Goal: Communication & Community: Answer question/provide support

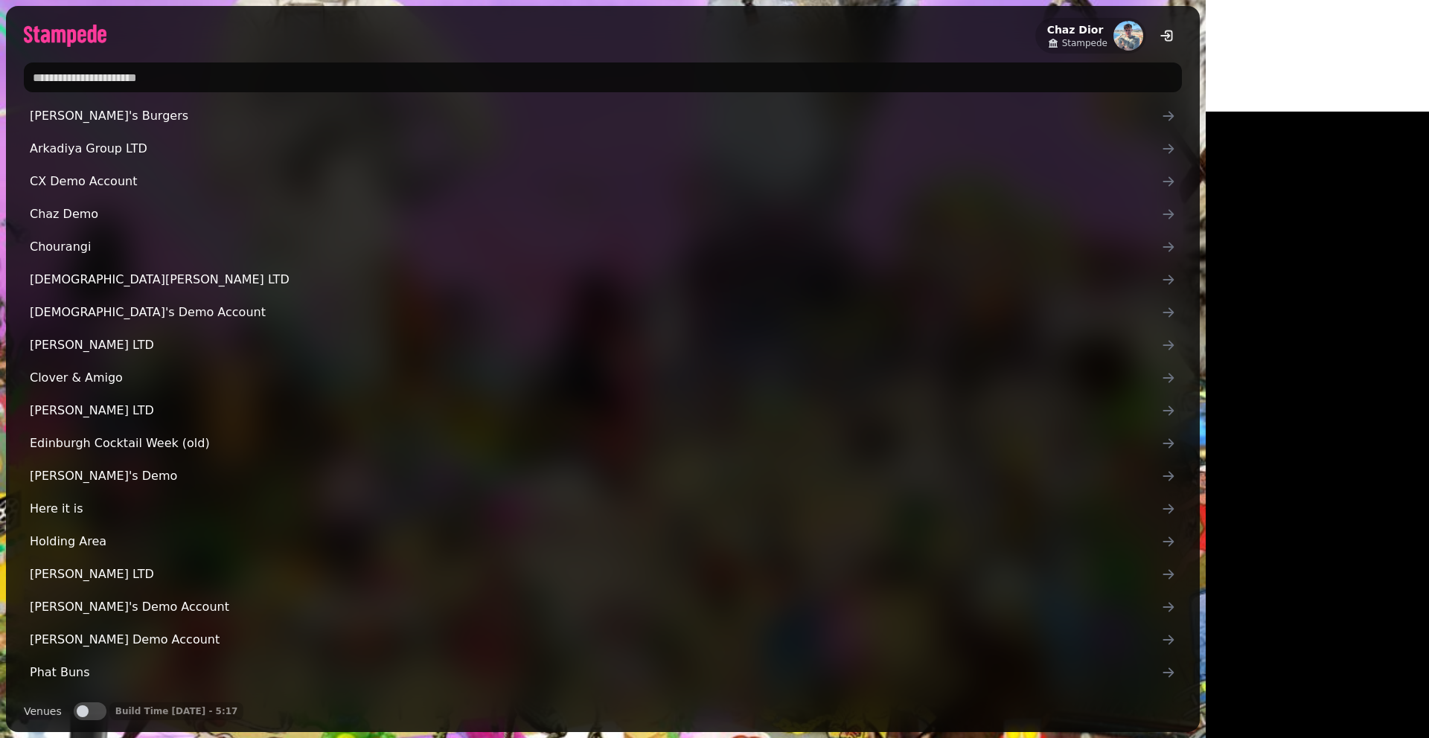
click at [156, 83] on input "text" at bounding box center [603, 78] width 1158 height 30
type input "****"
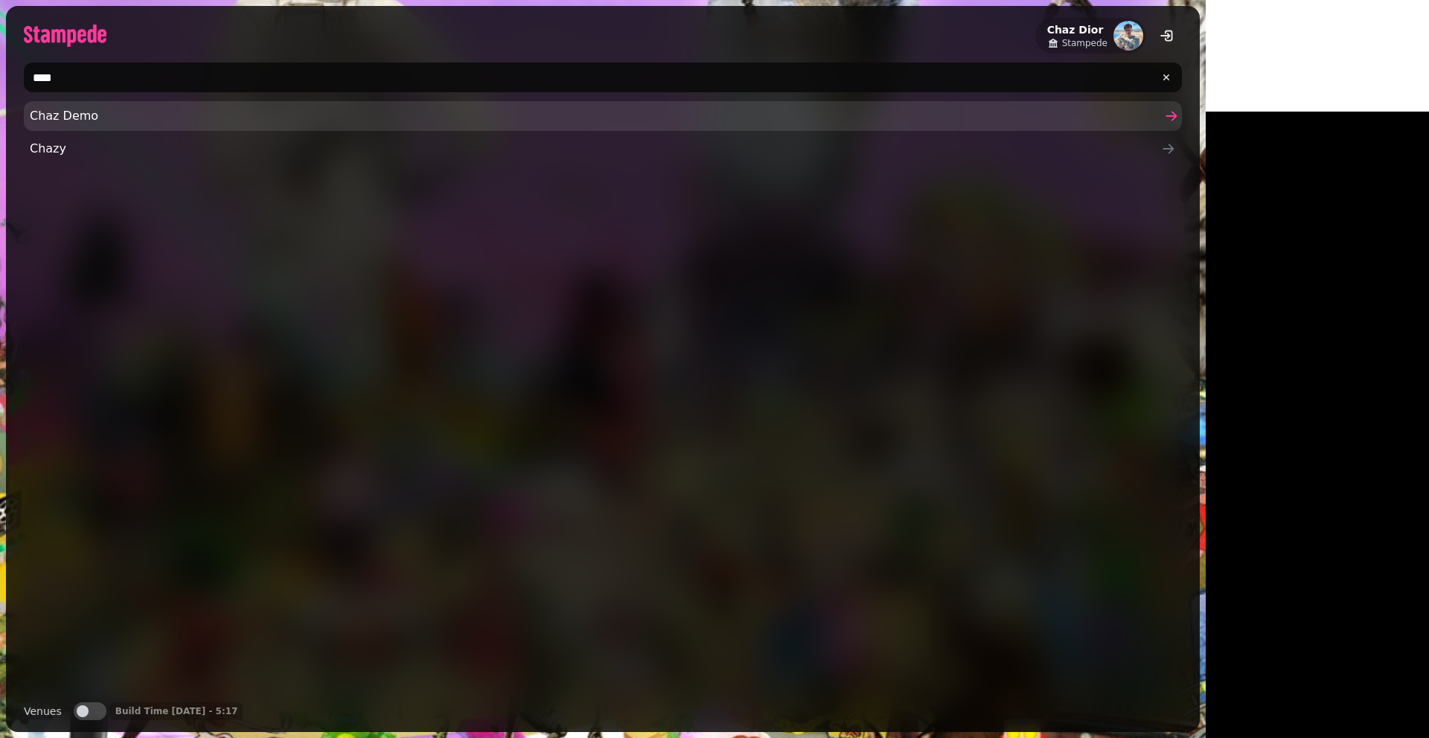
click at [117, 116] on span "Chaz Demo" at bounding box center [595, 116] width 1131 height 18
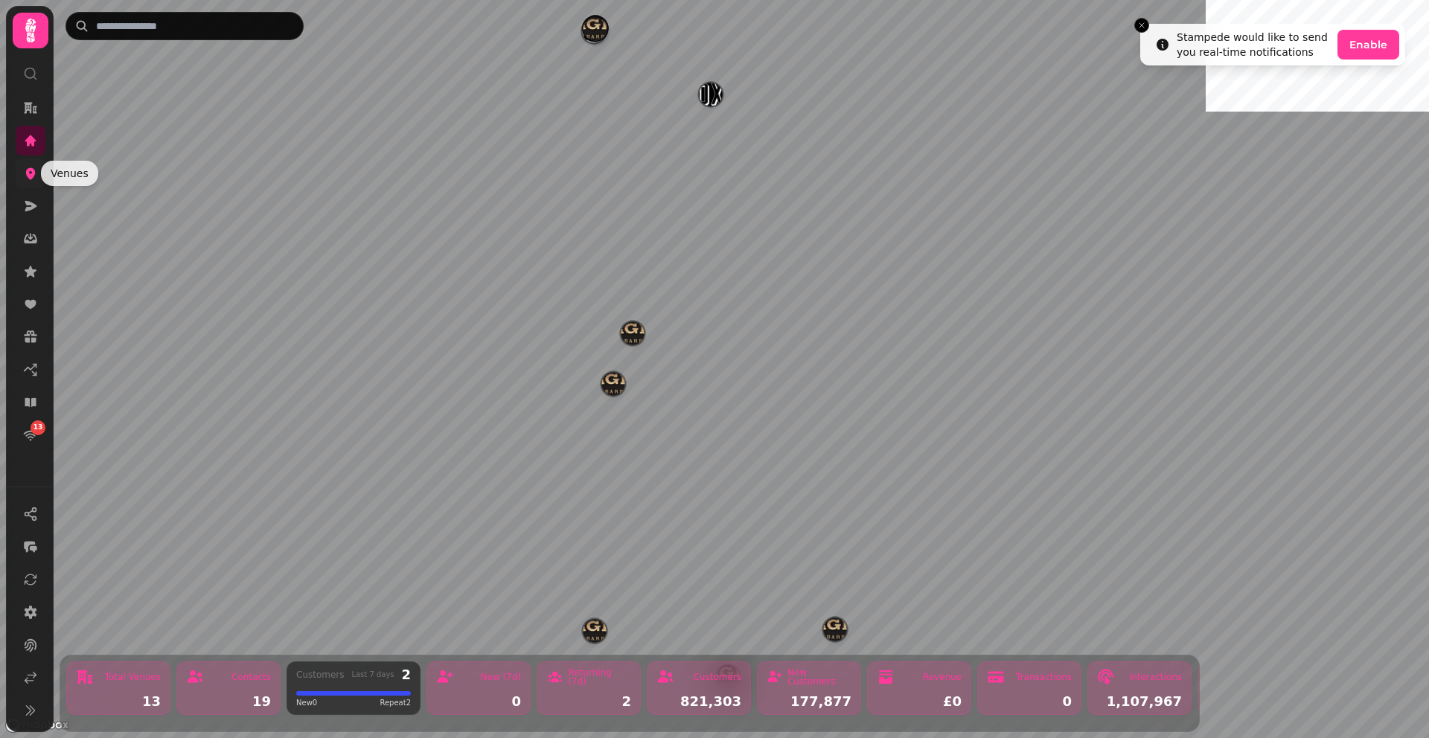
click at [24, 176] on icon at bounding box center [30, 173] width 15 height 15
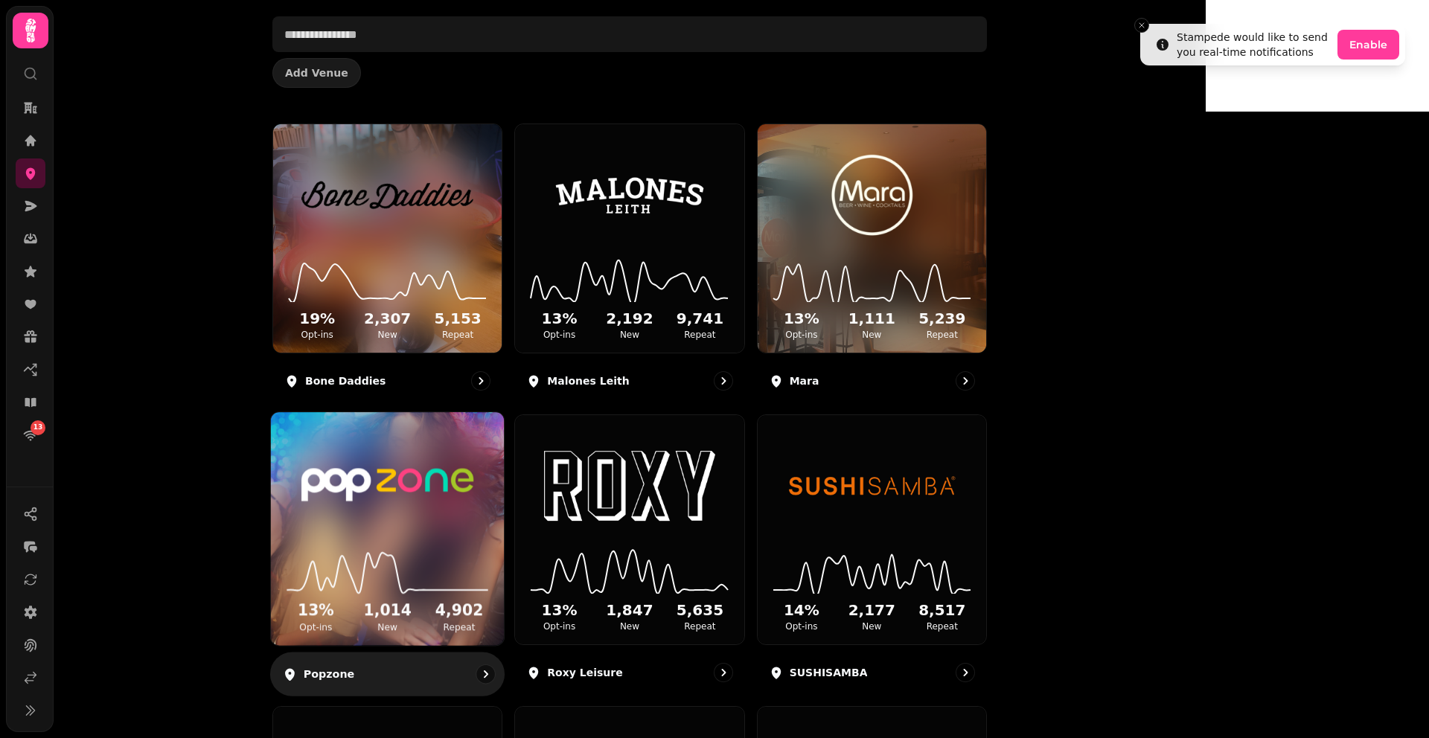
scroll to position [98, 0]
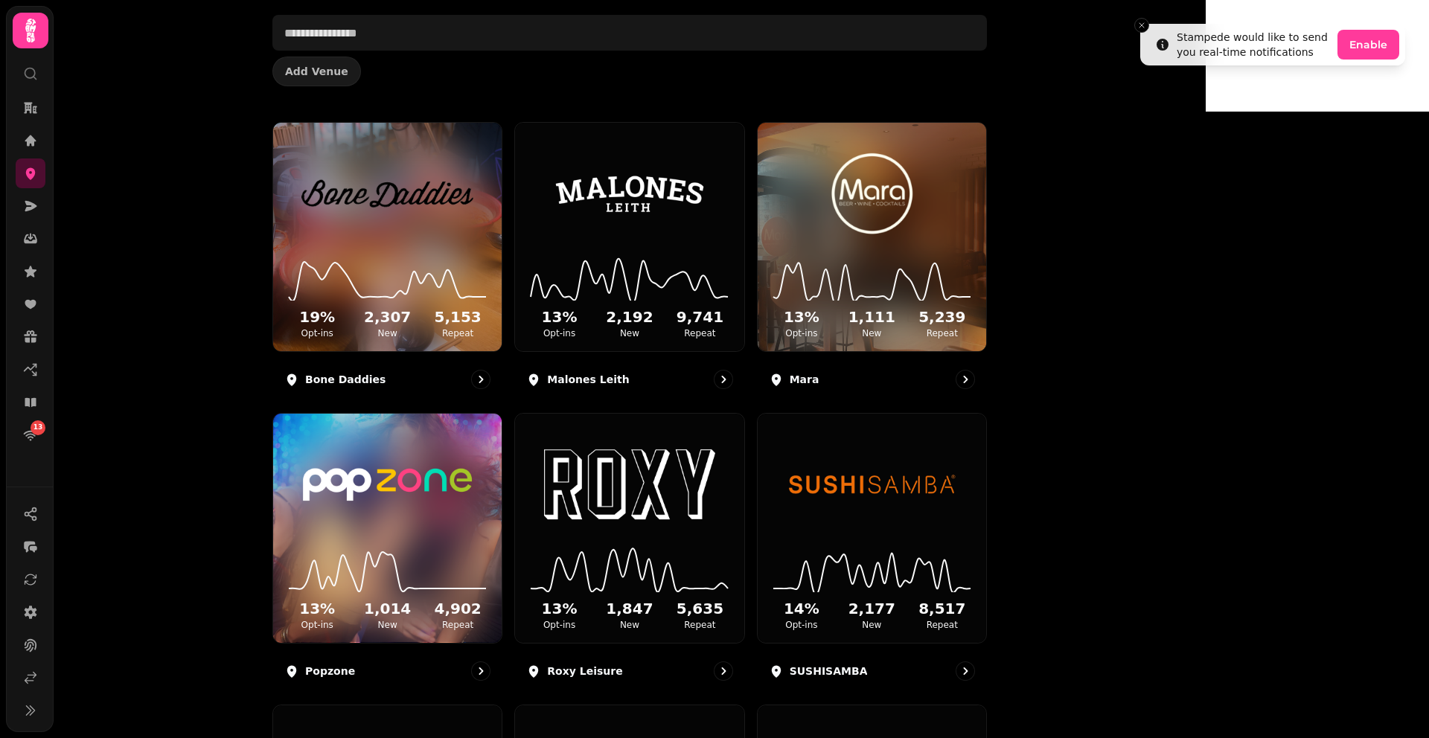
click at [242, 68] on div "Venues Add Venue 19 % Opt-ins 2,307 New 5,153 Repeat Bone Daddies 13 % Opt-ins …" at bounding box center [630, 369] width 1152 height 738
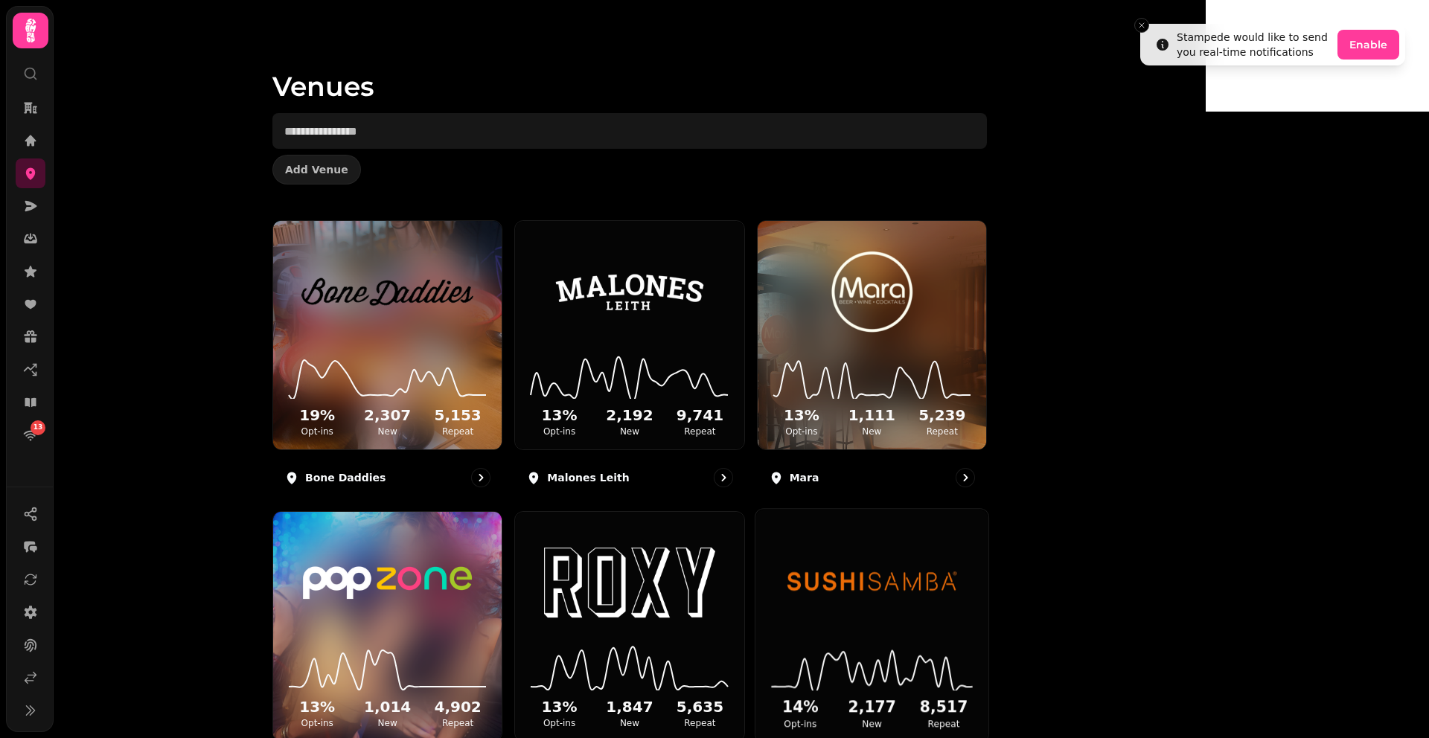
scroll to position [16, 0]
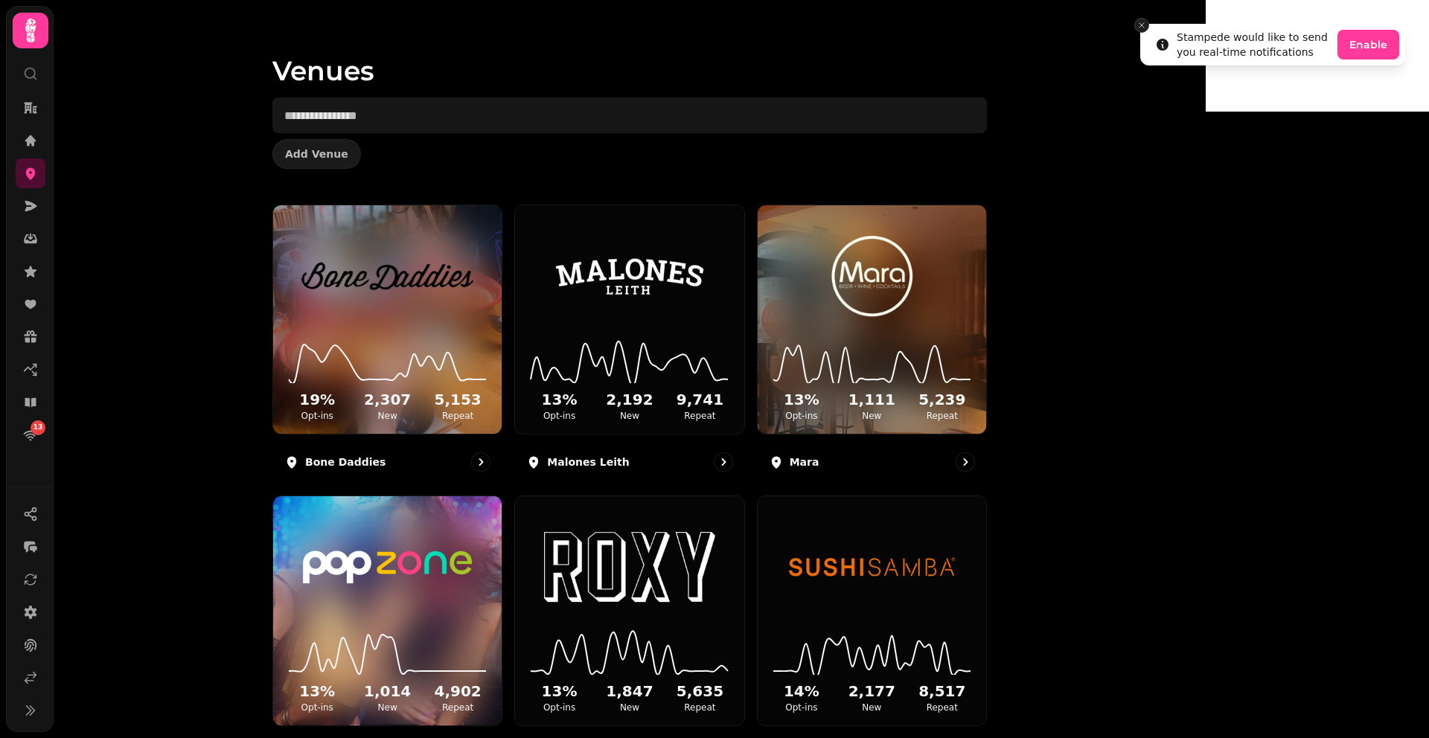
click at [1139, 22] on icon "Close toast" at bounding box center [1141, 25] width 9 height 9
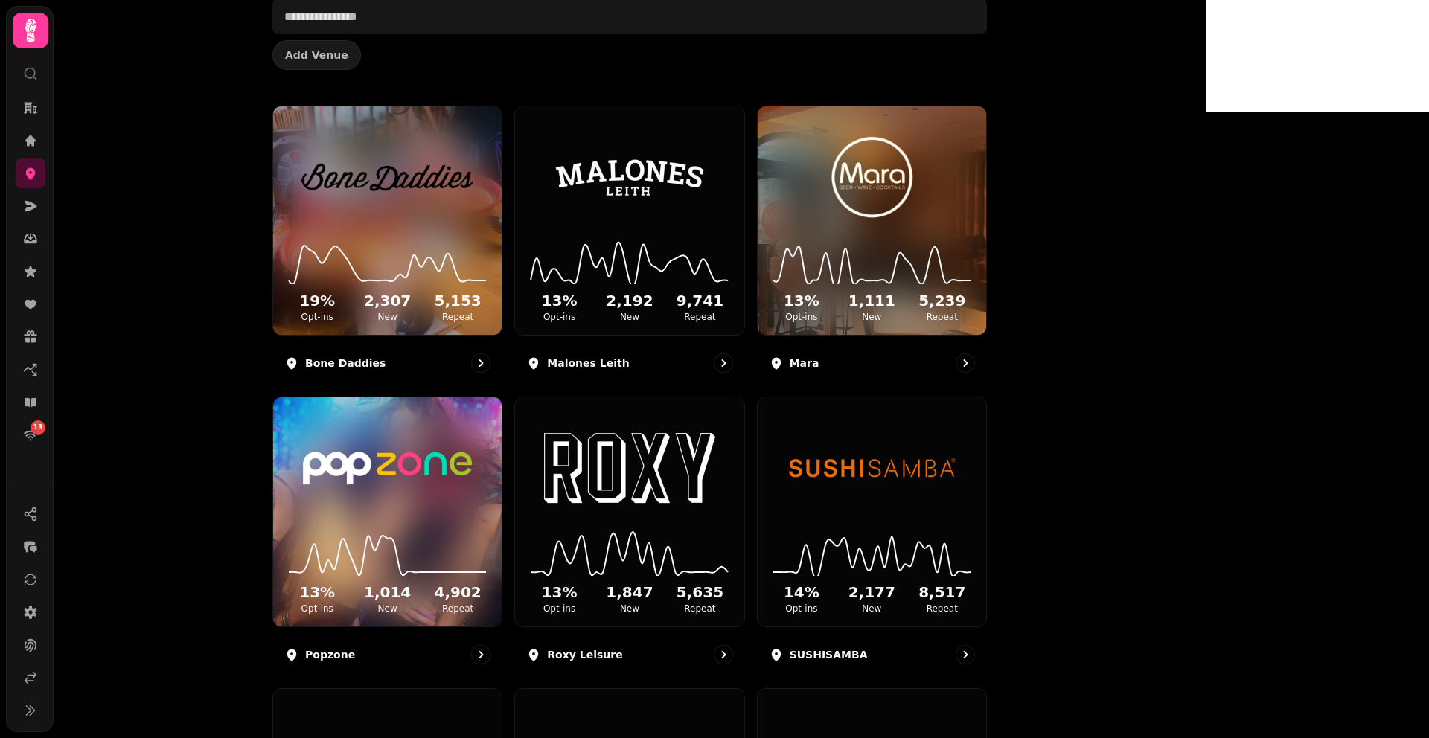
scroll to position [119, 0]
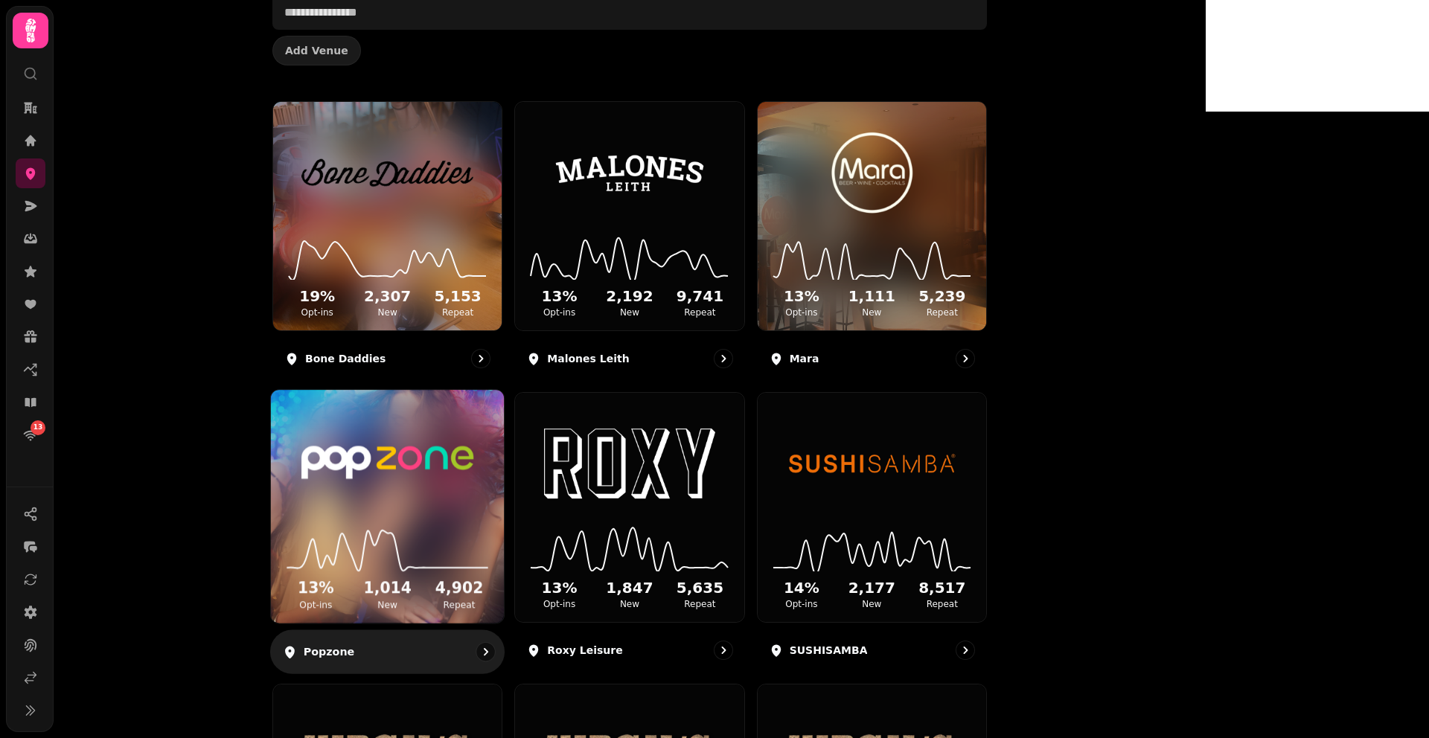
click at [470, 468] on img at bounding box center [387, 464] width 175 height 98
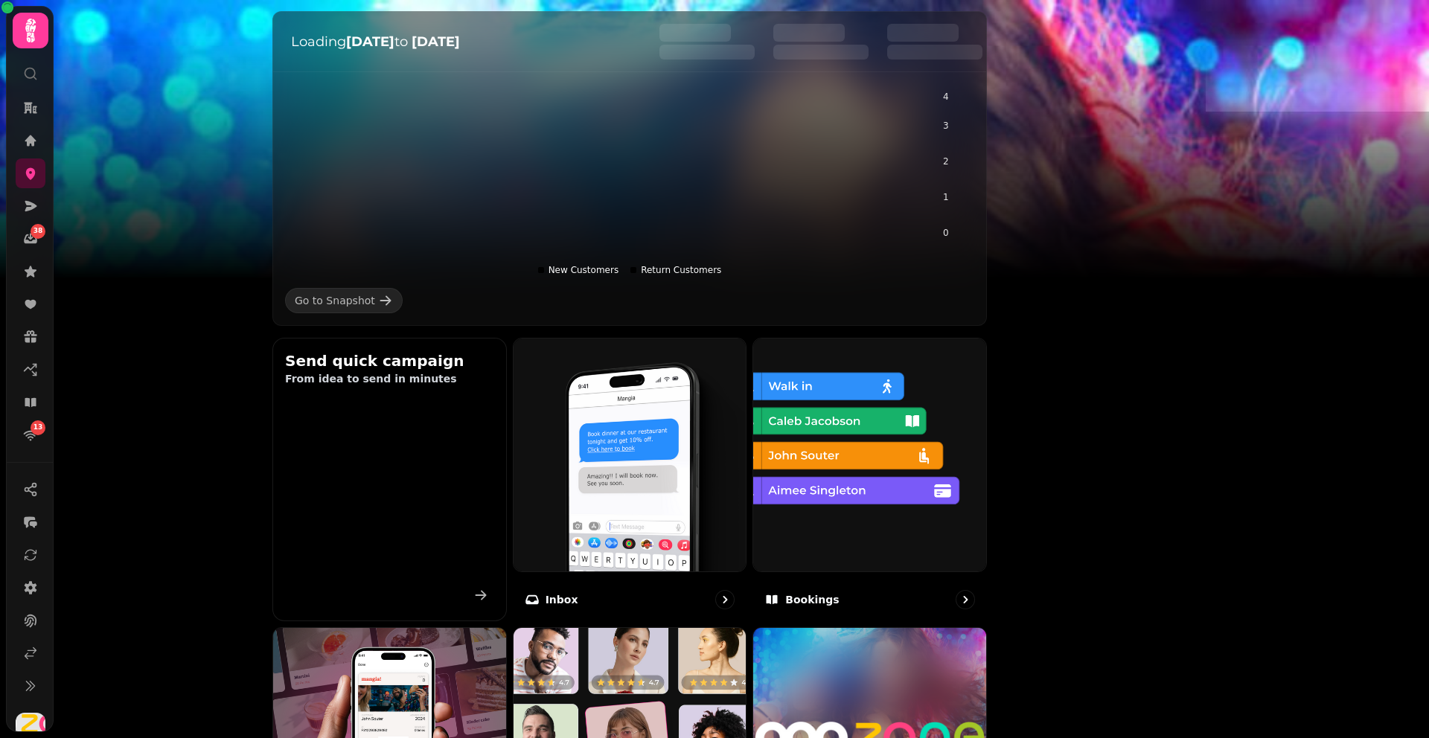
scroll to position [773, 0]
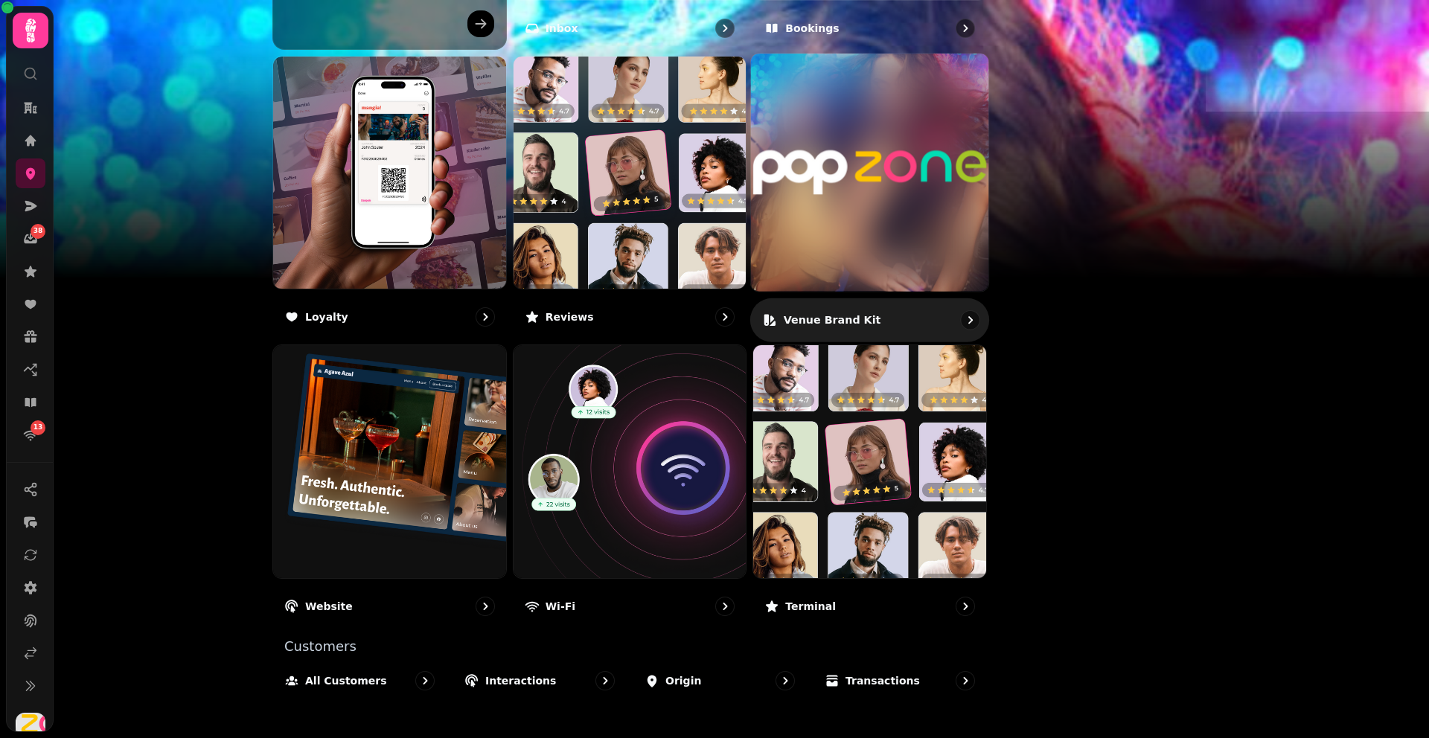
click at [969, 211] on img at bounding box center [869, 172] width 237 height 237
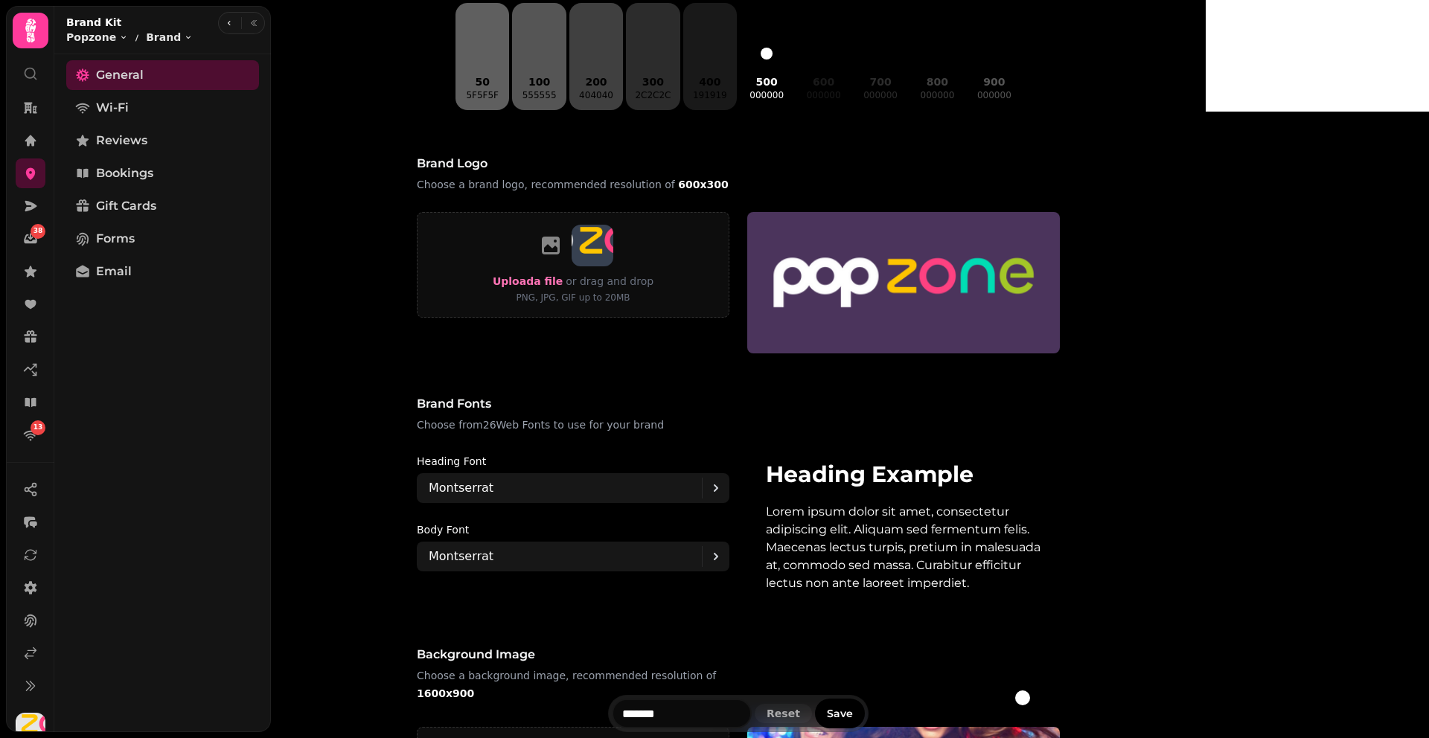
scroll to position [40, 0]
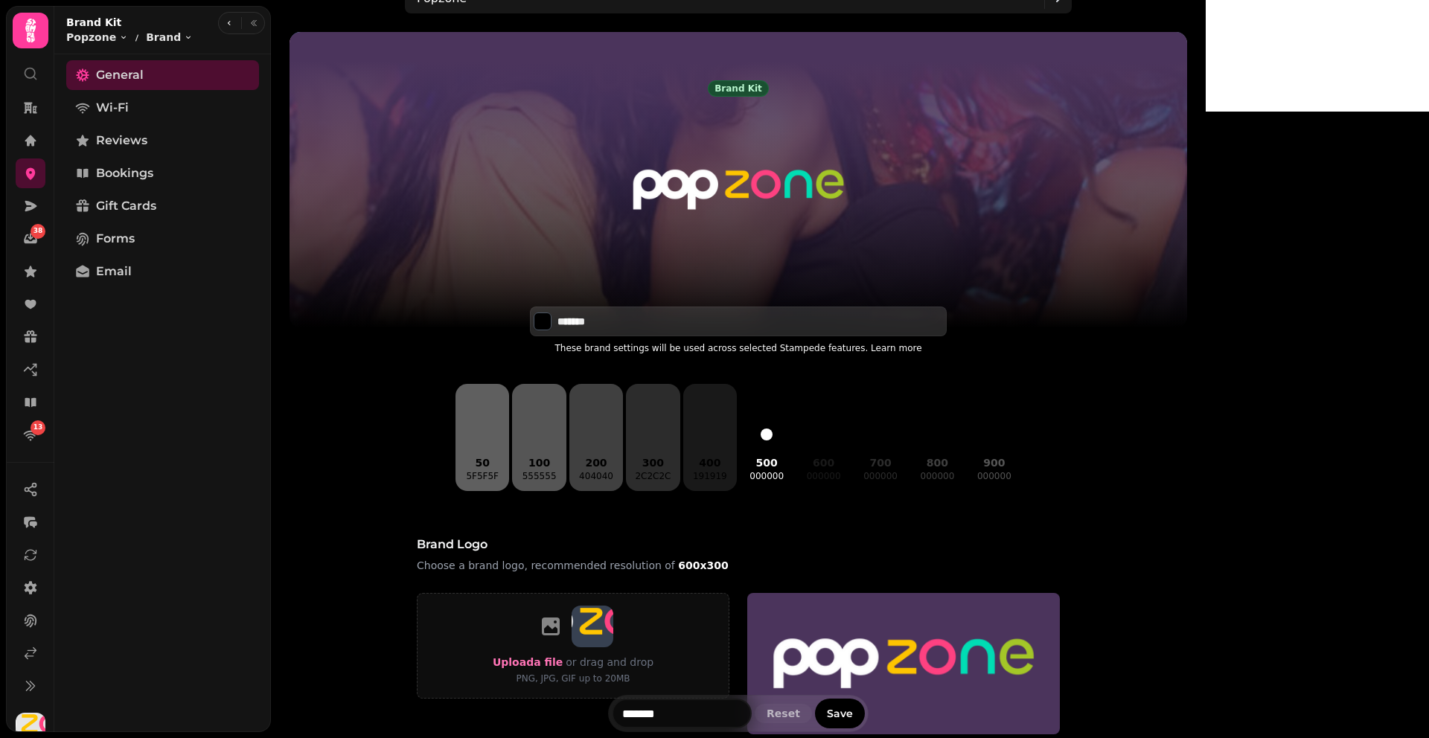
click at [662, 319] on input "*******" at bounding box center [609, 321] width 104 height 15
type input "*******"
click at [853, 709] on span "Save" at bounding box center [840, 714] width 26 height 10
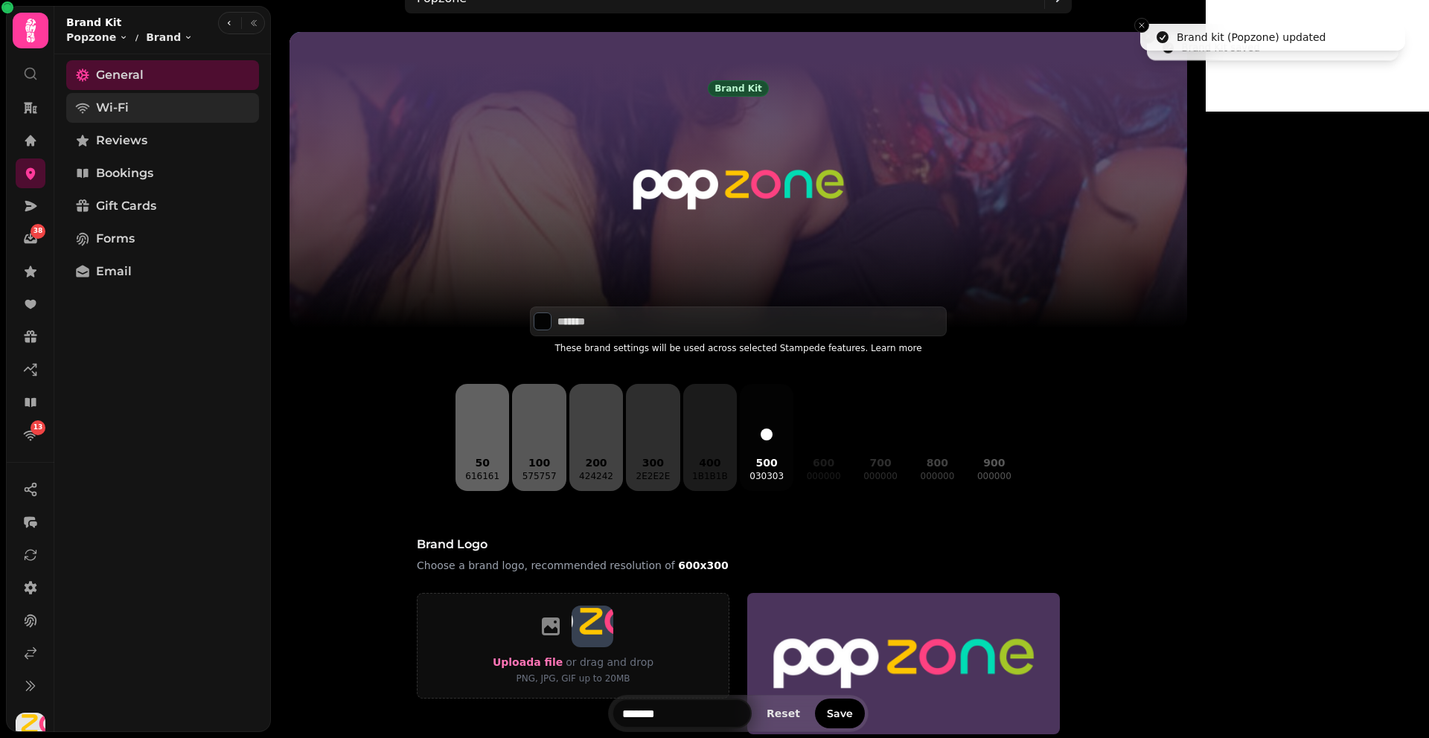
click at [132, 101] on link "Wi-Fi" at bounding box center [162, 108] width 193 height 30
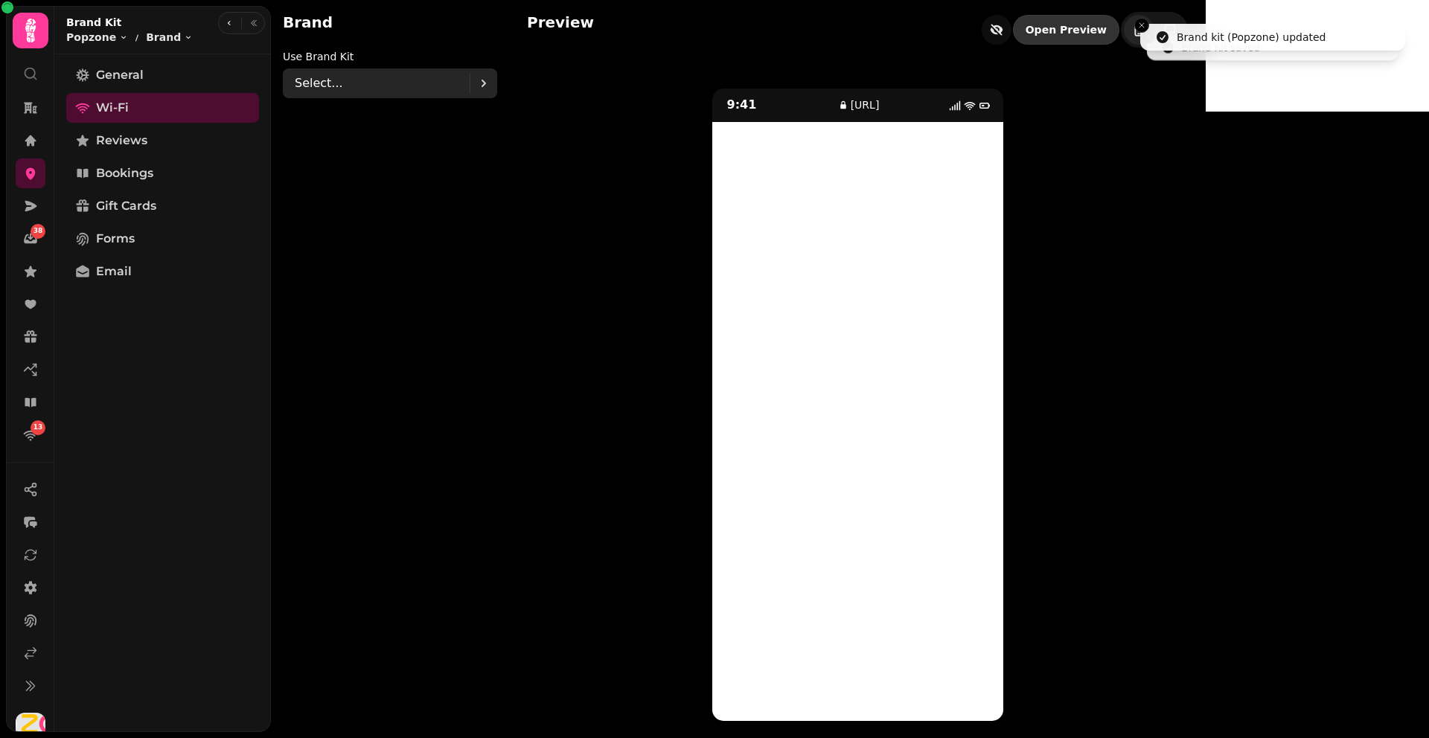
click at [358, 83] on div "Select..." at bounding box center [382, 83] width 175 height 30
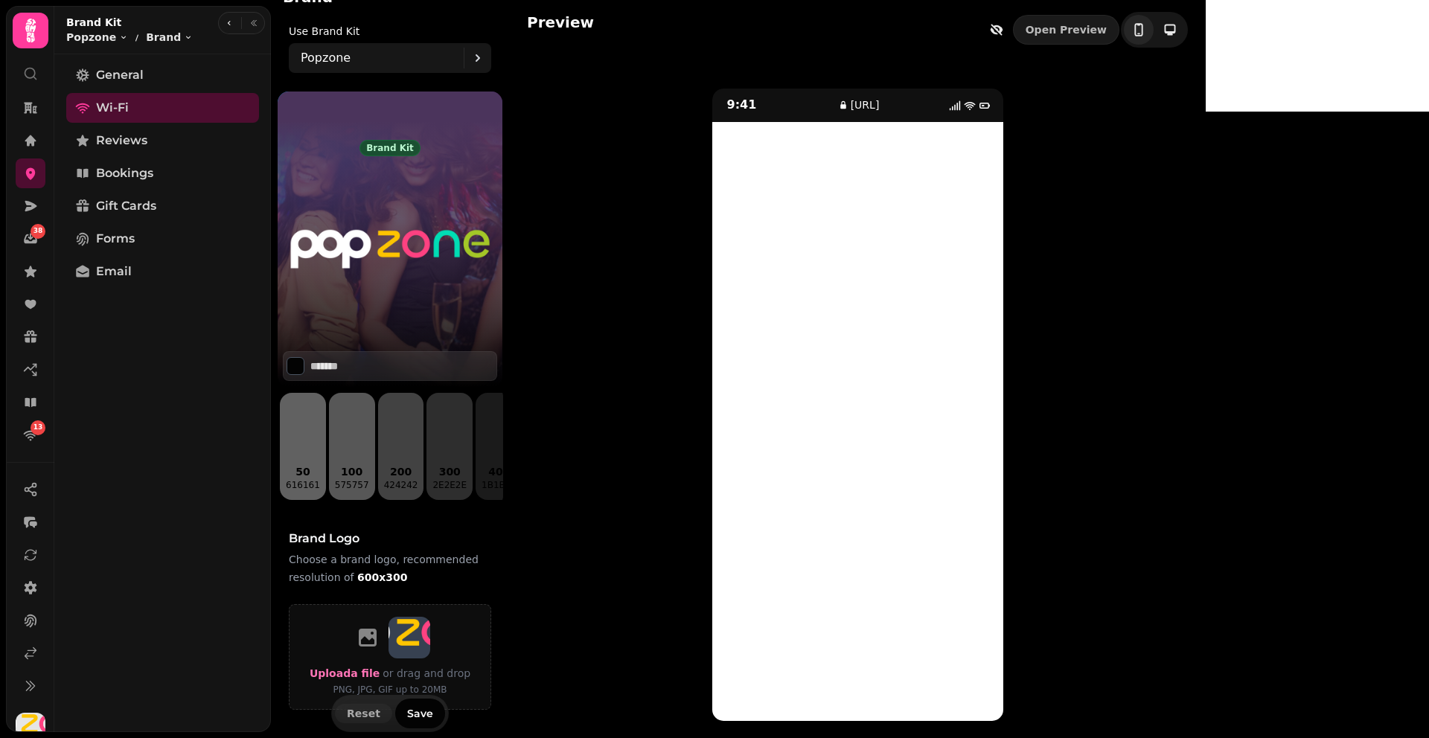
scroll to position [28, 0]
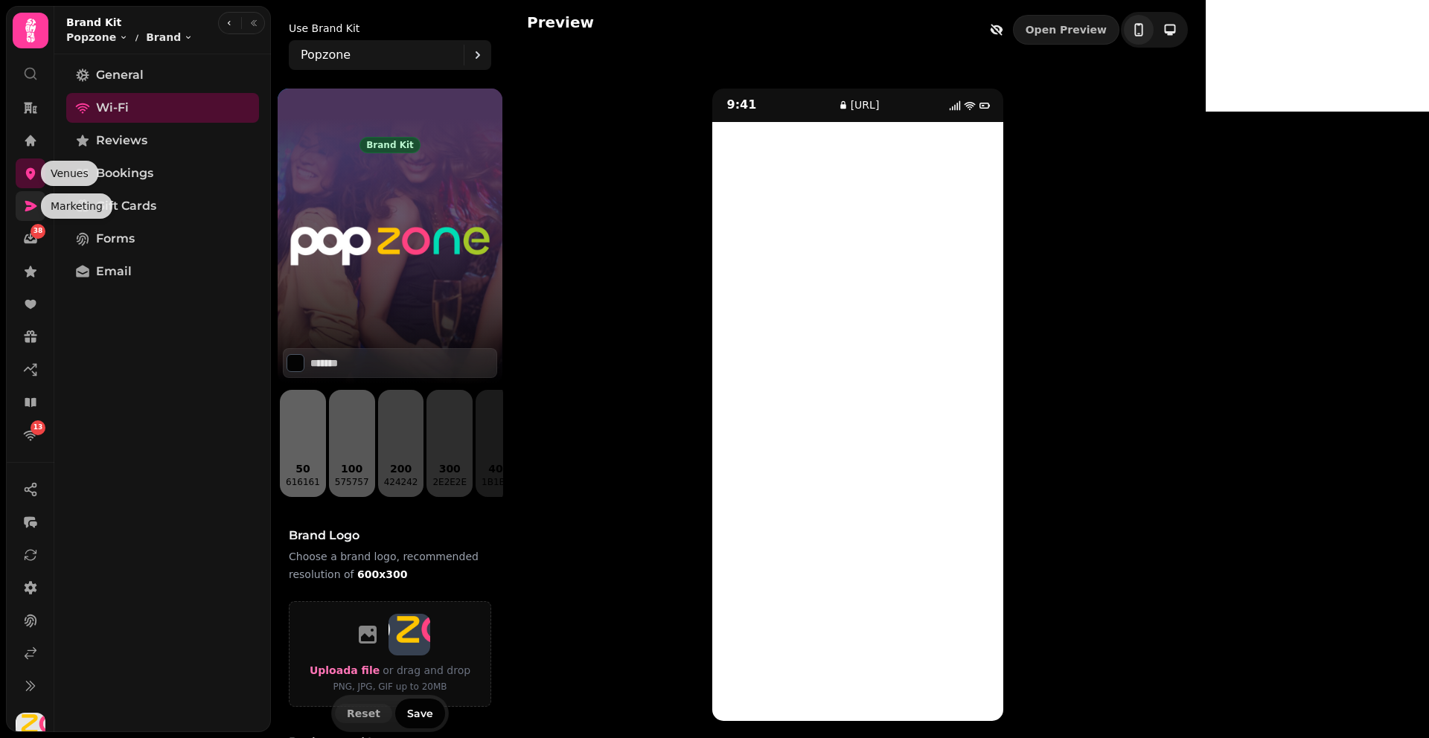
click at [27, 197] on link at bounding box center [31, 206] width 30 height 30
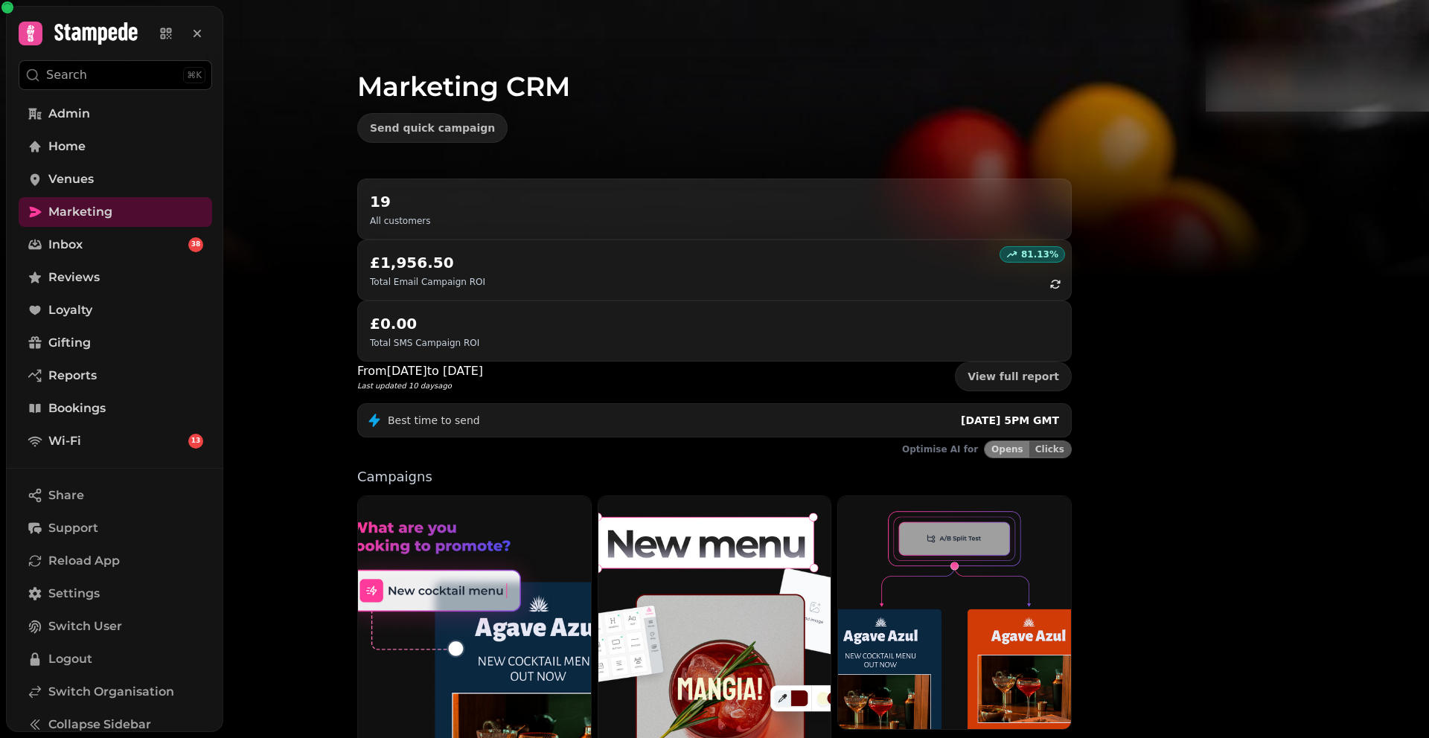
click at [366, 270] on img at bounding box center [714, 186] width 1429 height 372
drag, startPoint x: 461, startPoint y: 82, endPoint x: 482, endPoint y: 82, distance: 20.8
click at [482, 82] on div "Marketing CRM Send quick campaign" at bounding box center [714, 89] width 762 height 179
click at [477, 82] on h1 "Marketing CRM" at bounding box center [714, 68] width 715 height 65
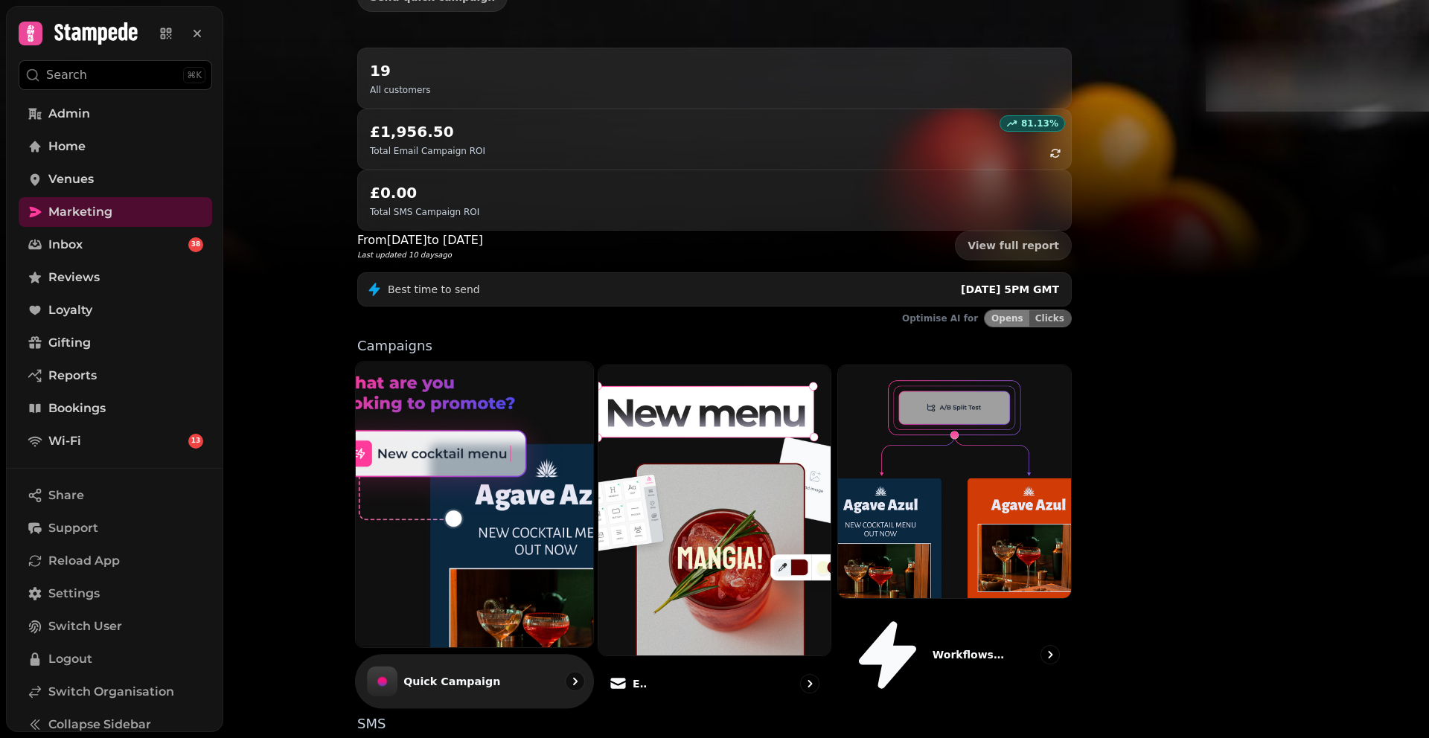
scroll to position [132, 0]
click at [541, 431] on img at bounding box center [474, 504] width 261 height 314
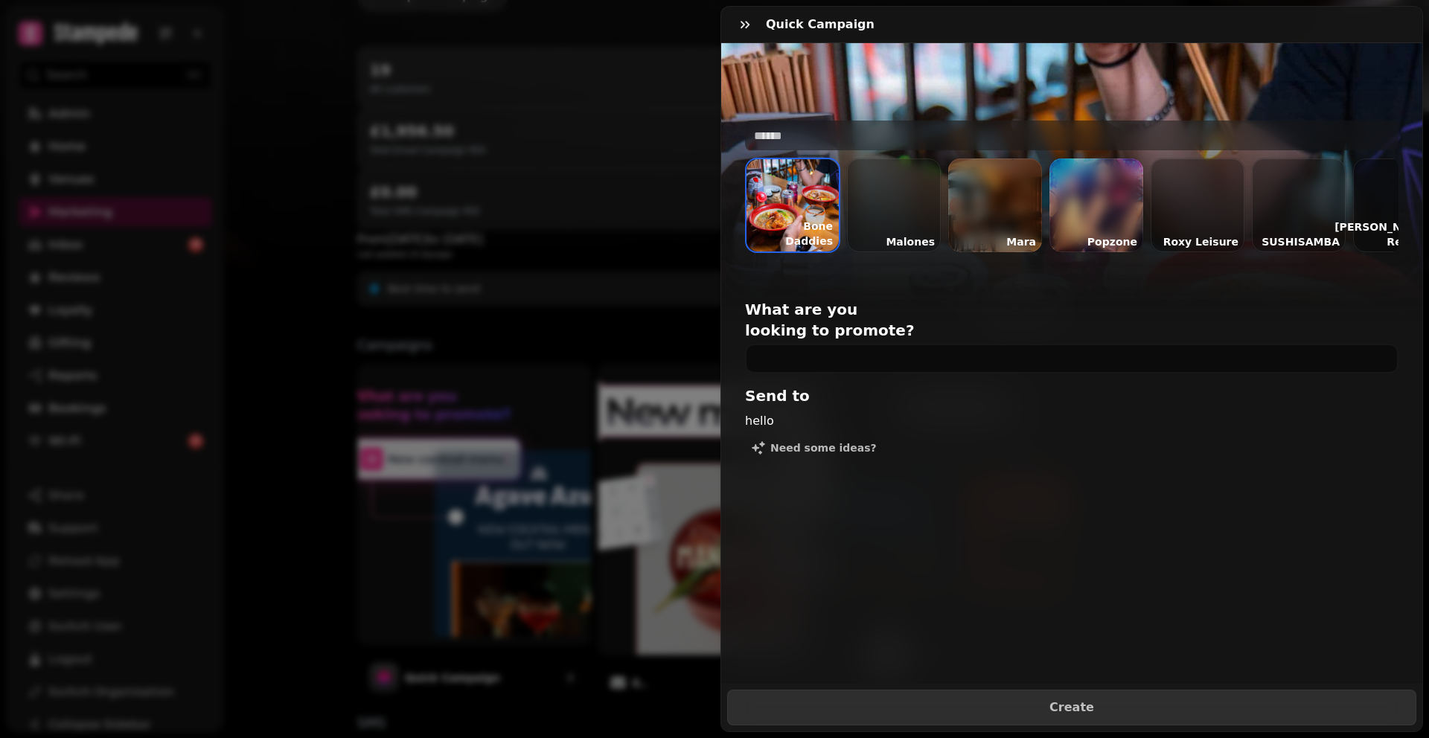
click at [1100, 194] on div at bounding box center [1096, 206] width 94 height 94
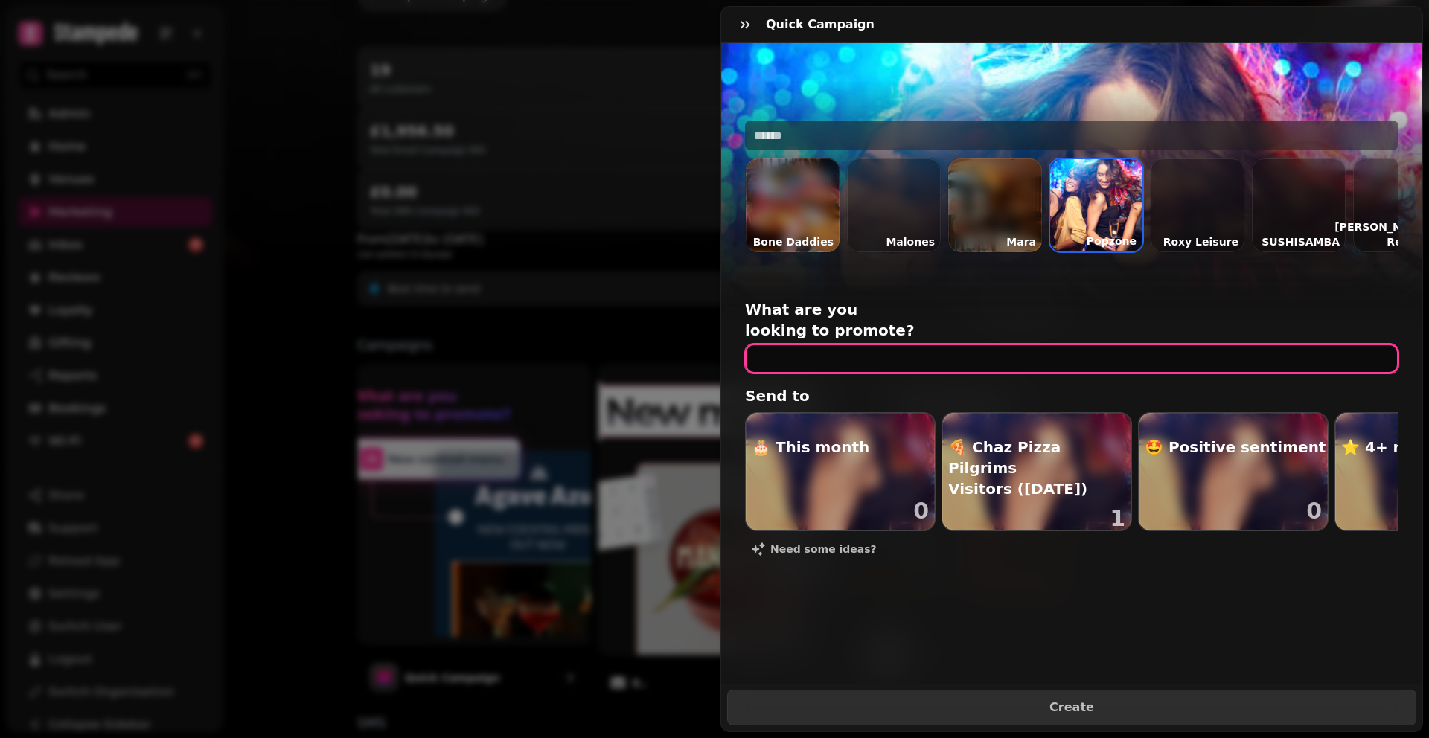
click at [802, 344] on input "text" at bounding box center [1071, 359] width 653 height 30
type input "**********"
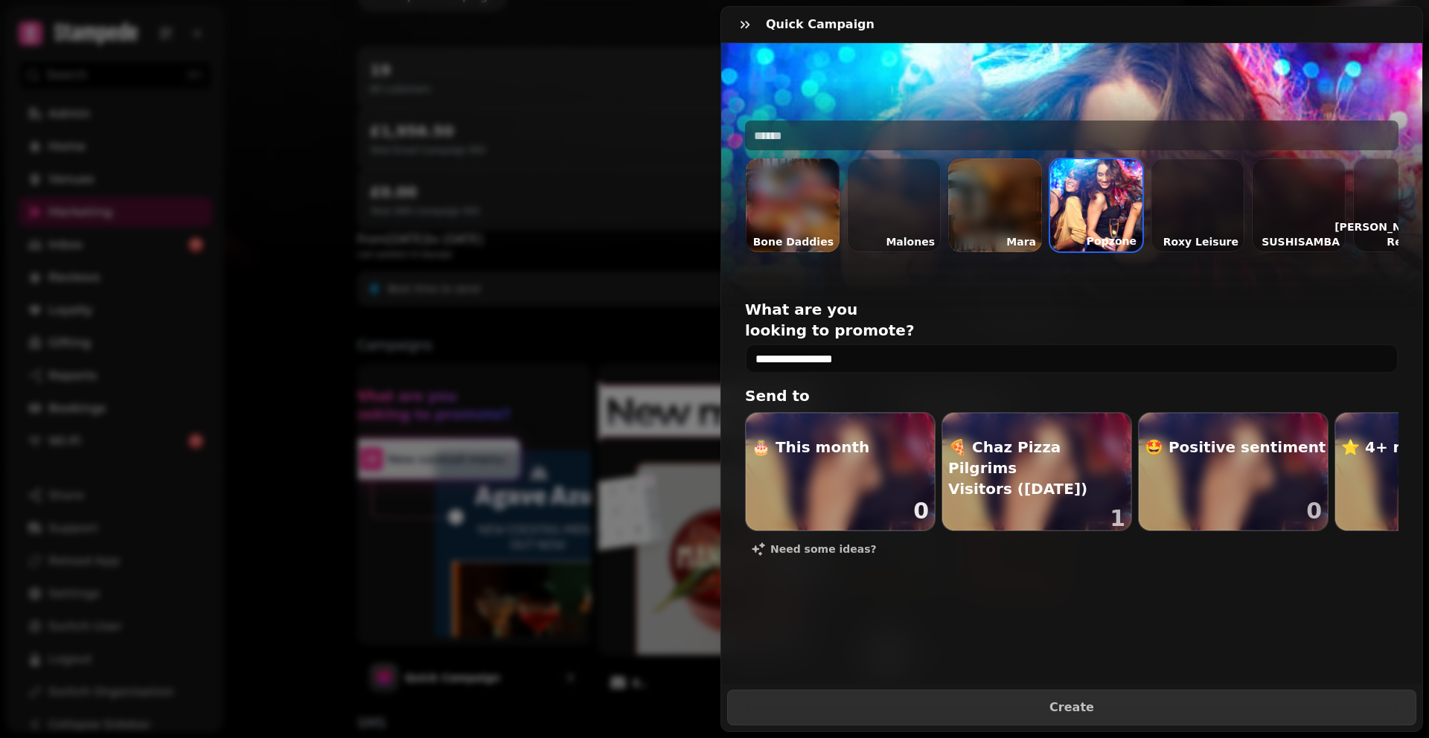
click at [871, 433] on div "button" at bounding box center [840, 472] width 189 height 118
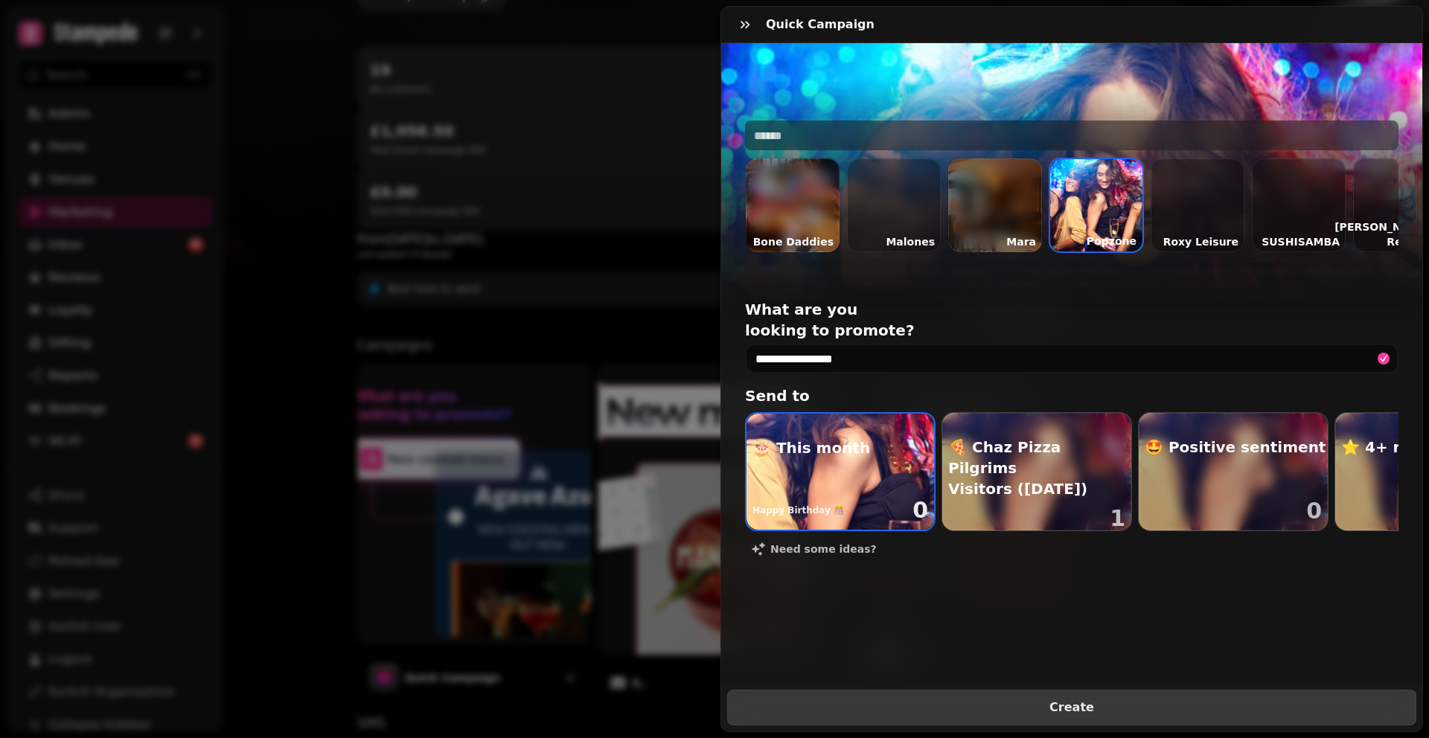
click at [1110, 702] on span "Create" at bounding box center [1072, 708] width 652 height 12
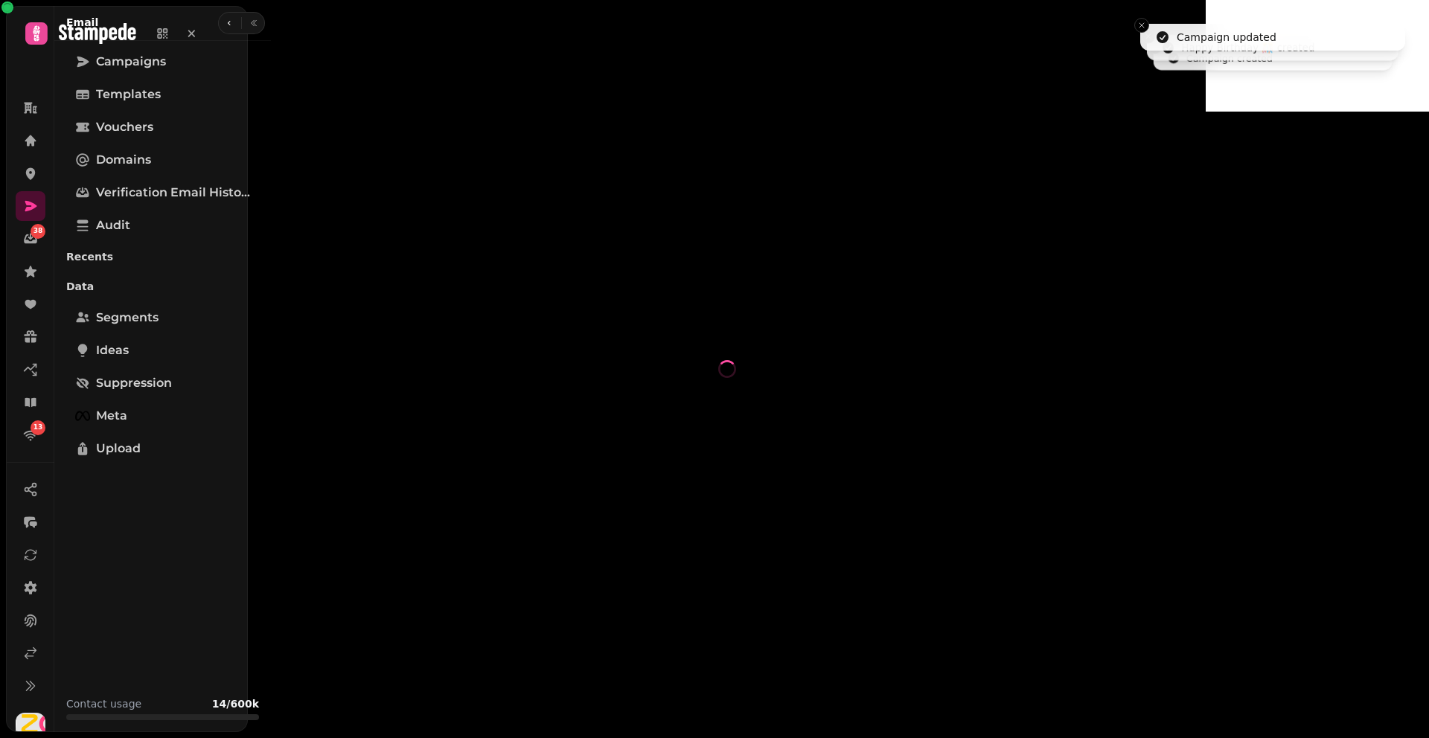
select select "**********"
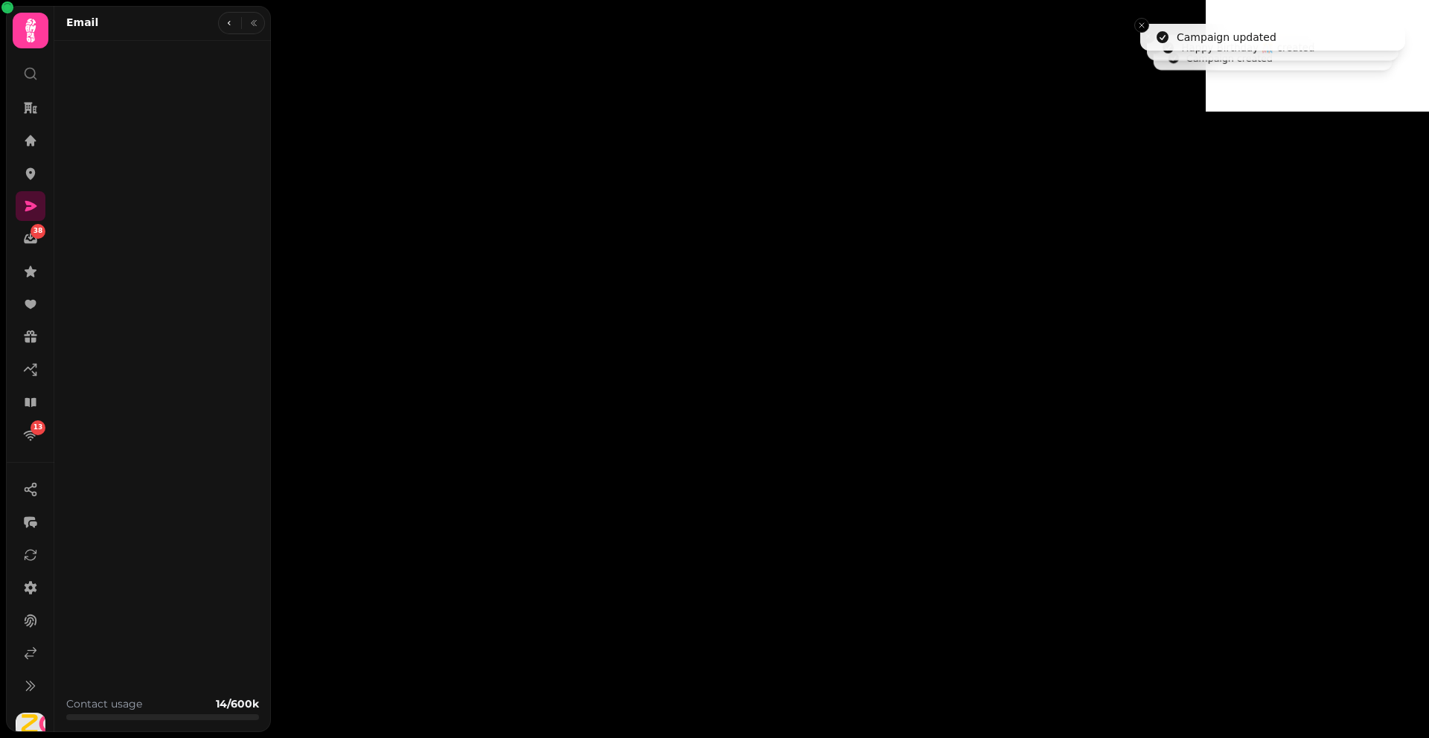
type input "**********"
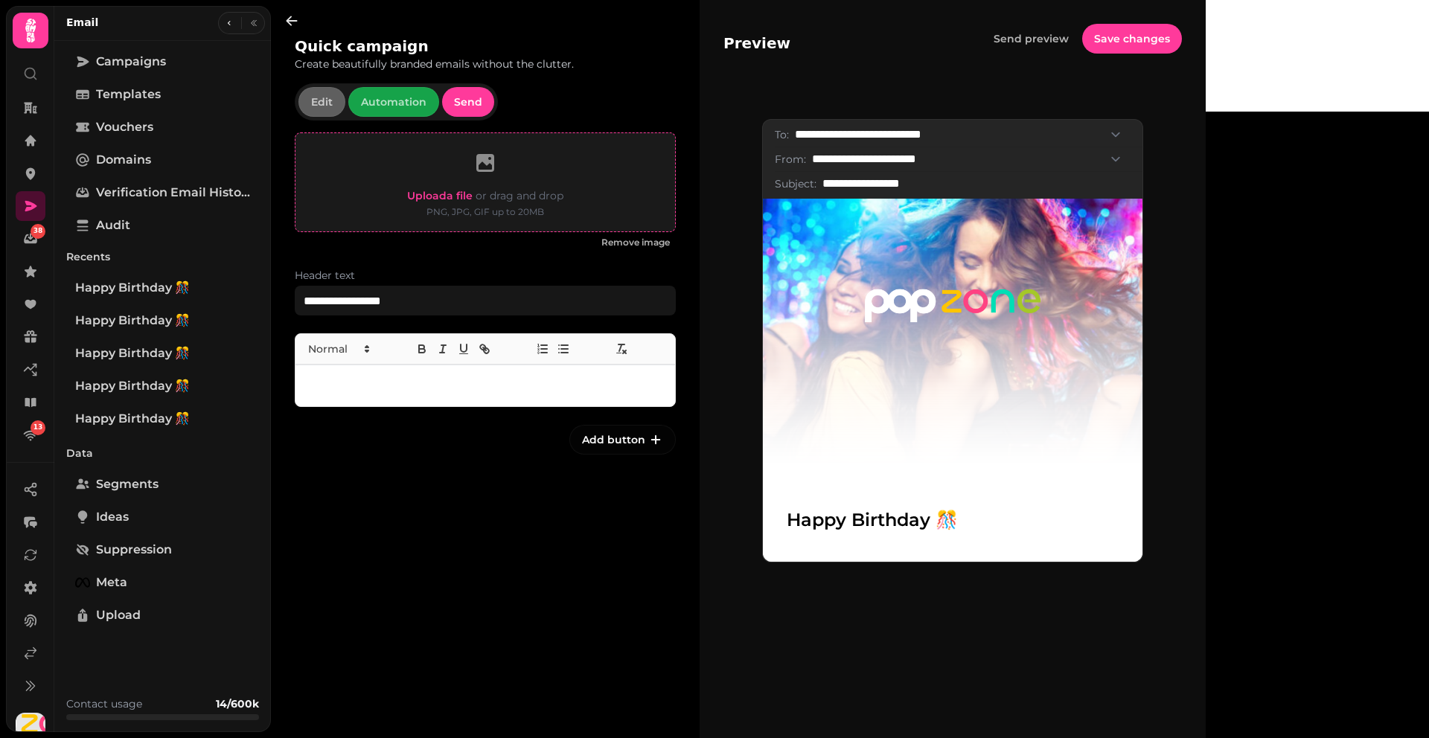
click at [415, 194] on span "Upload a file" at bounding box center [439, 195] width 65 height 13
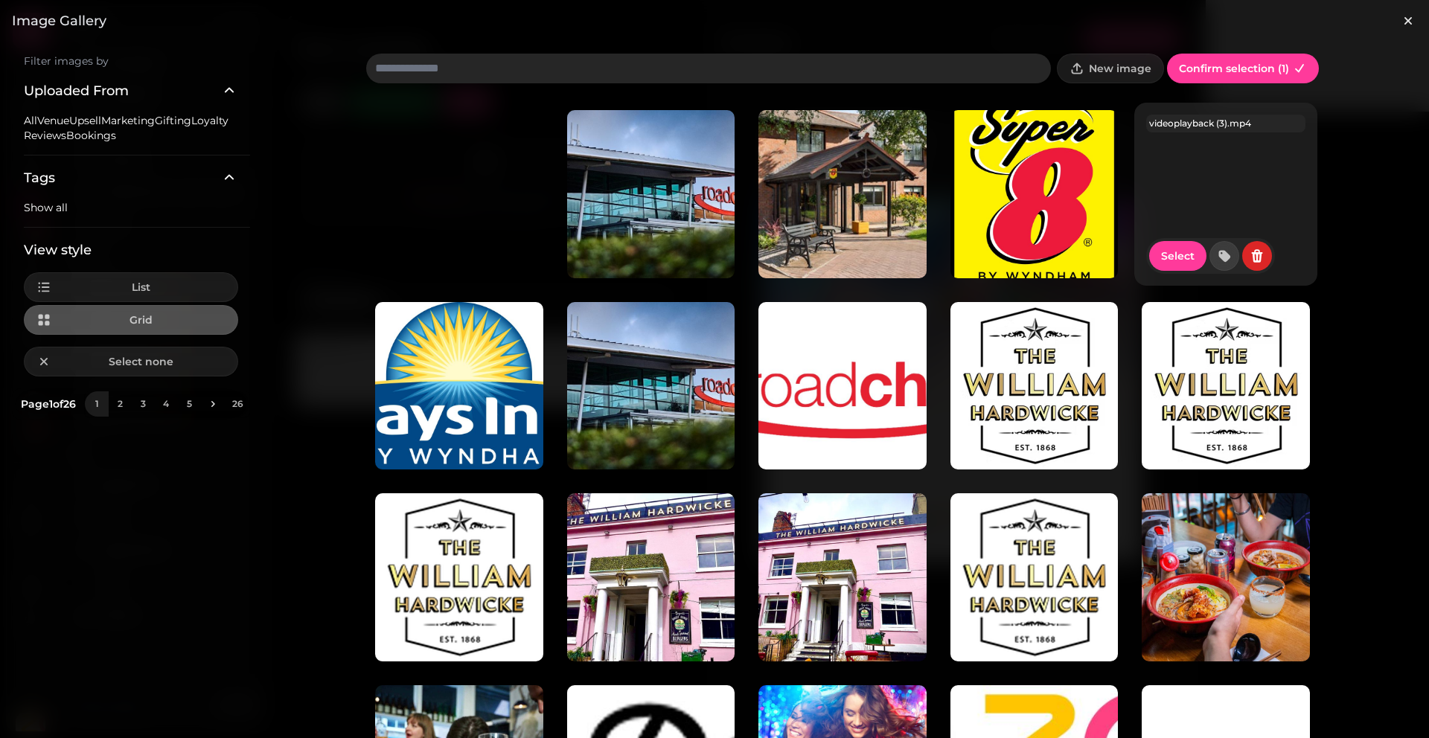
click at [1142, 195] on video at bounding box center [1226, 194] width 168 height 168
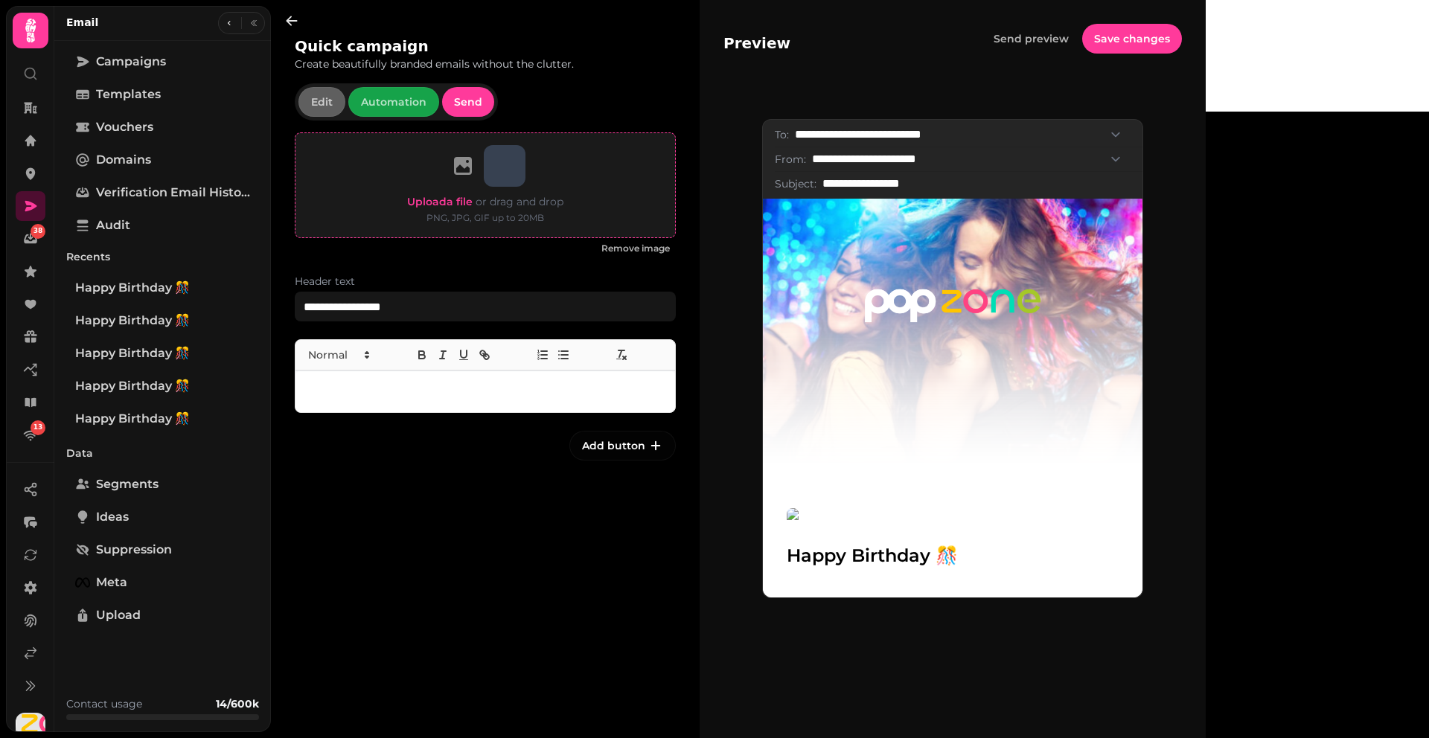
click at [434, 197] on span "Upload a file" at bounding box center [439, 201] width 65 height 13
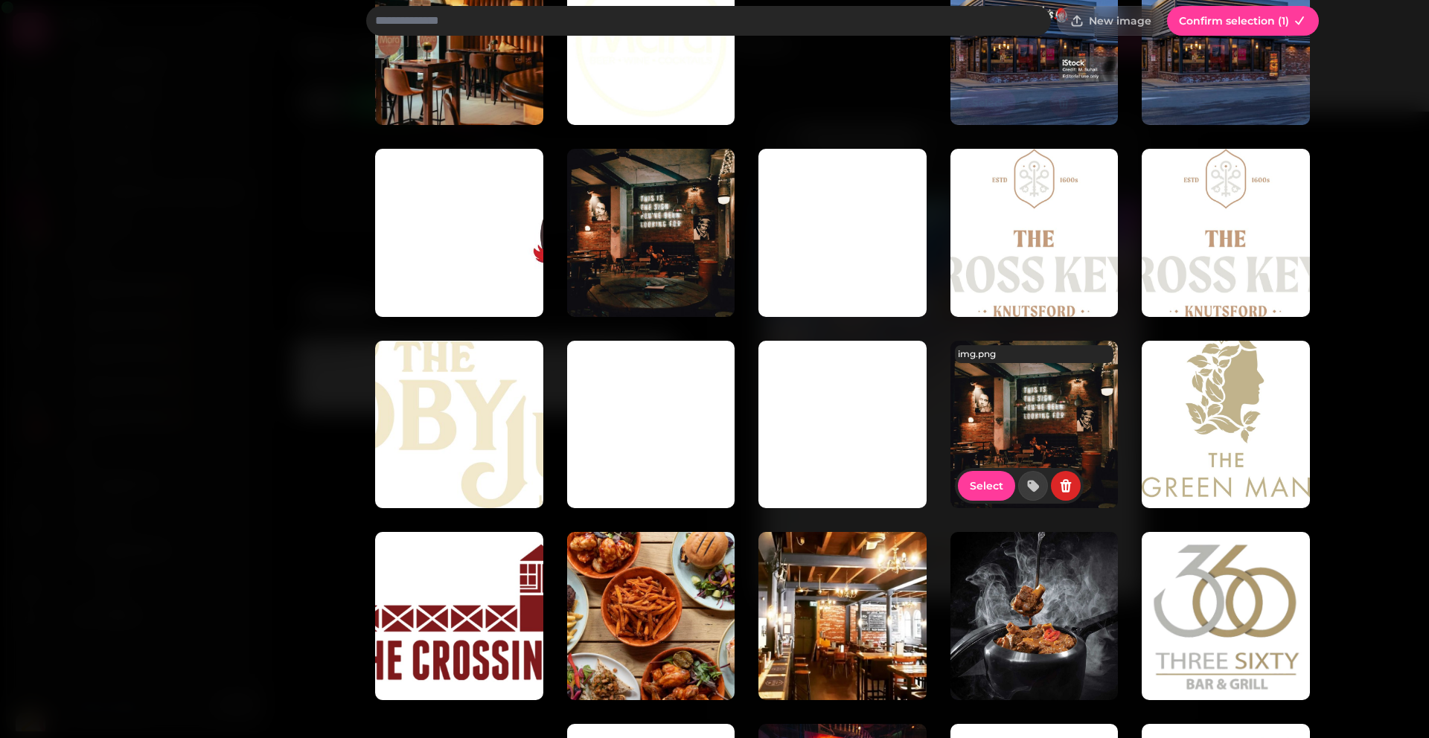
scroll to position [1322, 0]
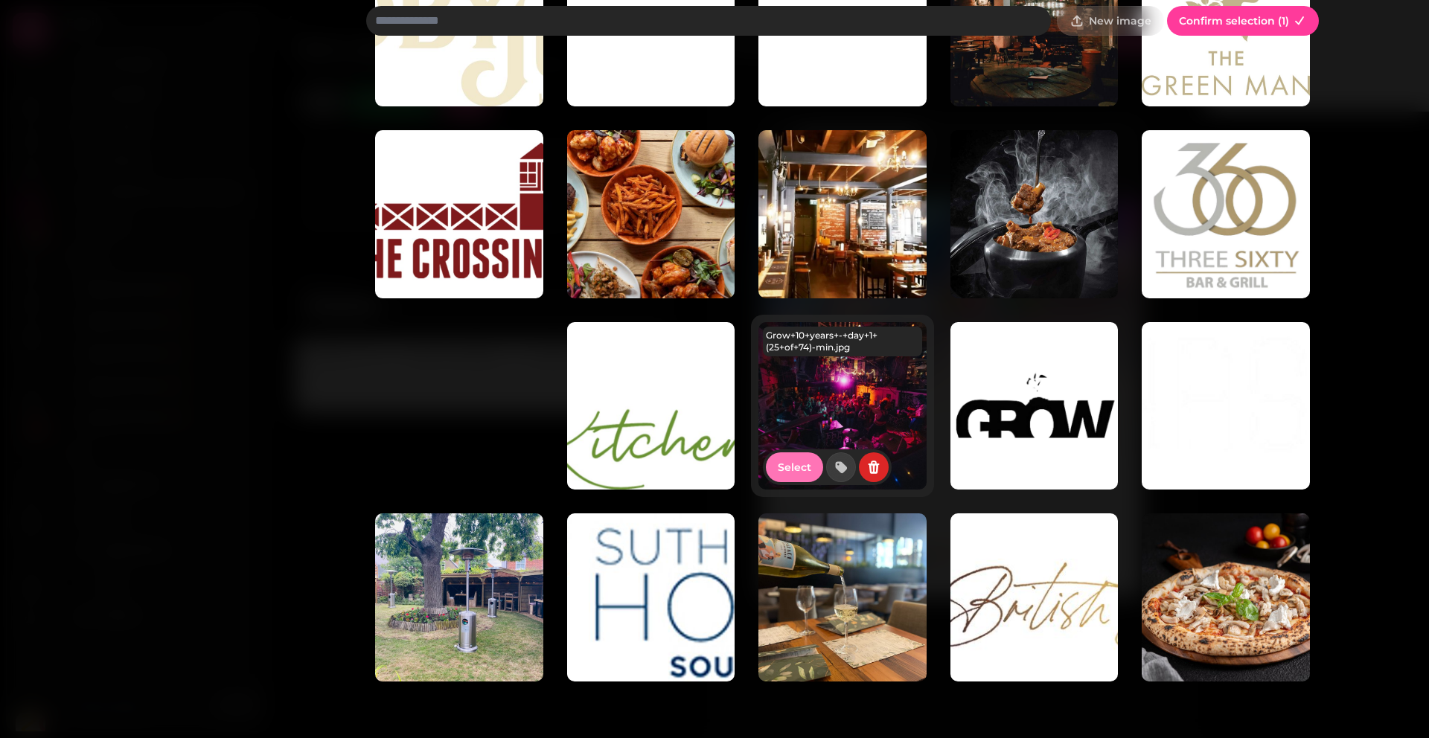
click at [767, 471] on button "Select" at bounding box center [794, 468] width 57 height 30
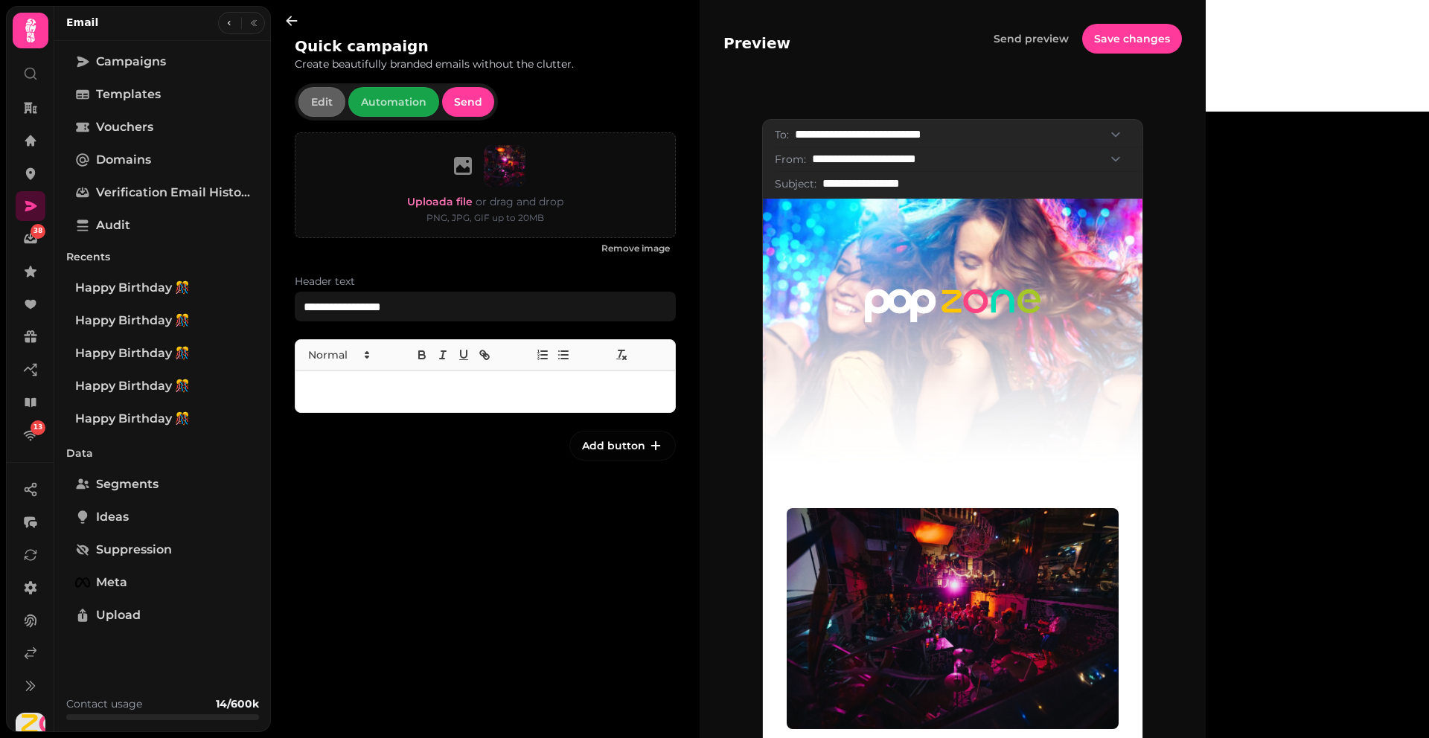
scroll to position [117, 0]
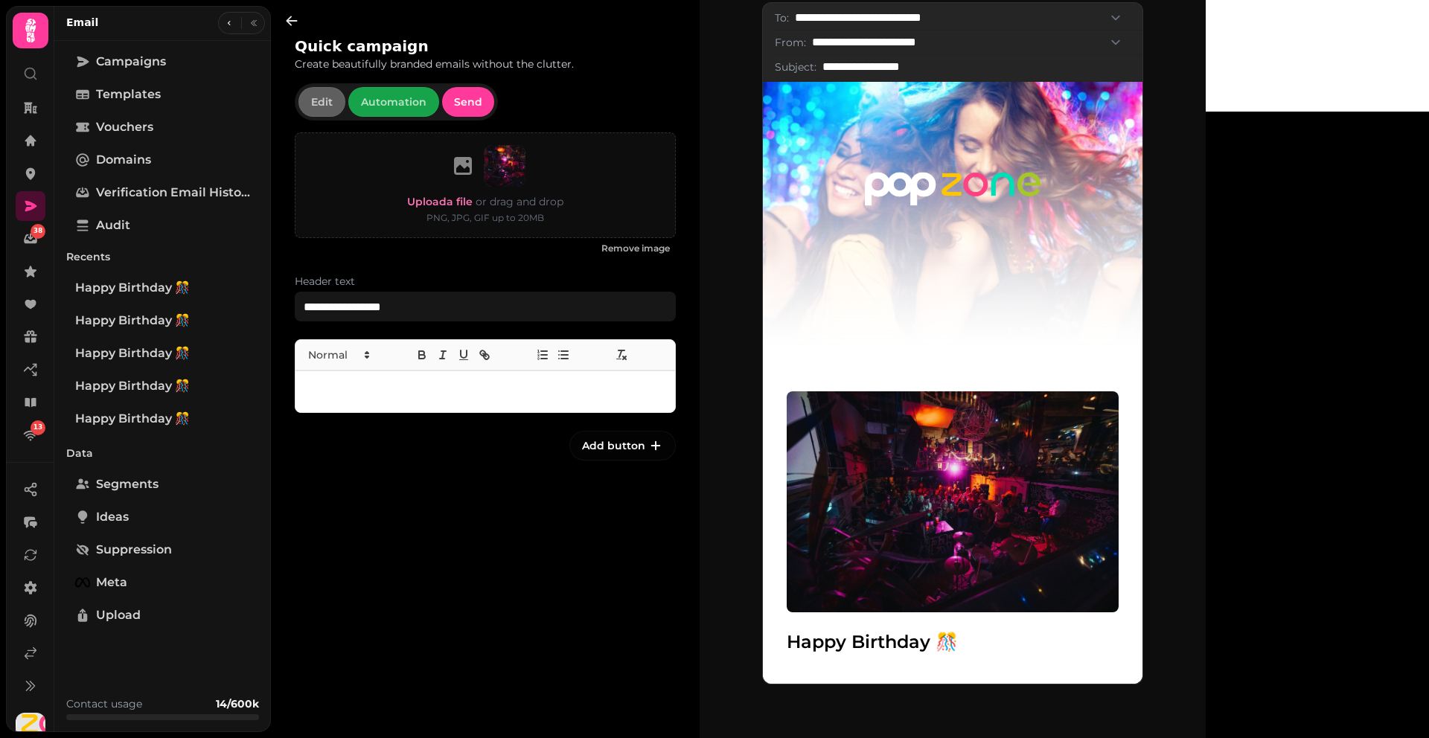
click at [492, 389] on p at bounding box center [485, 391] width 356 height 17
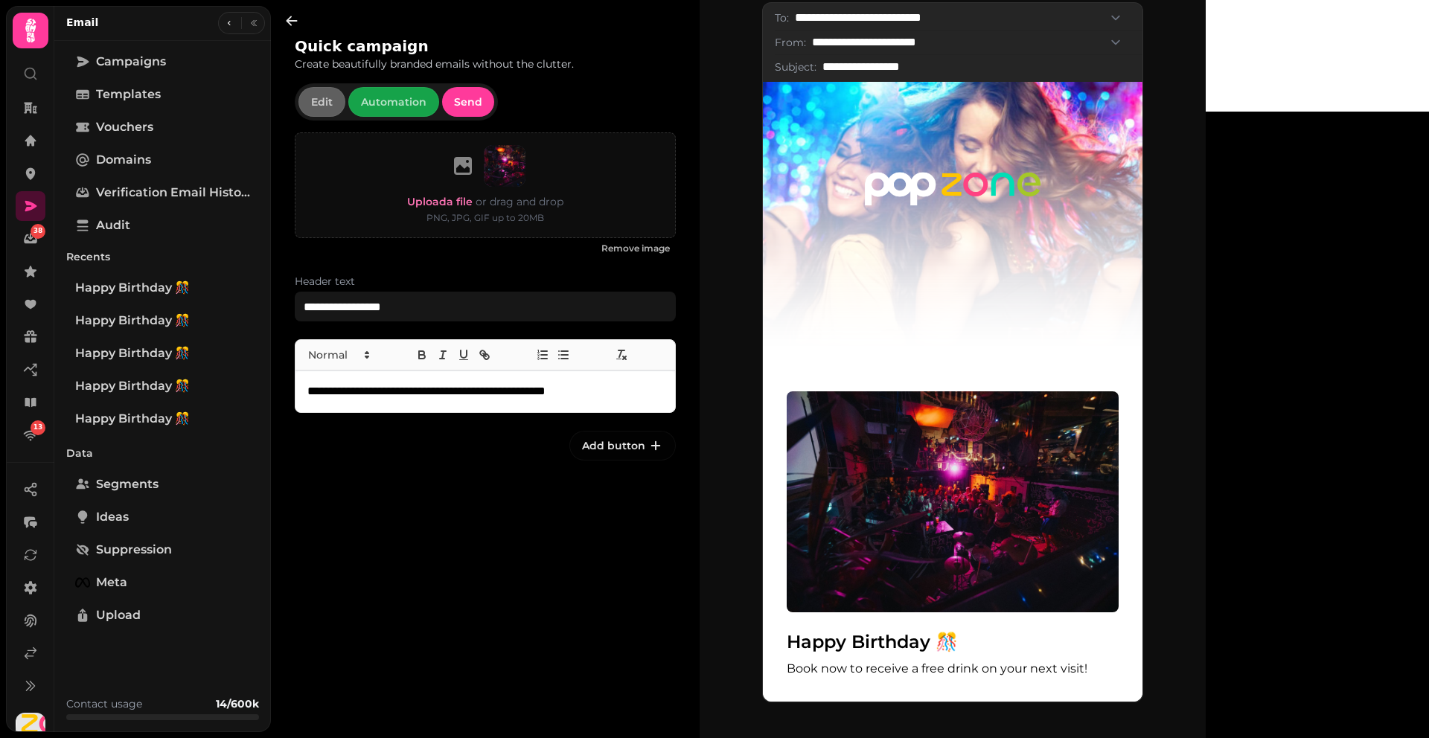
click at [616, 435] on button "Add button" at bounding box center [622, 446] width 106 height 30
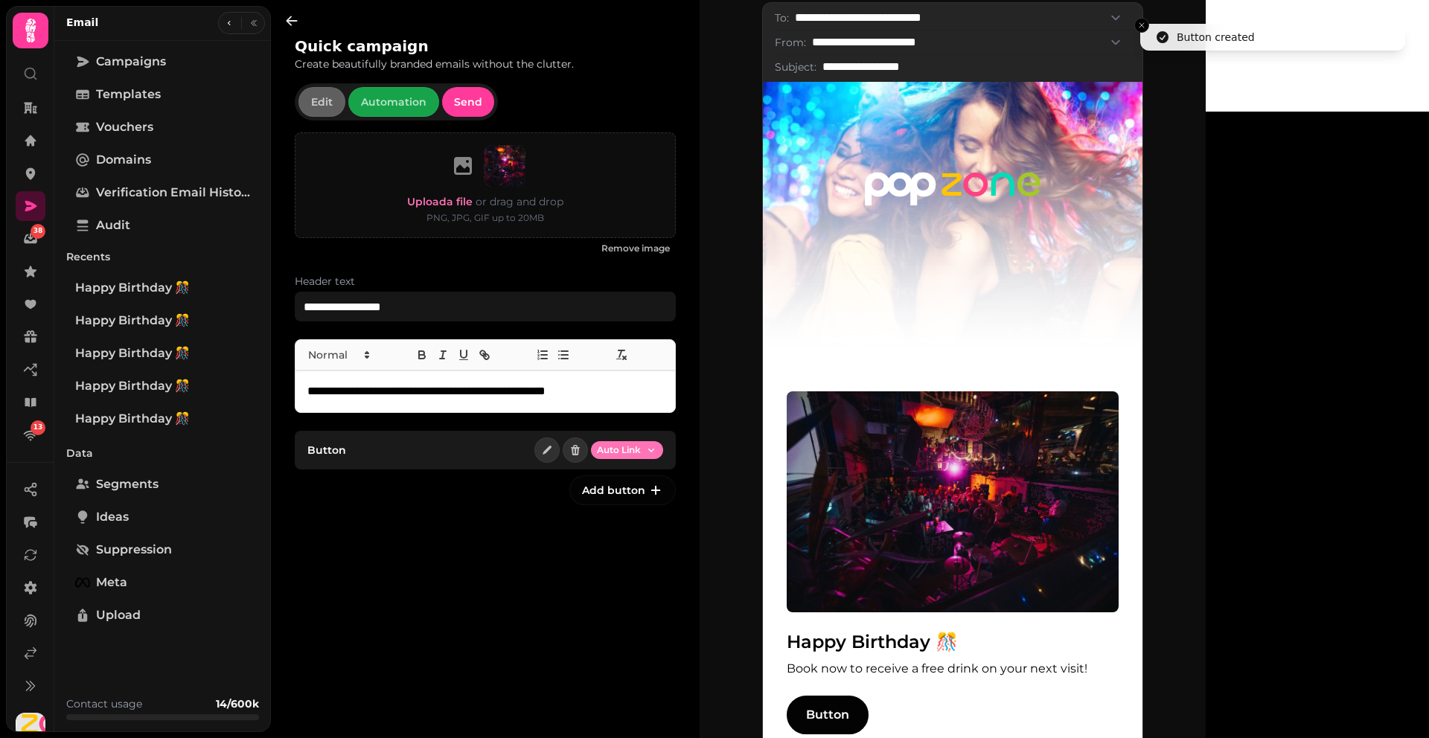
click at [610, 452] on html "**********" at bounding box center [714, 369] width 1429 height 738
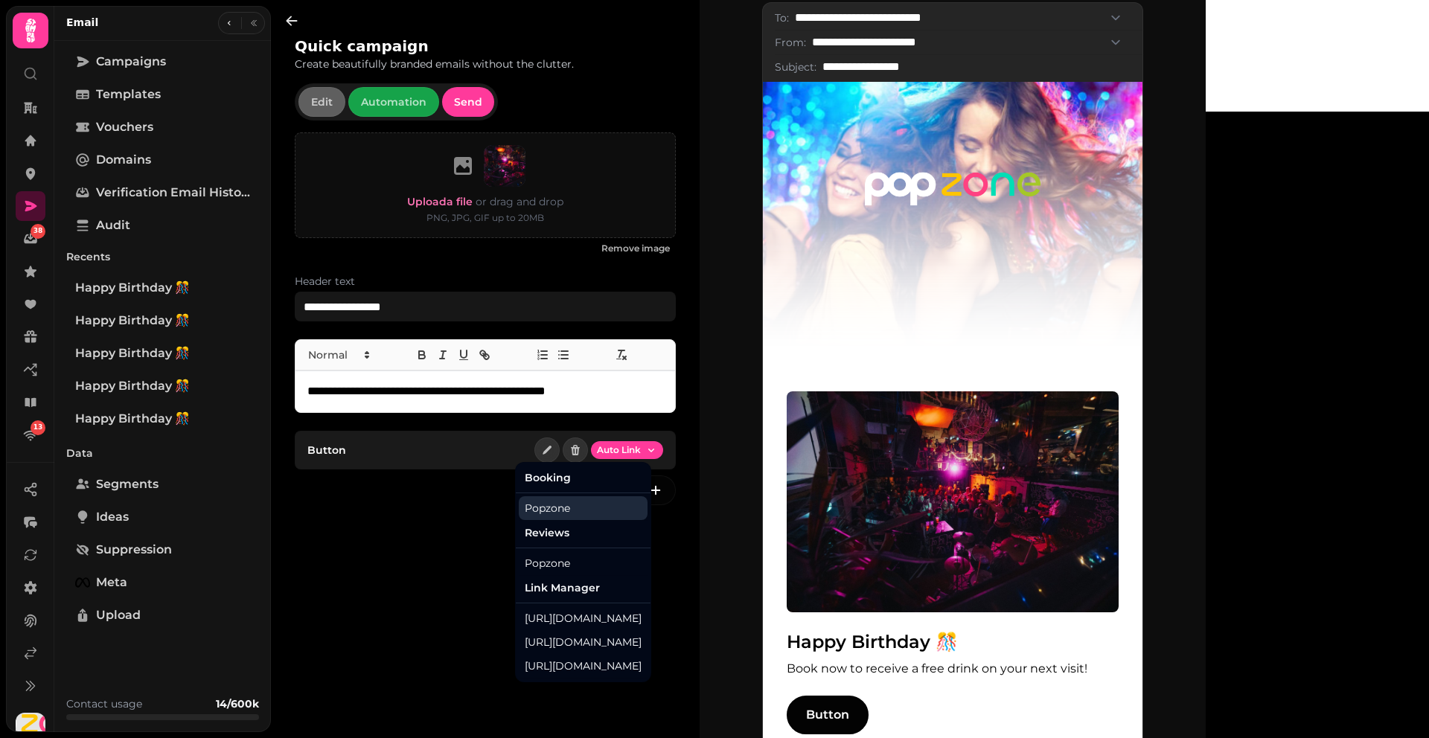
click at [575, 510] on div "Popzone" at bounding box center [583, 508] width 129 height 24
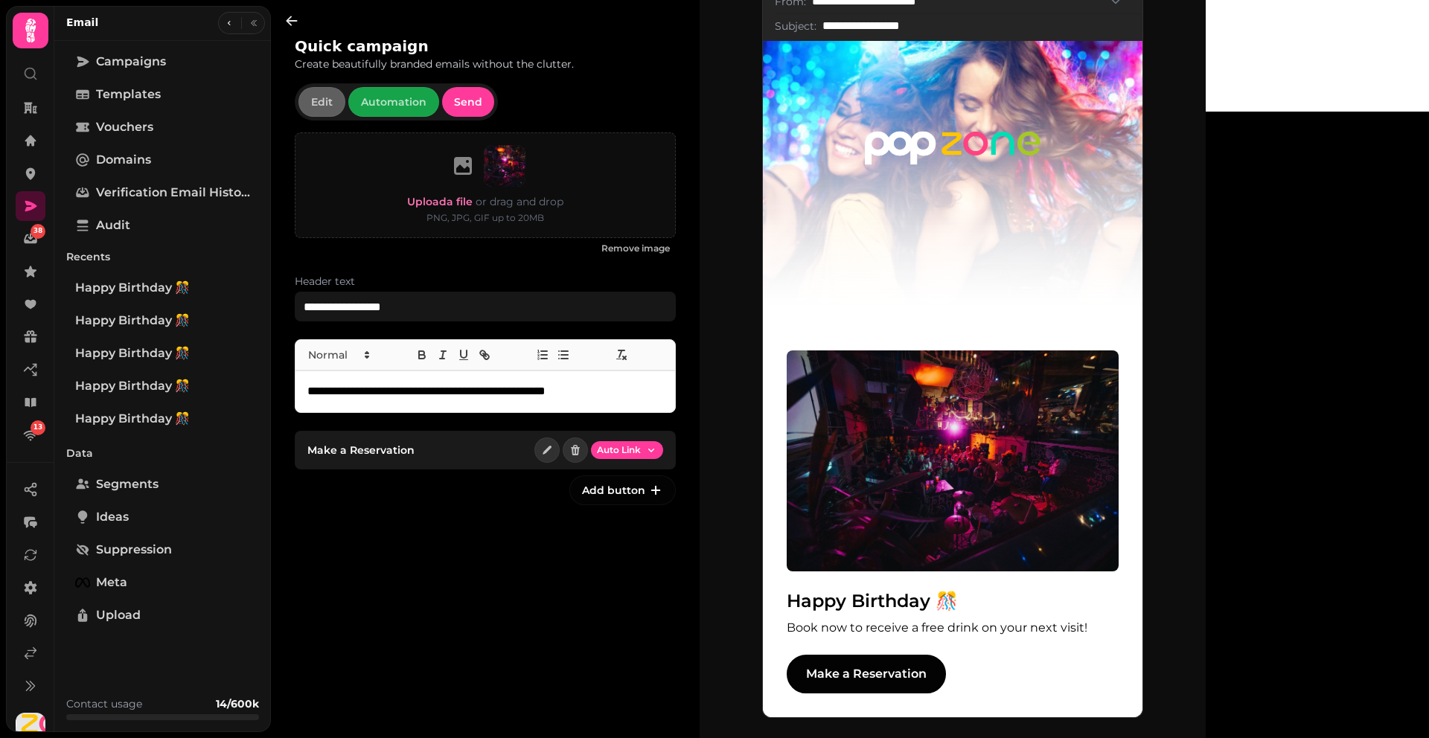
scroll to position [160, 0]
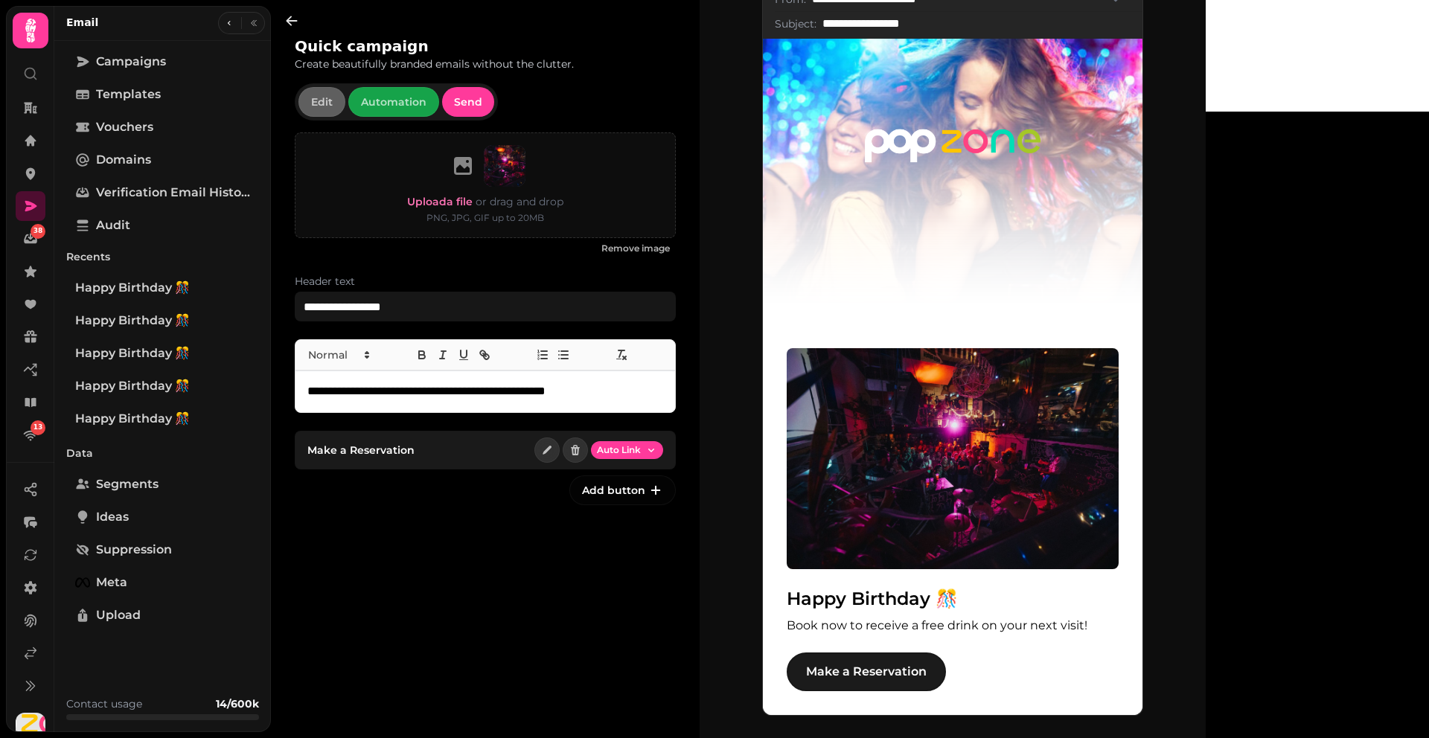
click at [946, 674] on link "Make a Reservation" at bounding box center [866, 672] width 159 height 39
click at [13, 171] on nav "38 13" at bounding box center [30, 271] width 39 height 357
click at [22, 171] on link at bounding box center [31, 174] width 30 height 30
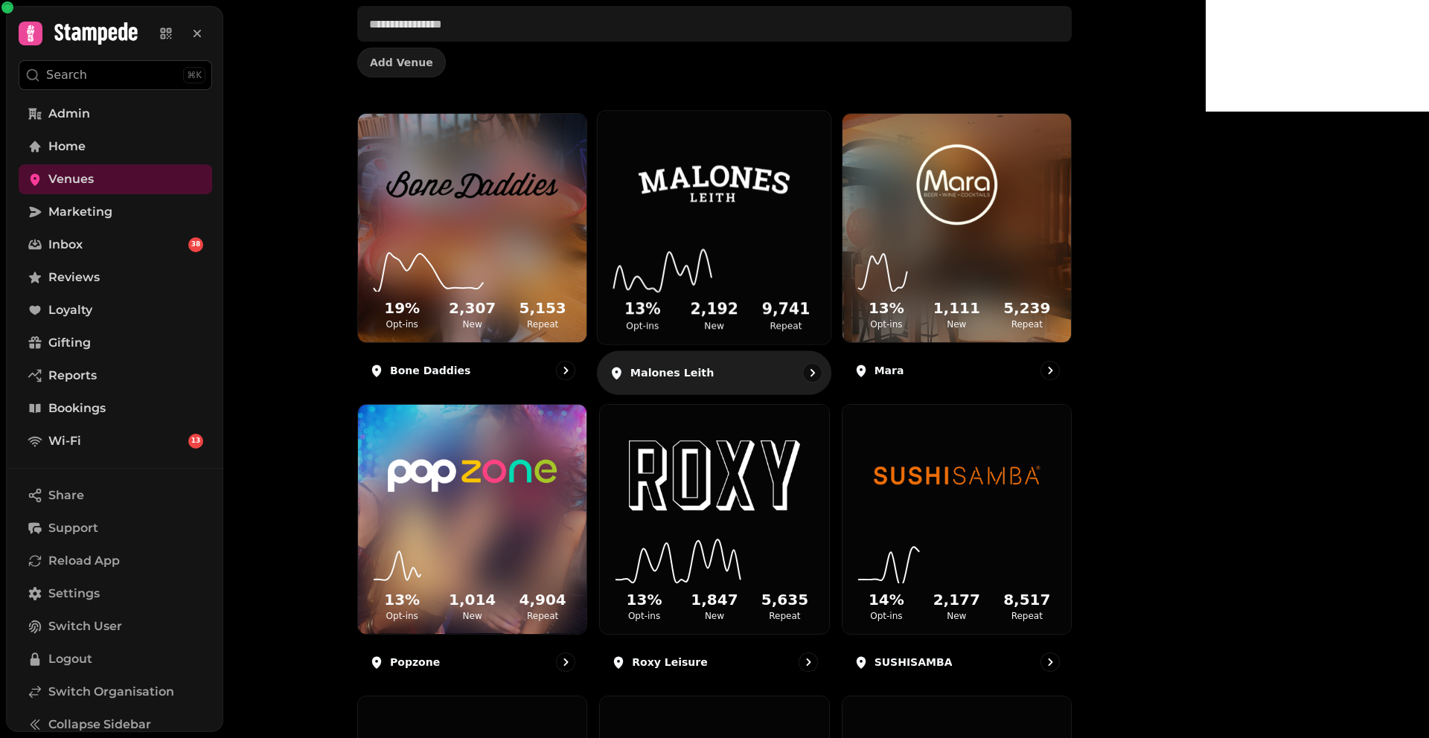
scroll to position [318, 0]
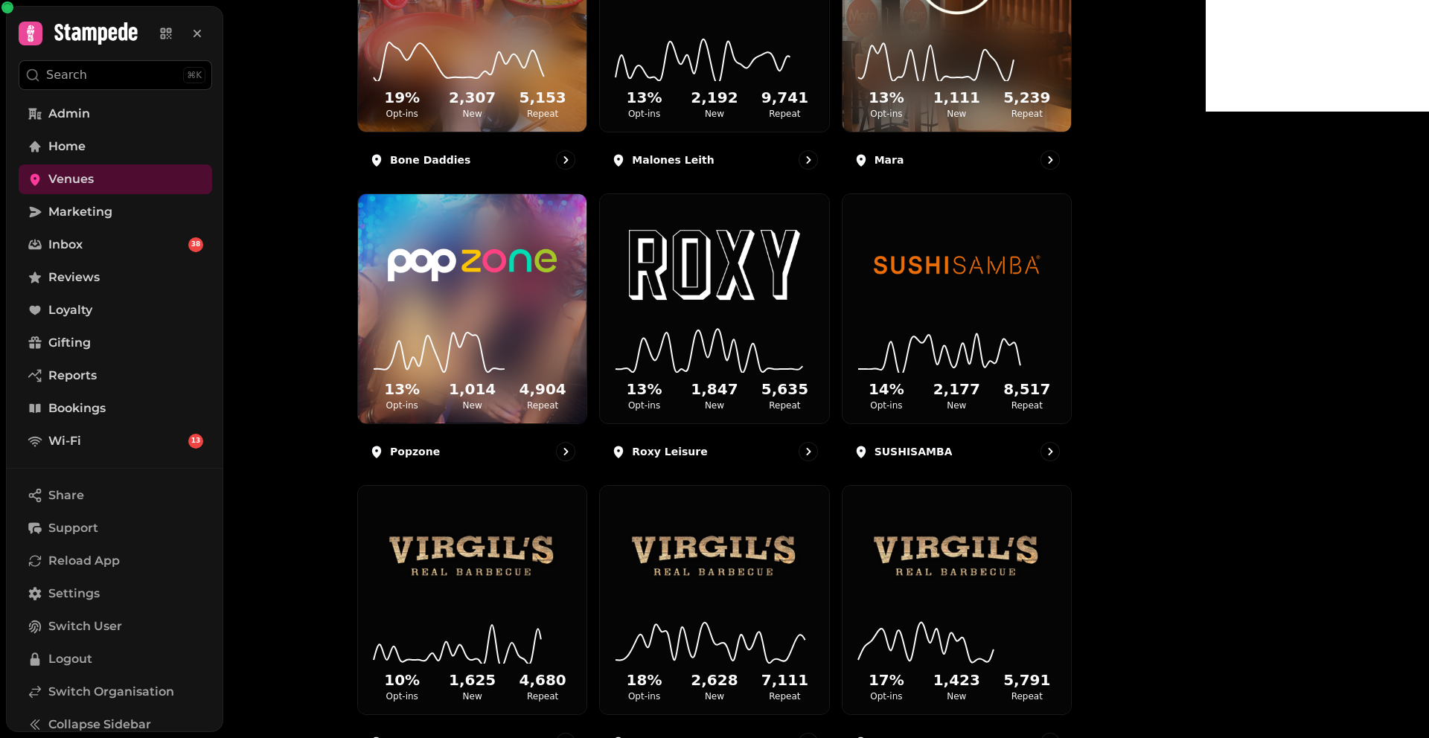
click at [701, 357] on div "19 % Opt-ins 2,307 New 5,153 Repeat Bone Daddies 13 % Opt-ins 2,192 New 9,741 R…" at bounding box center [714, 624] width 715 height 1445
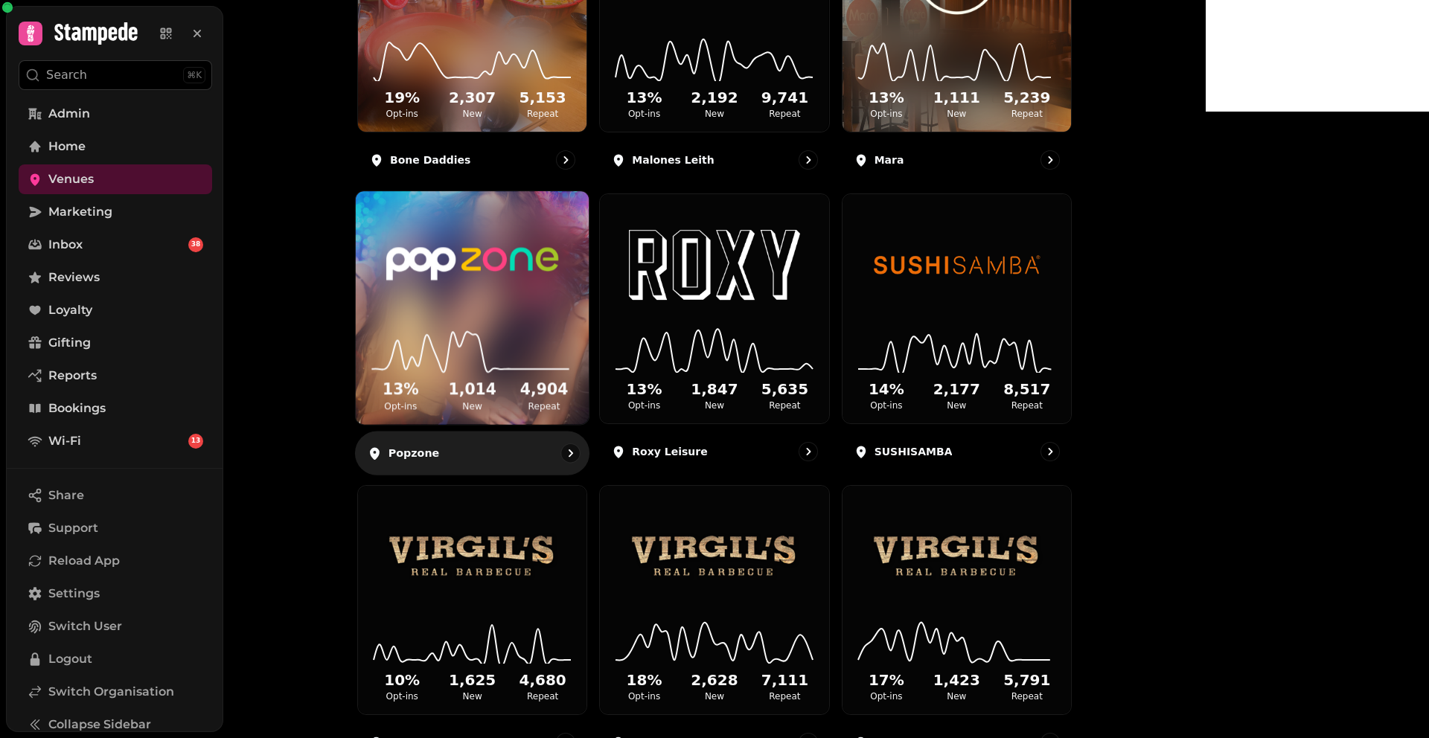
click at [589, 319] on div "13 % Opt-ins 1,014 New 4,904 Repeat" at bounding box center [472, 369] width 233 height 112
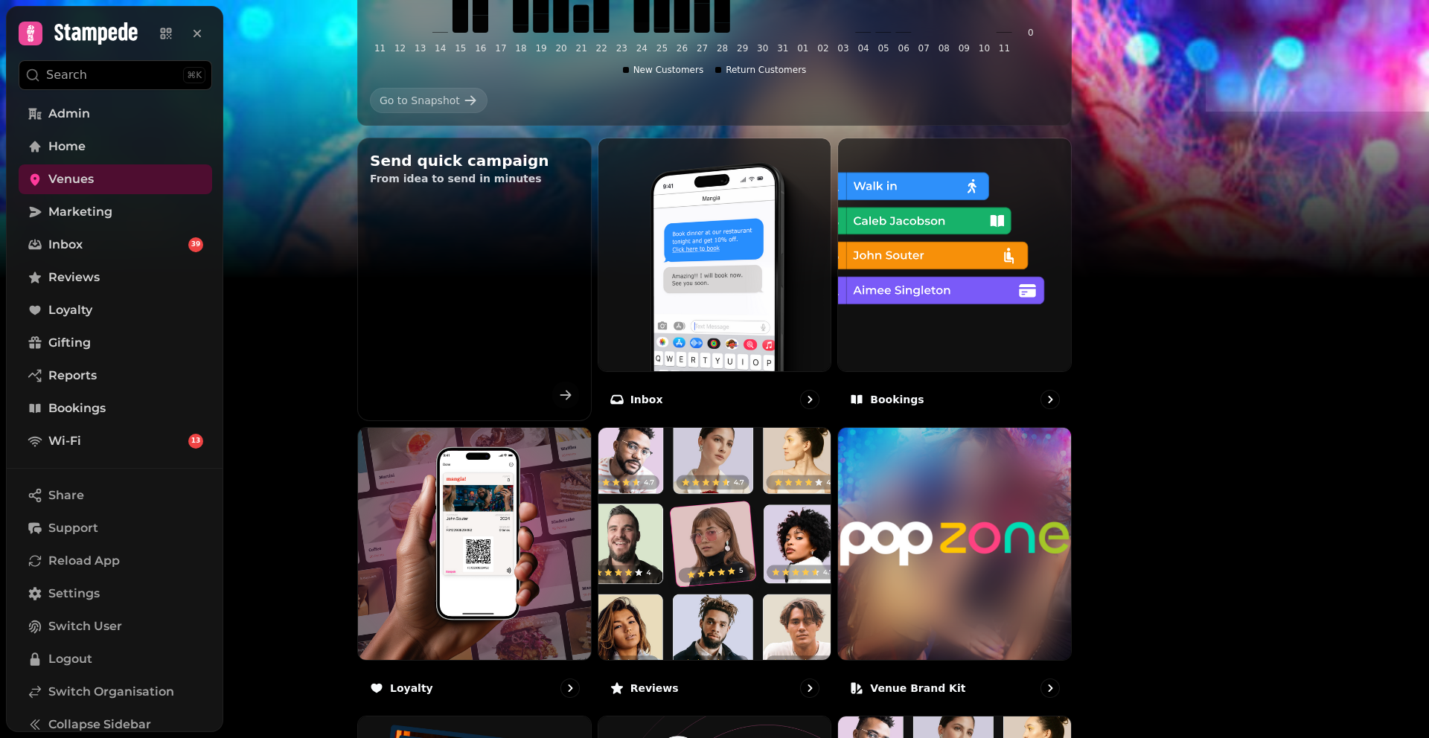
scroll to position [429, 0]
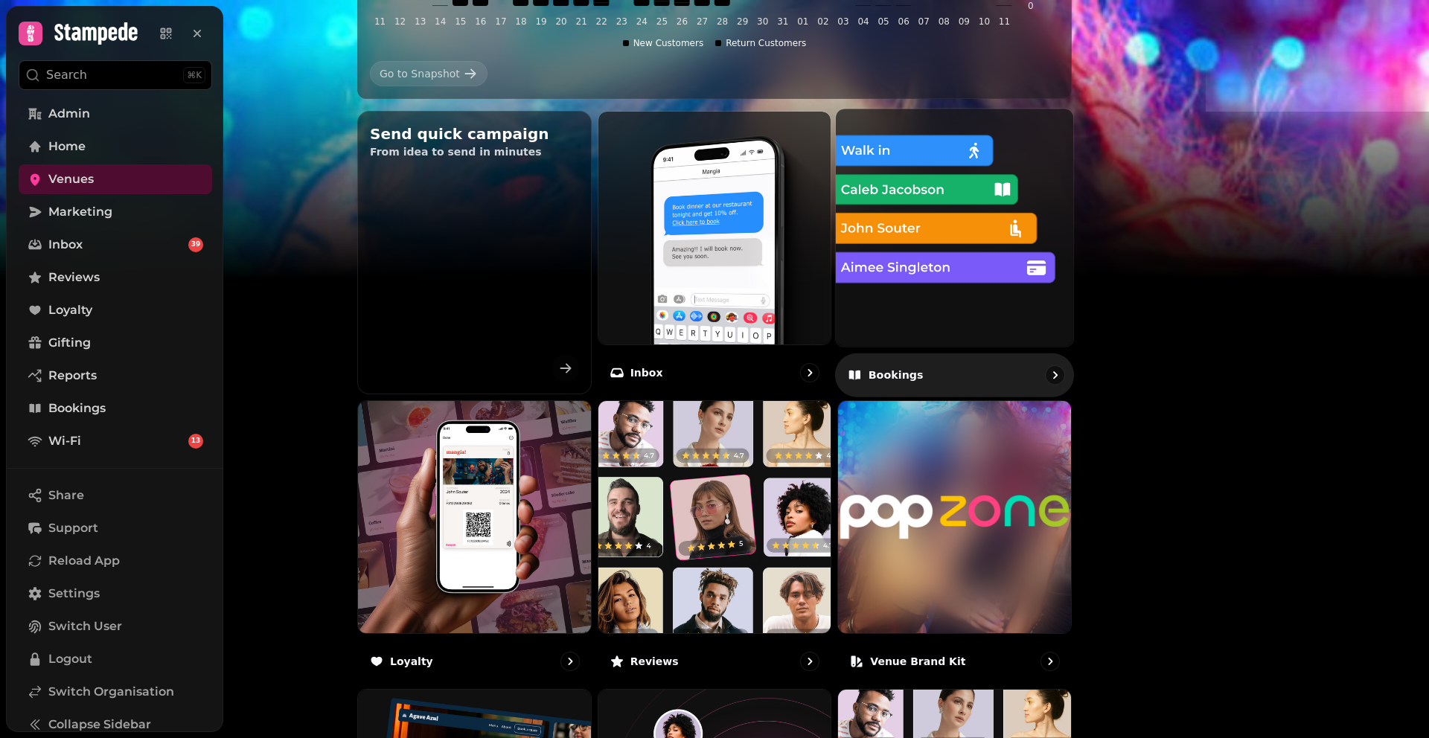
click at [1012, 237] on img at bounding box center [954, 227] width 261 height 261
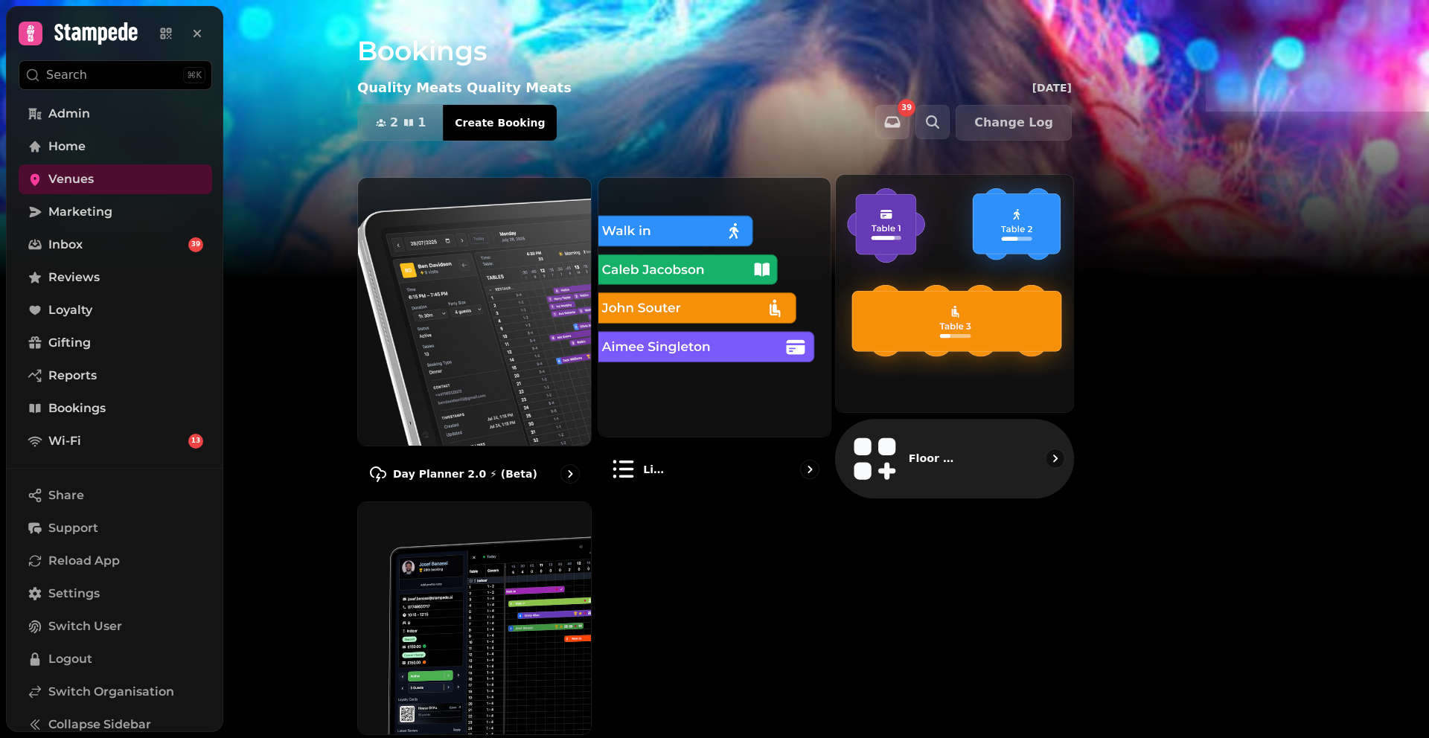
click at [1057, 346] on img at bounding box center [954, 293] width 261 height 261
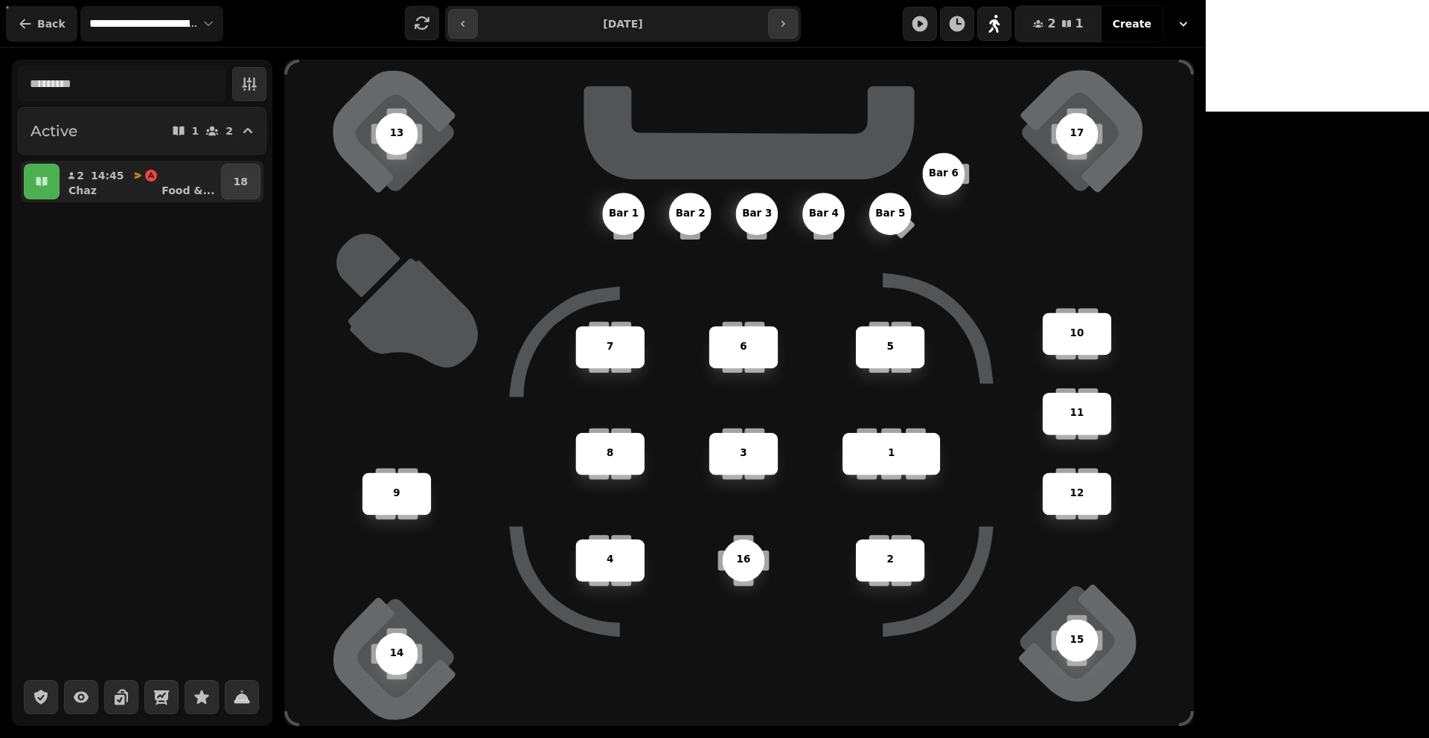
click at [41, 31] on button "Back" at bounding box center [41, 24] width 71 height 36
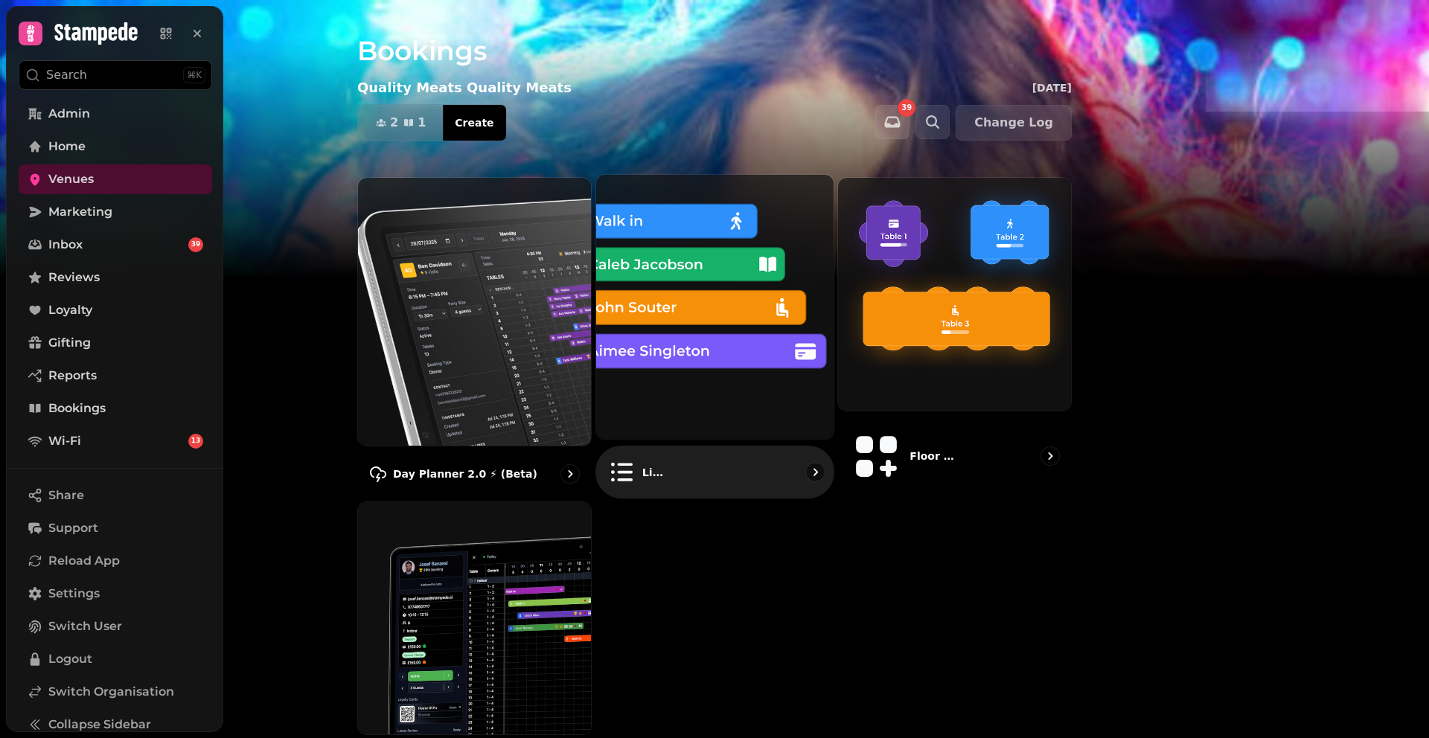
click at [805, 301] on img at bounding box center [714, 307] width 261 height 291
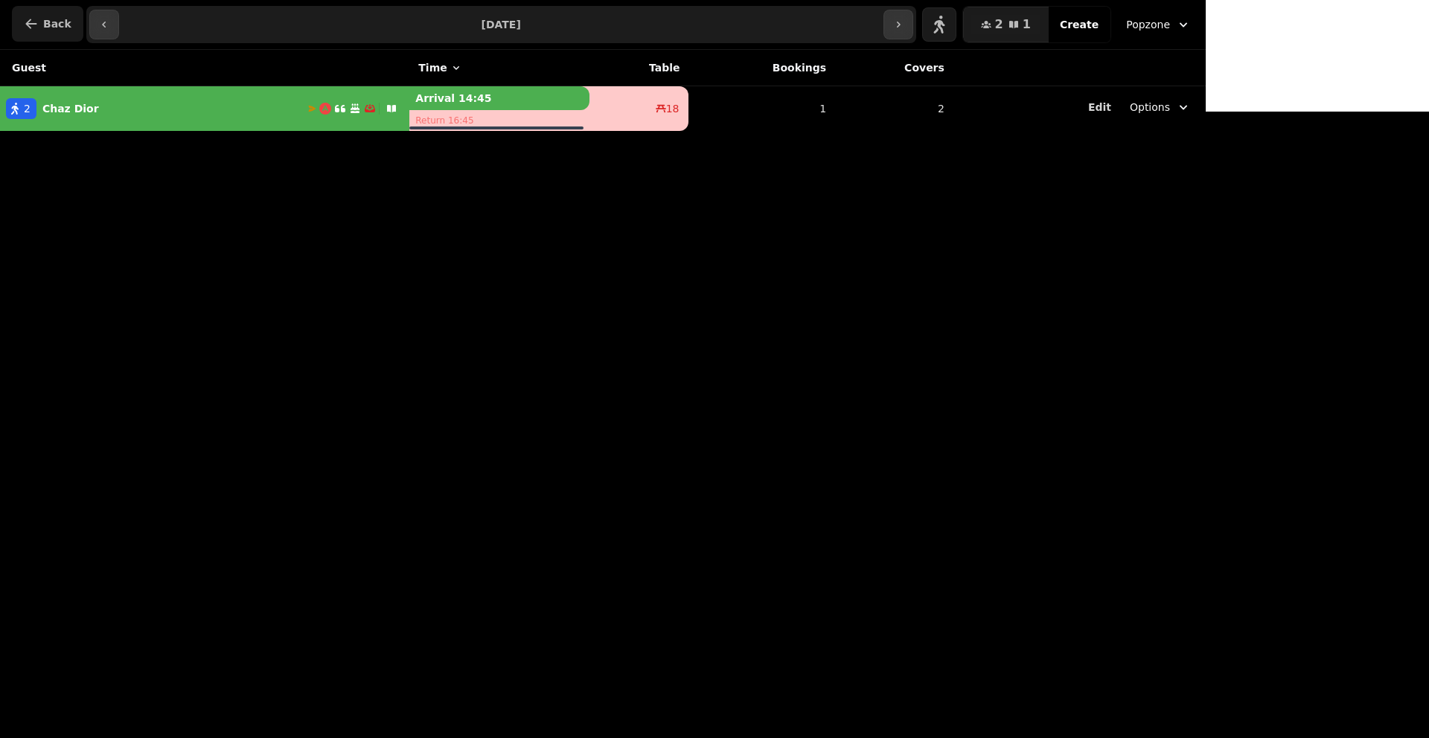
click at [36, 22] on icon "button" at bounding box center [31, 23] width 15 height 15
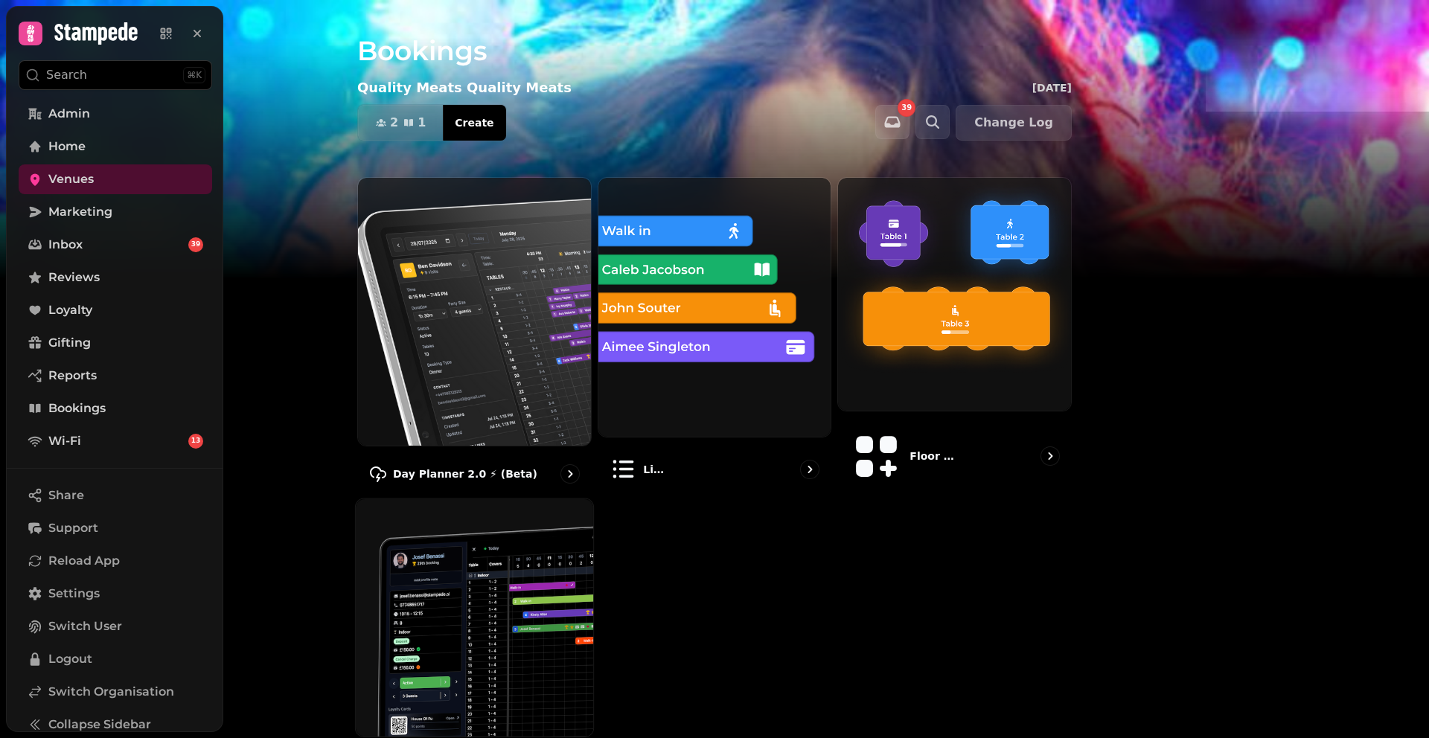
click at [584, 554] on img at bounding box center [474, 617] width 261 height 261
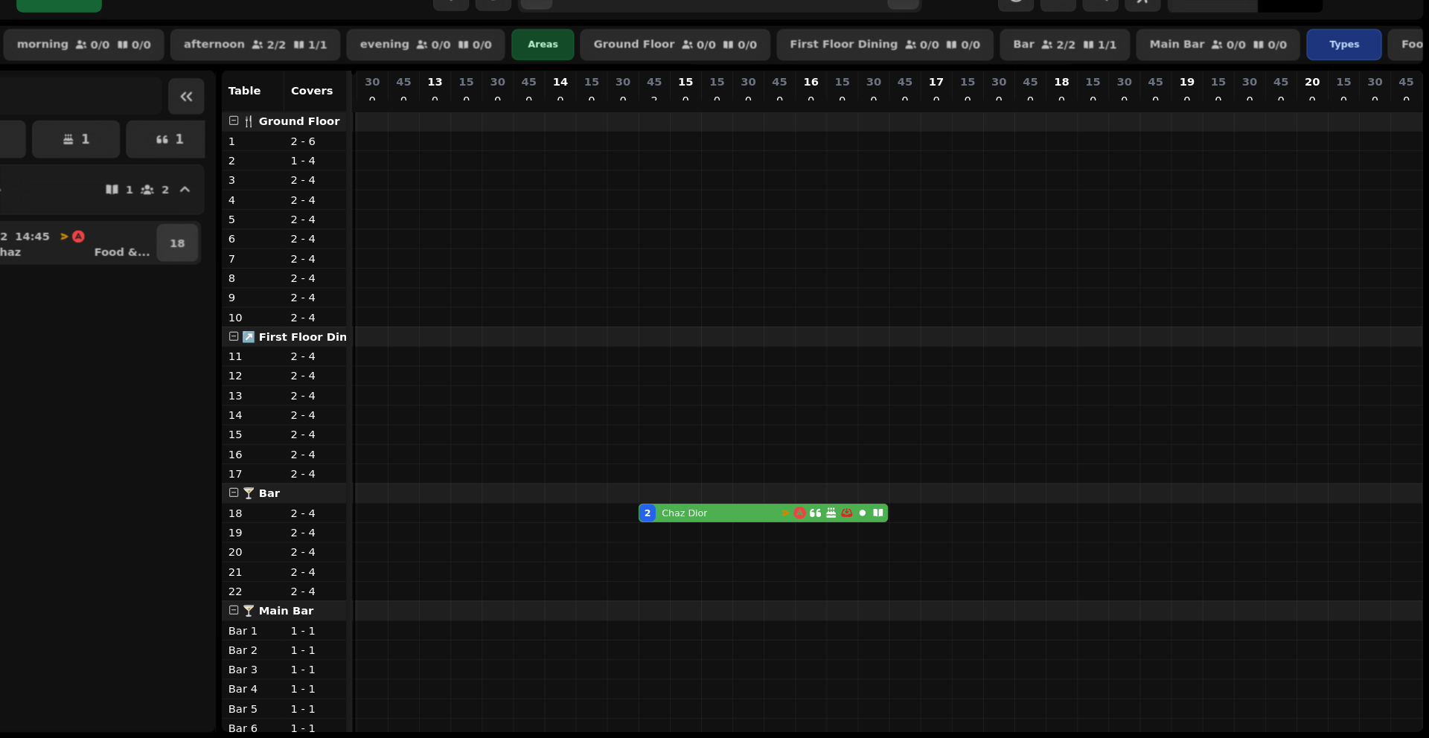
click at [756, 530] on div "2 [PERSON_NAME]" at bounding box center [745, 524] width 135 height 16
select select "**********"
select select "*"
select select "****"
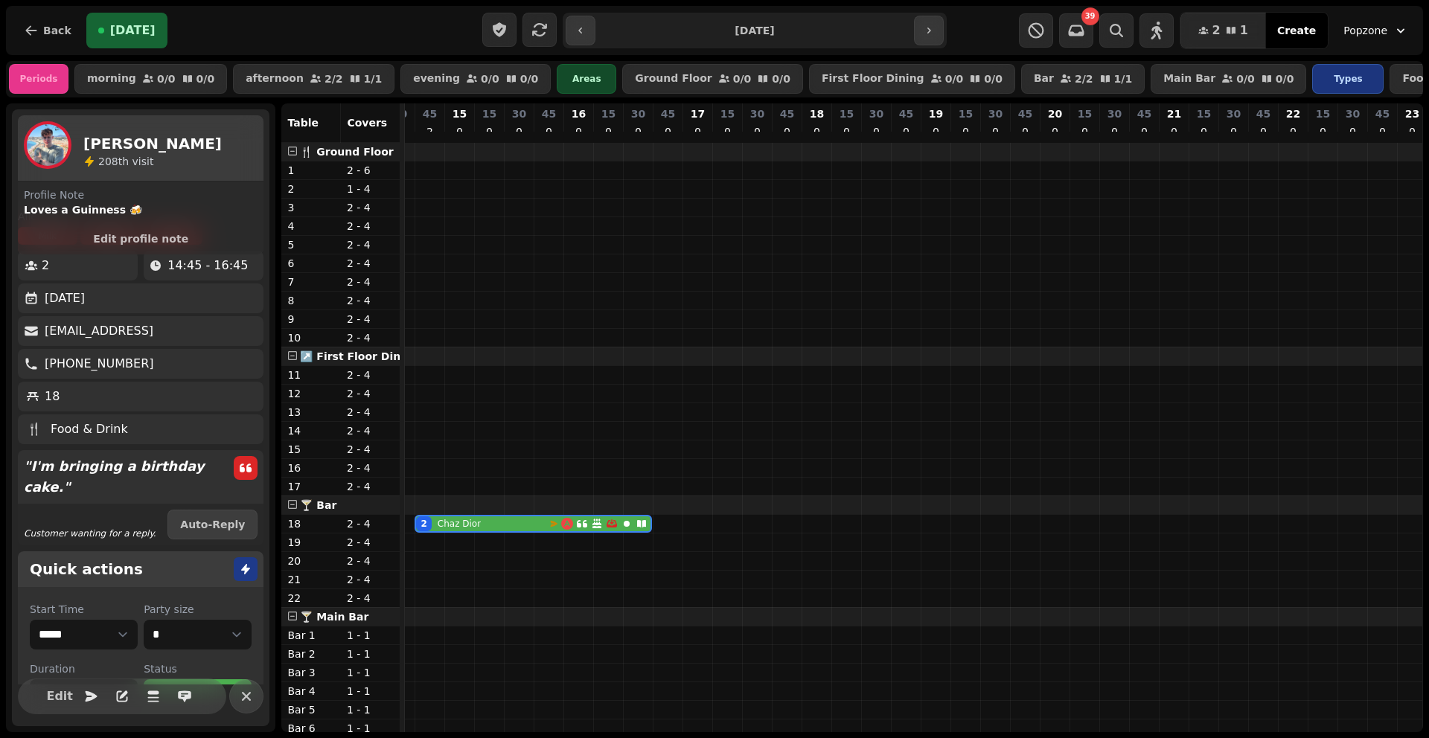
scroll to position [63, 0]
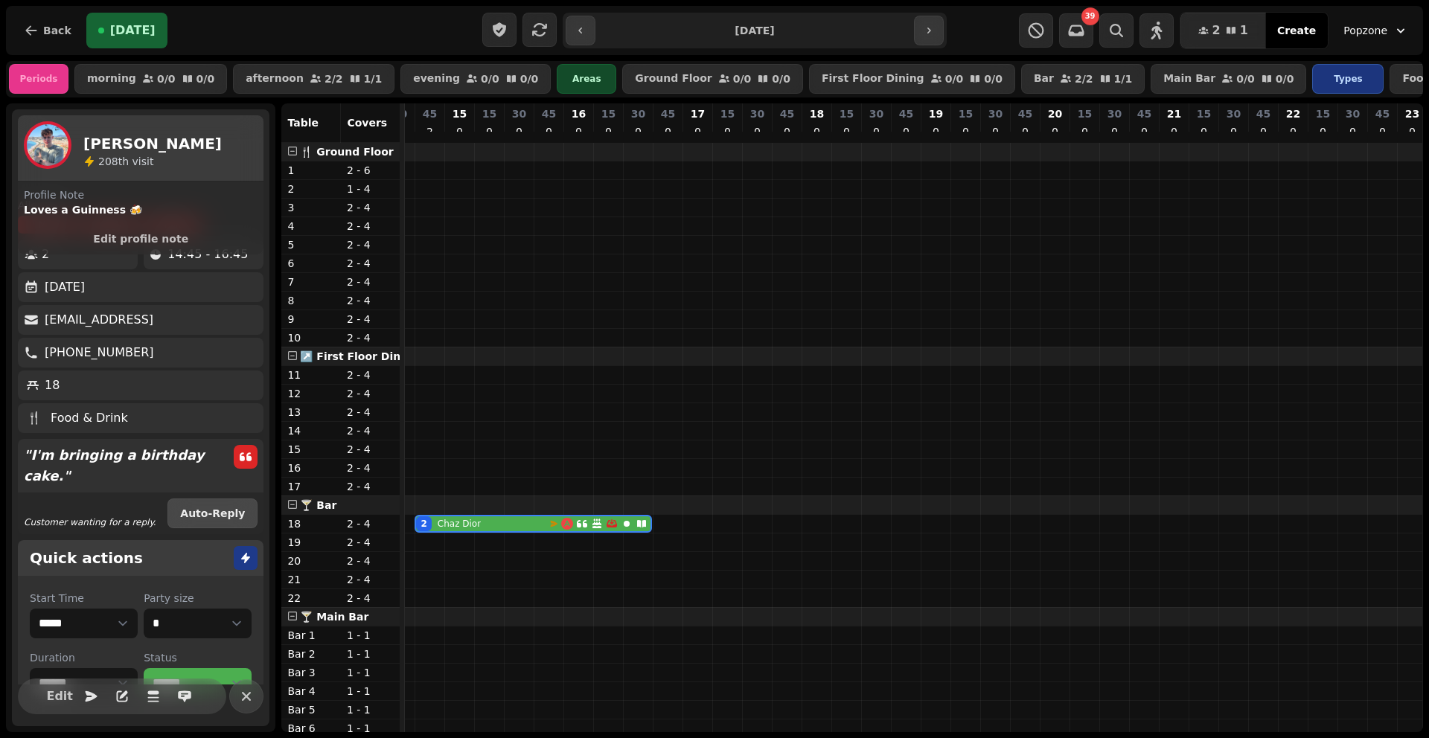
click at [206, 516] on span "Auto-Reply" at bounding box center [212, 513] width 65 height 10
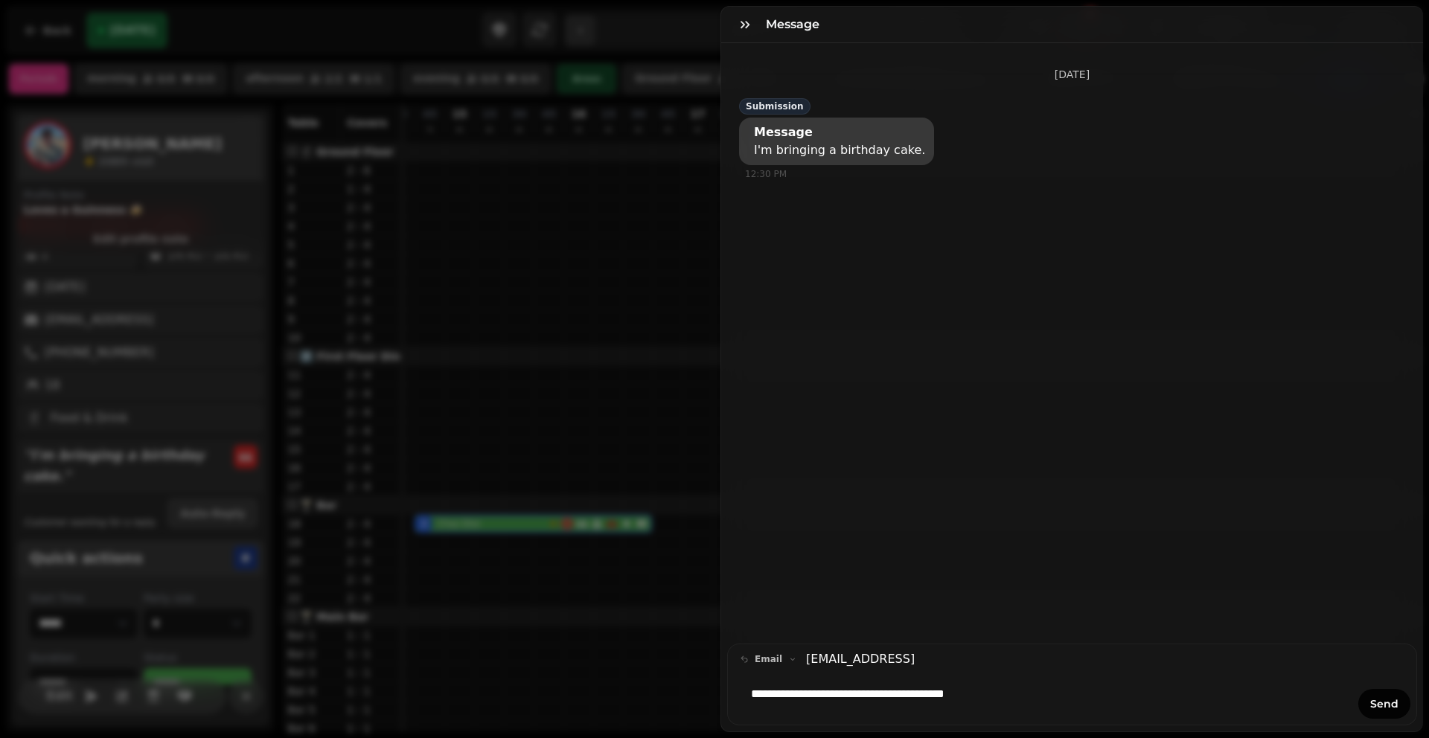
click at [1023, 686] on p "**********" at bounding box center [1039, 694] width 577 height 17
drag, startPoint x: 1023, startPoint y: 682, endPoint x: 676, endPoint y: 664, distance: 348.0
click at [676, 664] on div "**********" at bounding box center [714, 381] width 1429 height 715
click at [1358, 691] on button "Send" at bounding box center [1384, 704] width 52 height 30
click at [771, 651] on button "email" at bounding box center [768, 660] width 69 height 18
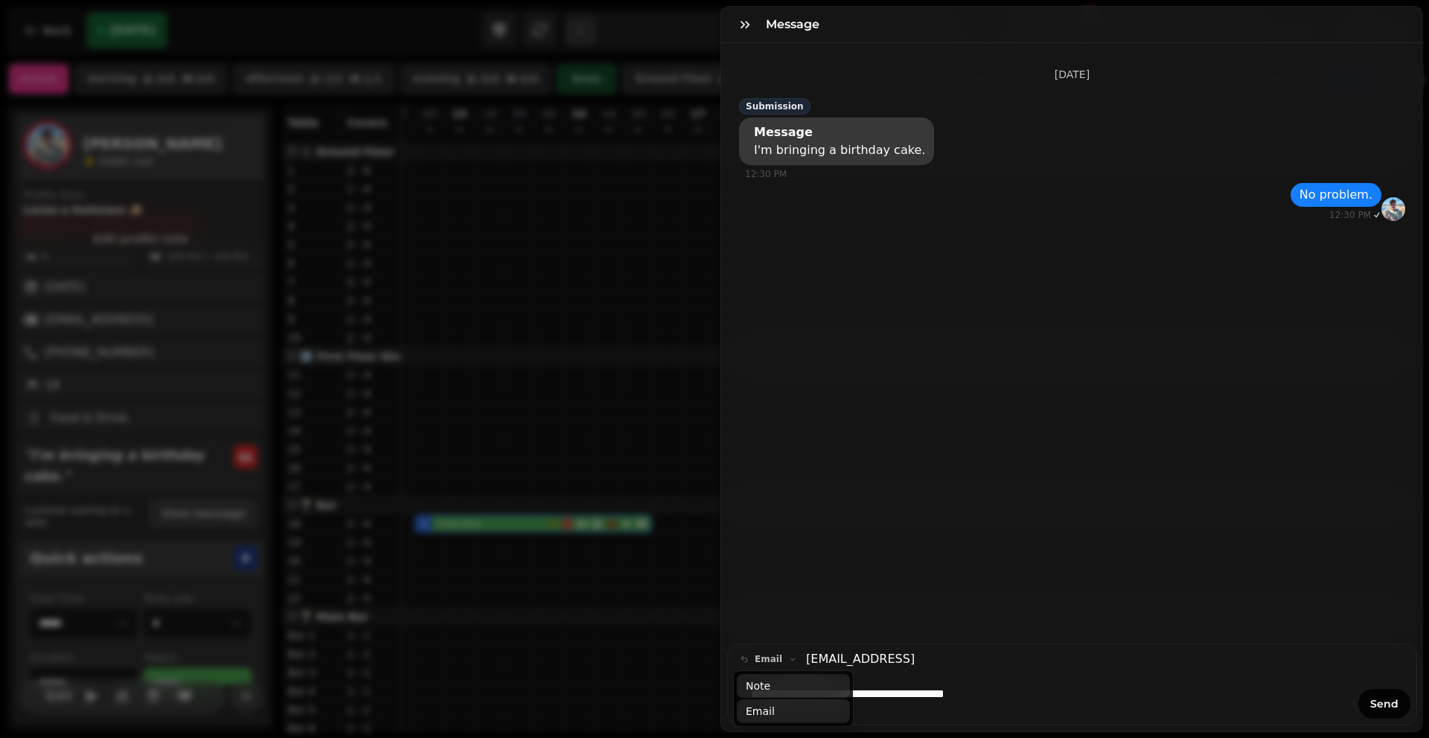
click at [776, 677] on button "Note" at bounding box center [793, 686] width 113 height 24
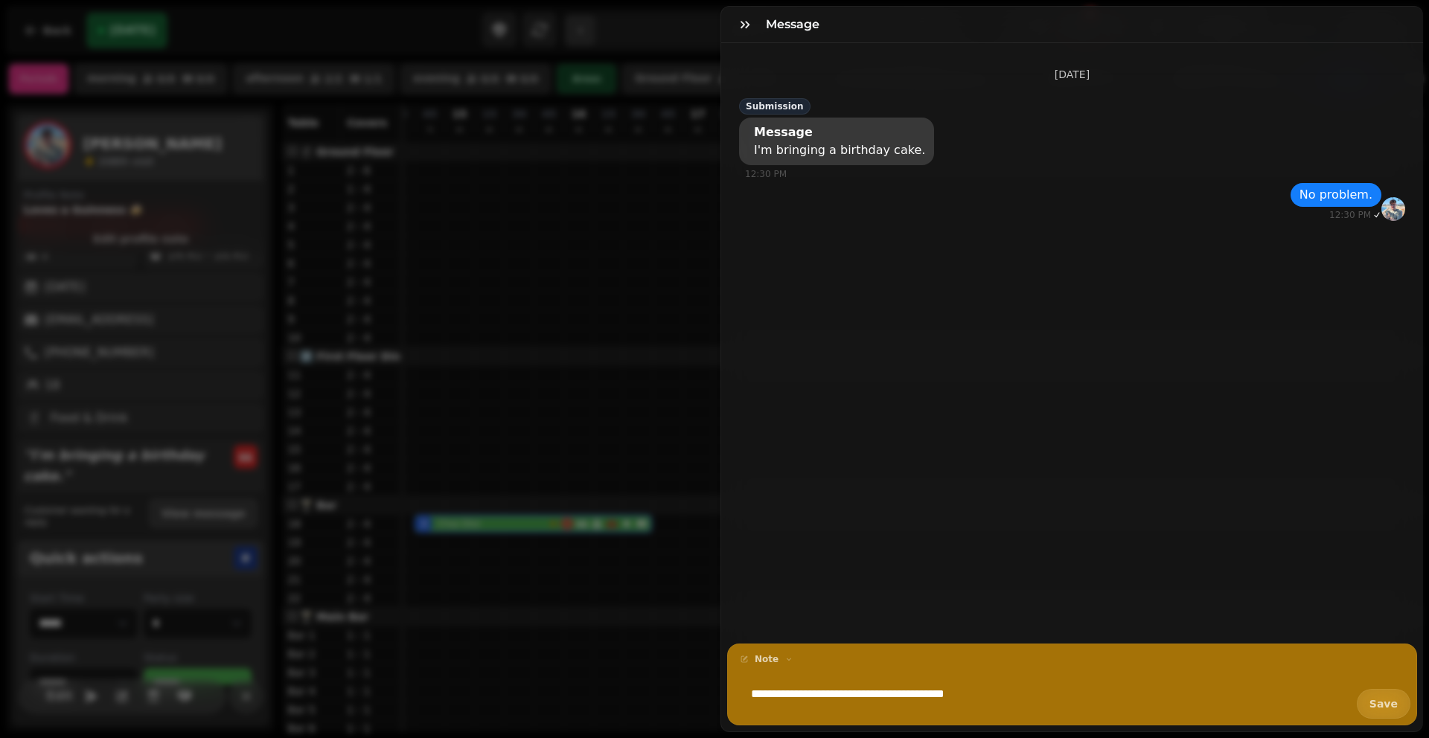
drag, startPoint x: 986, startPoint y: 685, endPoint x: 624, endPoint y: 676, distance: 362.6
click at [624, 676] on div "**********" at bounding box center [714, 381] width 1429 height 715
click at [1365, 699] on button "Save" at bounding box center [1384, 704] width 54 height 30
click at [743, 26] on icon "button" at bounding box center [745, 24] width 9 height 7
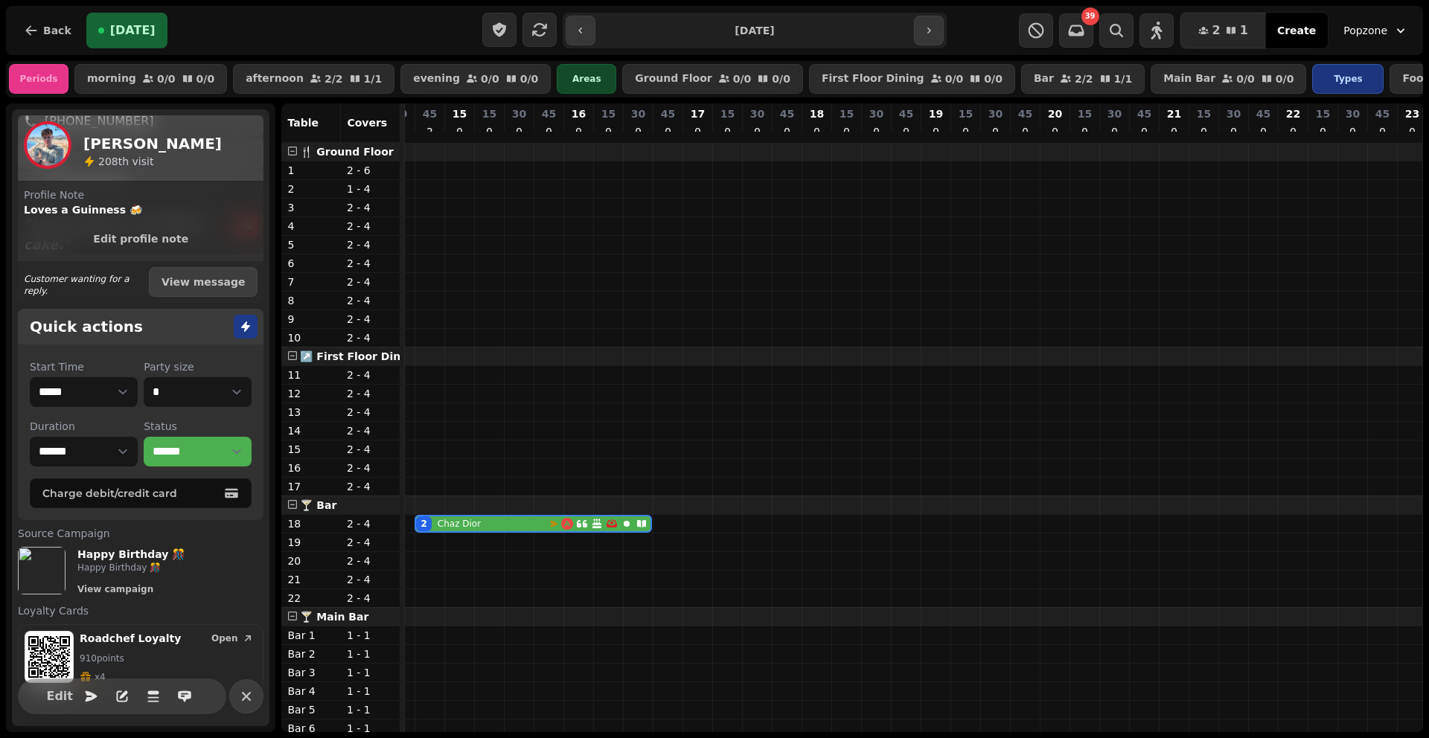
scroll to position [302, 0]
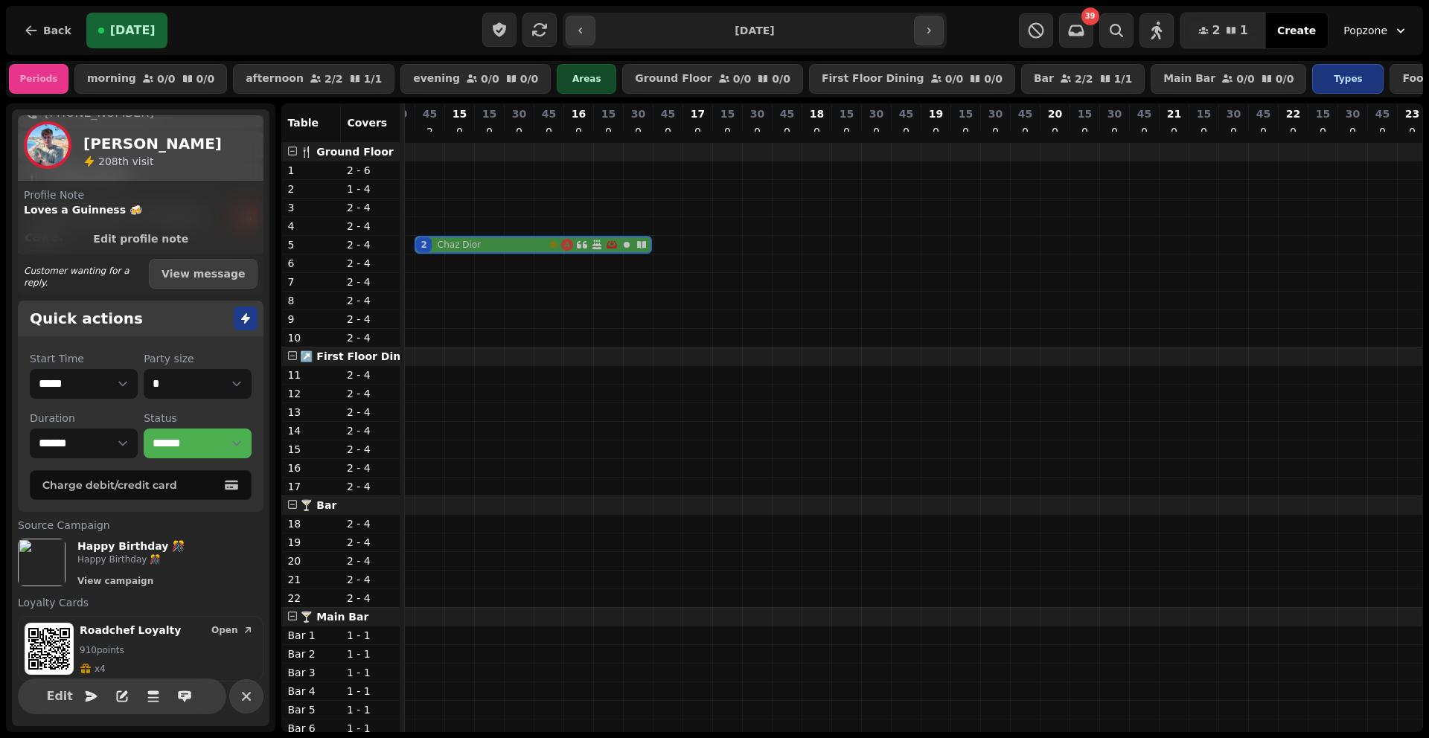
drag, startPoint x: 504, startPoint y: 534, endPoint x: 517, endPoint y: 258, distance: 277.2
click at [517, 258] on tbody "2 [PERSON_NAME] 2 [PERSON_NAME]" at bounding box center [563, 440] width 1905 height 595
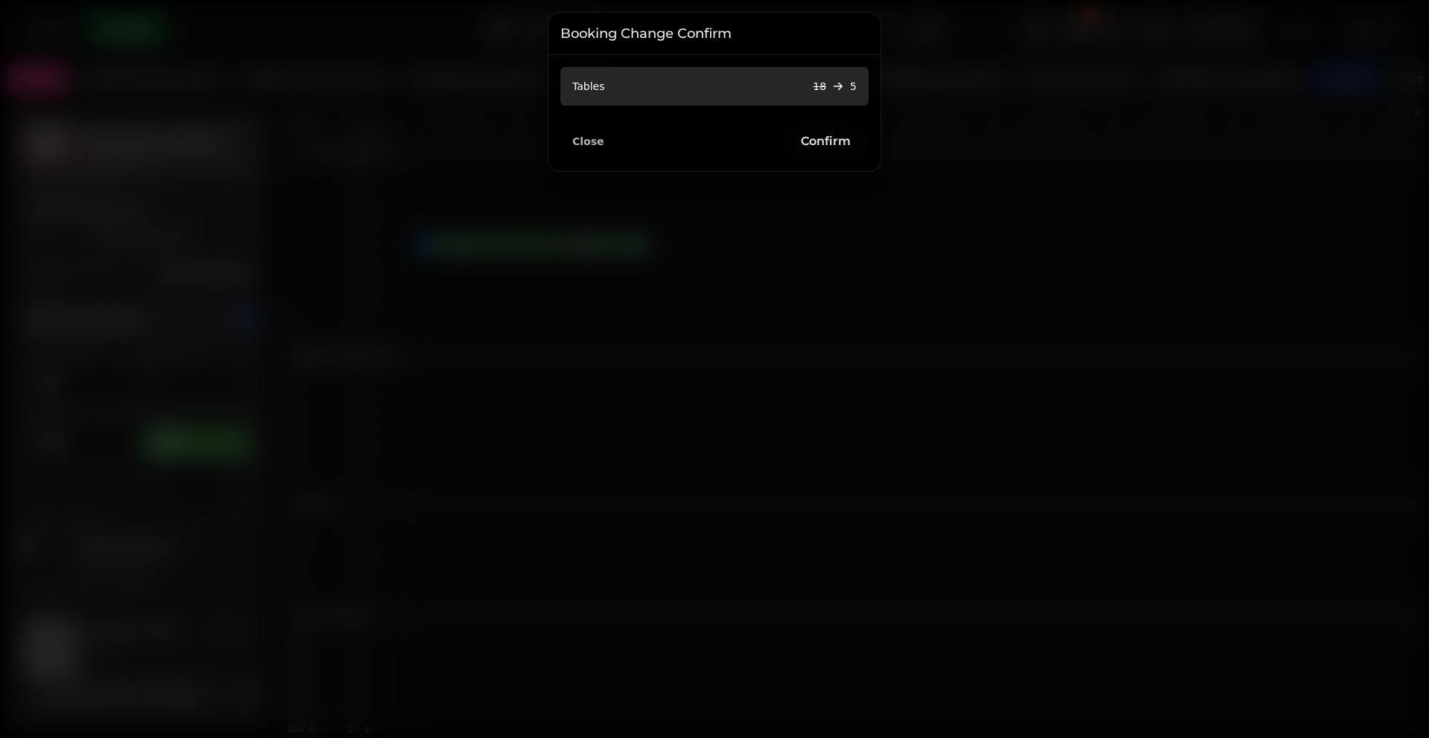
click at [831, 147] on span "Confirm" at bounding box center [826, 141] width 50 height 12
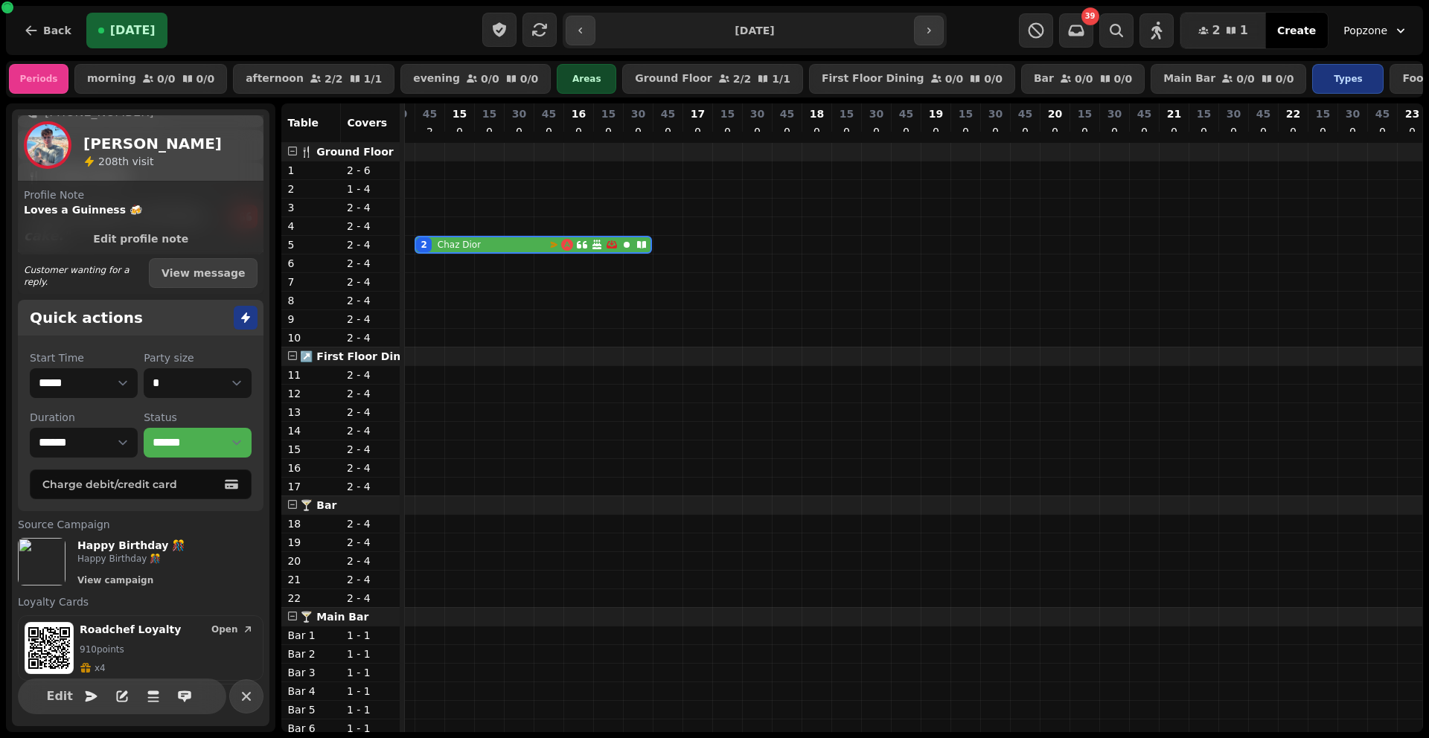
scroll to position [0, 0]
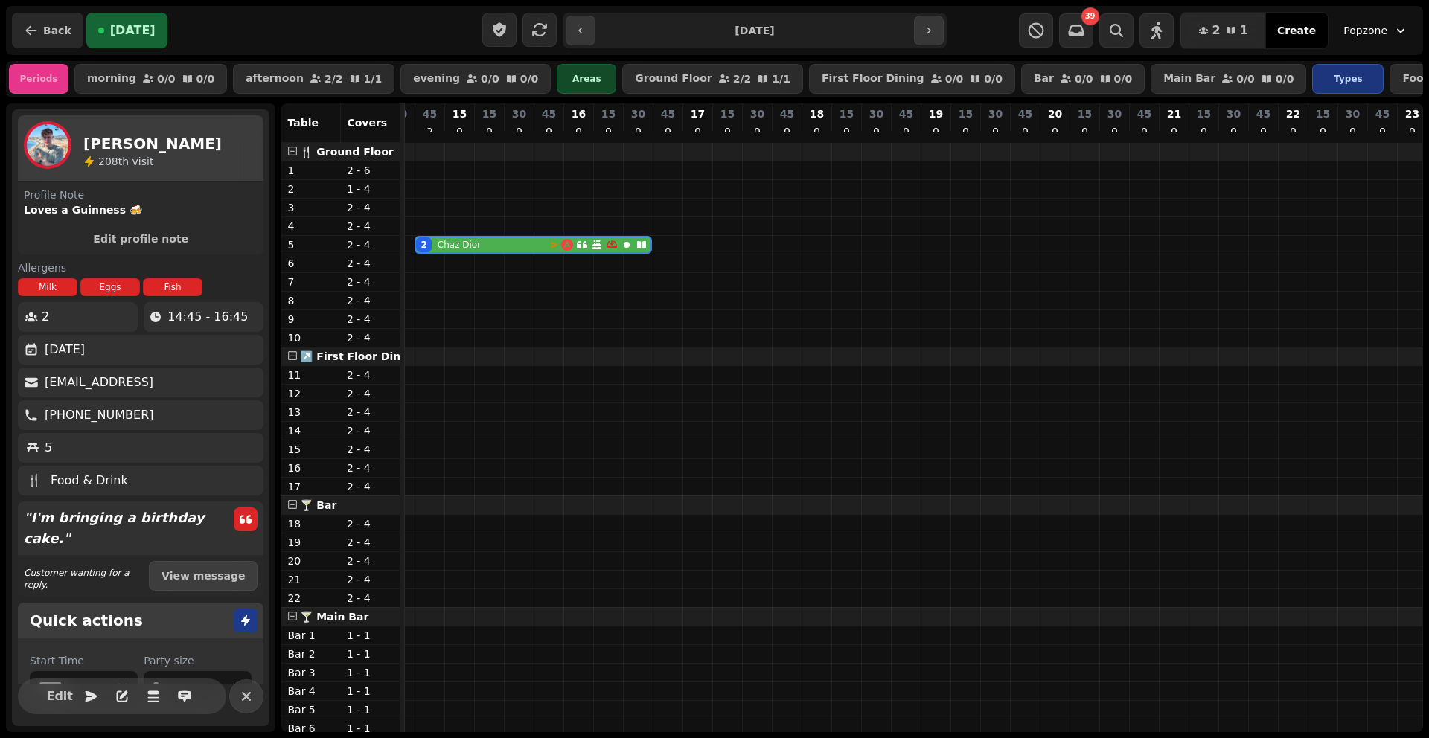
click at [28, 36] on icon "button" at bounding box center [31, 30] width 15 height 15
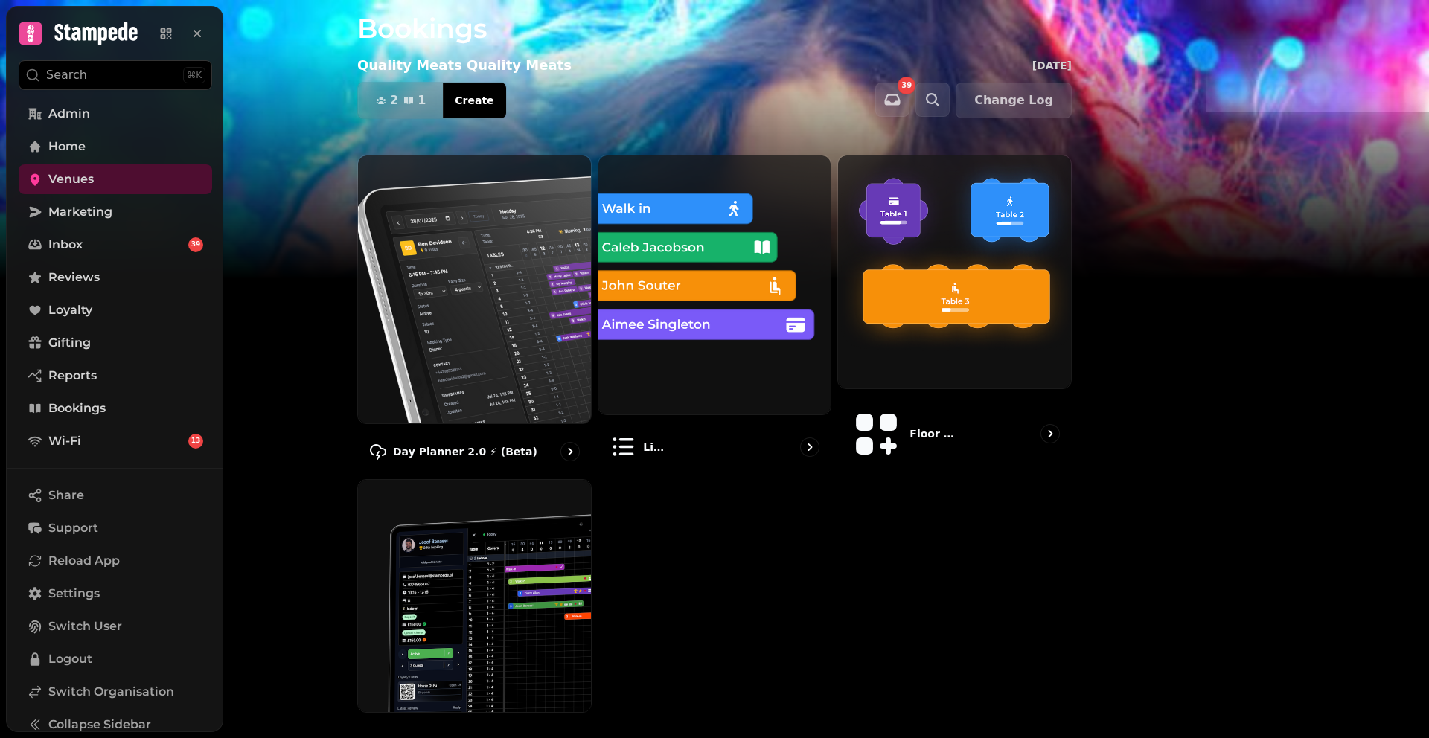
scroll to position [19, 0]
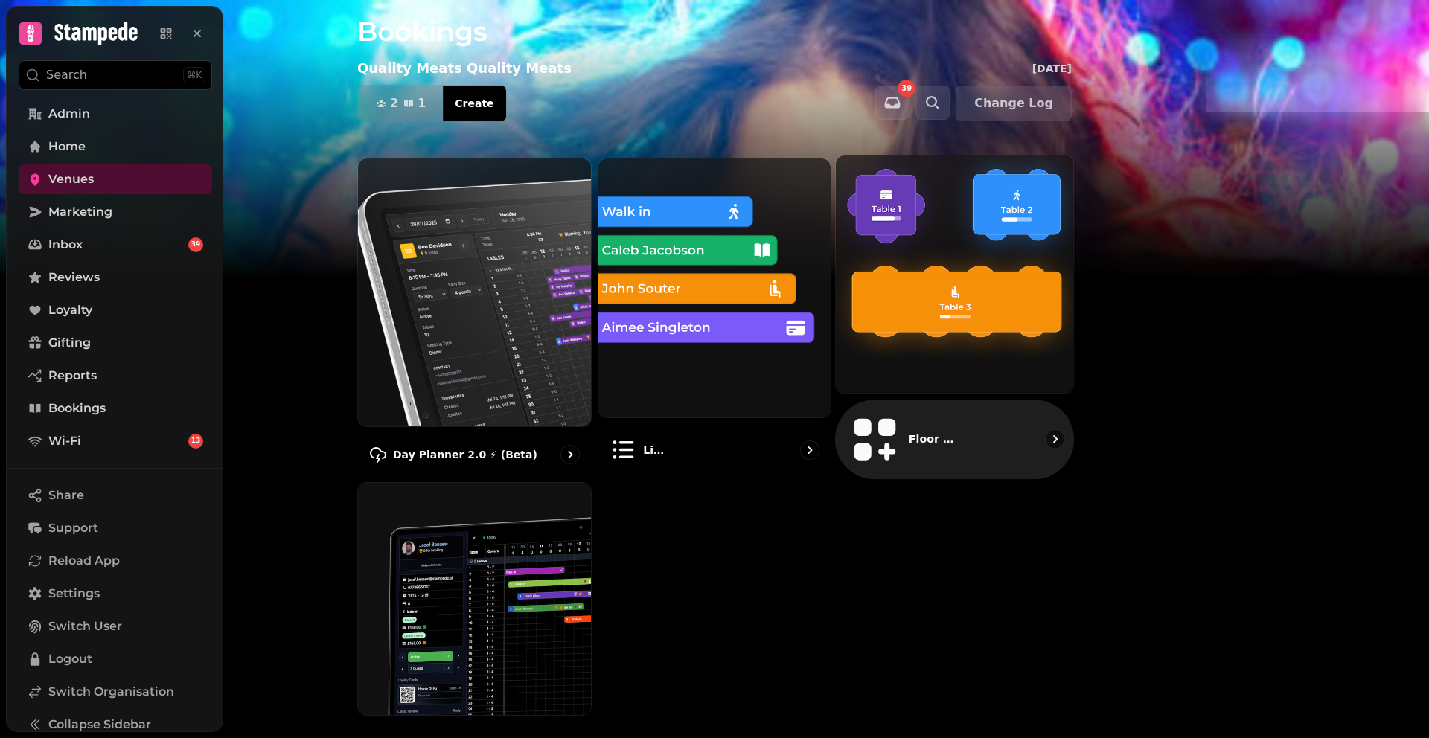
click at [1064, 226] on img at bounding box center [954, 274] width 261 height 261
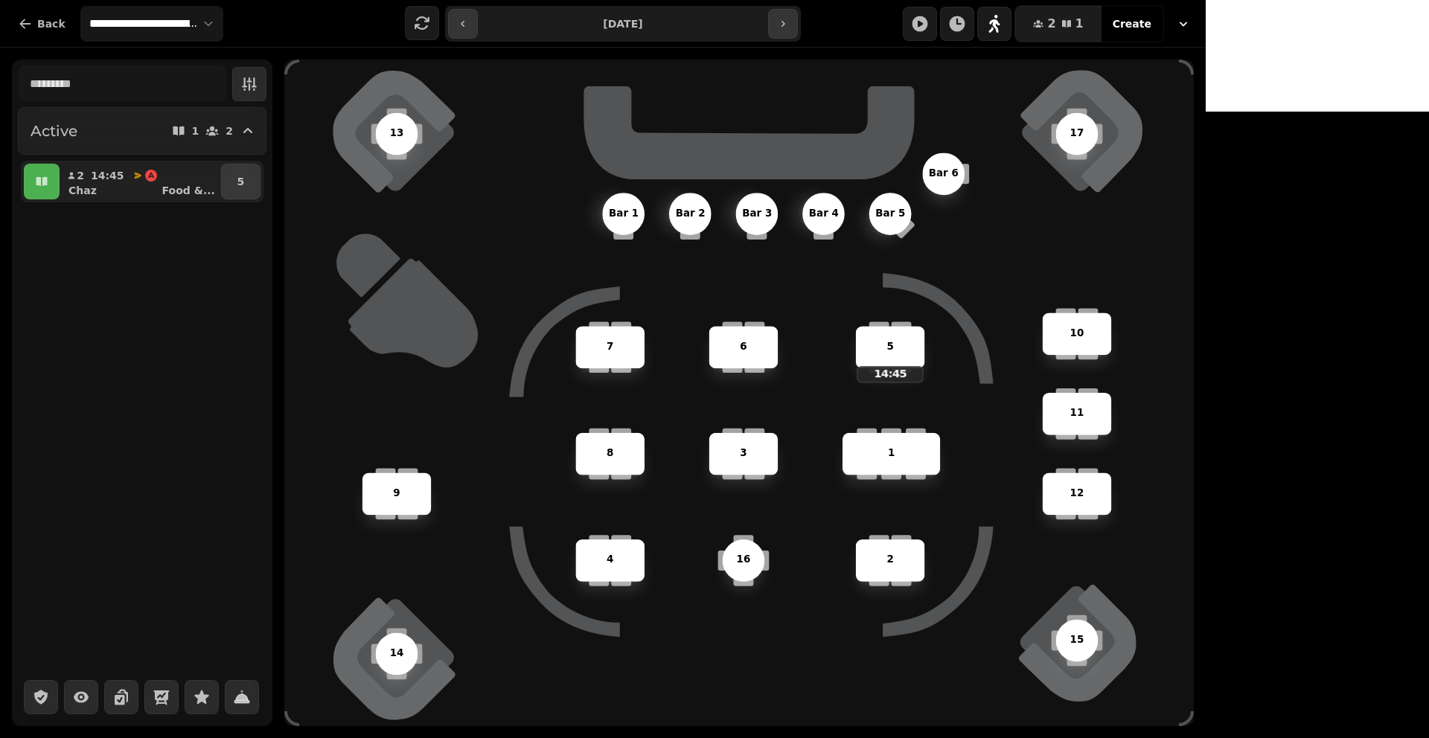
click at [644, 350] on div "7" at bounding box center [610, 347] width 67 height 15
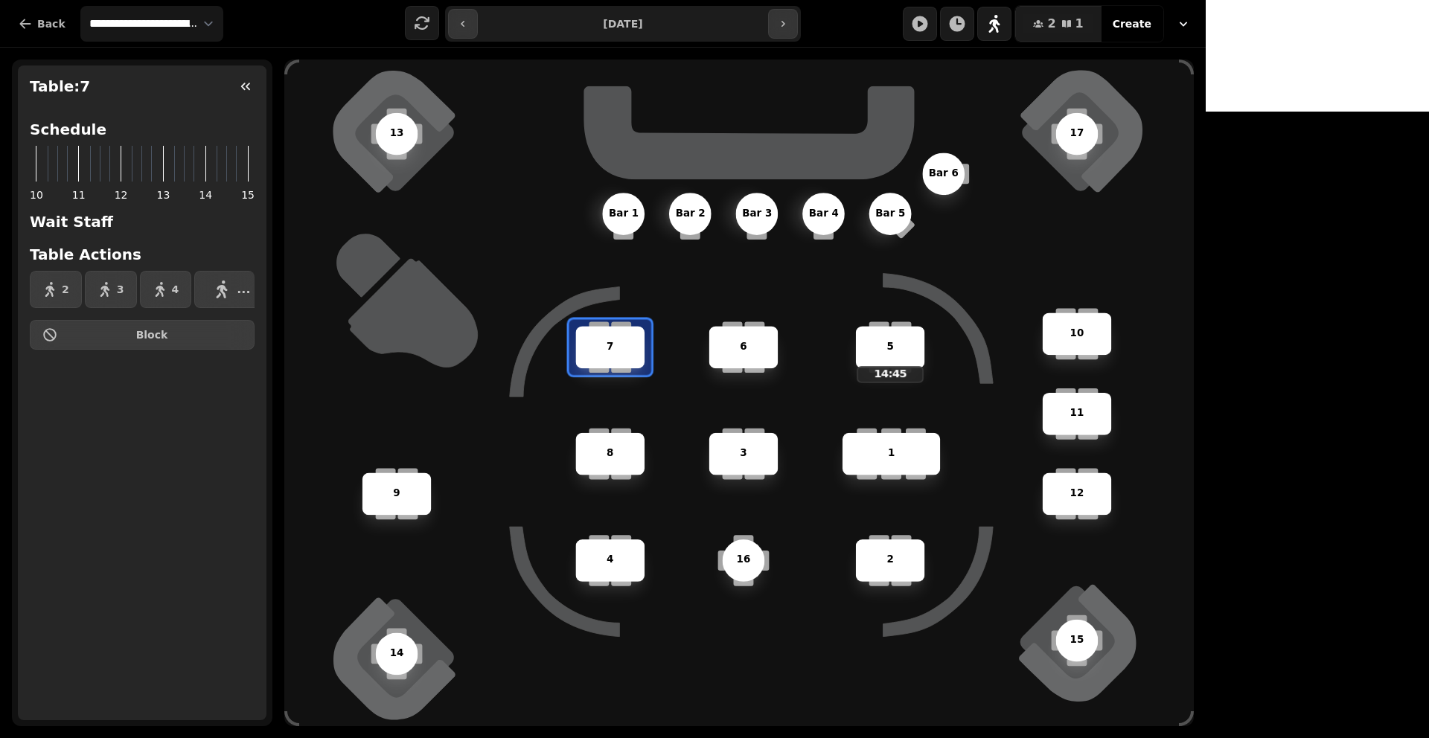
scroll to position [0, 22]
click at [203, 292] on icon "button" at bounding box center [208, 290] width 18 height 18
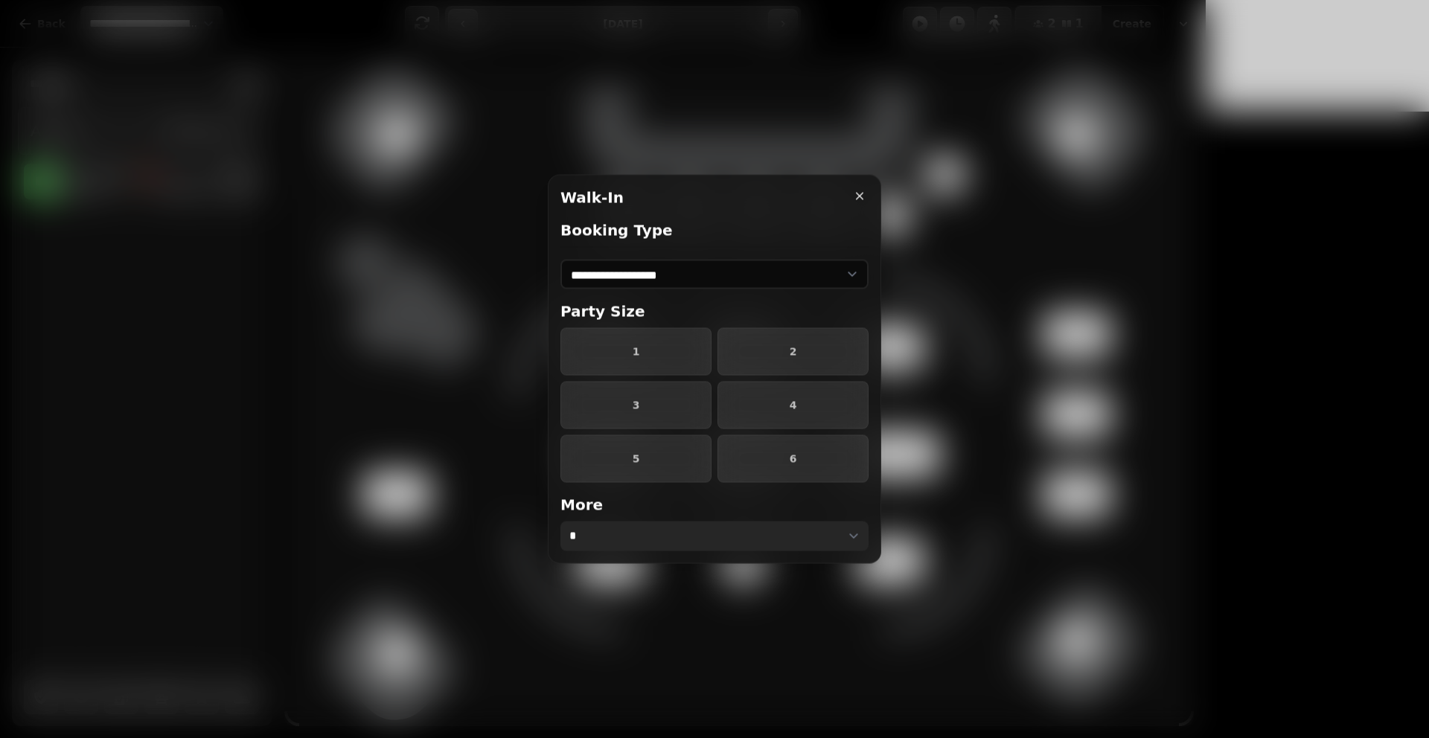
click at [695, 528] on select "* * * ** ** ** ** ** ** ** ** ** ** ** ** ** ** ** ** ** ** ** ** ** ** ** ** *…" at bounding box center [714, 537] width 308 height 30
select select "**"
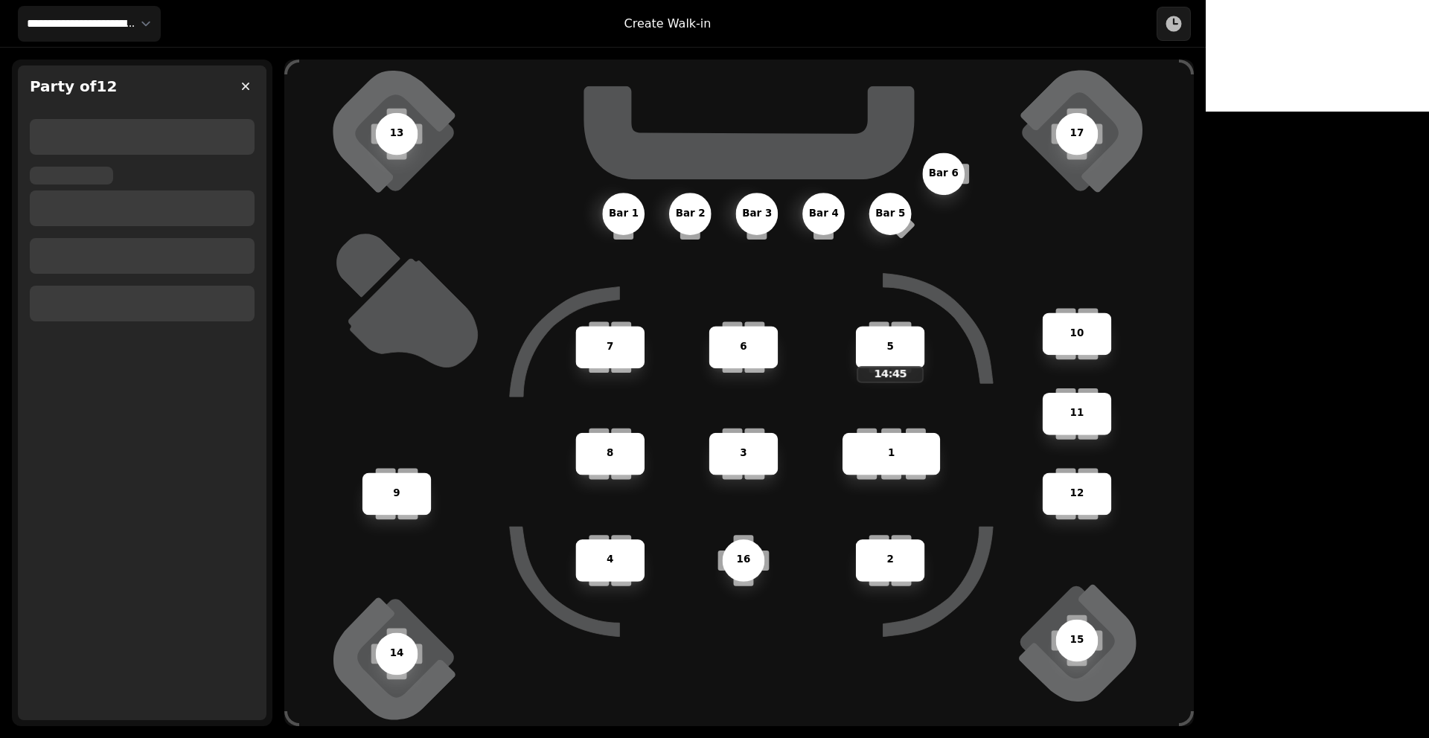
select select "****"
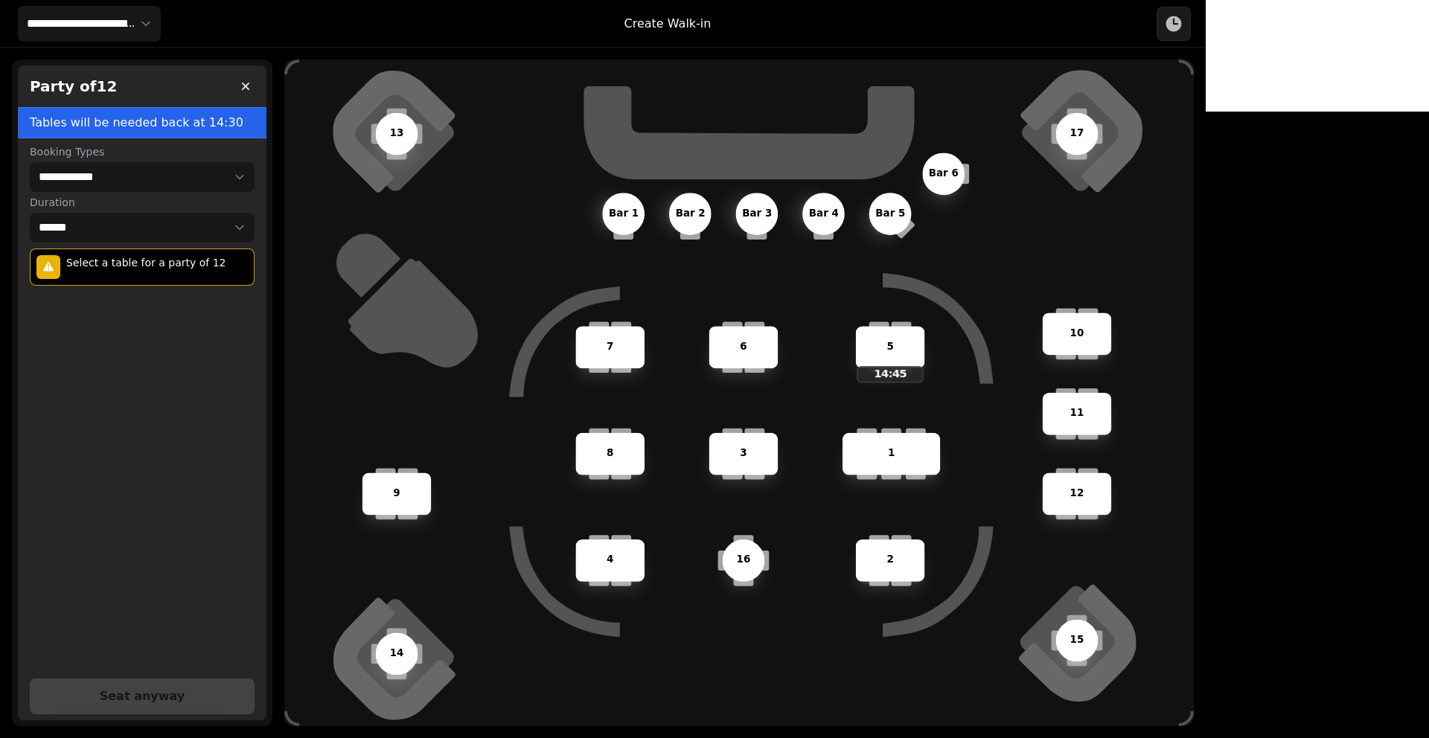
click at [645, 336] on div "7" at bounding box center [609, 347] width 69 height 42
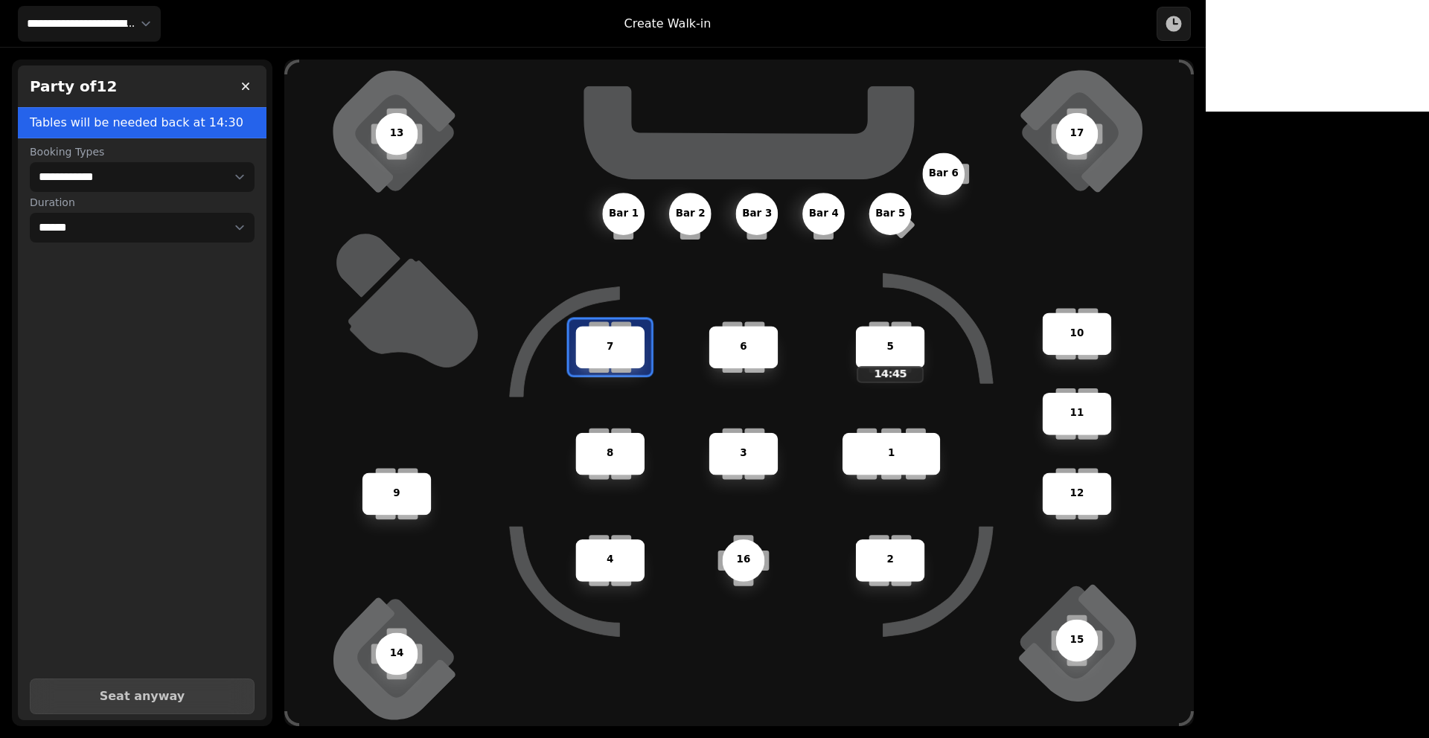
click at [779, 336] on div "6" at bounding box center [743, 347] width 69 height 42
click at [793, 488] on div "3" at bounding box center [744, 455] width 100 height 74
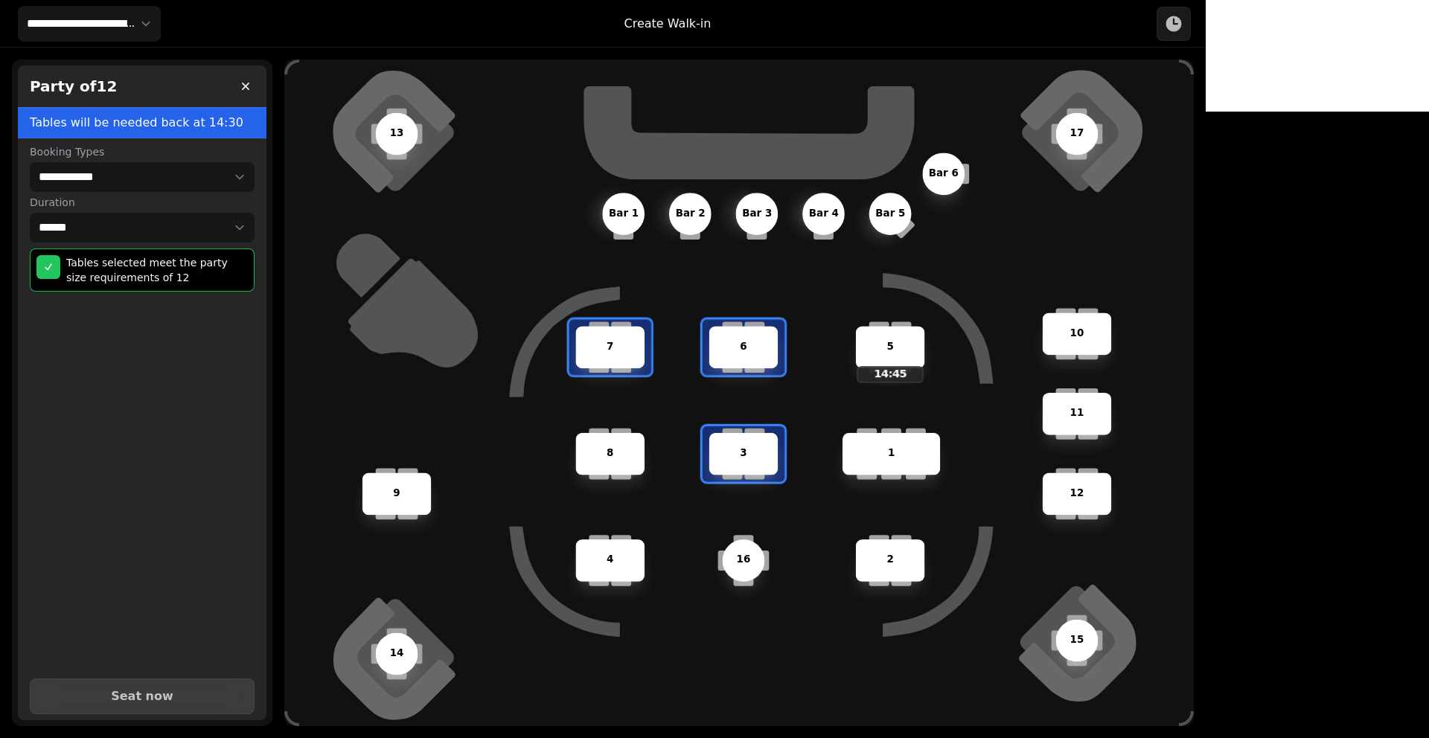
click at [645, 463] on div "8" at bounding box center [609, 454] width 69 height 42
click at [199, 694] on span "Seat now" at bounding box center [142, 697] width 188 height 12
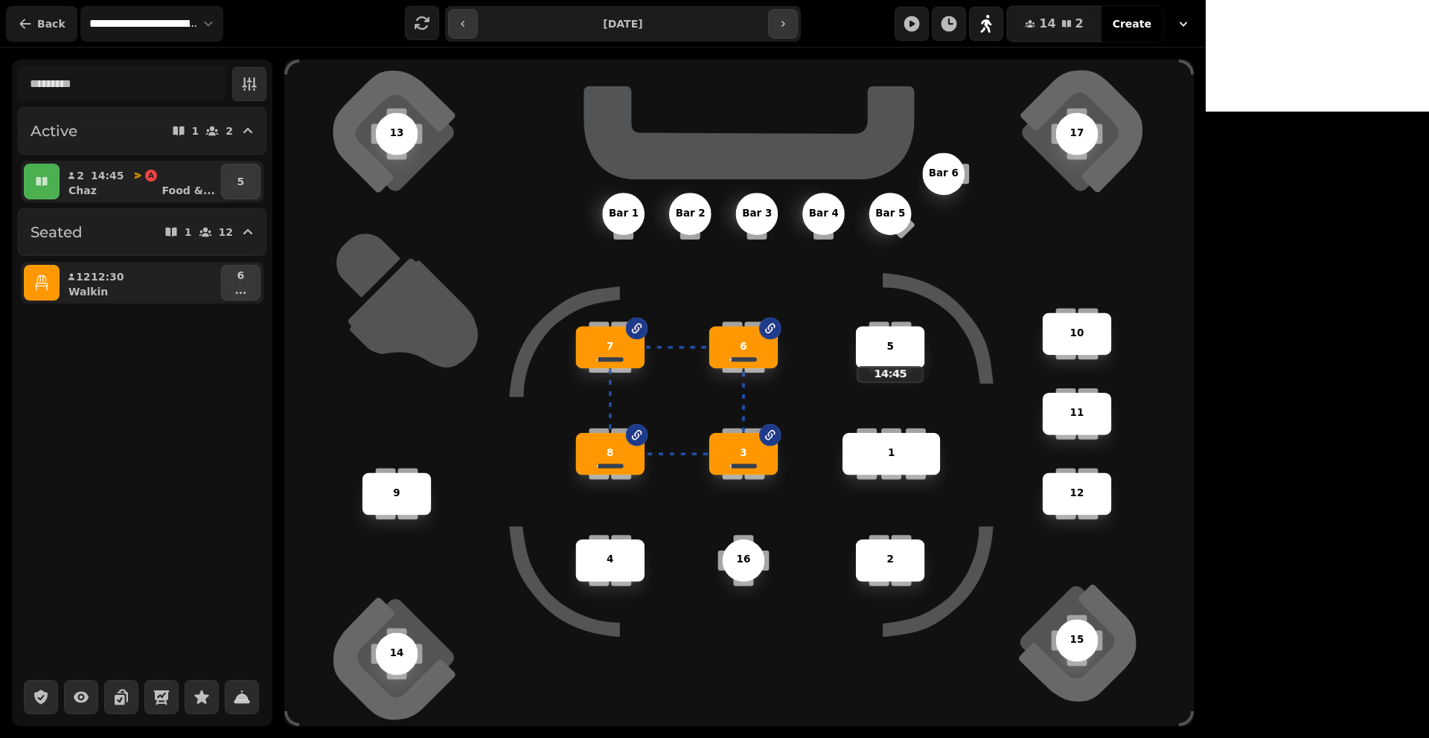
click at [32, 28] on icon "button" at bounding box center [25, 23] width 15 height 15
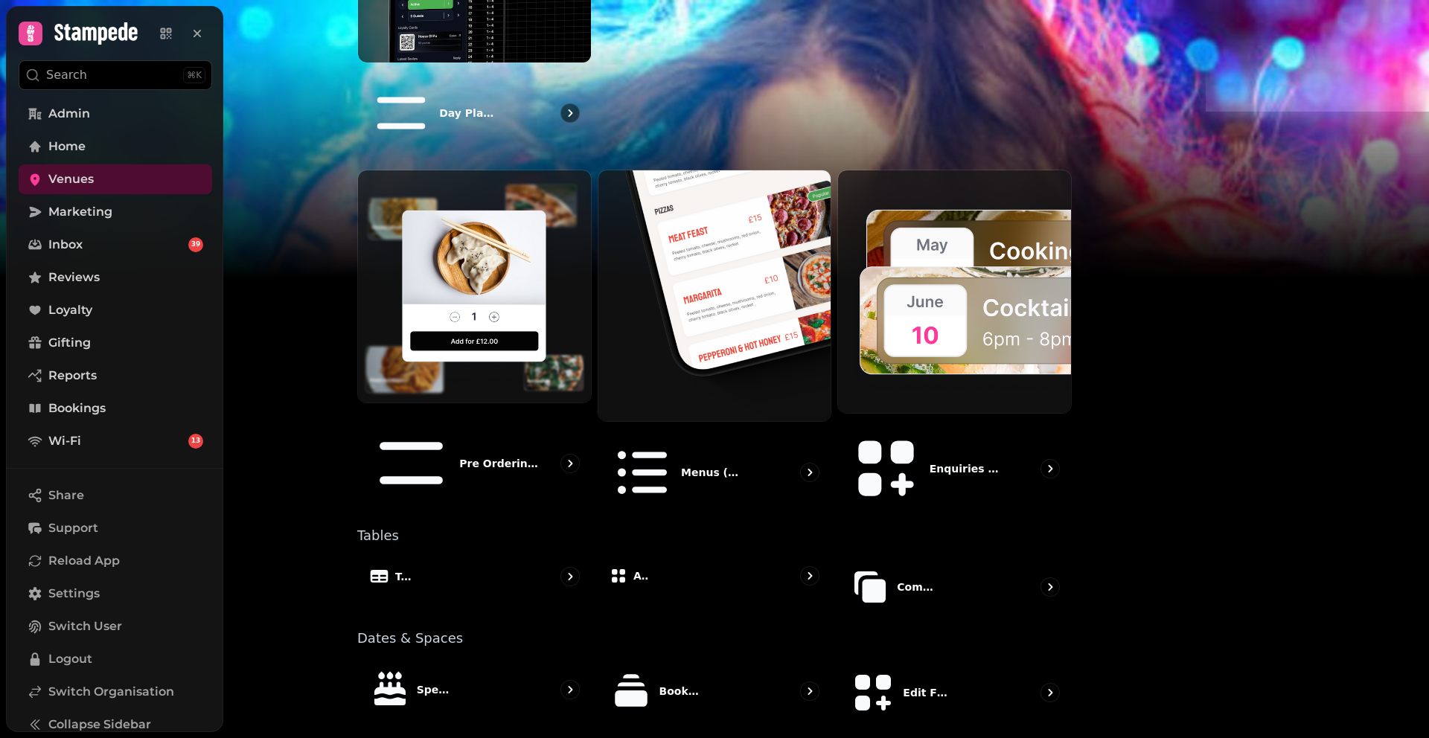
scroll to position [689, 0]
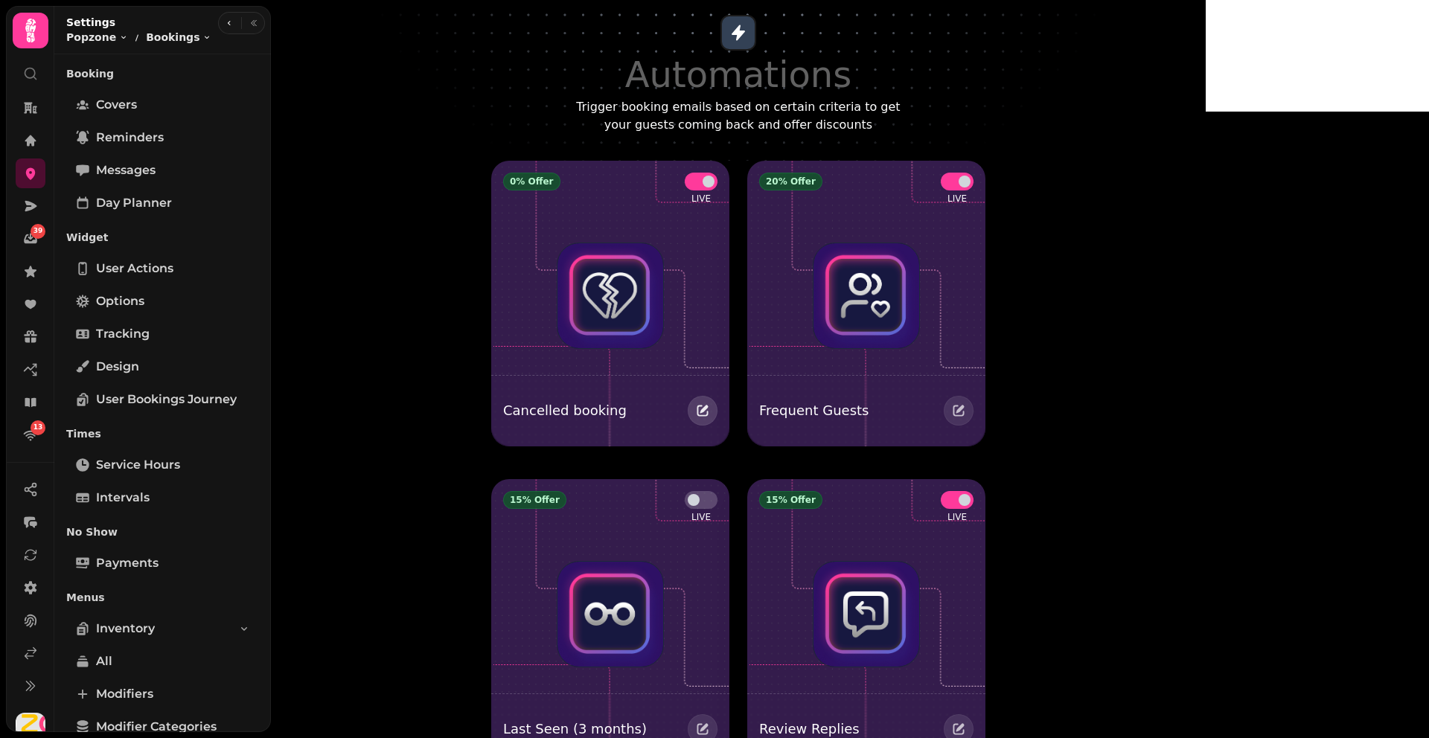
click at [710, 404] on icon "button" at bounding box center [702, 410] width 15 height 15
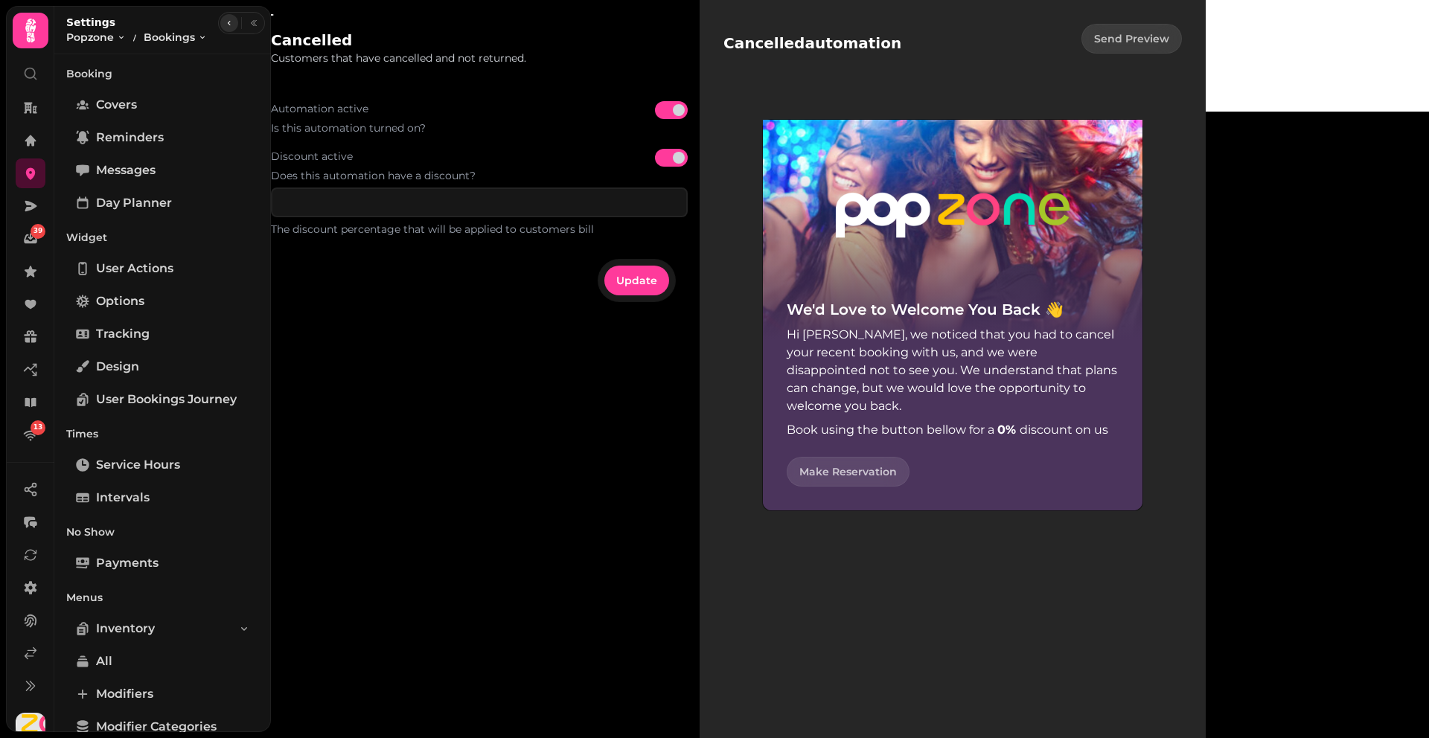
click at [226, 26] on icon "button" at bounding box center [229, 23] width 9 height 9
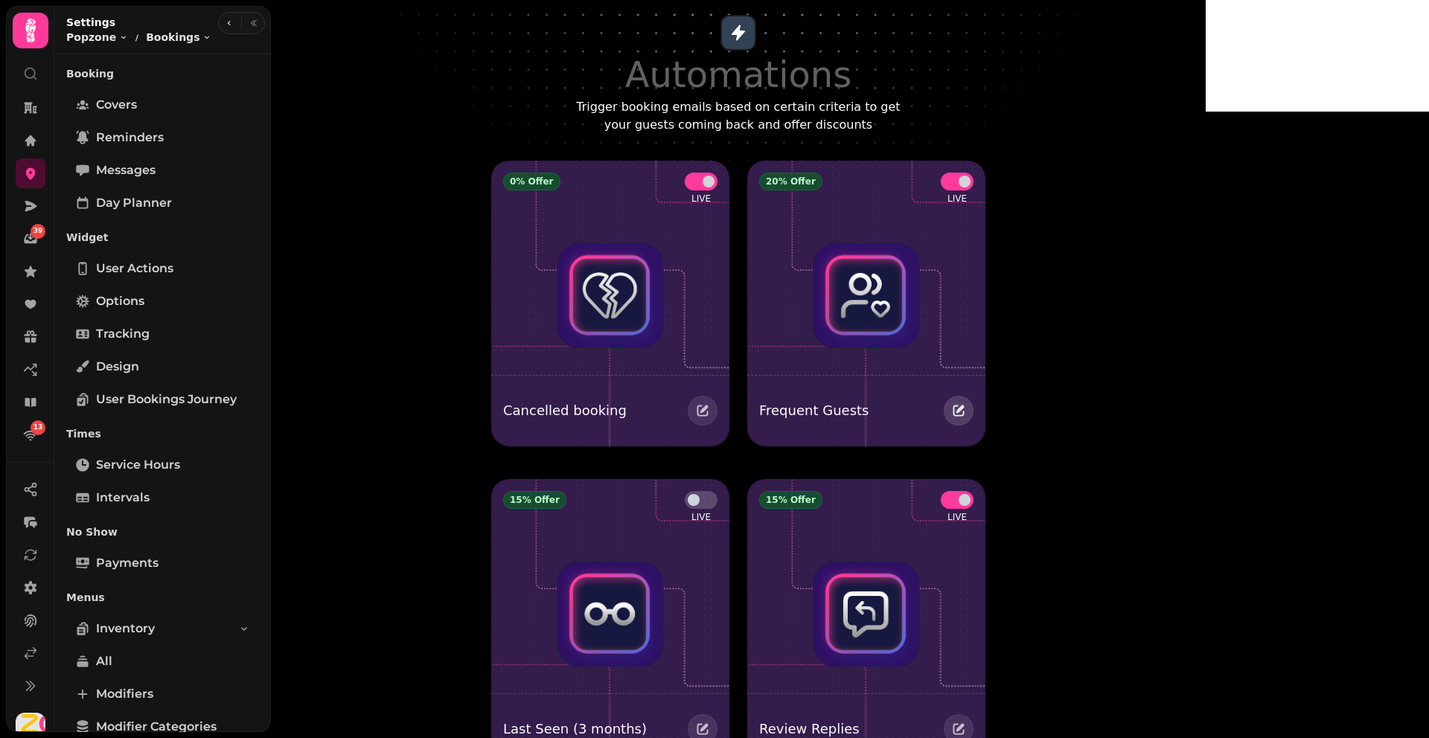
click at [974, 418] on button "button" at bounding box center [959, 411] width 30 height 30
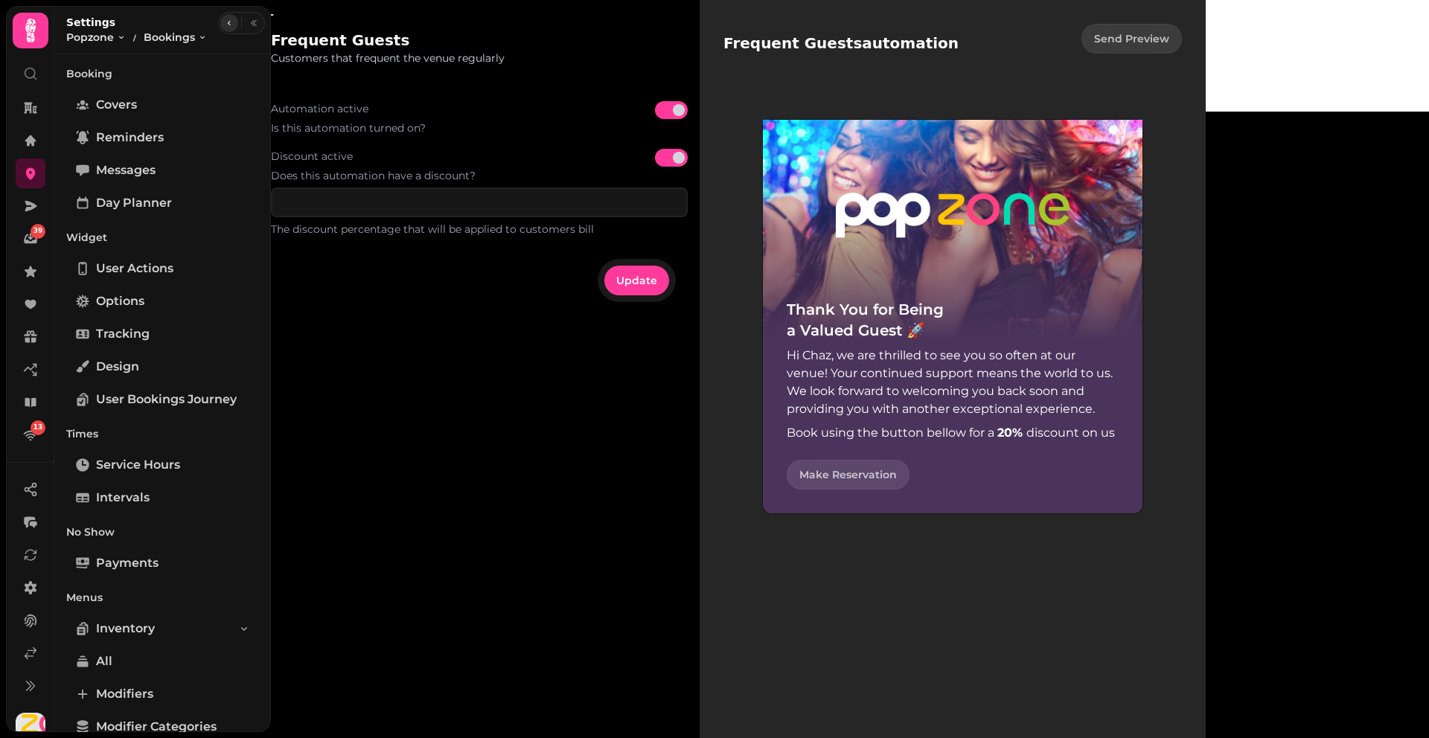
click at [225, 22] on icon "button" at bounding box center [229, 23] width 9 height 9
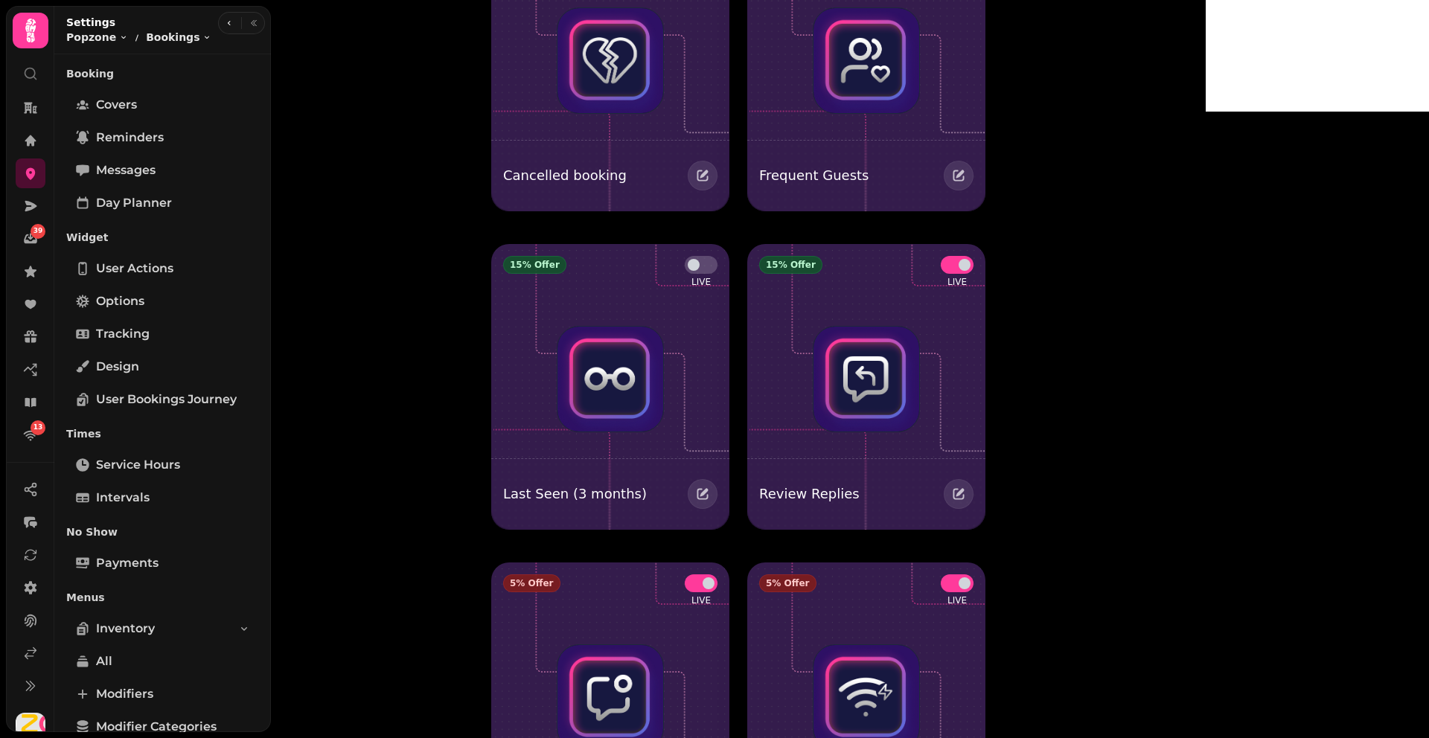
scroll to position [360, 0]
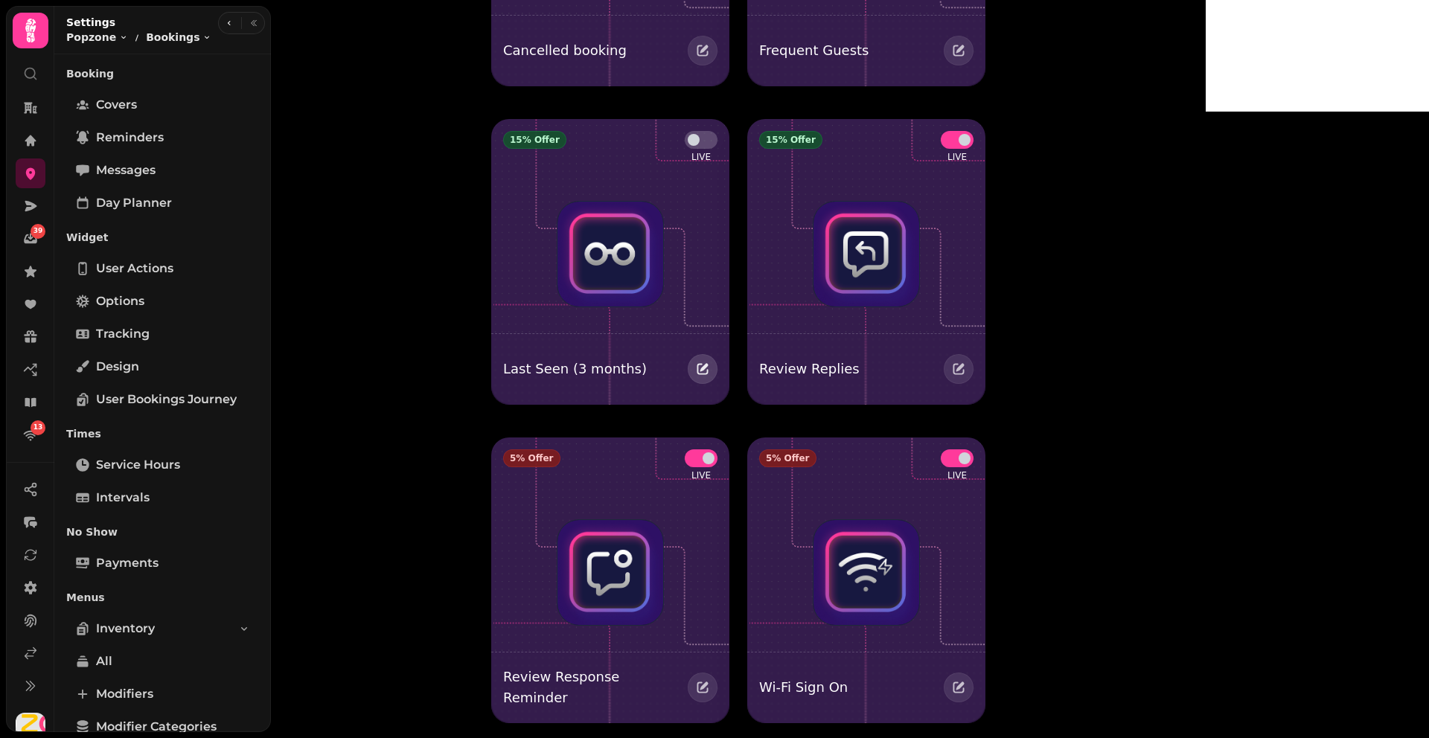
click at [710, 365] on icon "button" at bounding box center [702, 369] width 15 height 15
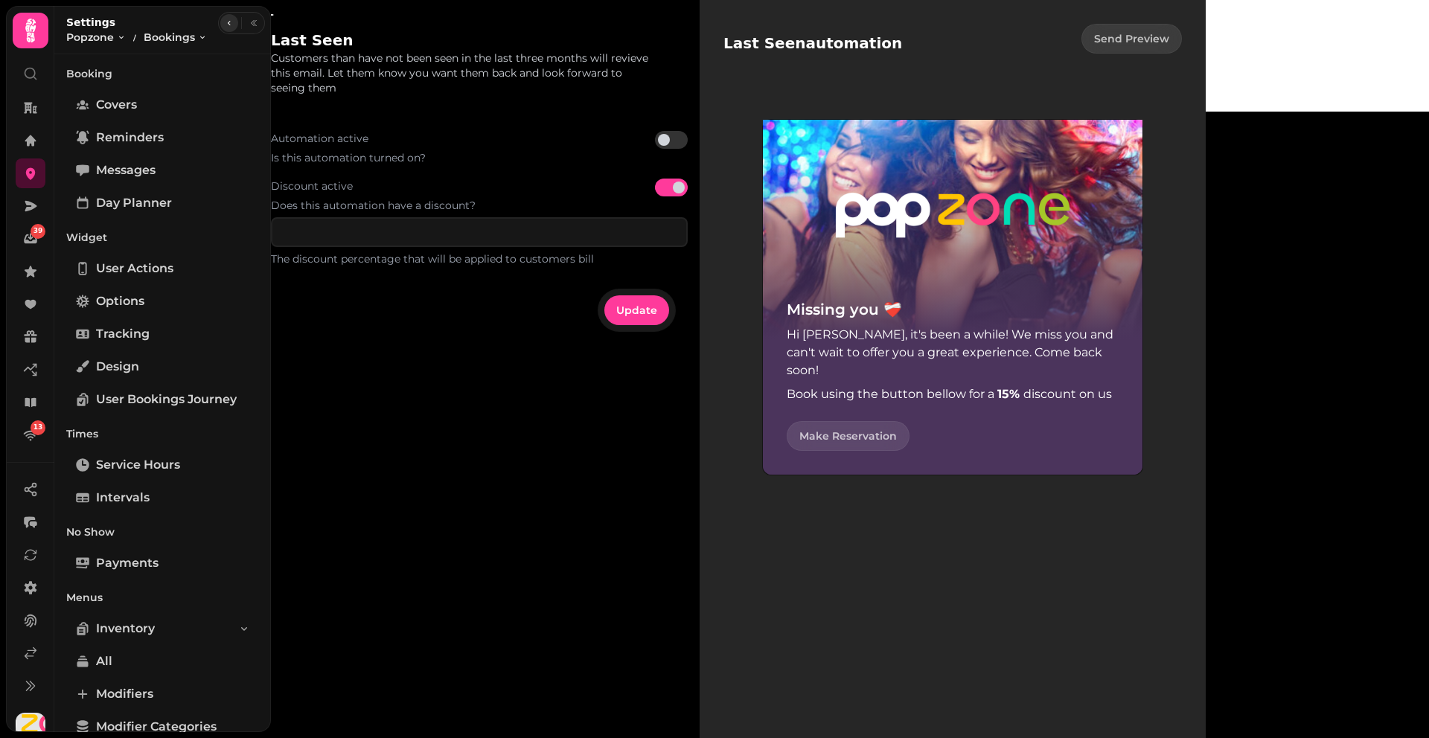
click at [226, 23] on icon "button" at bounding box center [229, 23] width 9 height 9
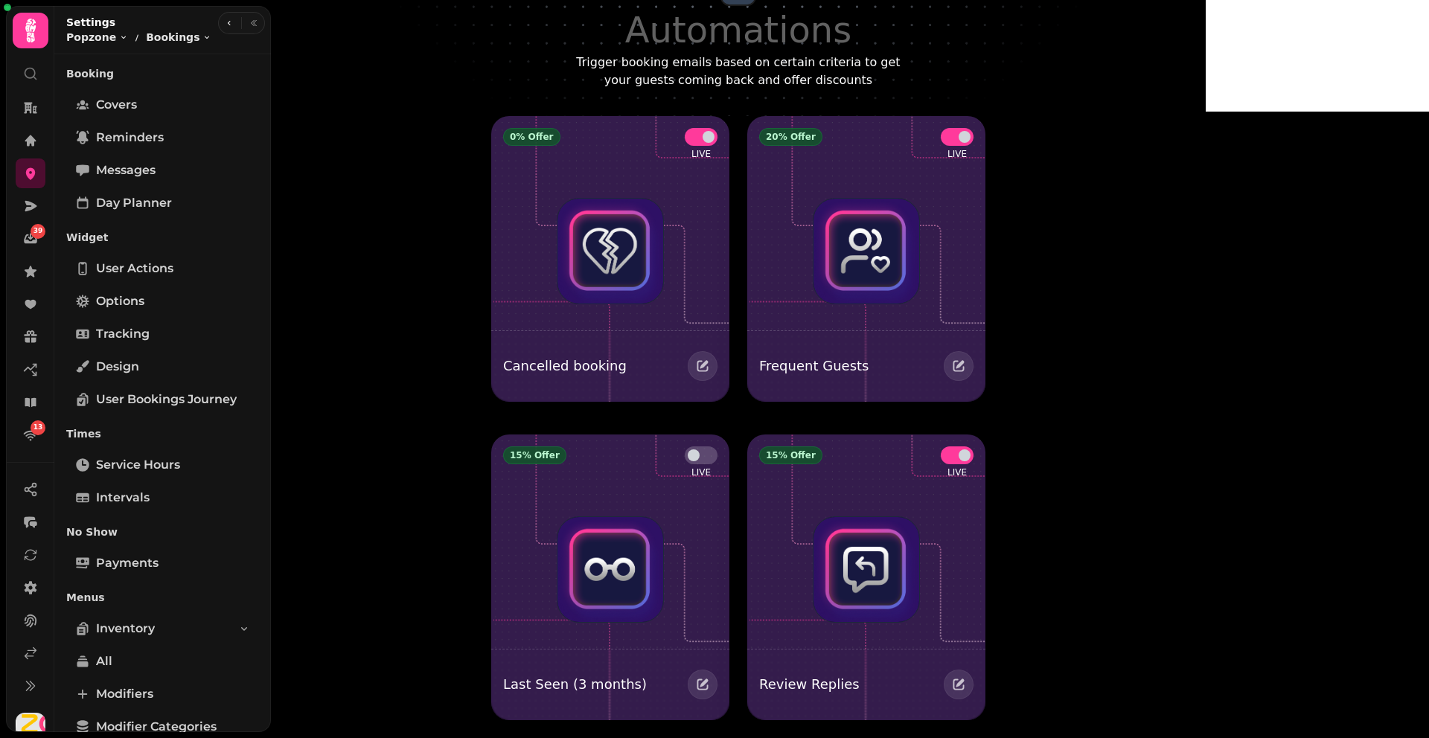
scroll to position [42, 0]
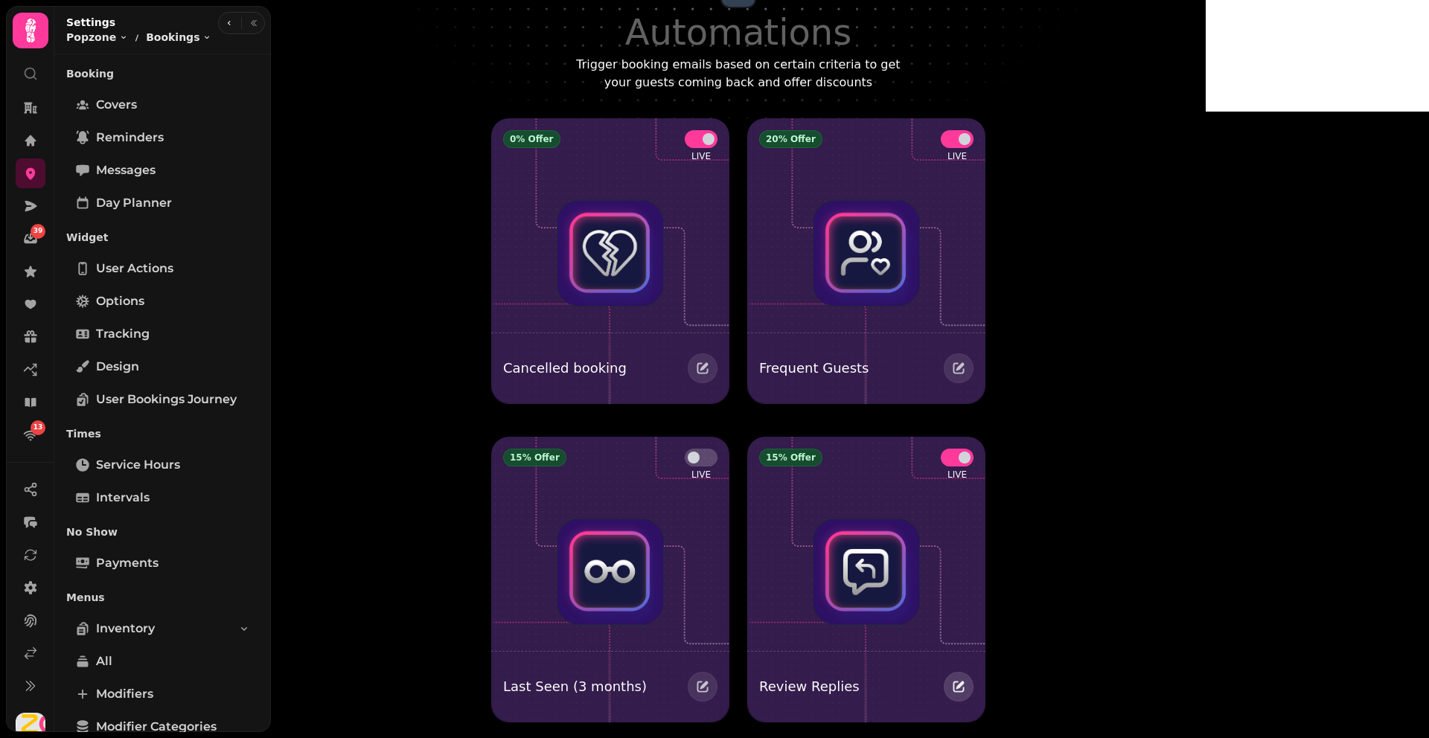
click at [966, 689] on icon "button" at bounding box center [958, 687] width 15 height 15
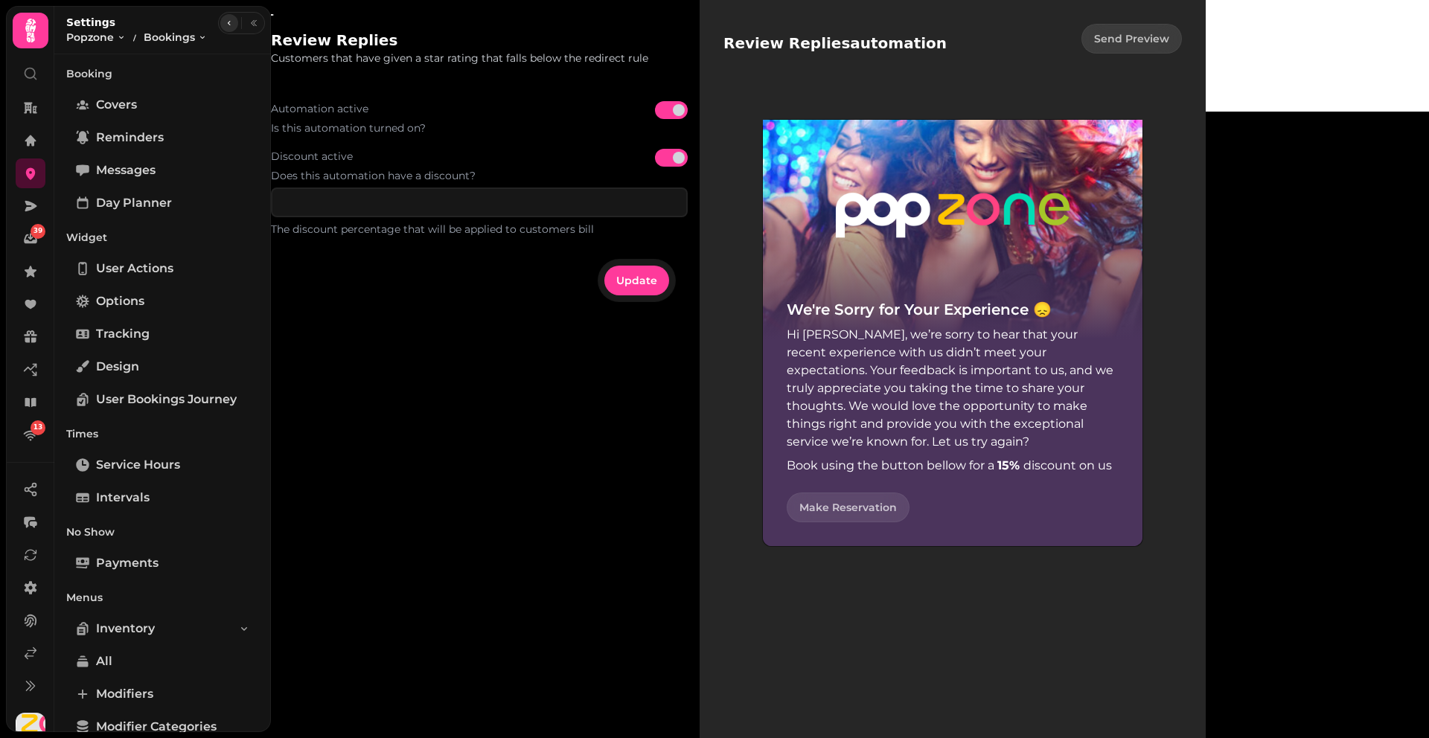
click at [228, 19] on icon "button" at bounding box center [229, 23] width 9 height 9
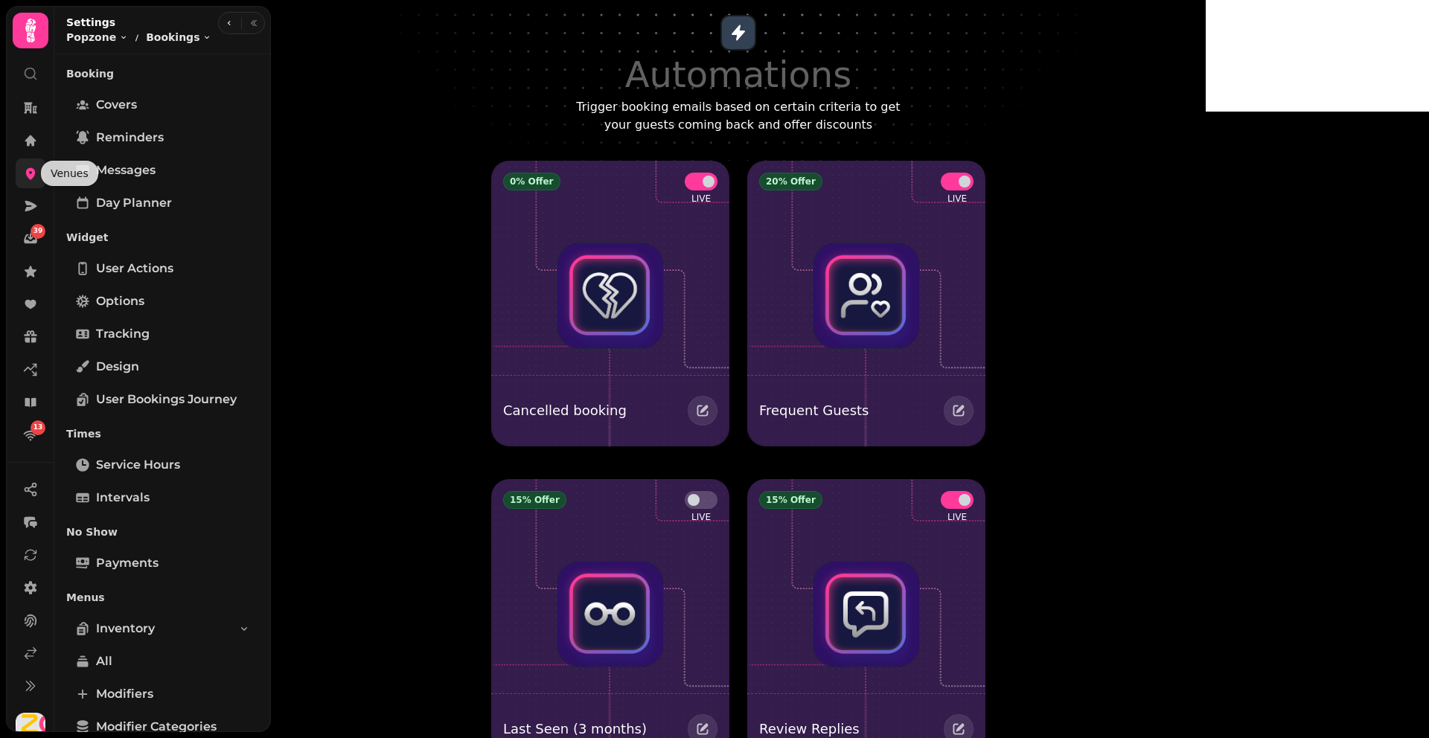
click at [25, 176] on icon at bounding box center [30, 173] width 15 height 15
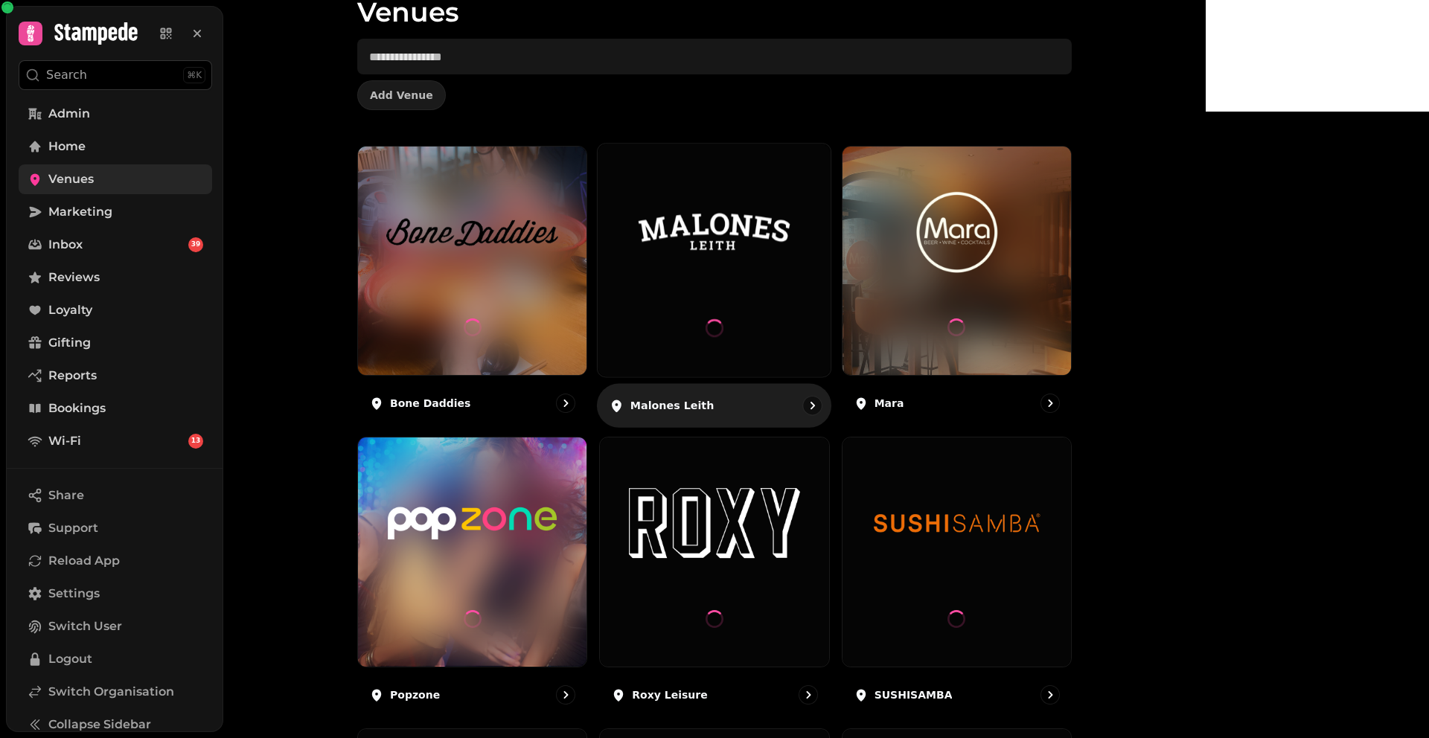
scroll to position [107, 0]
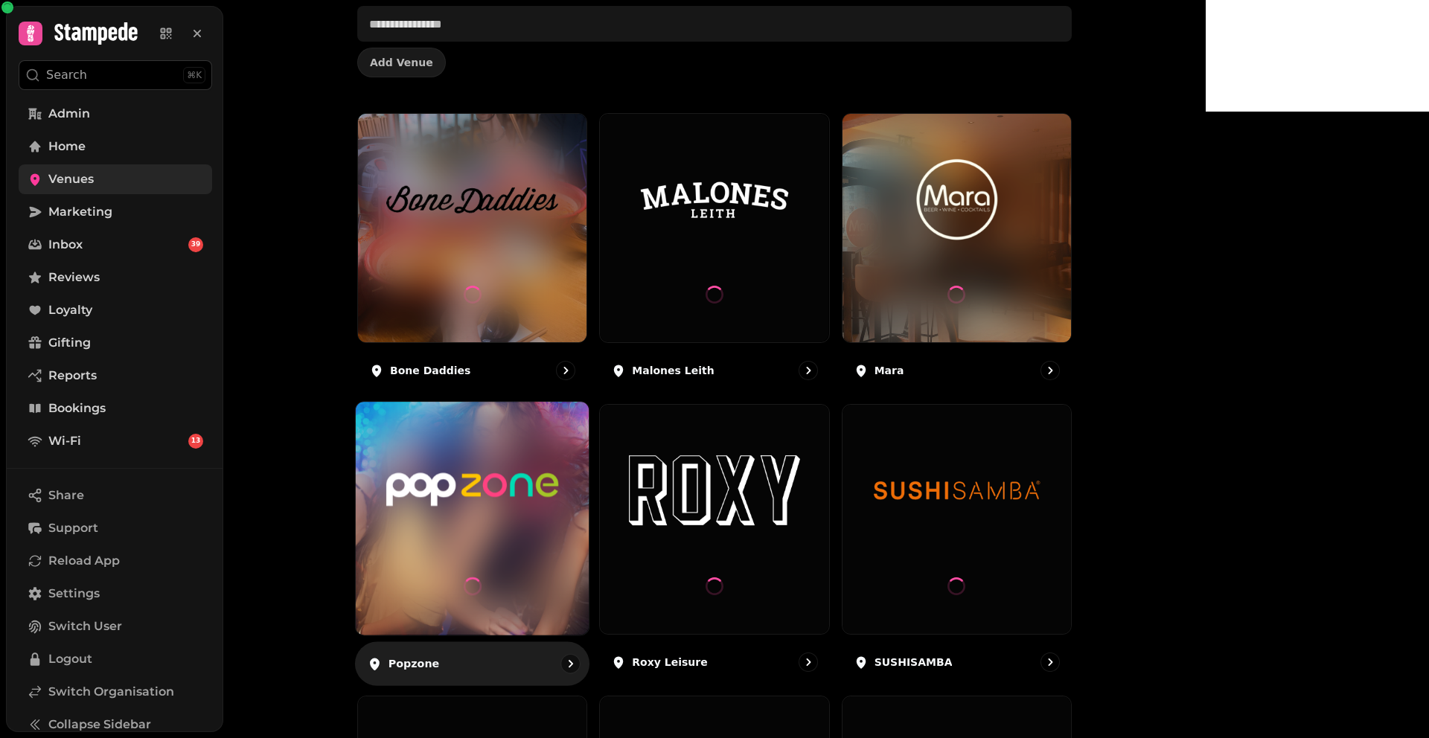
click at [560, 455] on img at bounding box center [472, 490] width 175 height 98
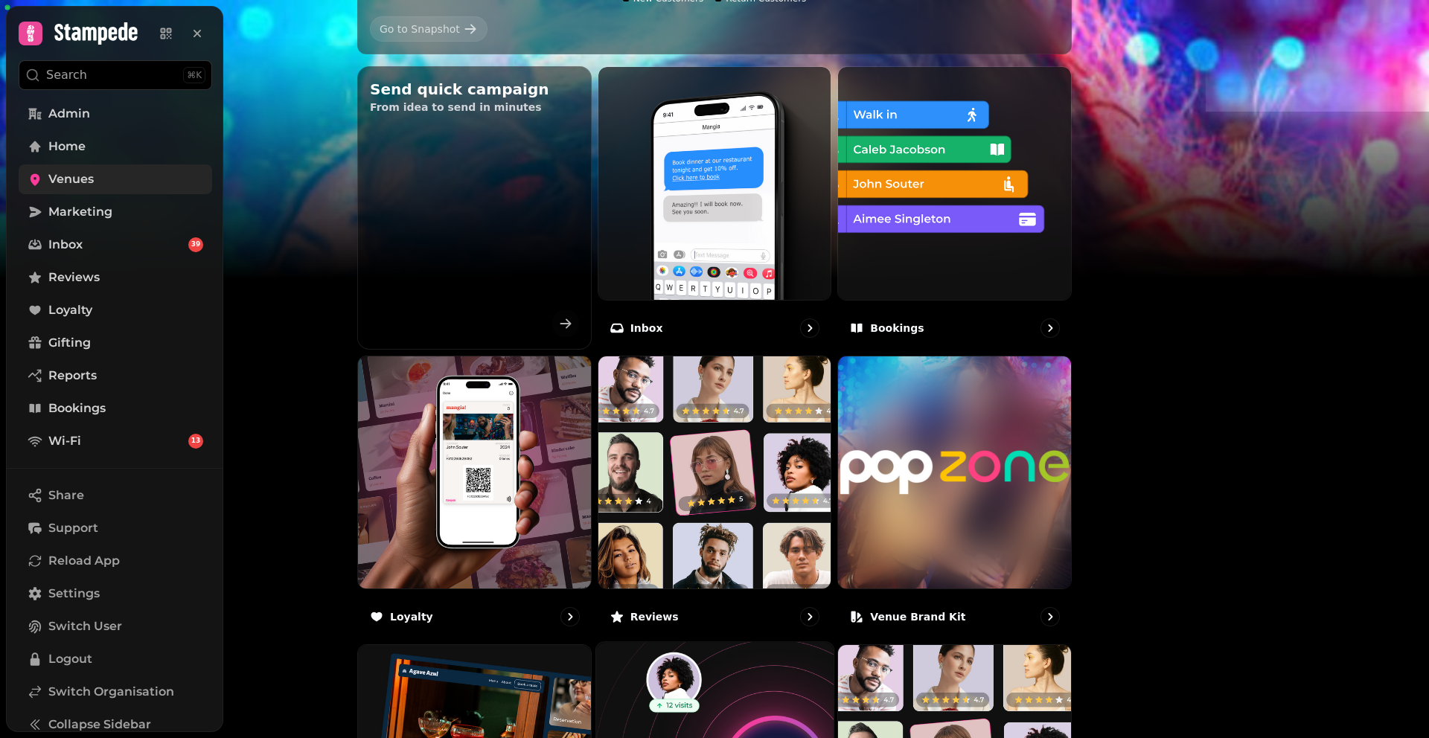
scroll to position [293, 0]
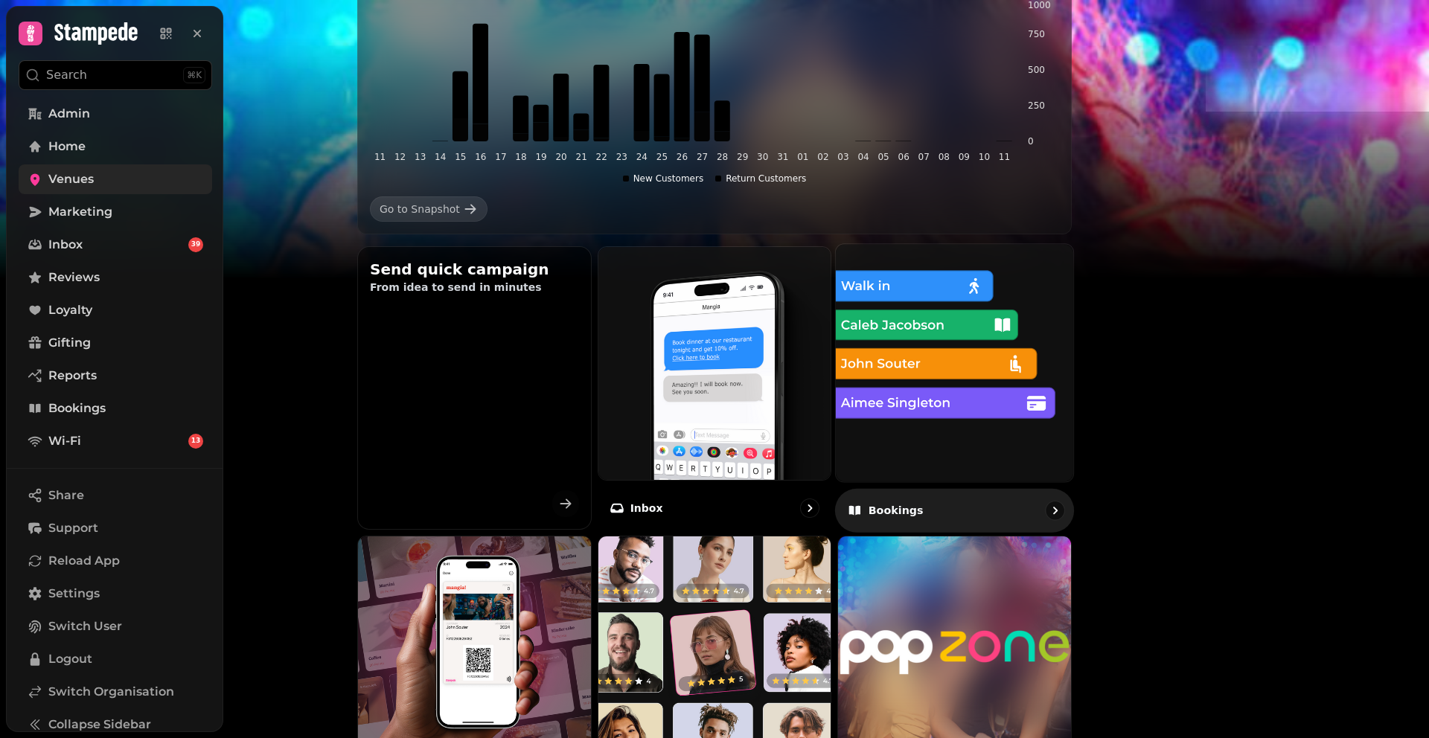
click at [1075, 357] on img at bounding box center [954, 362] width 261 height 261
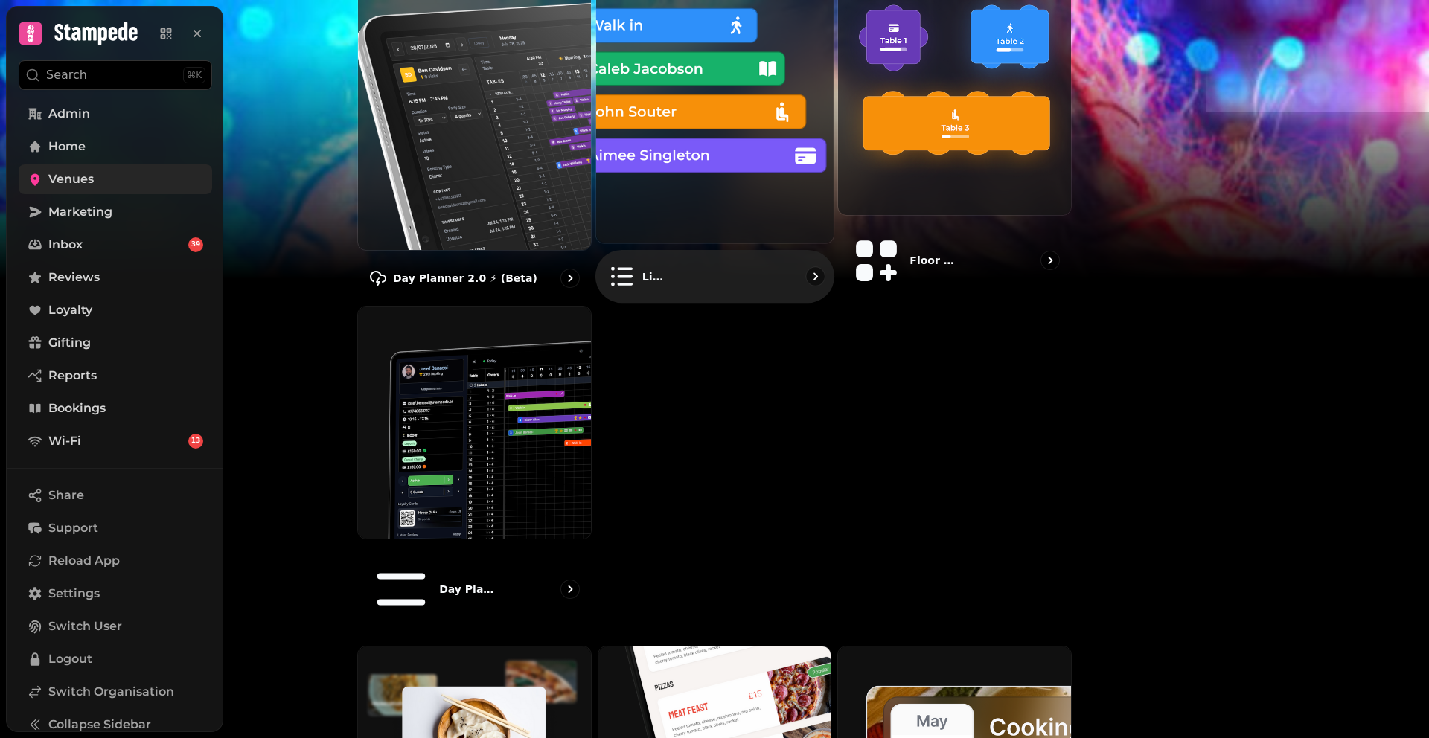
scroll to position [602, 0]
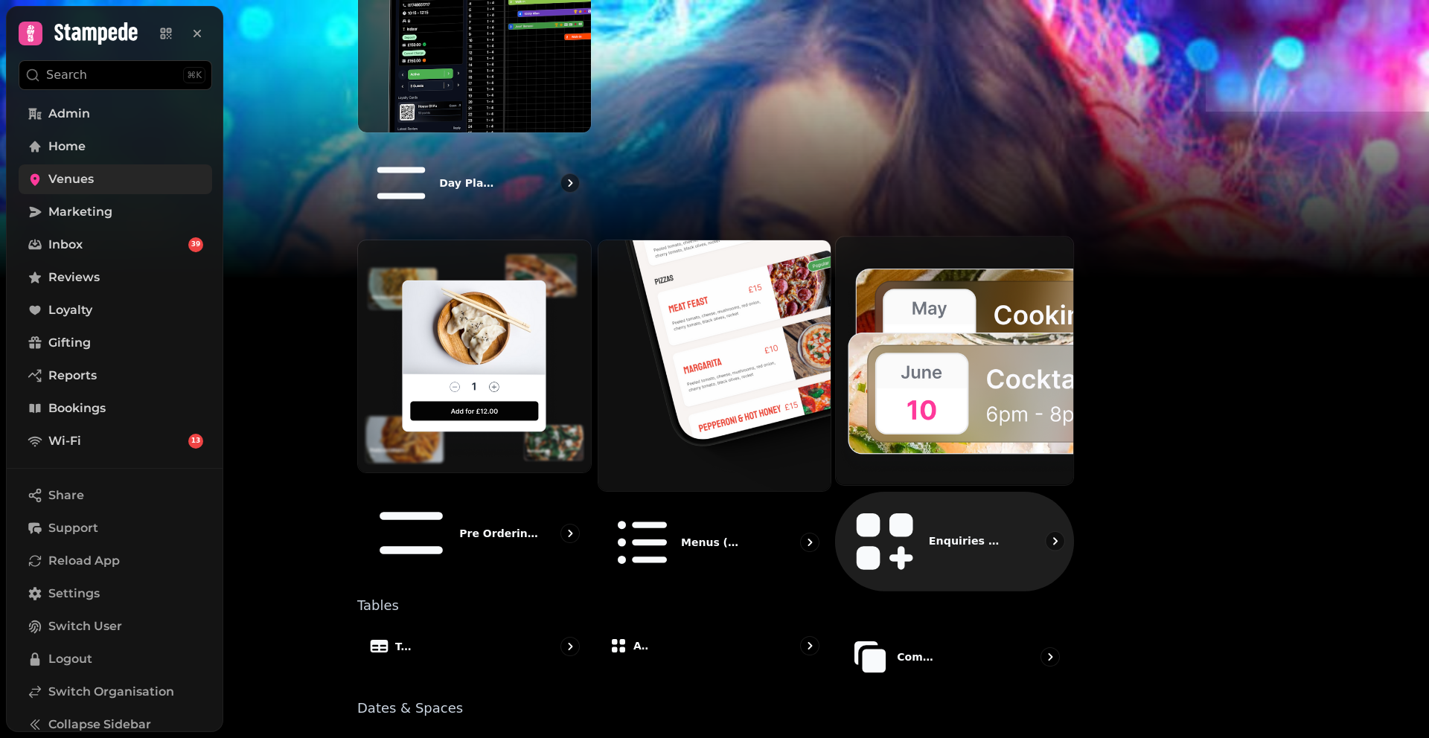
click at [982, 491] on div "Enquiries (Coming soon)" at bounding box center [954, 541] width 239 height 100
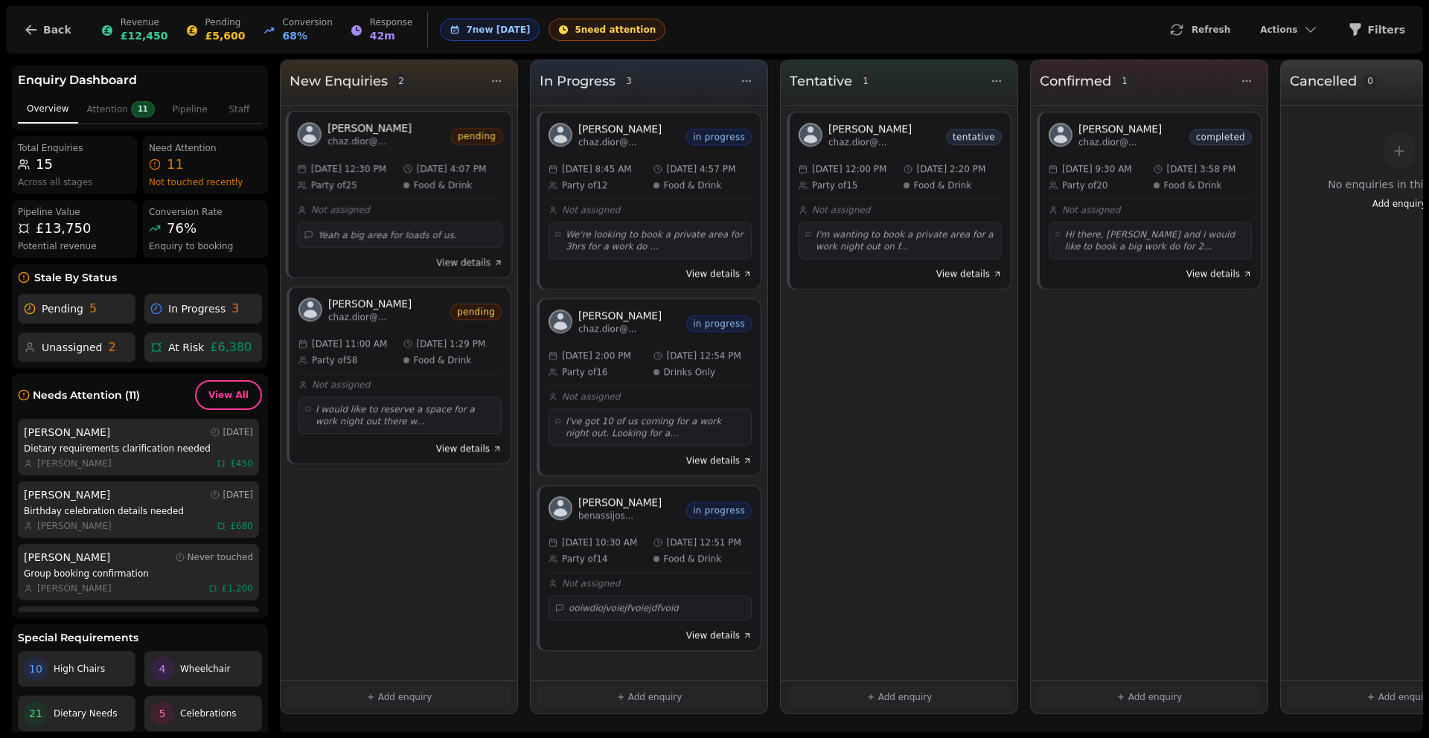
click at [452, 260] on button "View details" at bounding box center [469, 263] width 66 height 12
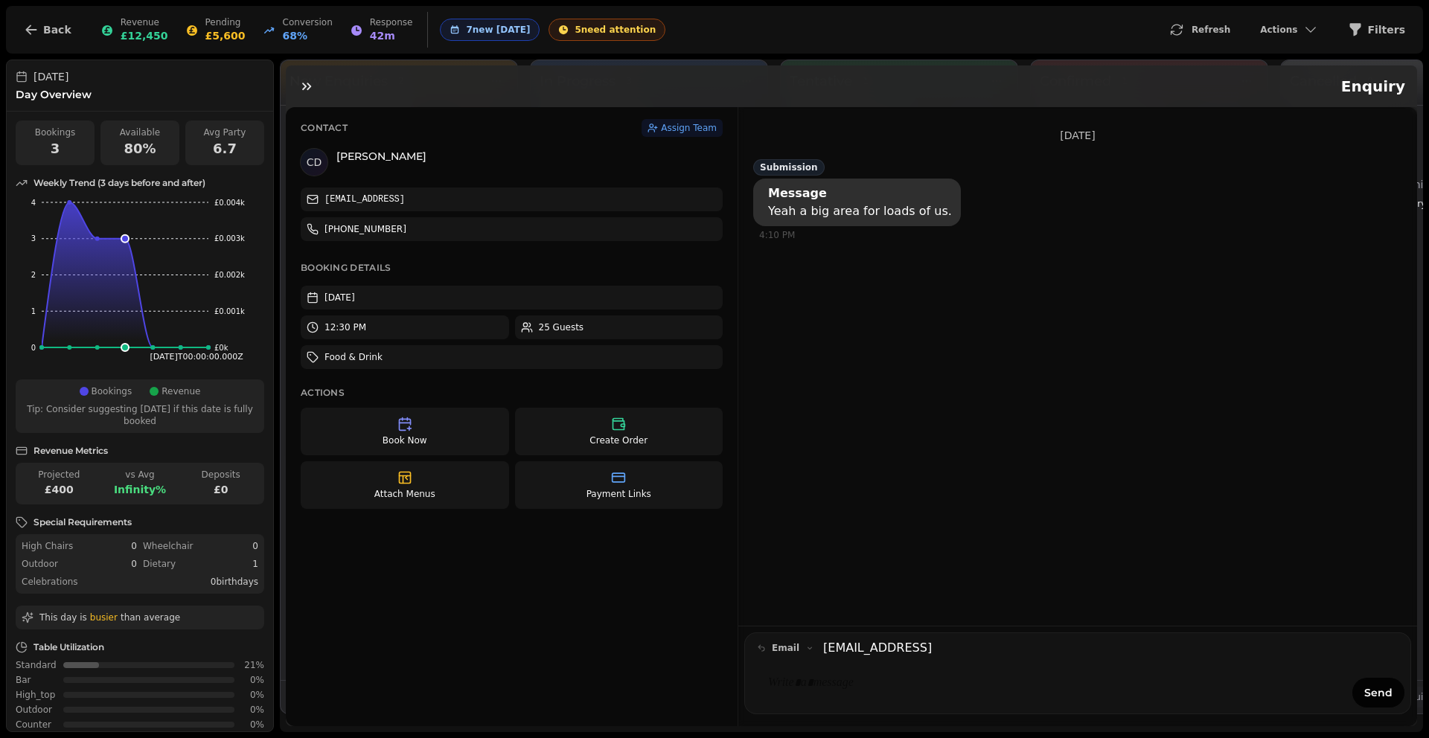
scroll to position [0, 553]
click at [803, 675] on p at bounding box center [1050, 683] width 564 height 17
click at [789, 639] on button "email" at bounding box center [785, 648] width 69 height 18
click at [819, 522] on div "[DATE] Submission Message Yeah a big area for loads of us. 4:10 PM email Note e…" at bounding box center [1077, 416] width 679 height 619
click at [37, 28] on icon "button" at bounding box center [31, 29] width 15 height 15
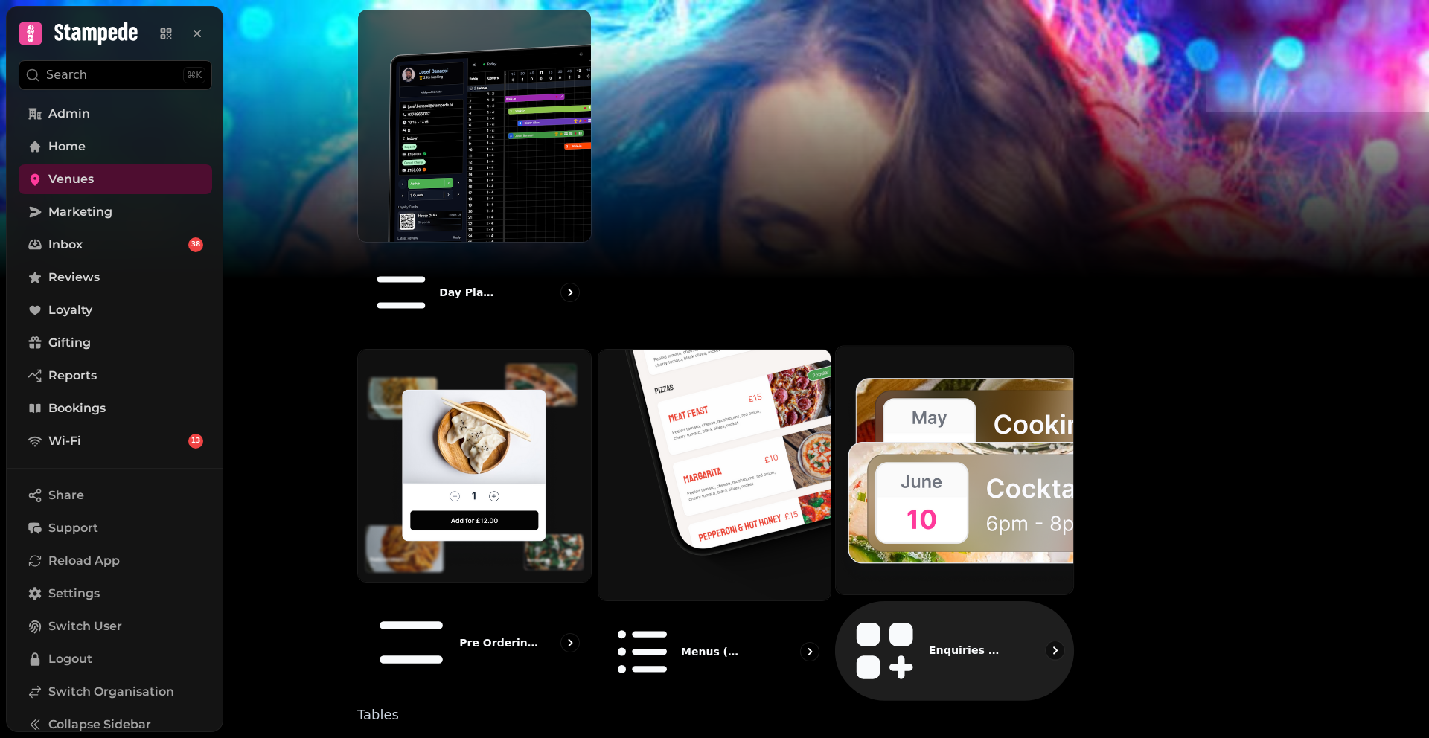
scroll to position [488, 0]
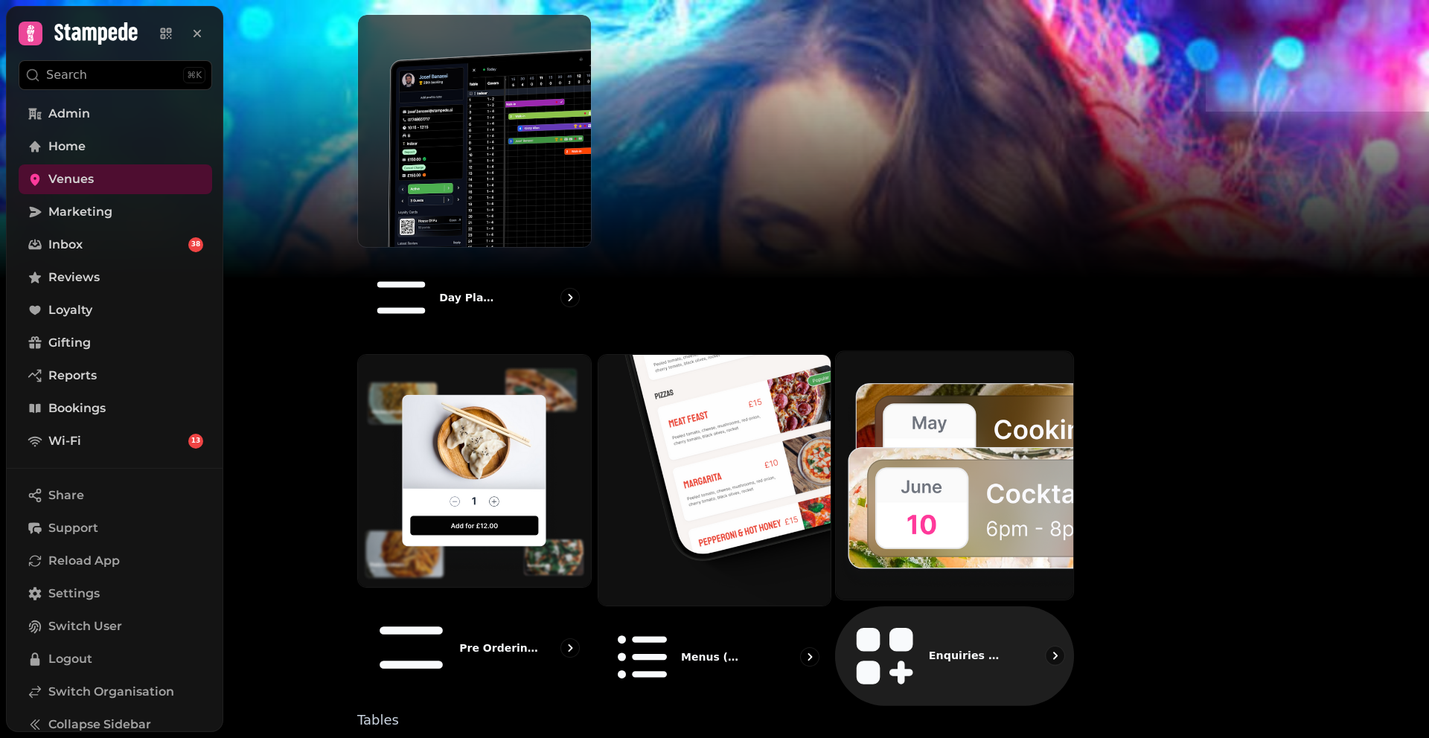
click at [1085, 377] on img at bounding box center [954, 475] width 261 height 272
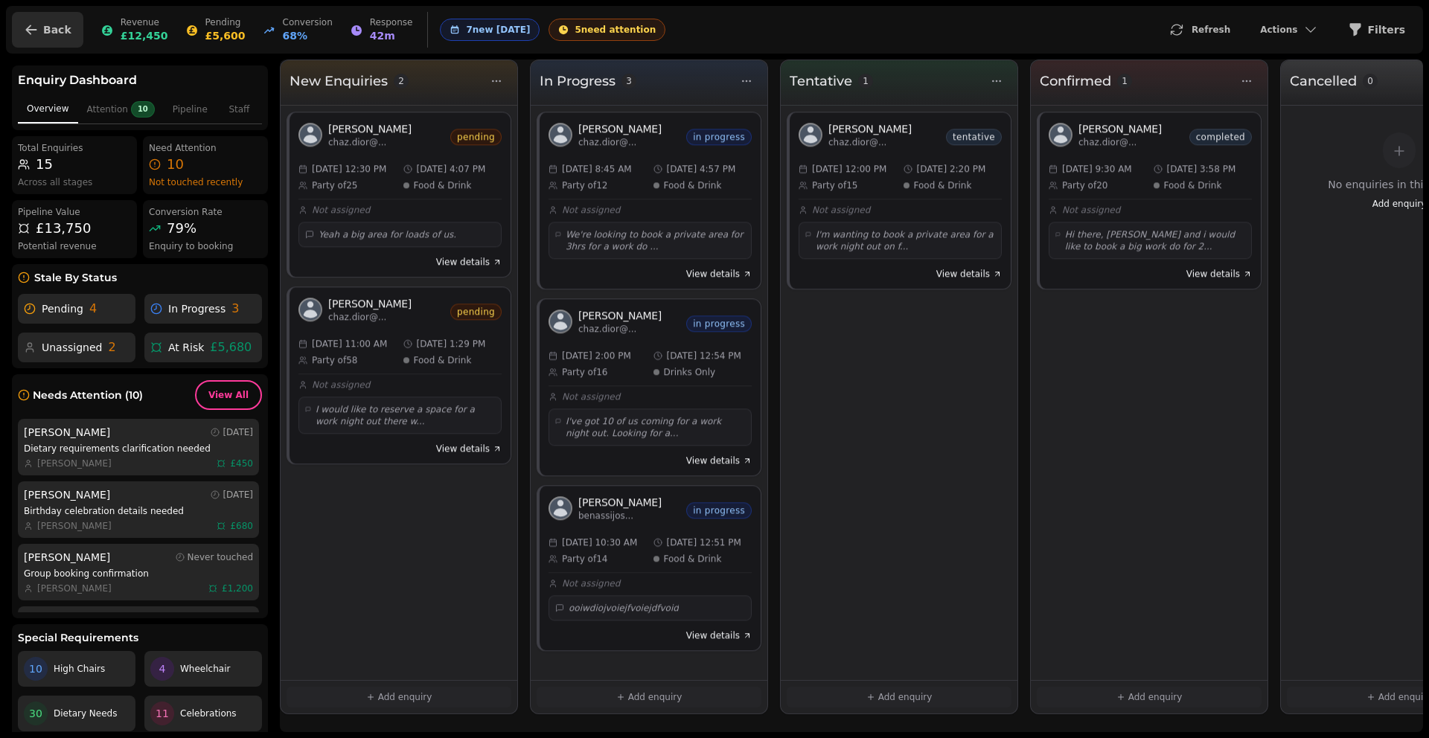
click at [37, 21] on button "Back" at bounding box center [47, 30] width 71 height 36
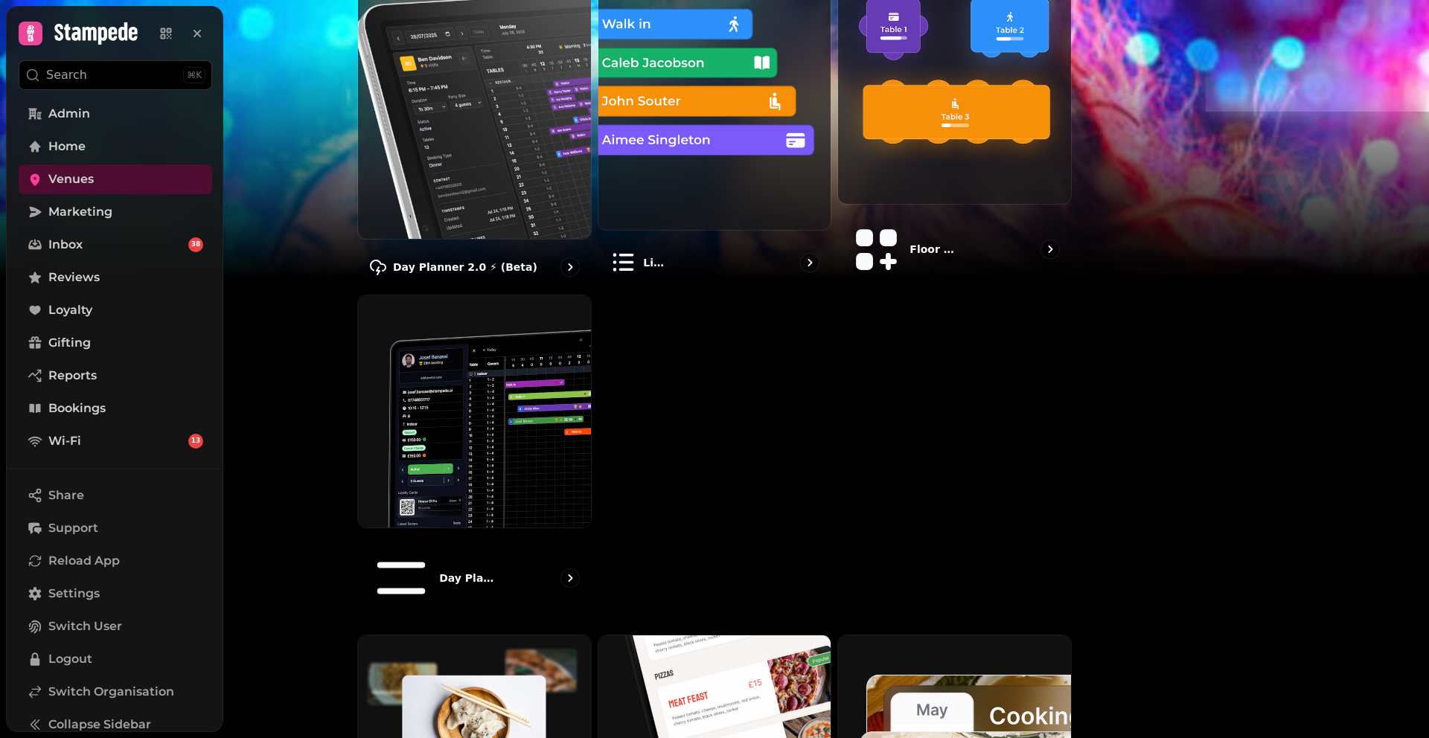
scroll to position [209, 0]
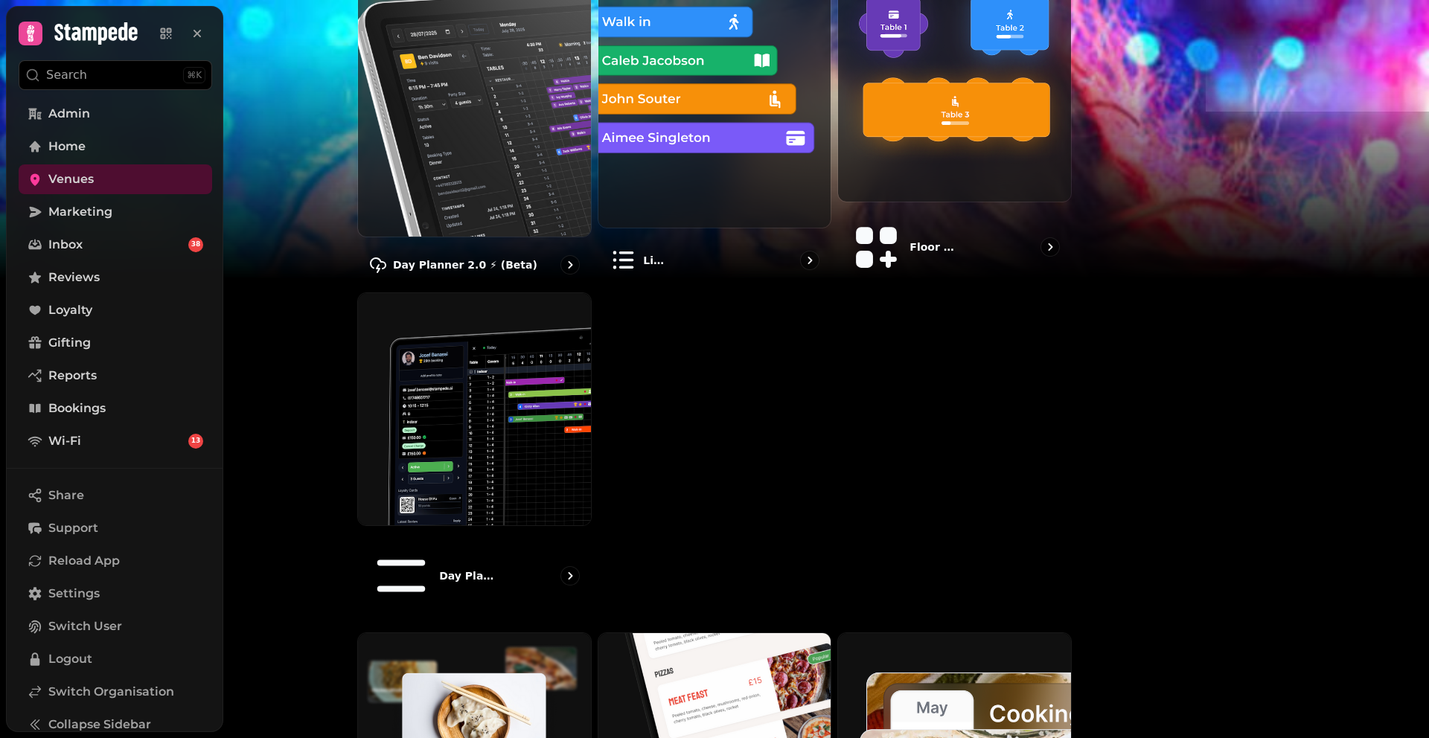
click at [924, 482] on div "Day Planner 2.0 ⚡ (Beta) List view Floor Plans (beta) Day planner (legacy)" at bounding box center [714, 294] width 715 height 653
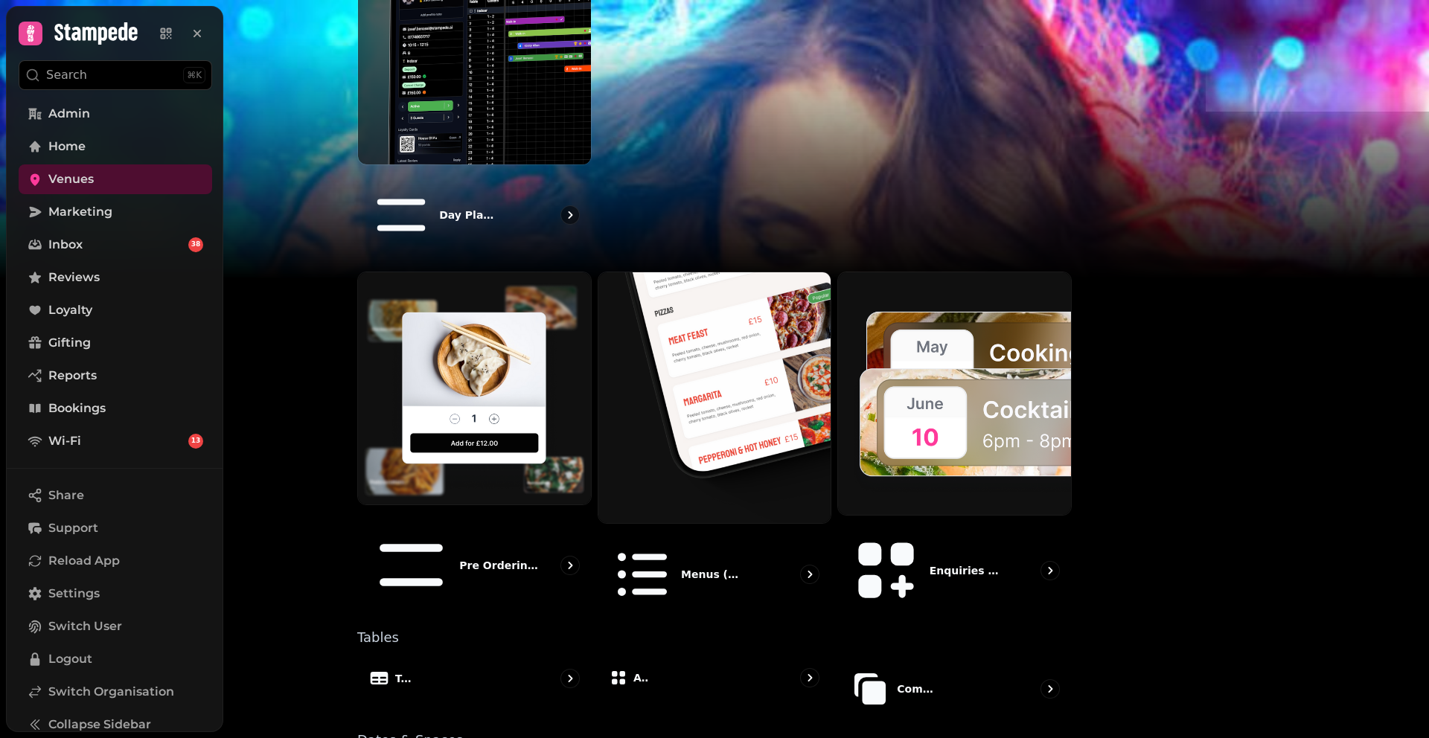
scroll to position [689, 0]
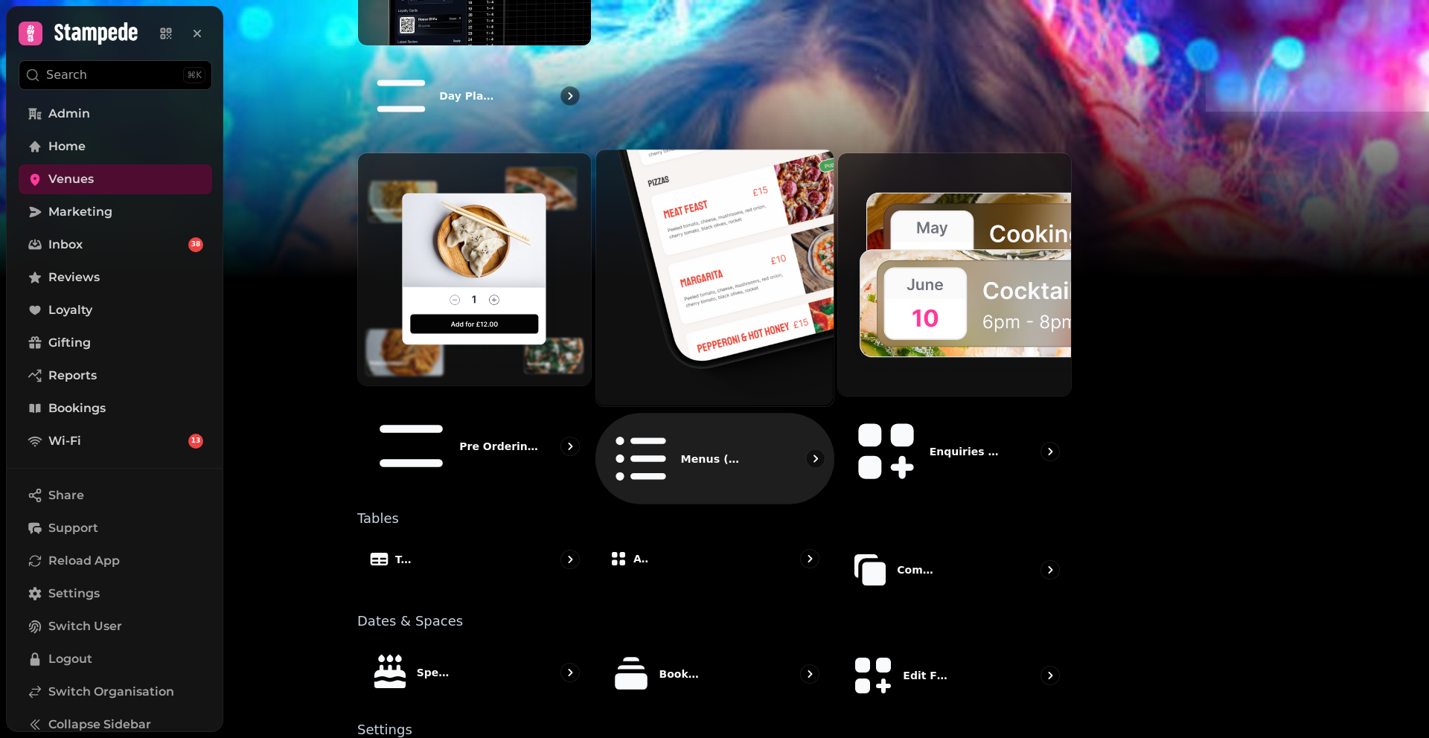
click at [703, 173] on div at bounding box center [714, 278] width 239 height 258
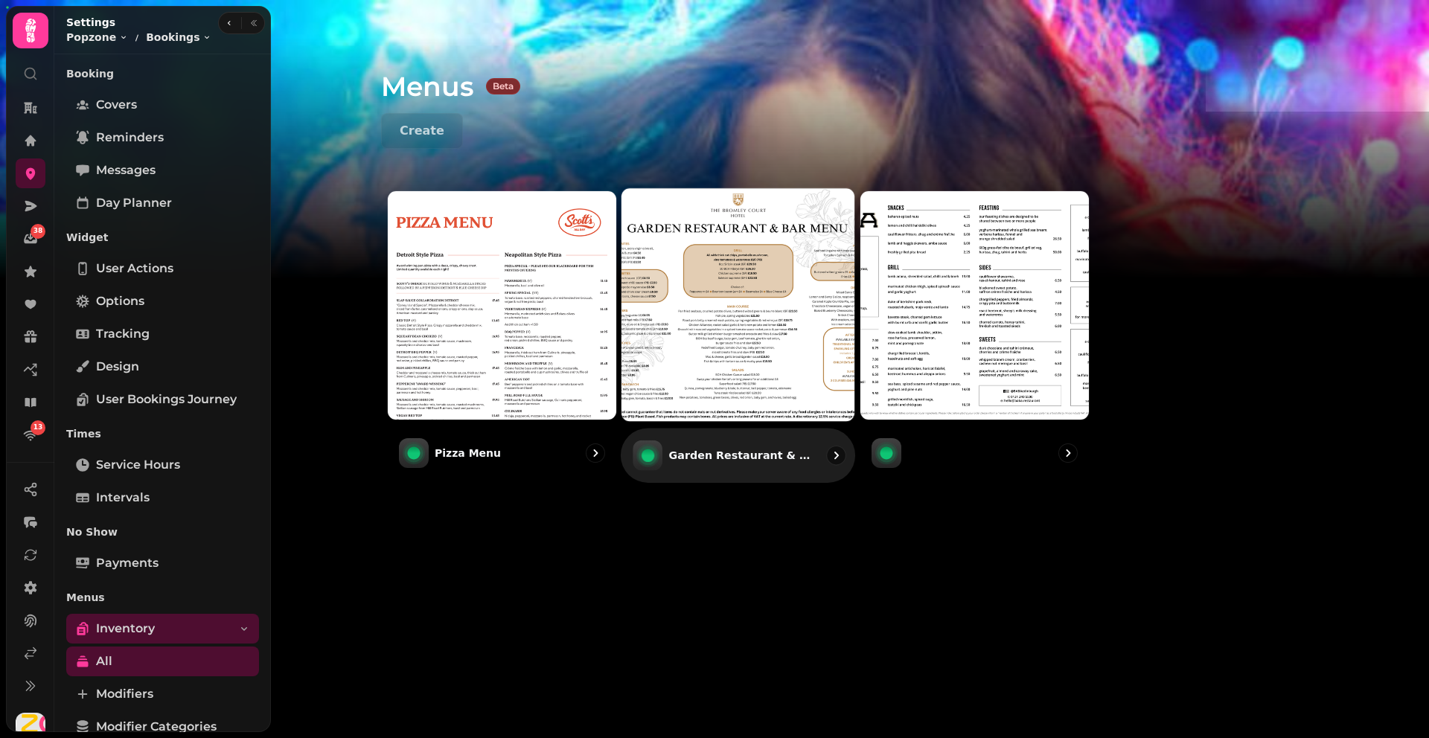
click at [806, 373] on img at bounding box center [738, 304] width 257 height 257
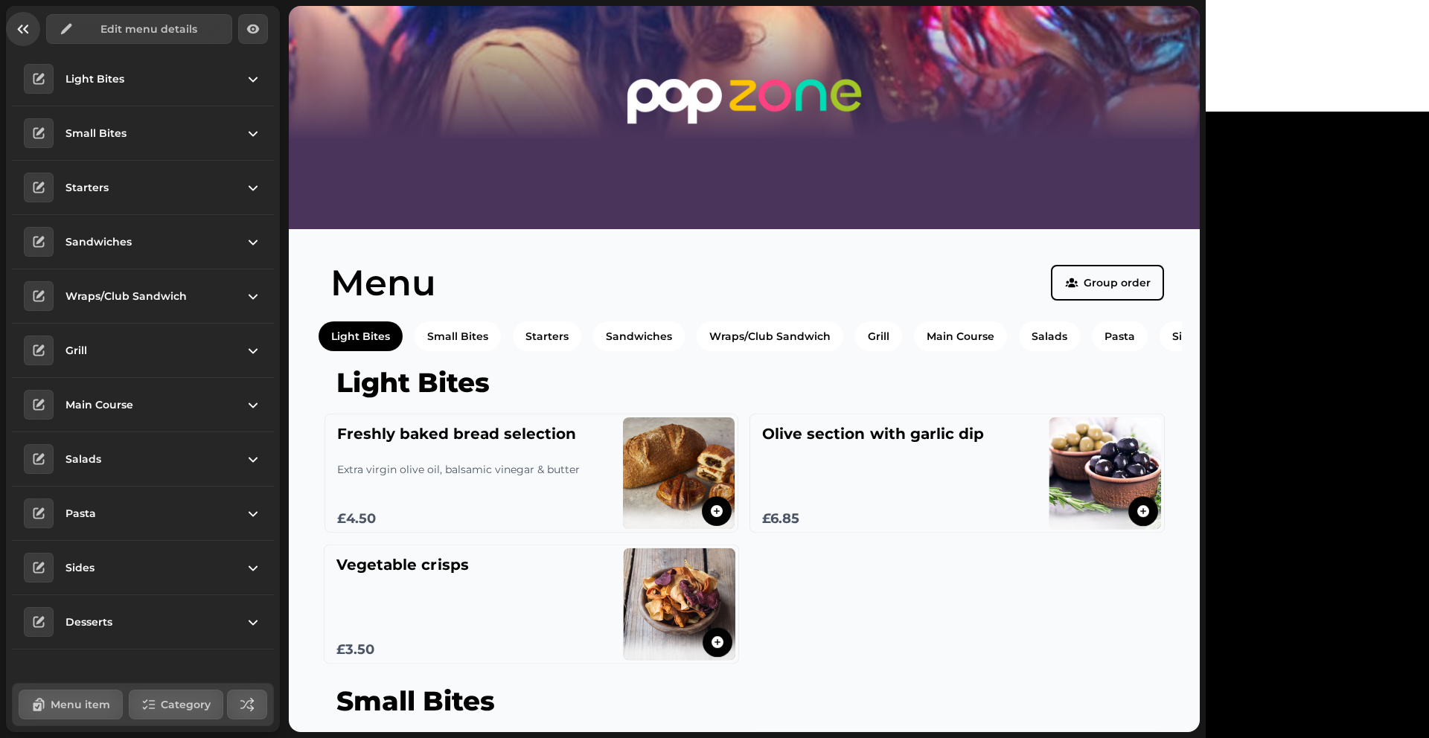
click at [17, 16] on button "button" at bounding box center [23, 29] width 34 height 34
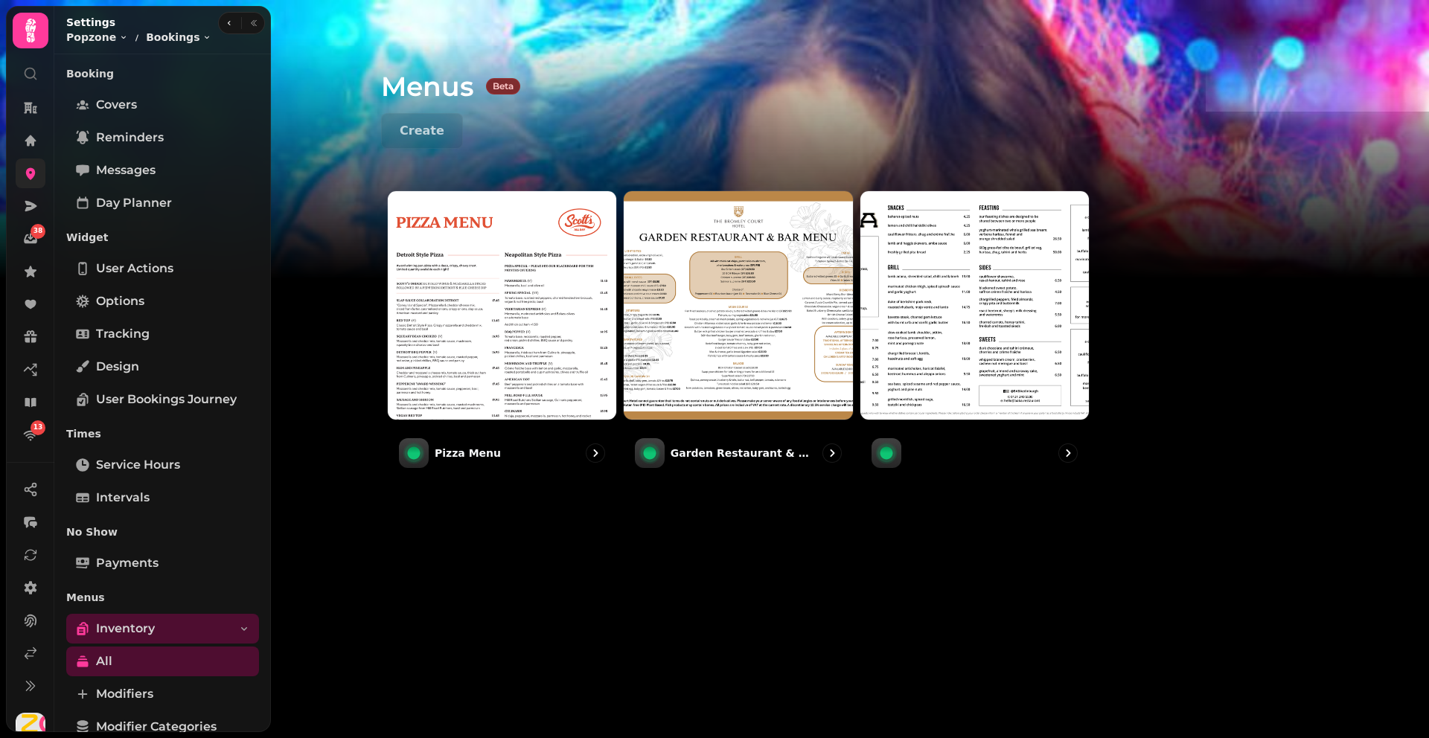
click at [19, 176] on link at bounding box center [31, 174] width 30 height 30
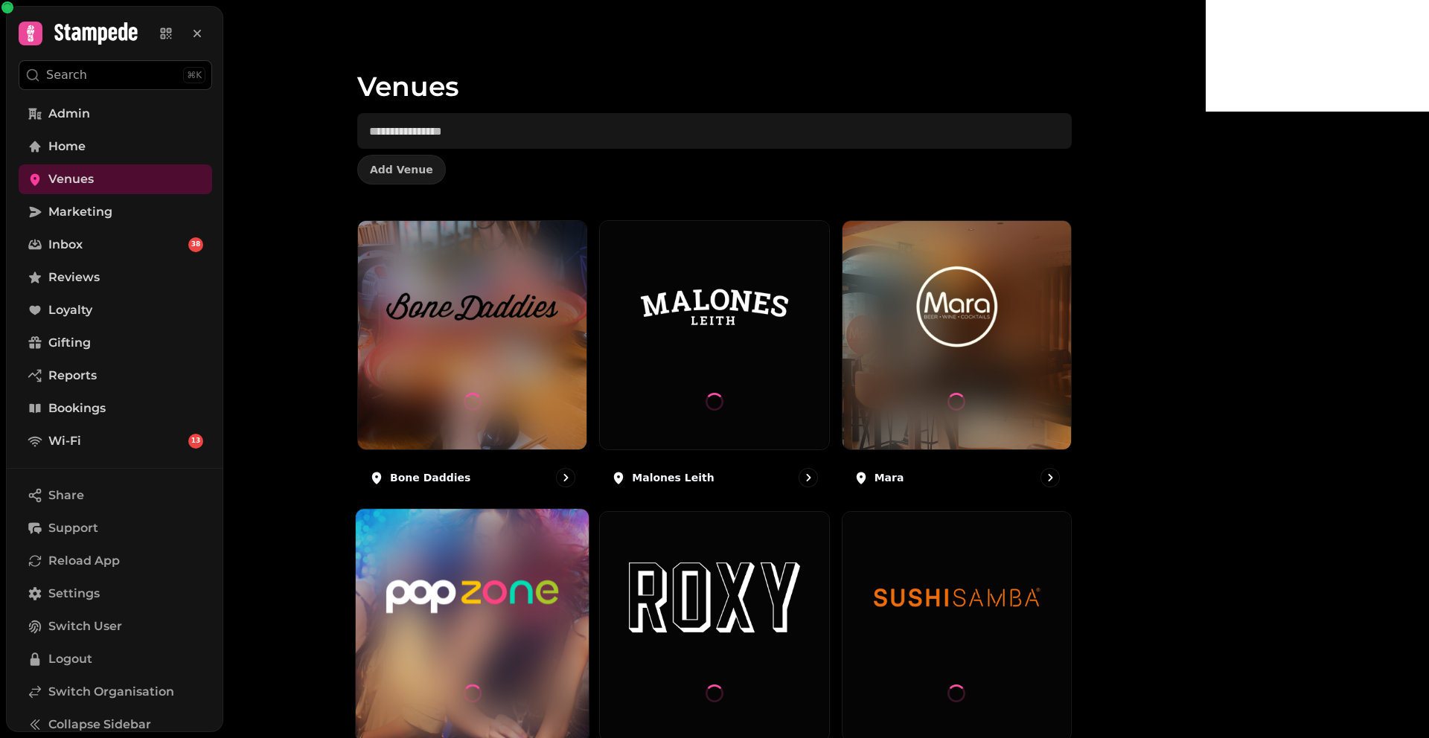
click at [560, 557] on img at bounding box center [472, 598] width 175 height 98
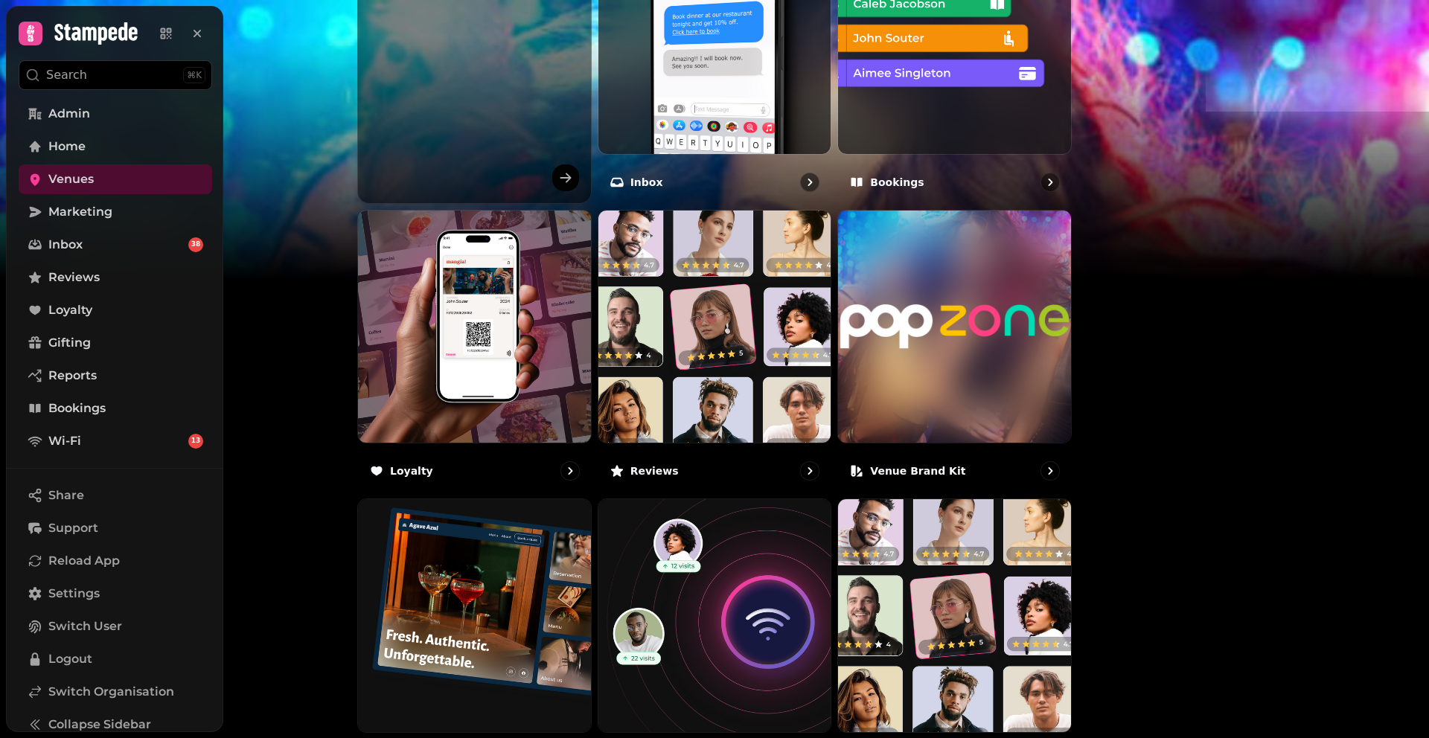
scroll to position [669, 0]
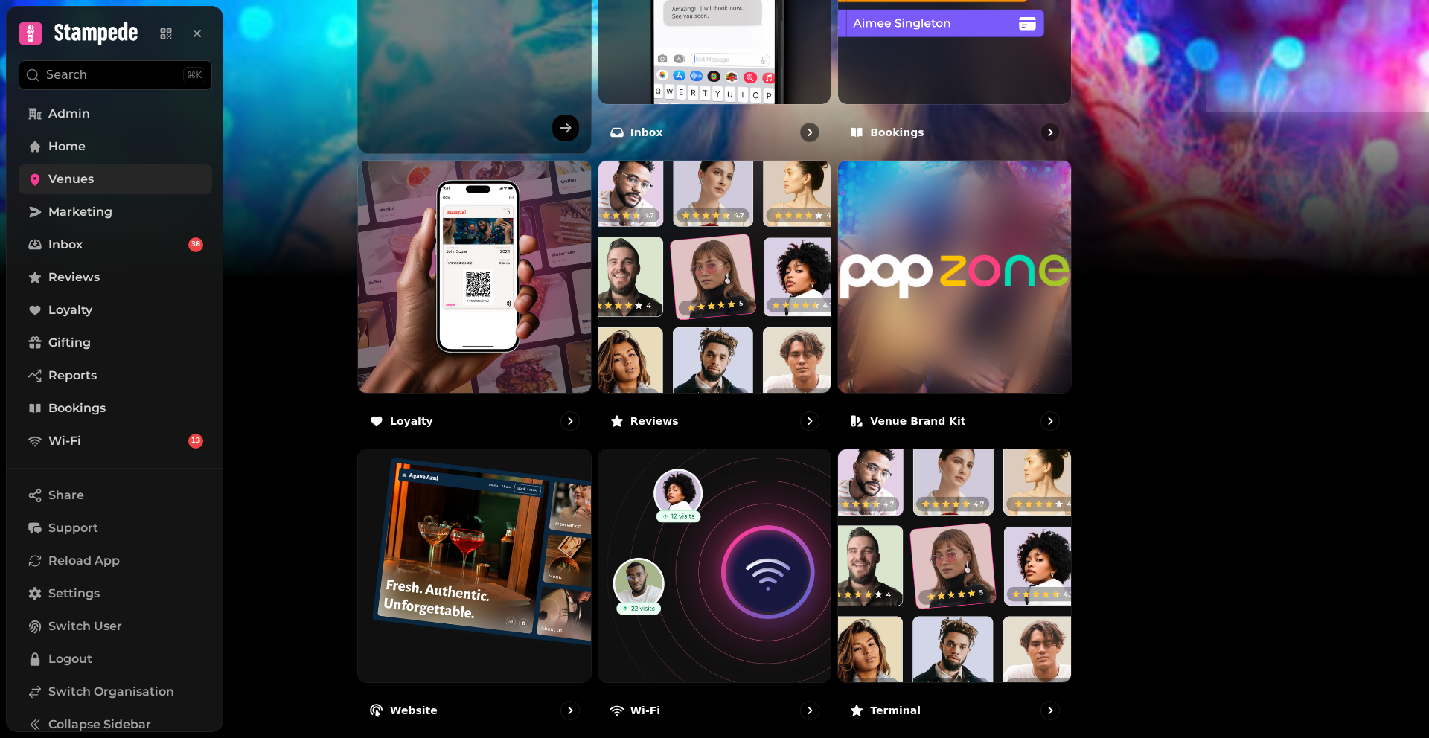
click at [39, 176] on icon at bounding box center [35, 179] width 15 height 15
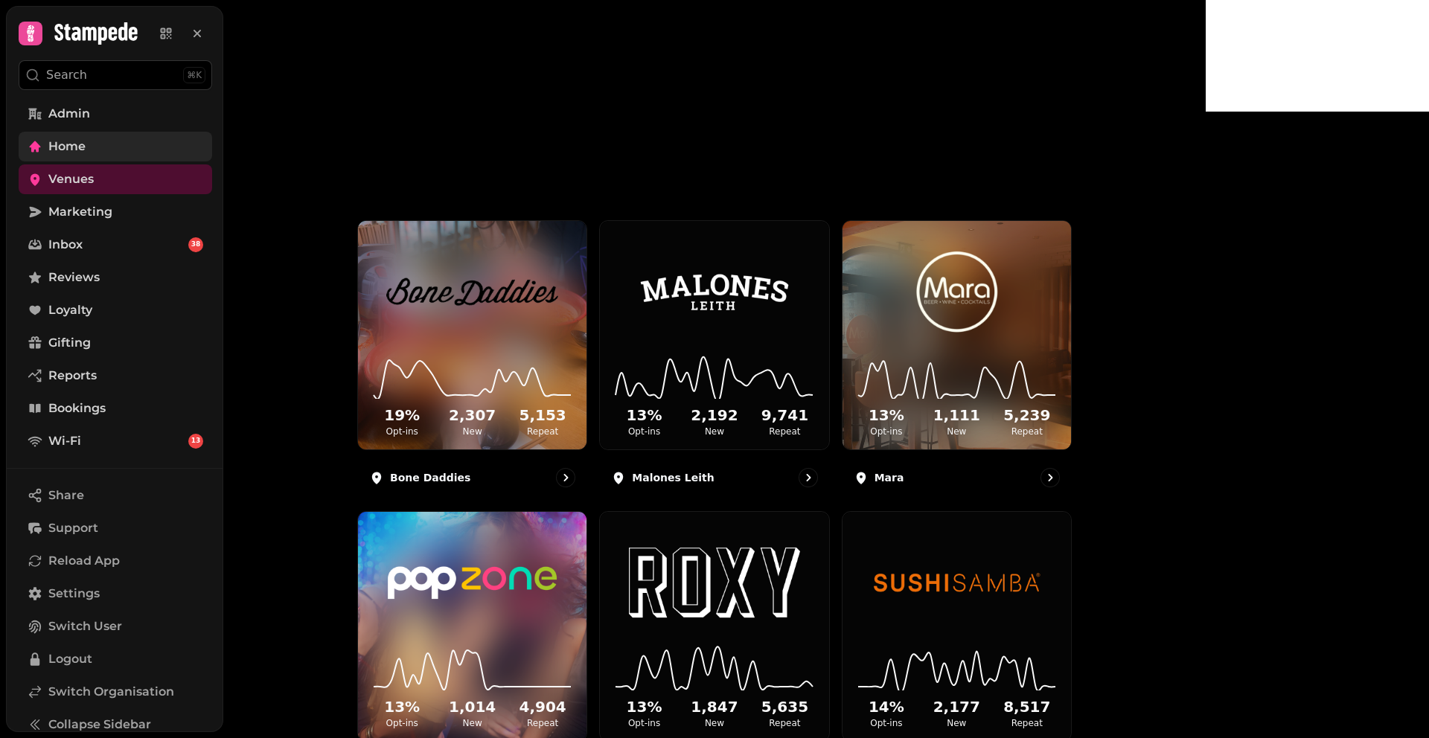
click at [56, 147] on span "Home" at bounding box center [66, 147] width 37 height 18
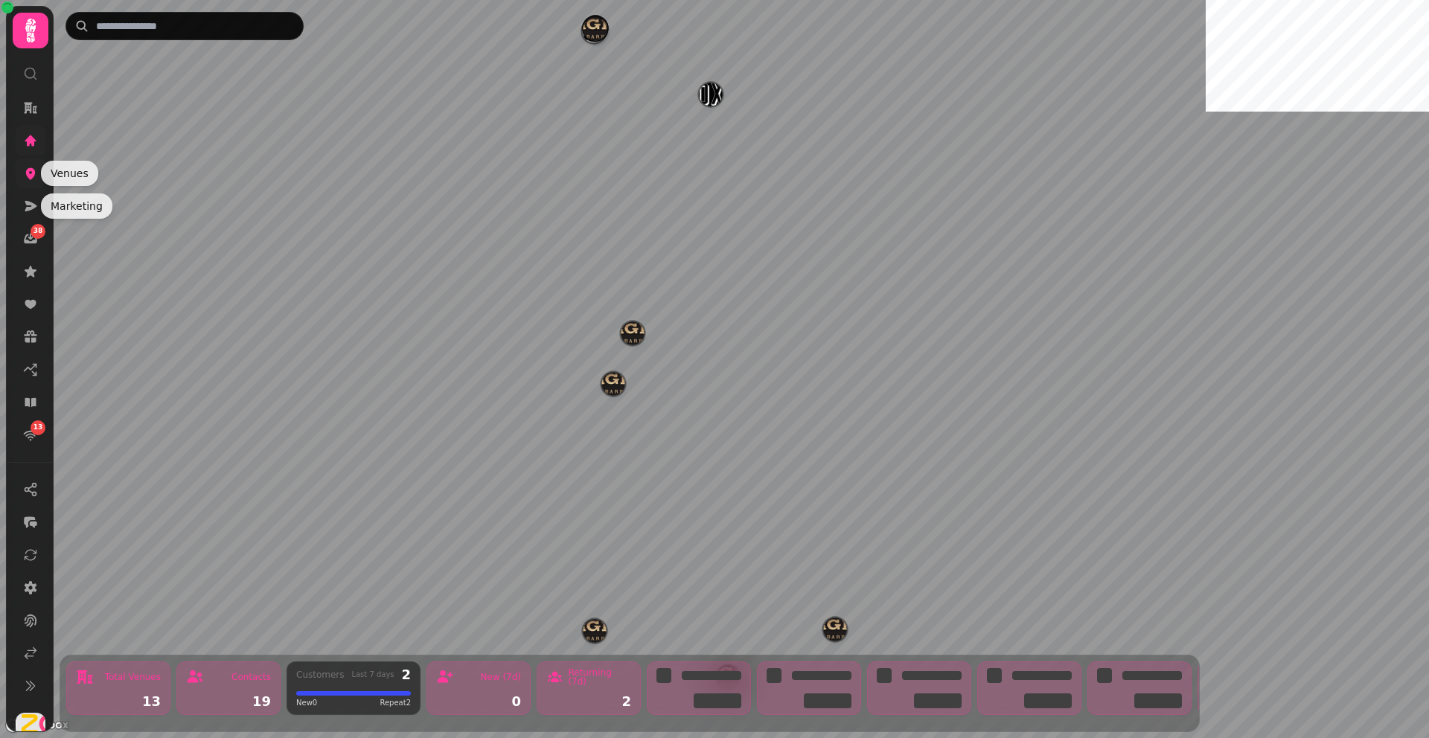
click at [32, 167] on icon at bounding box center [30, 173] width 15 height 15
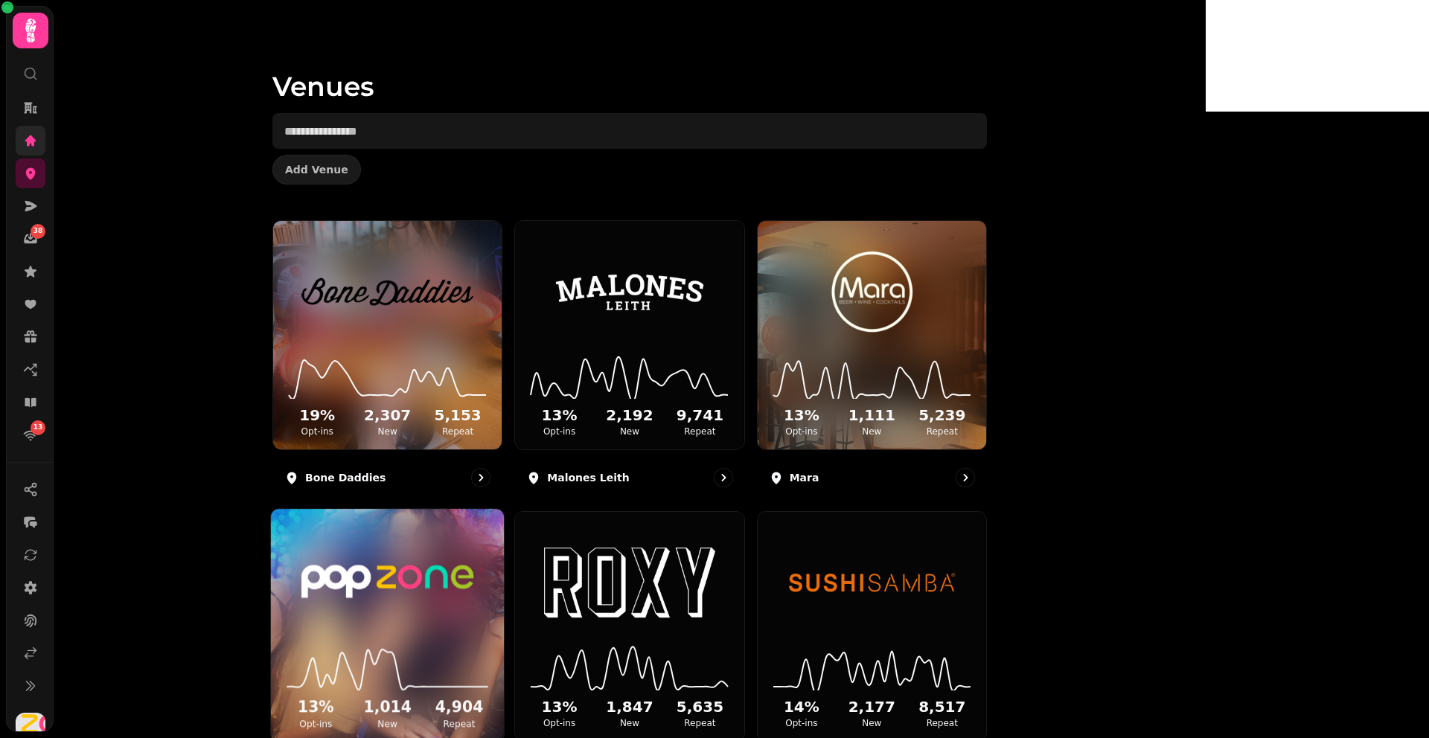
click at [475, 574] on img at bounding box center [387, 583] width 175 height 98
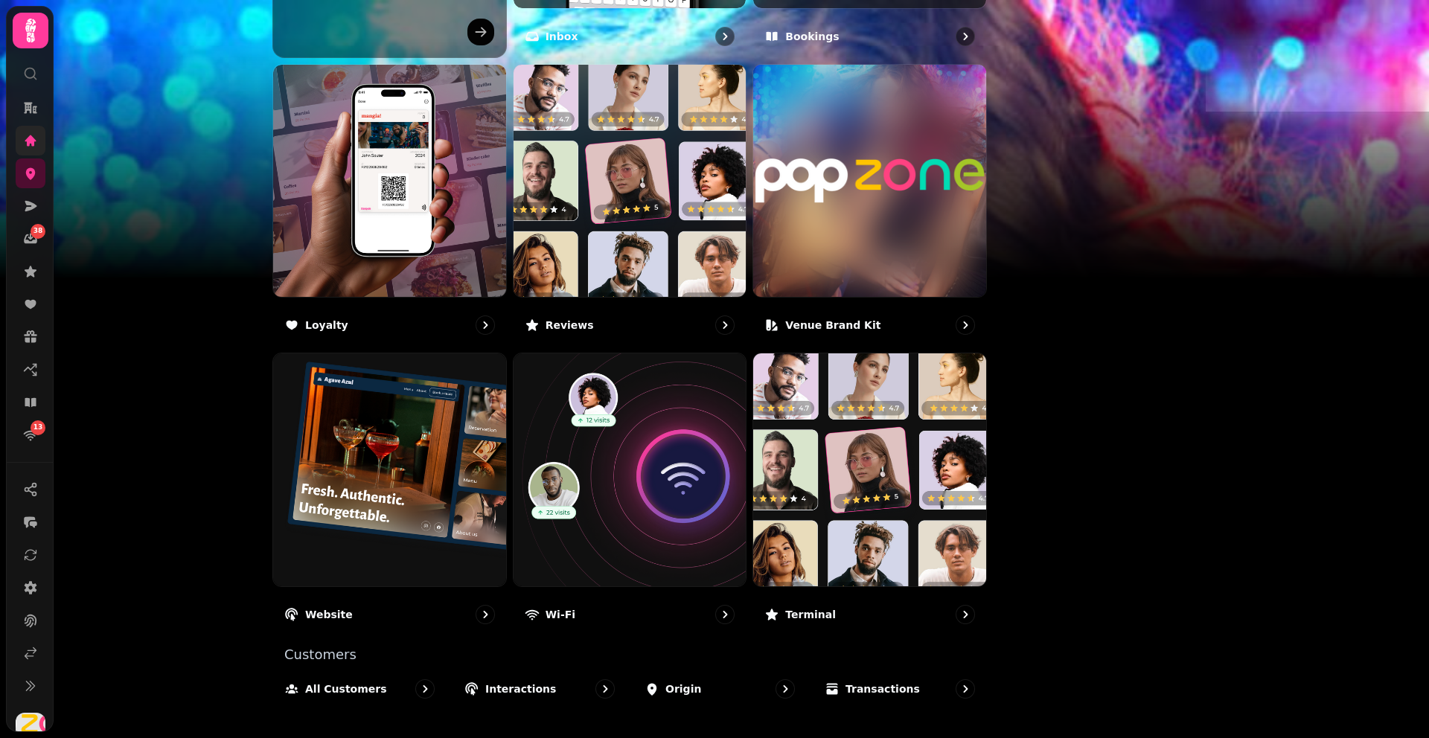
scroll to position [773, 0]
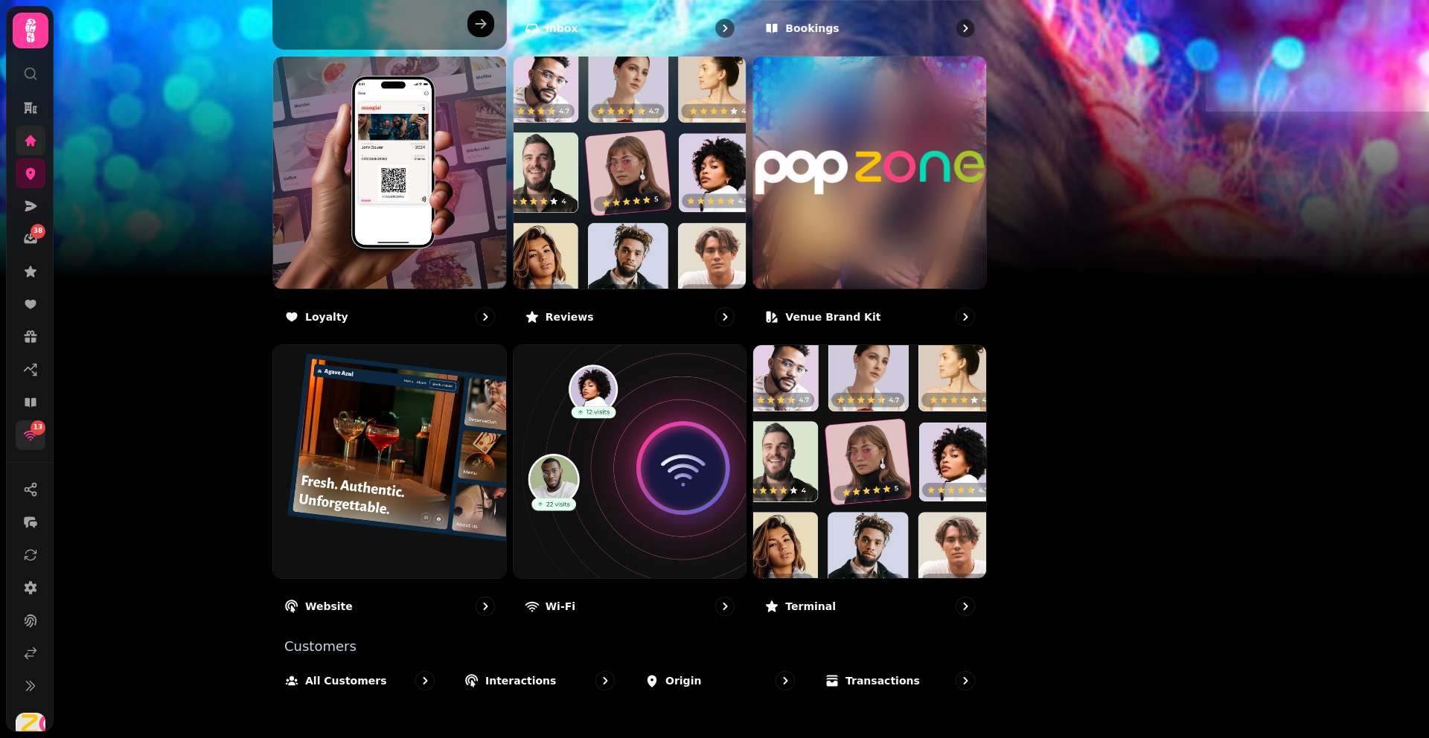
click at [22, 442] on link "13" at bounding box center [31, 436] width 30 height 30
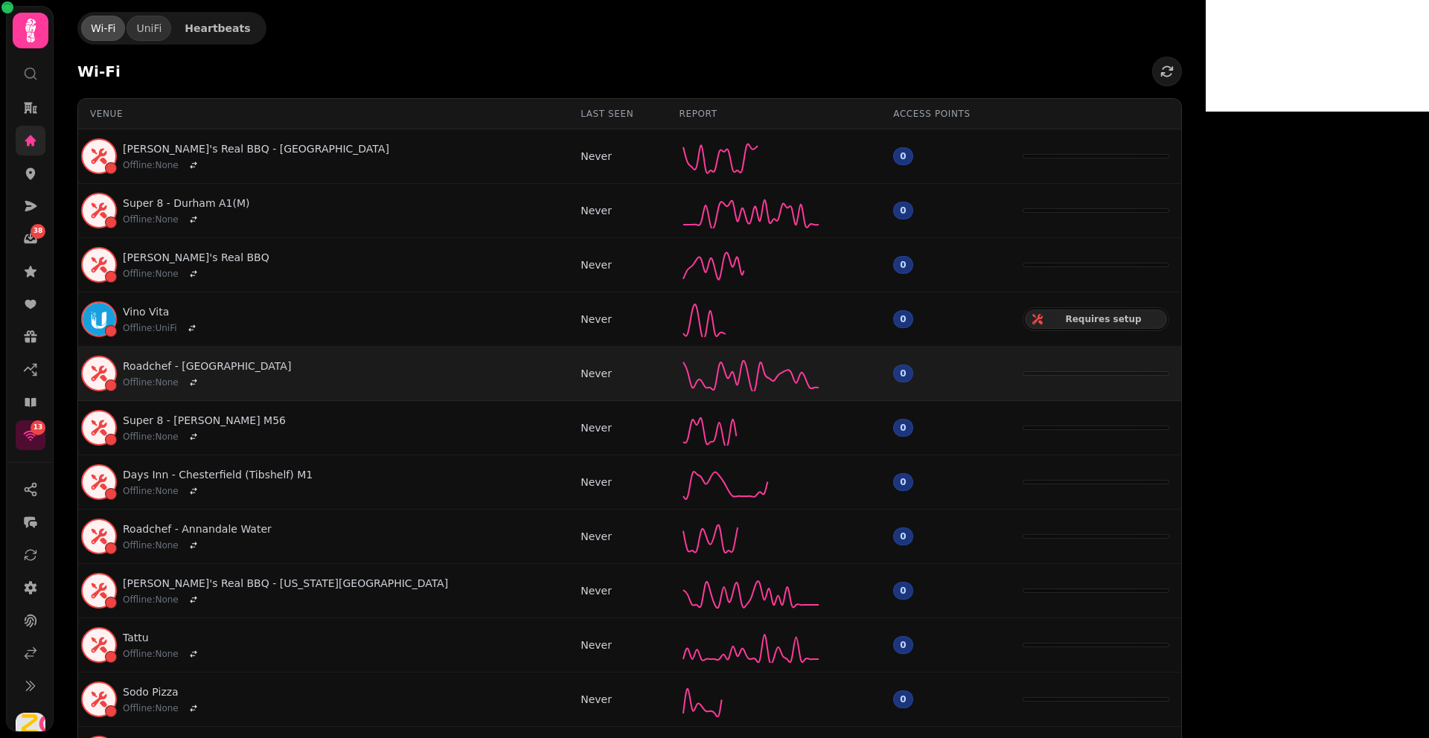
scroll to position [109, 0]
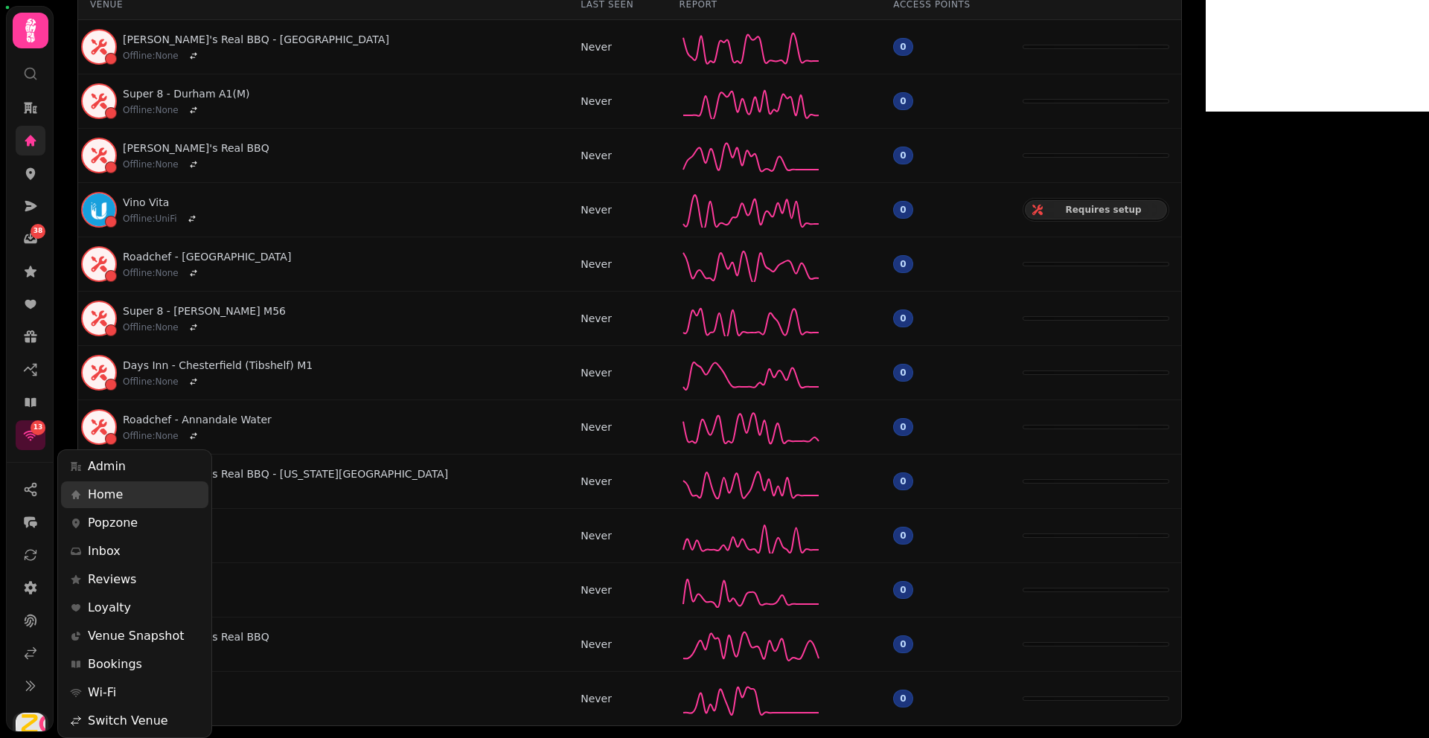
click at [25, 712] on img "button" at bounding box center [31, 728] width 30 height 30
click at [98, 693] on span "Wi-Fi" at bounding box center [102, 693] width 28 height 18
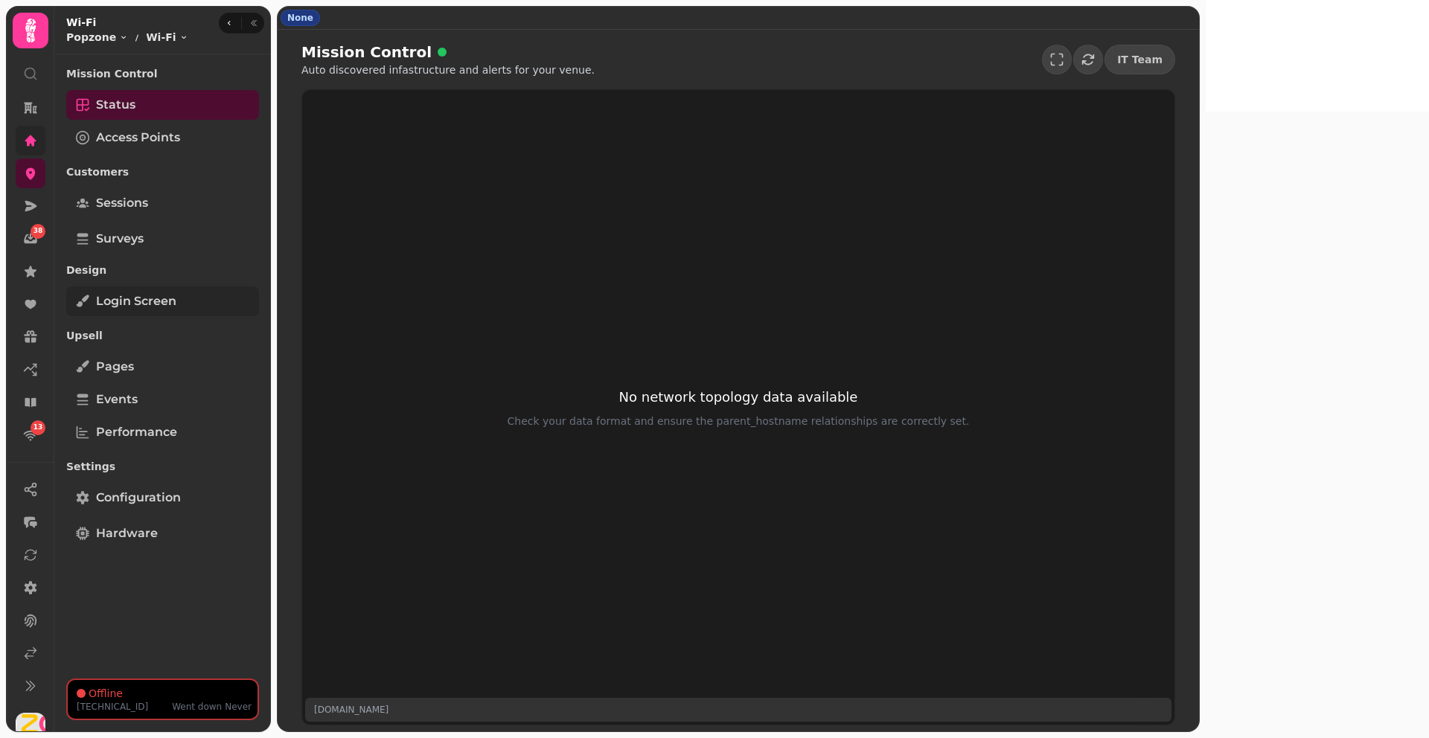
click at [149, 299] on span "Login screen" at bounding box center [136, 302] width 80 height 18
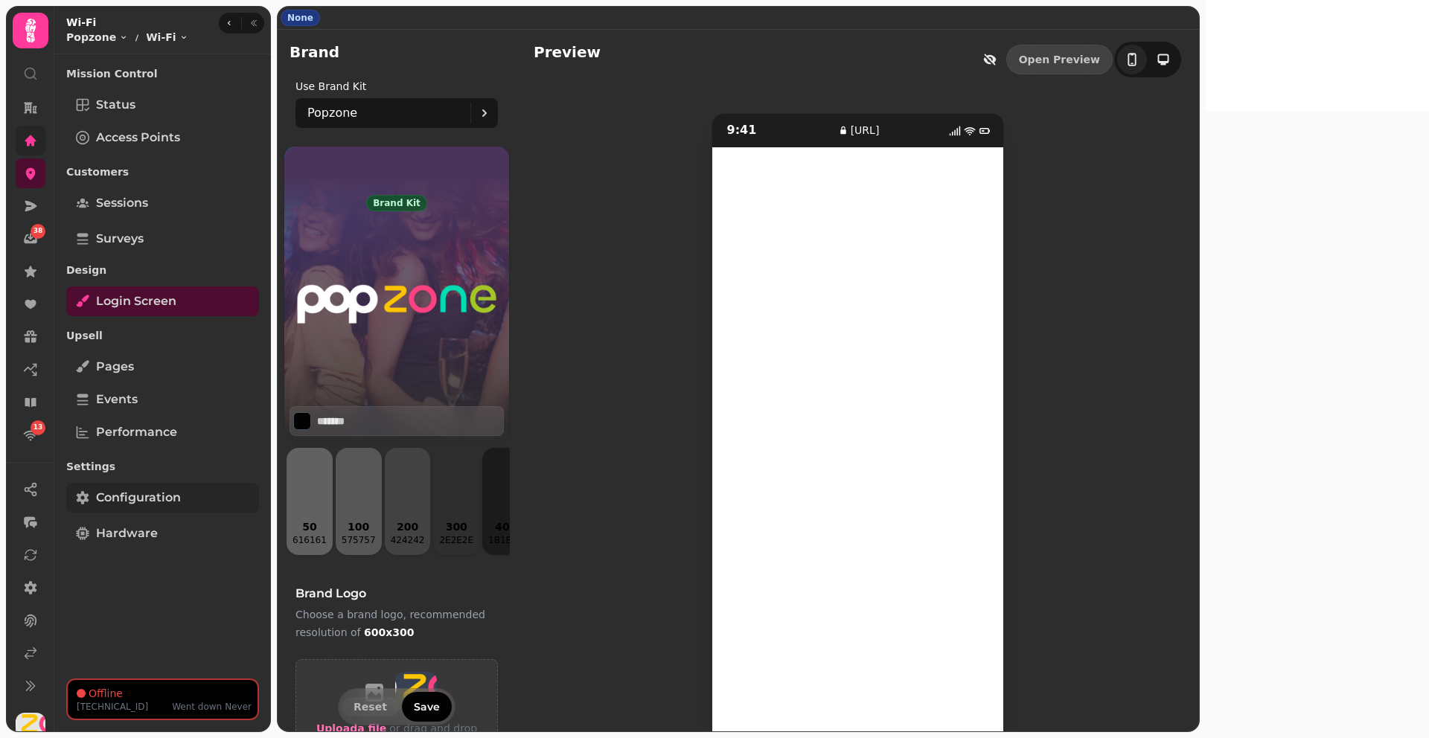
click at [124, 493] on span "Configuration" at bounding box center [138, 498] width 85 height 18
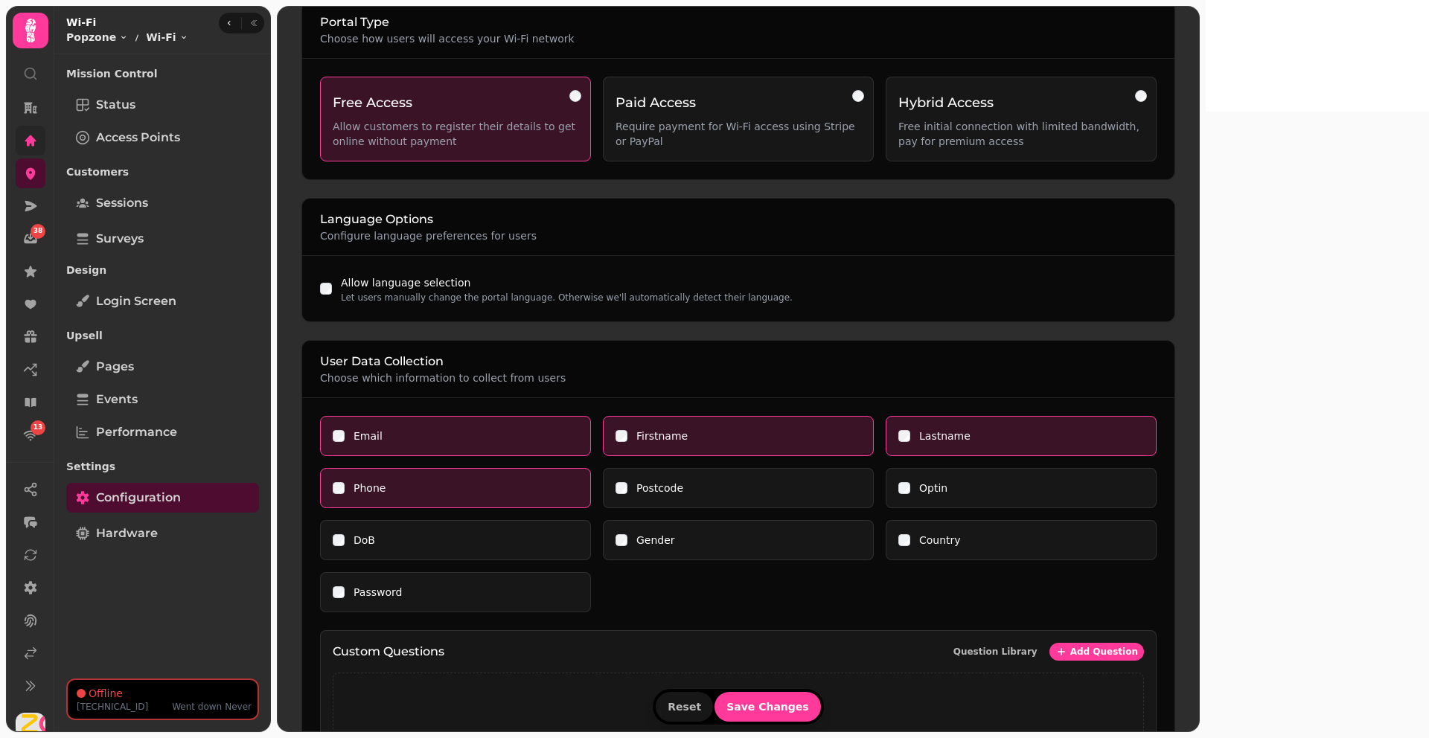
scroll to position [92, 0]
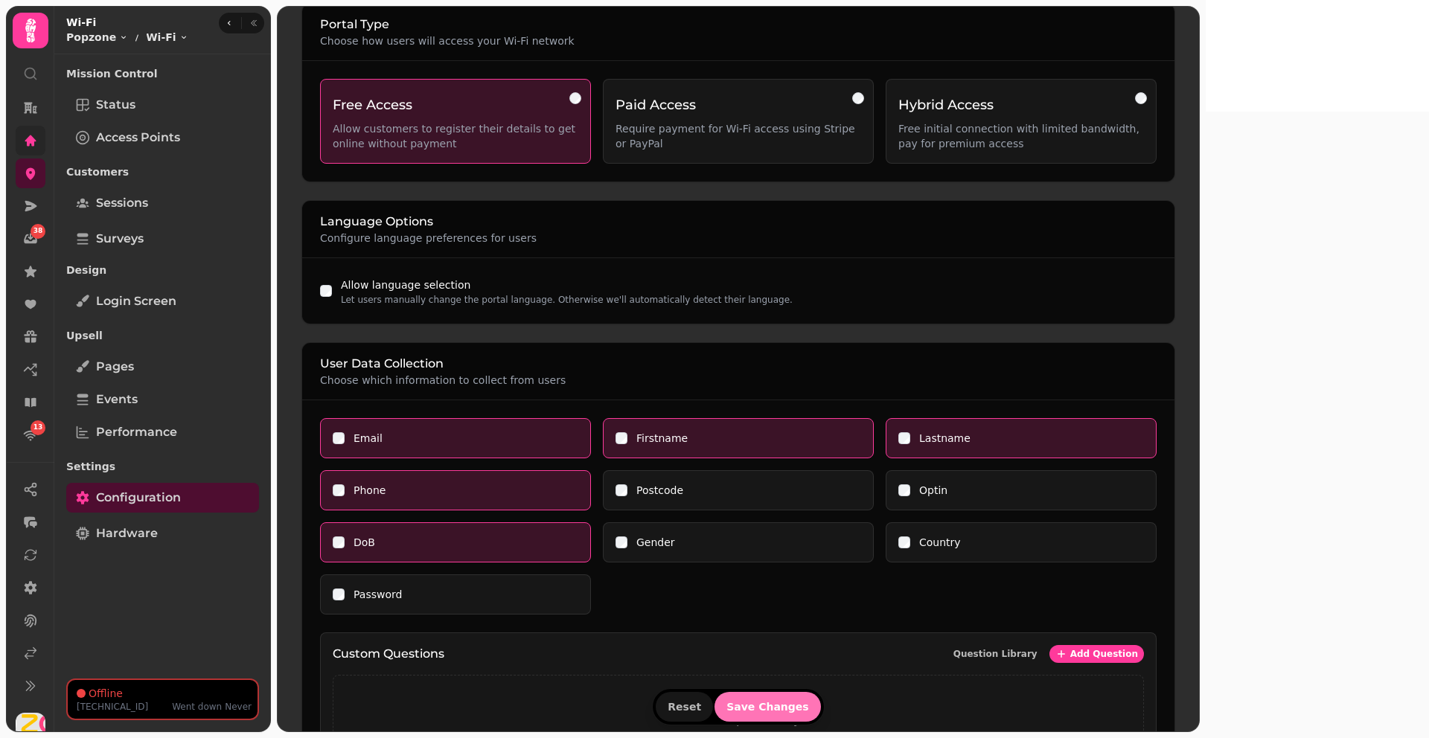
click at [821, 696] on button "Save Changes" at bounding box center [768, 707] width 106 height 30
click at [174, 300] on span "Login screen" at bounding box center [136, 302] width 80 height 18
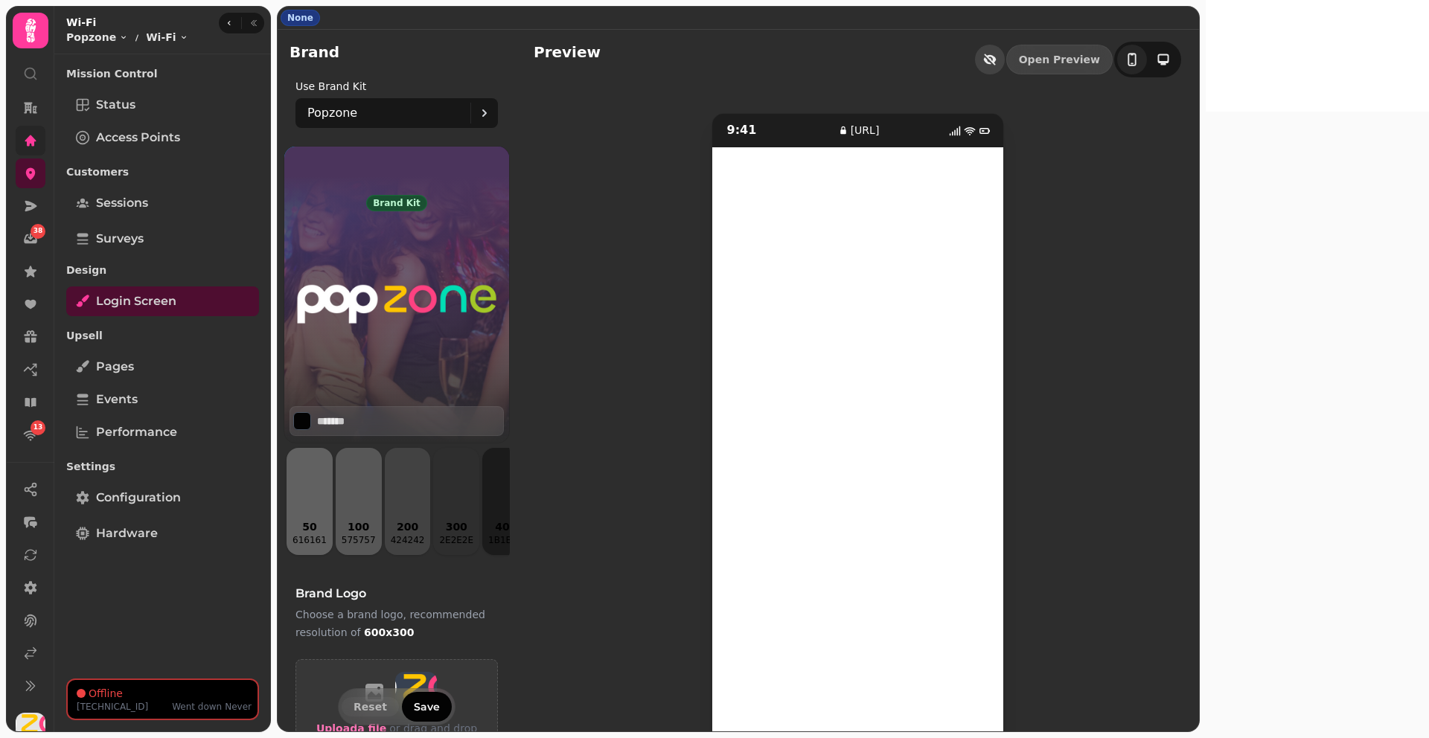
click at [991, 63] on icon "button" at bounding box center [986, 60] width 7 height 7
click at [157, 359] on link "Pages" at bounding box center [162, 367] width 193 height 30
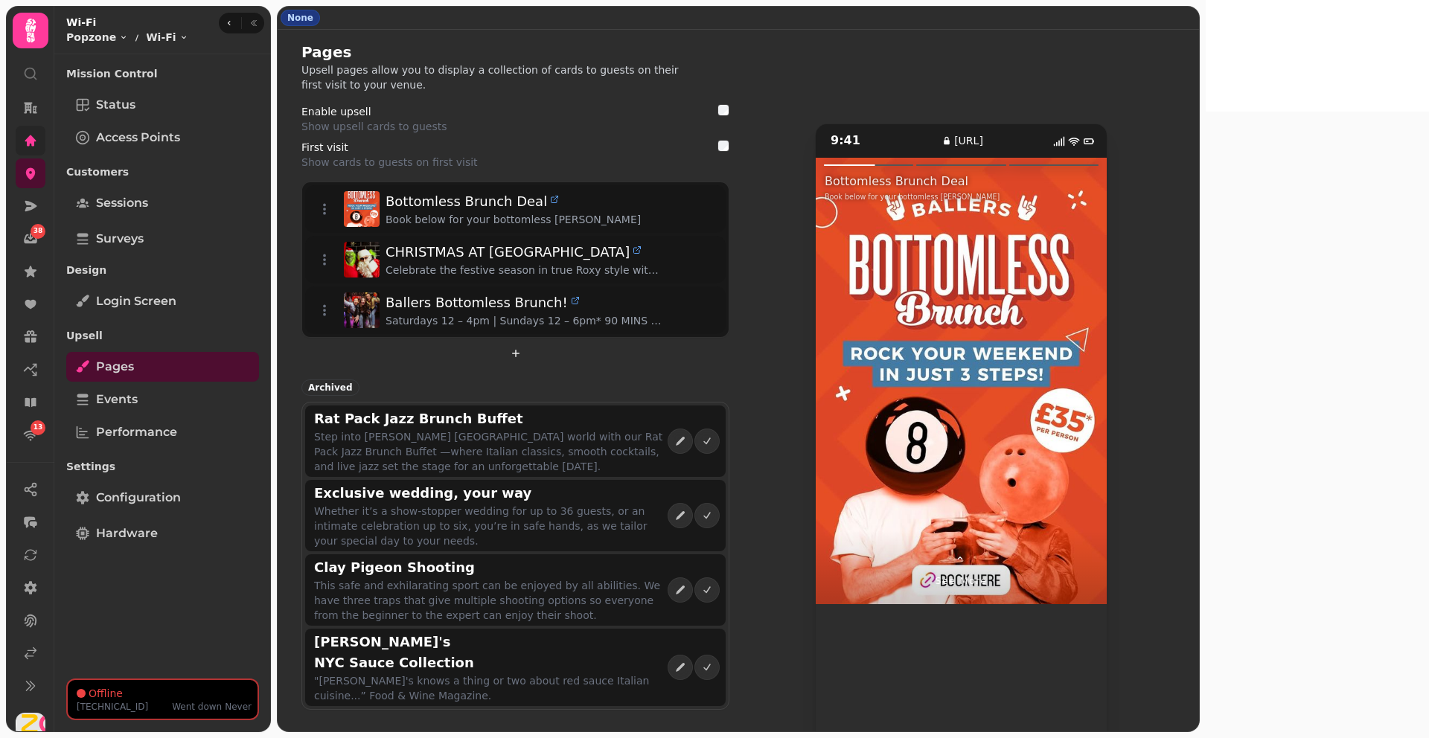
click at [968, 553] on span "⌃" at bounding box center [961, 562] width 13 height 18
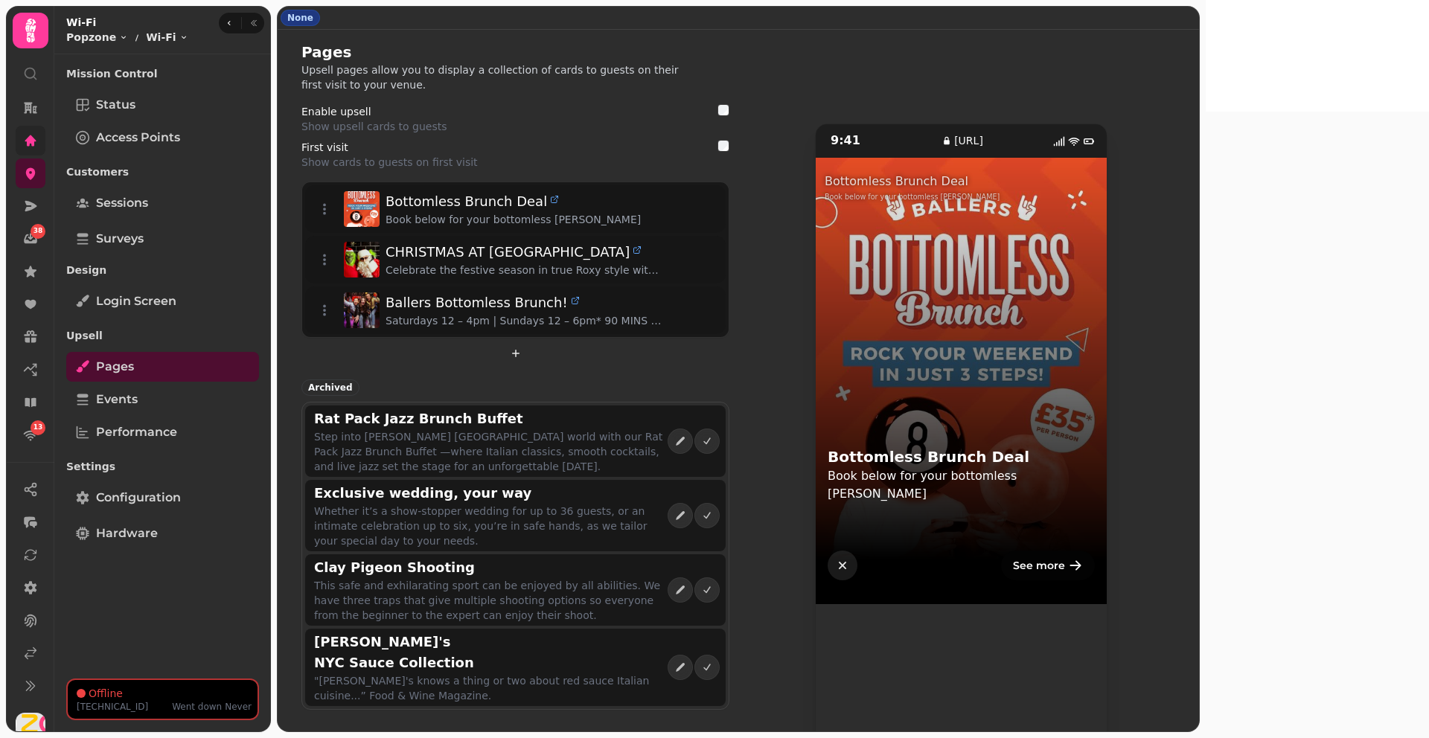
click at [846, 562] on icon "button" at bounding box center [842, 565] width 7 height 7
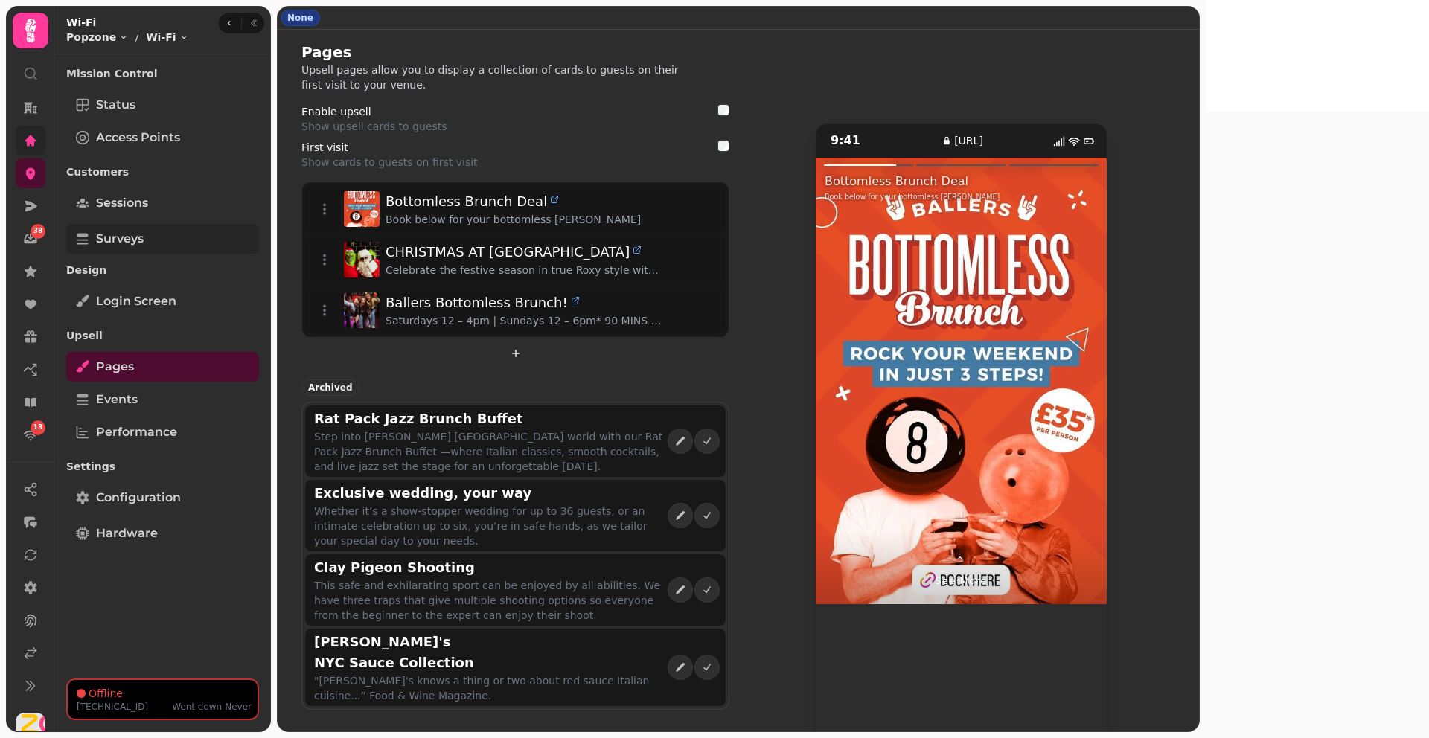
click at [115, 228] on link "Surveys" at bounding box center [162, 239] width 193 height 30
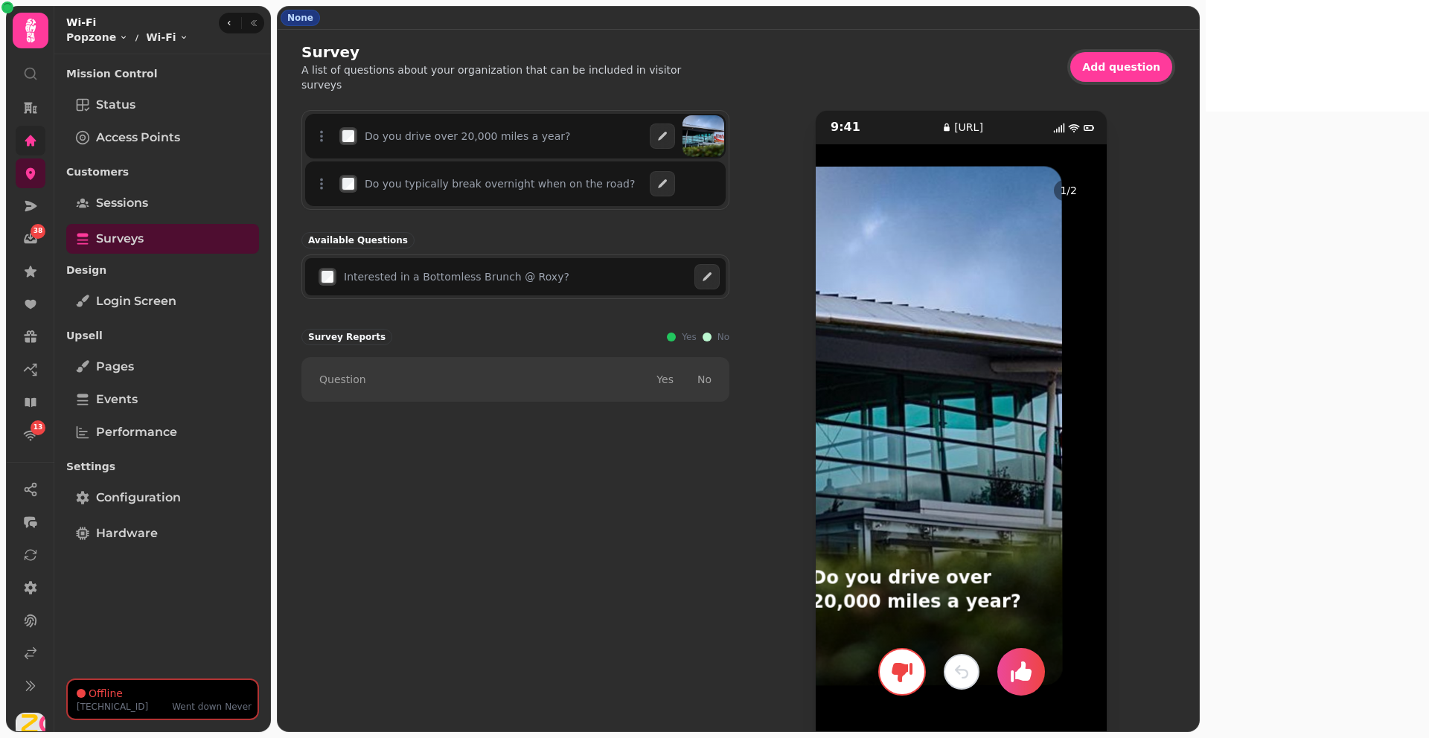
drag, startPoint x: 1144, startPoint y: 298, endPoint x: 828, endPoint y: 298, distance: 316.3
click at [837, 298] on div "Do you drive over 20,000 miles a year? Do you typically break overnight when on…" at bounding box center [738, 427] width 874 height 634
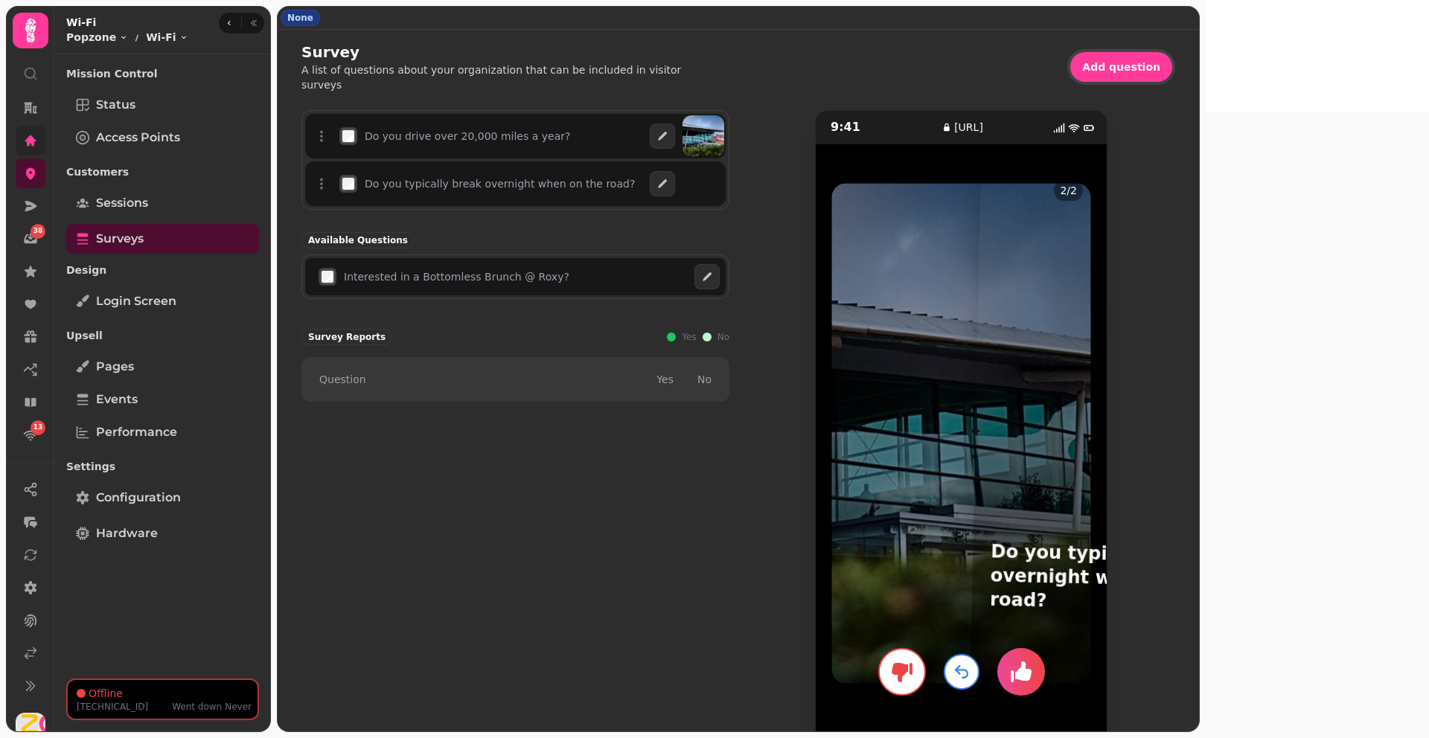
drag, startPoint x: 1326, startPoint y: 353, endPoint x: 1428, endPoint y: 362, distance: 102.4
click at [1428, 357] on body "38 13 None Survey A list of questions about your organization that can be inclu…" at bounding box center [714, 369] width 1429 height 738
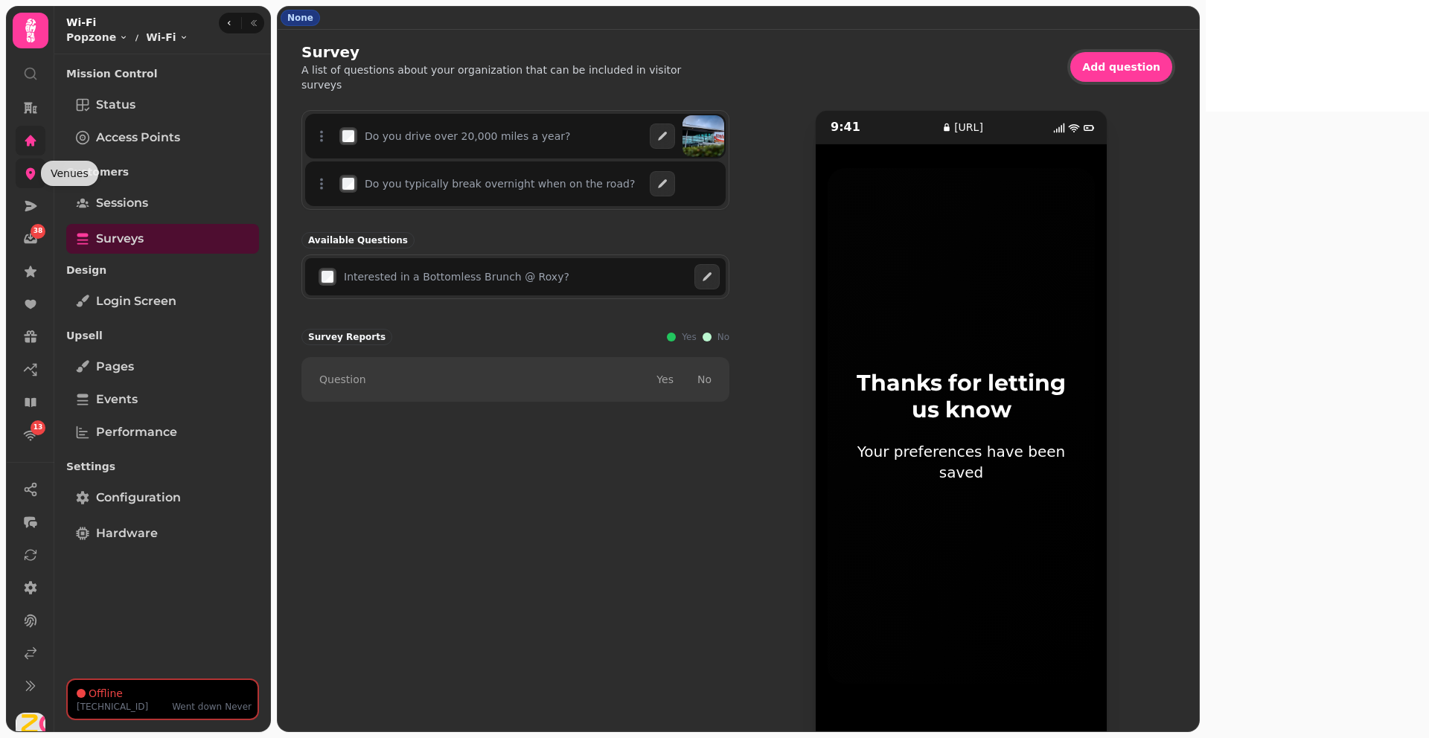
click at [26, 180] on icon at bounding box center [30, 173] width 15 height 15
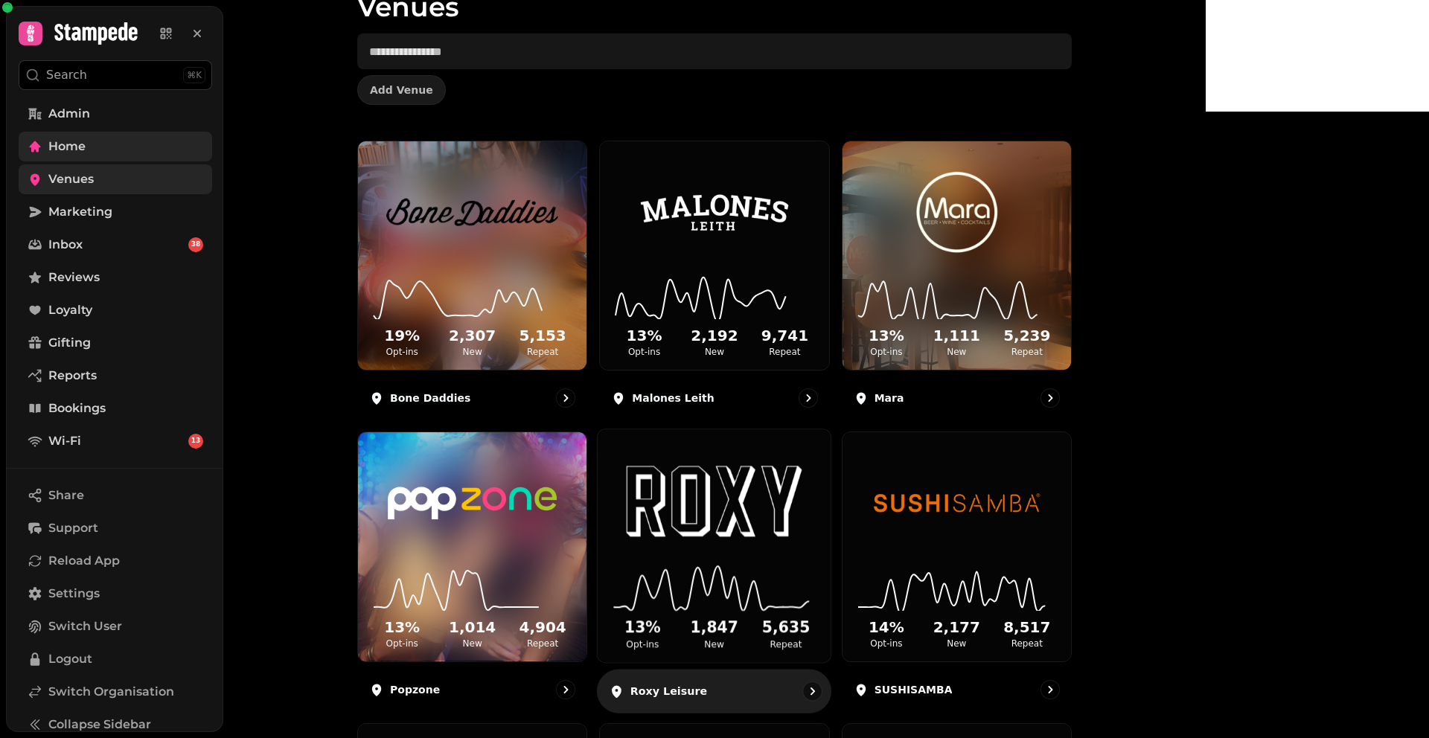
scroll to position [111, 0]
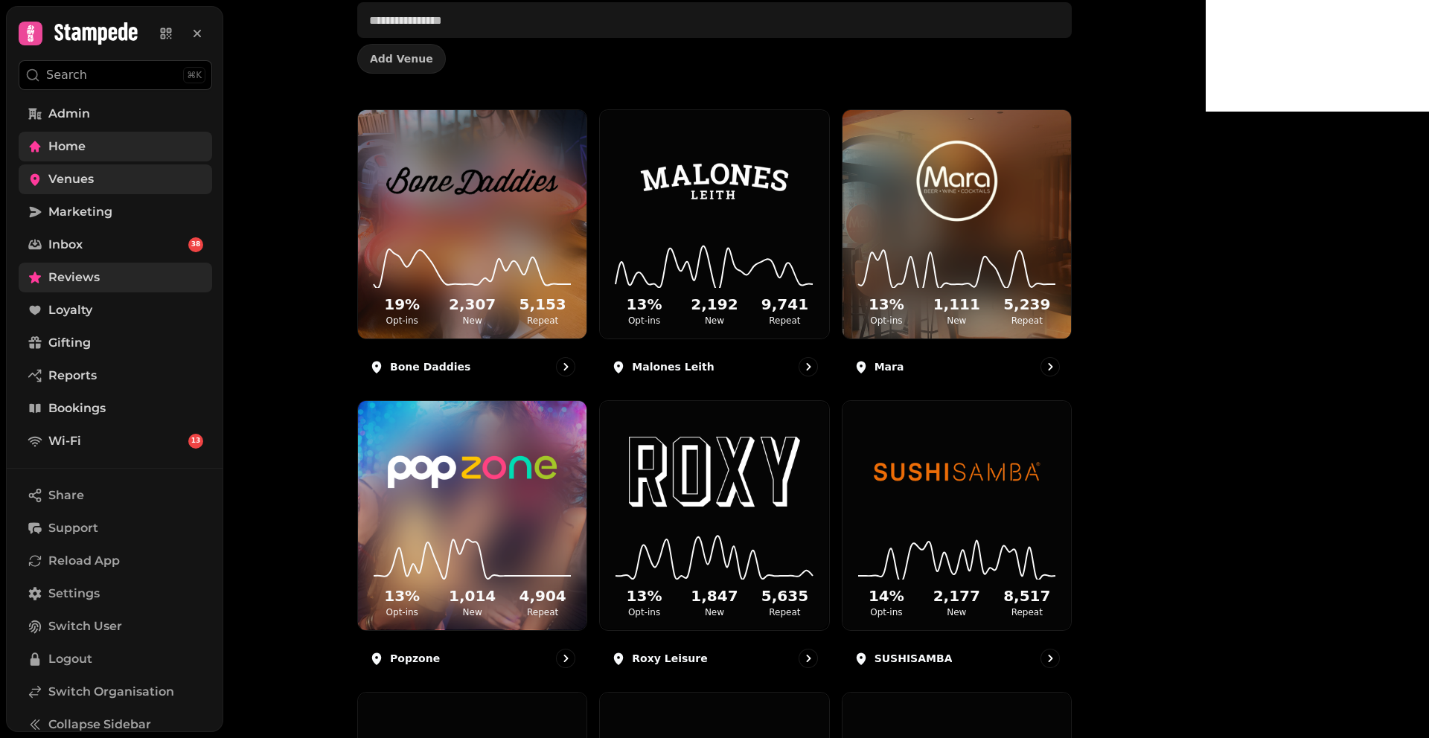
click at [63, 279] on span "Reviews" at bounding box center [73, 278] width 51 height 18
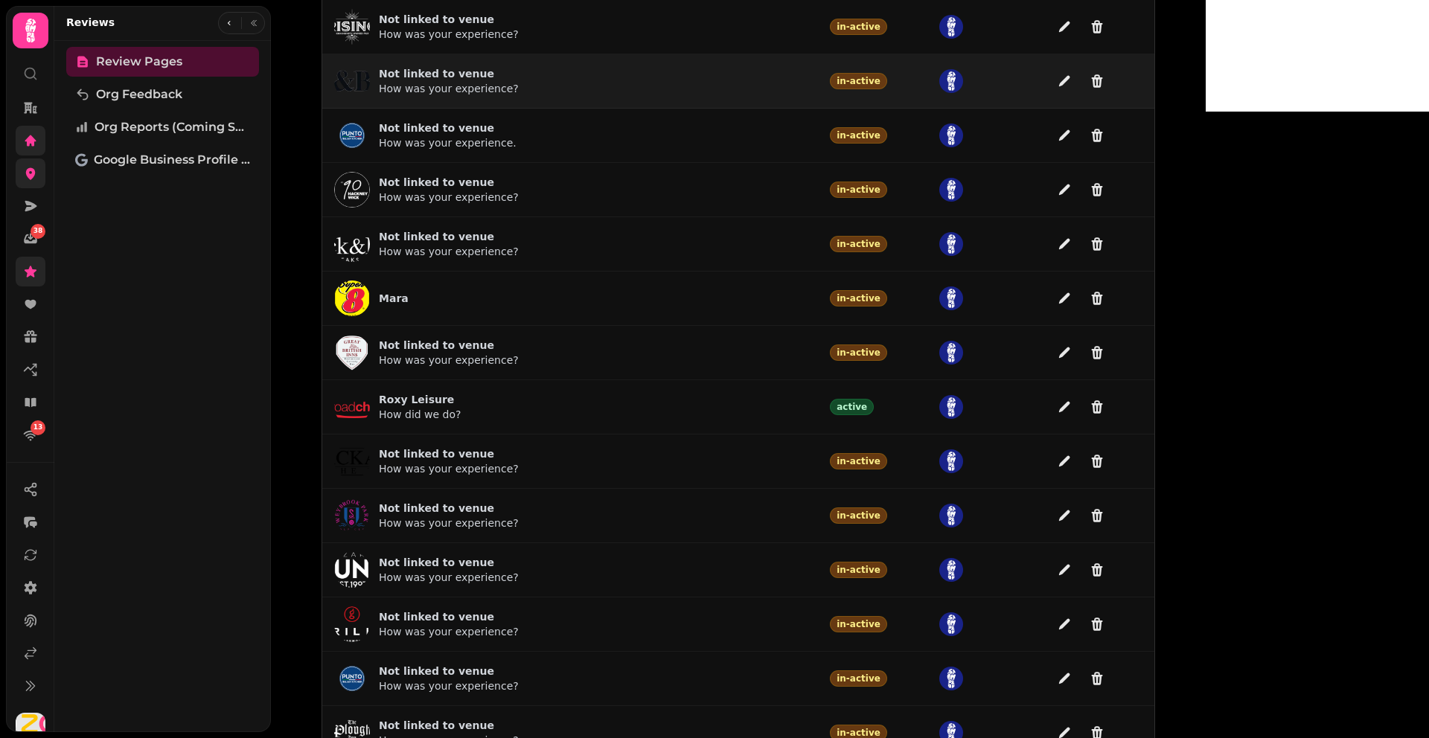
scroll to position [717, 0]
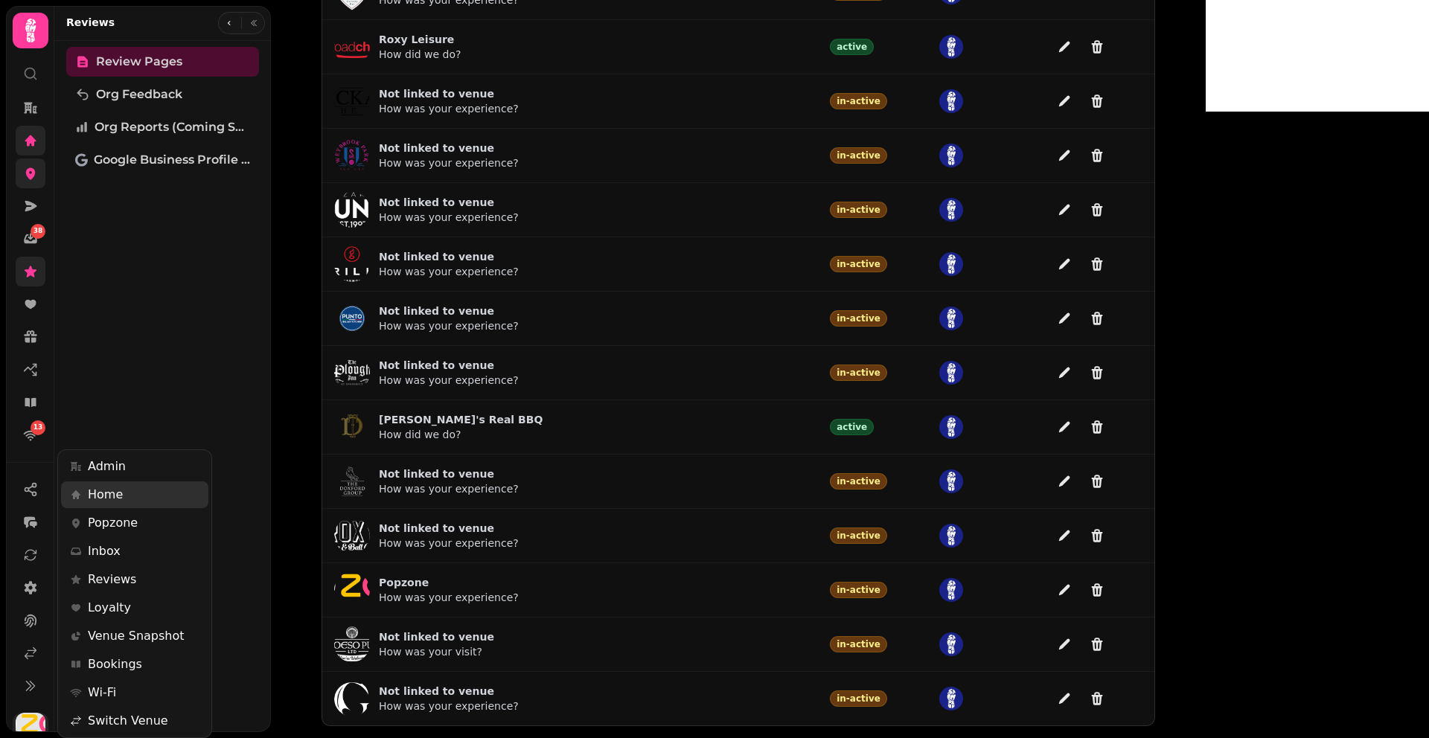
click at [33, 712] on img "button" at bounding box center [31, 728] width 30 height 30
click at [138, 581] on link "Reviews" at bounding box center [134, 579] width 147 height 27
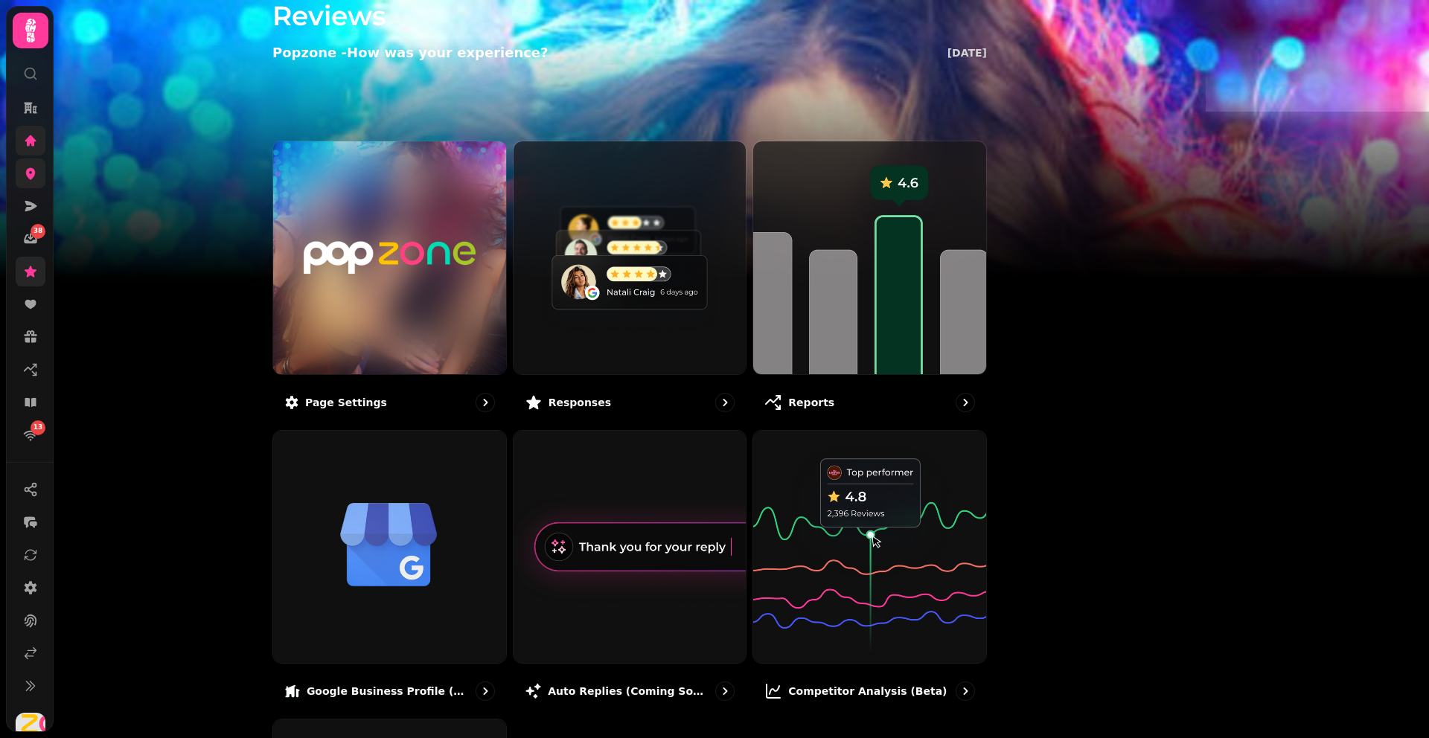
scroll to position [36, 0]
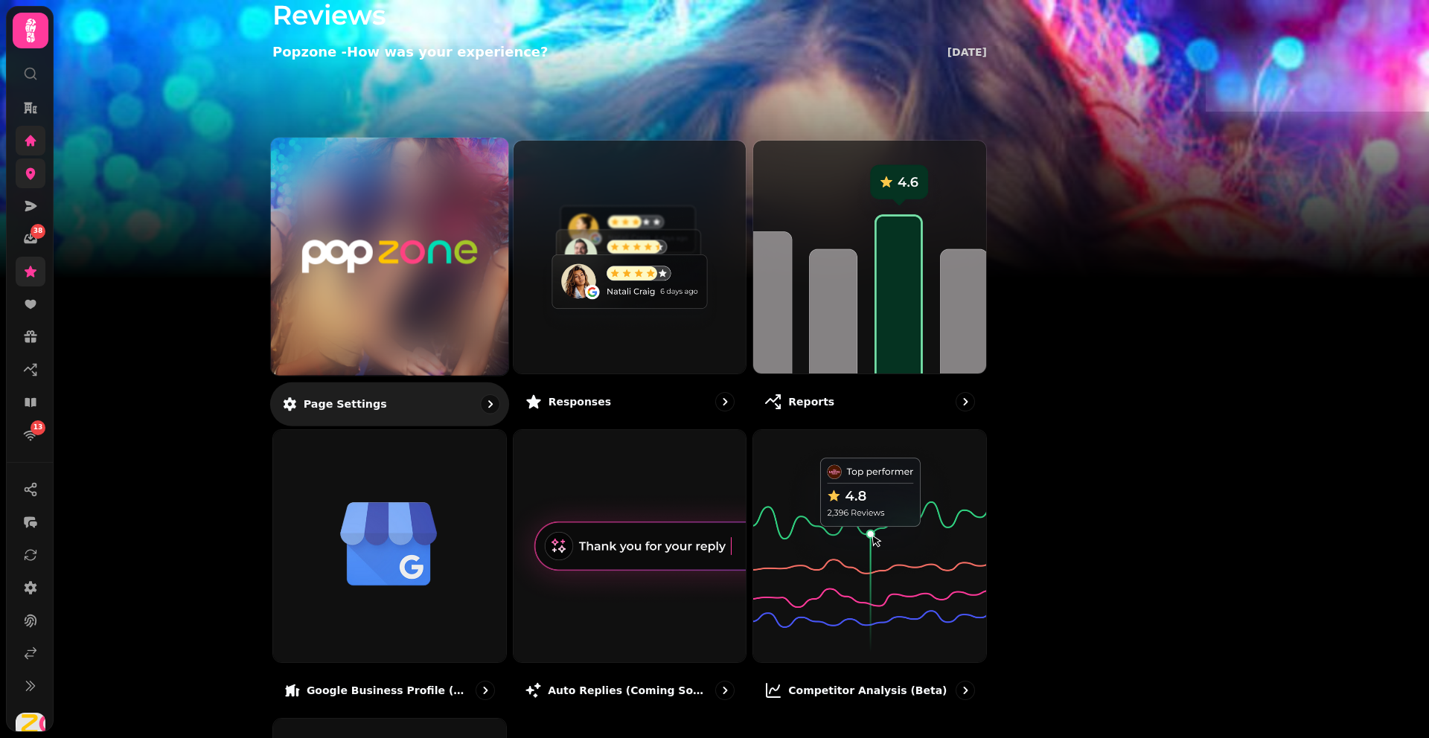
click at [459, 280] on img at bounding box center [390, 257] width 178 height 98
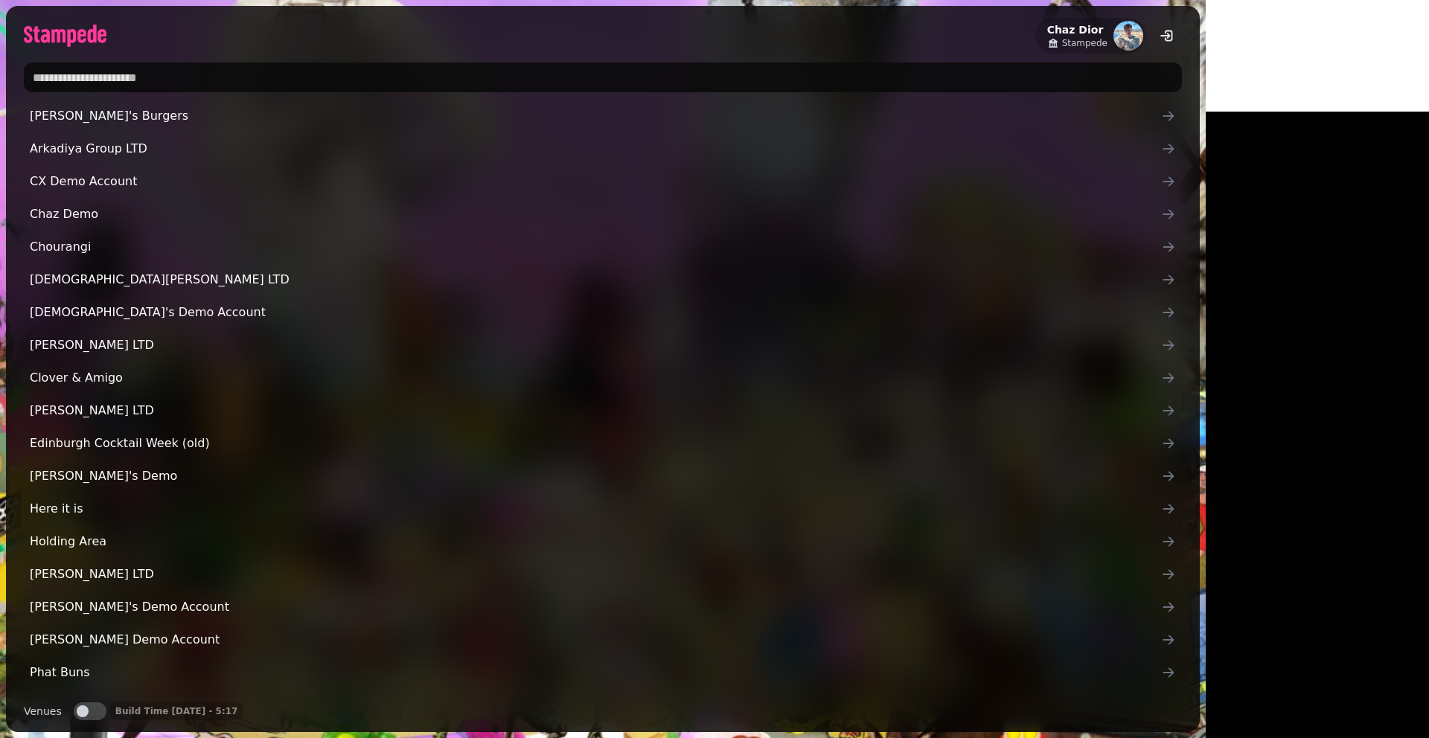
click at [283, 68] on input "text" at bounding box center [603, 78] width 1158 height 30
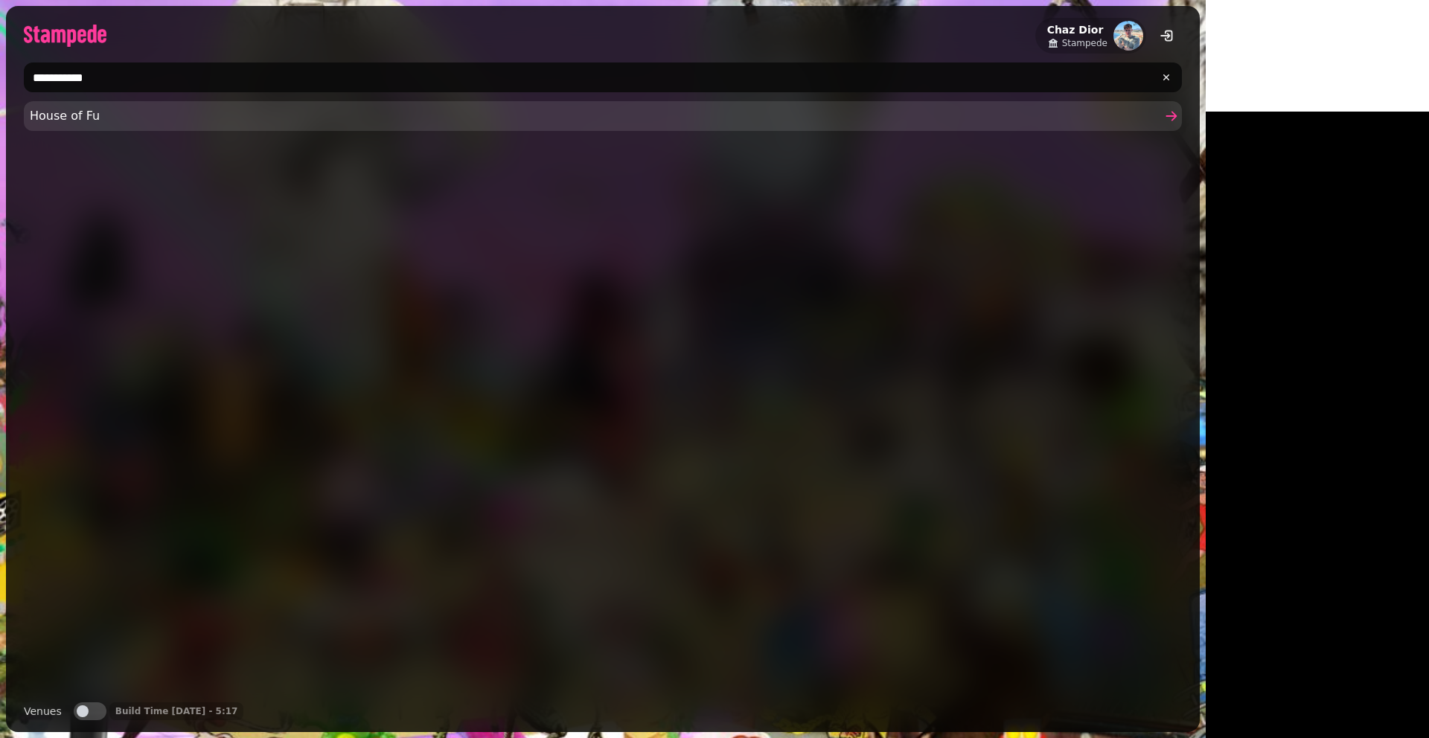
type input "**********"
click at [122, 118] on span "House of Fu" at bounding box center [595, 116] width 1131 height 18
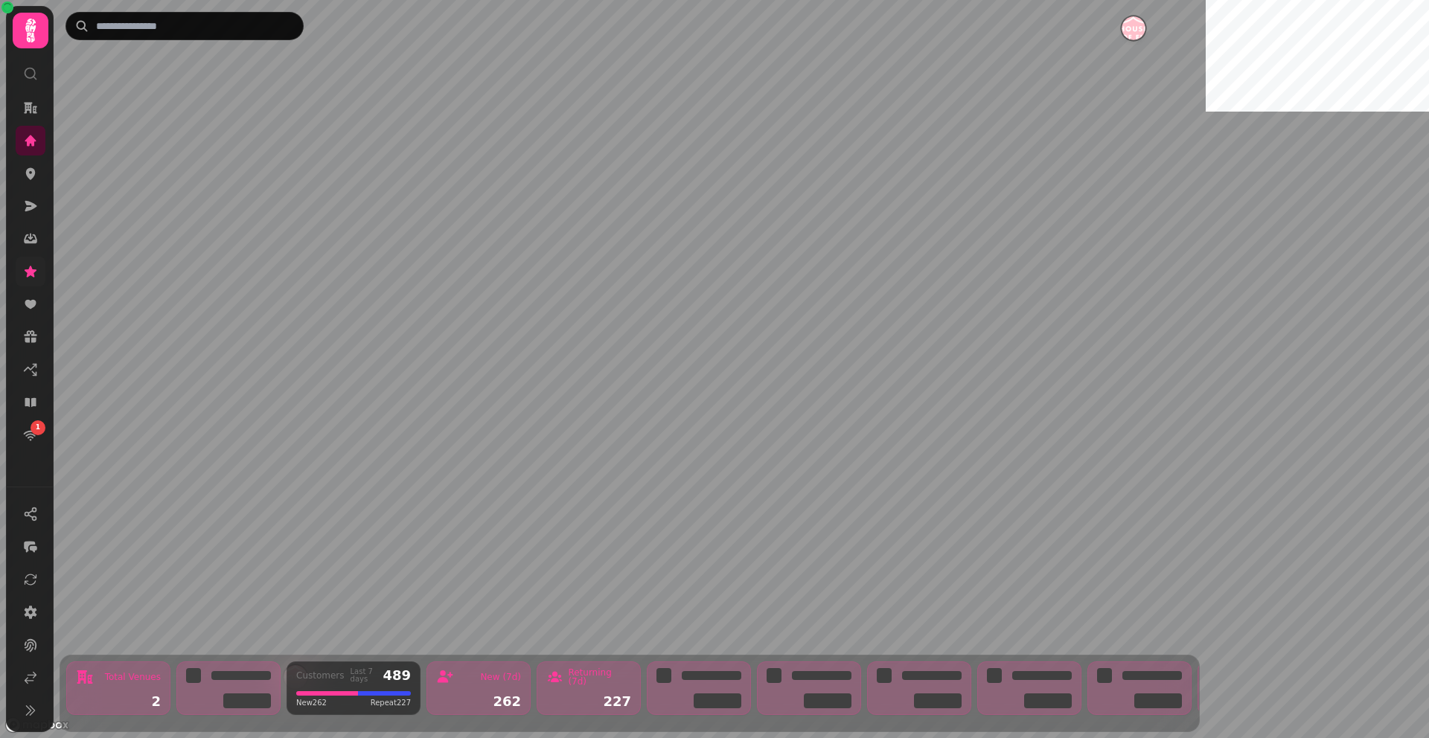
click at [28, 272] on icon at bounding box center [31, 271] width 12 height 11
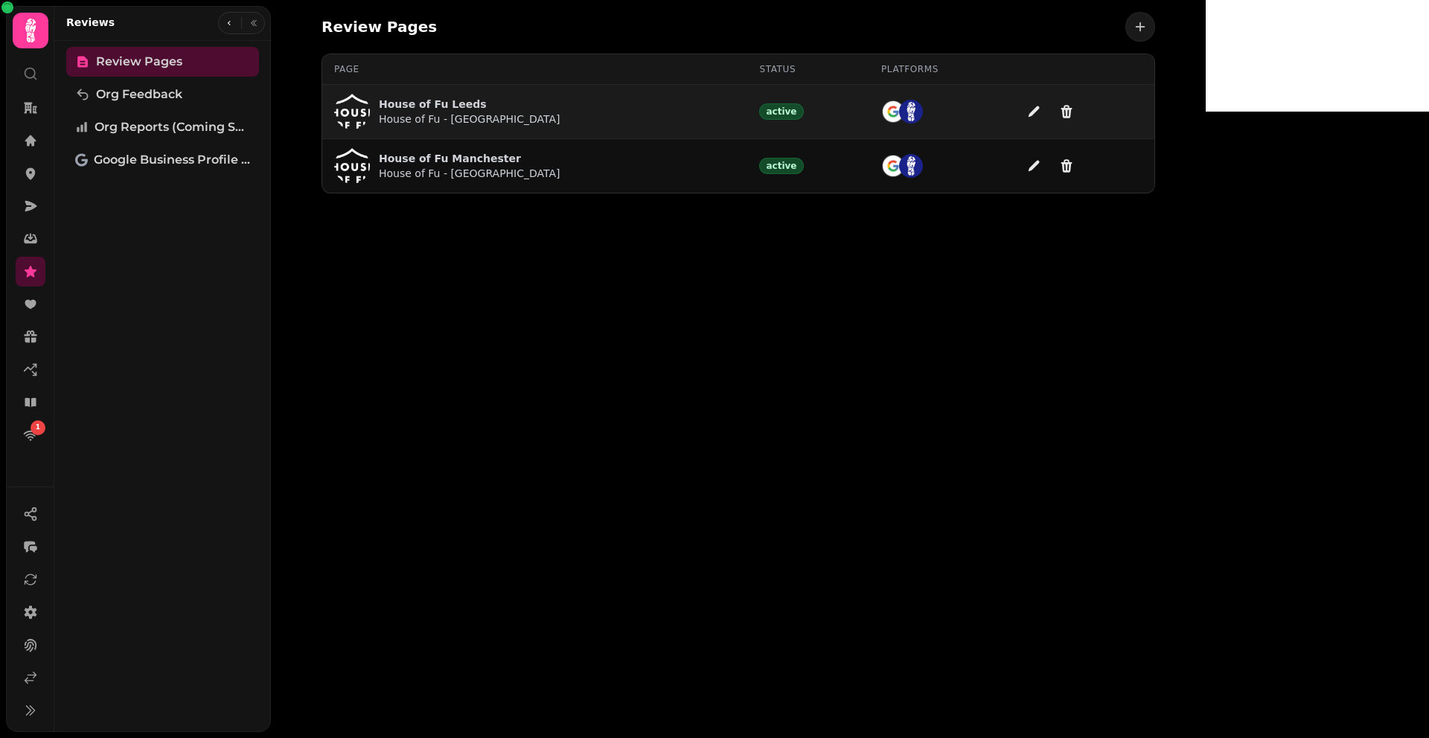
click at [537, 101] on p "House of Fu Leeds" at bounding box center [470, 104] width 182 height 15
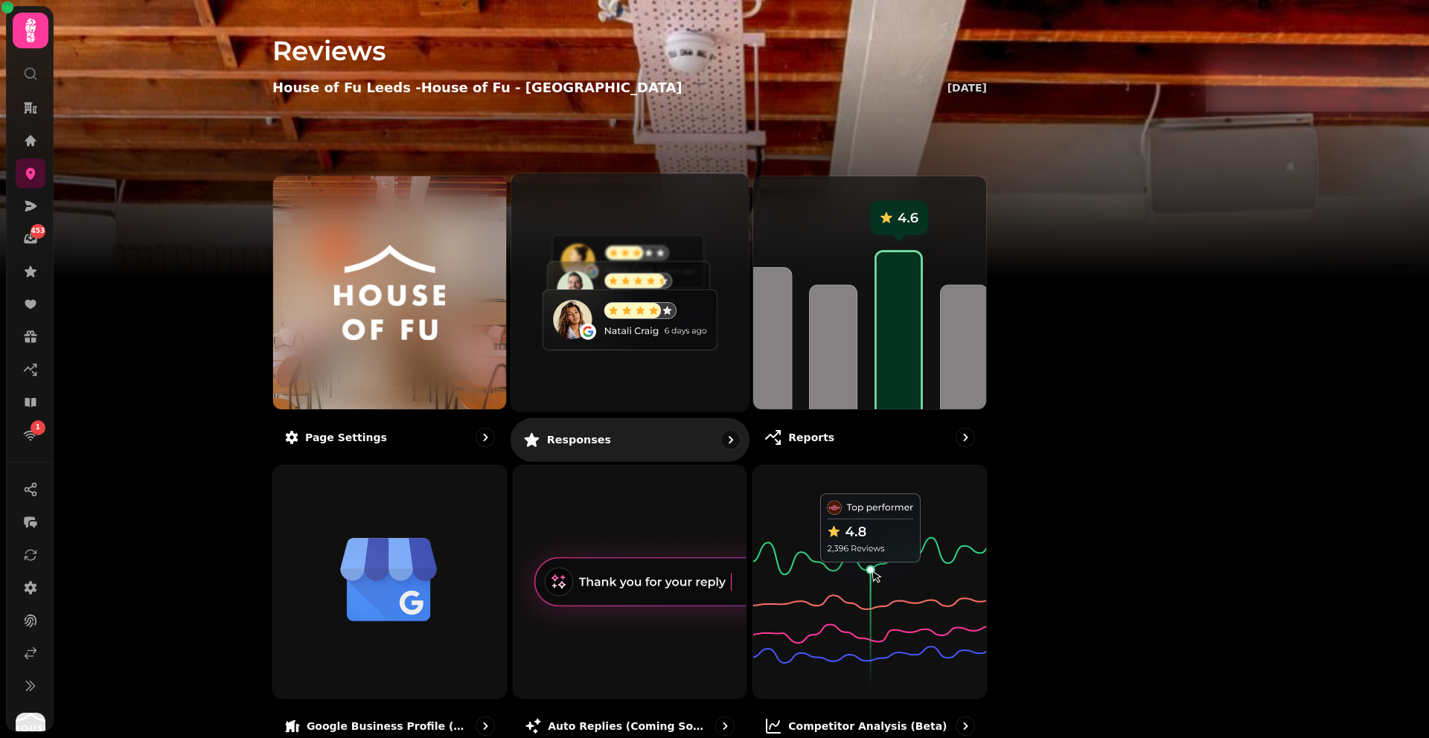
click at [761, 296] on img at bounding box center [629, 292] width 261 height 261
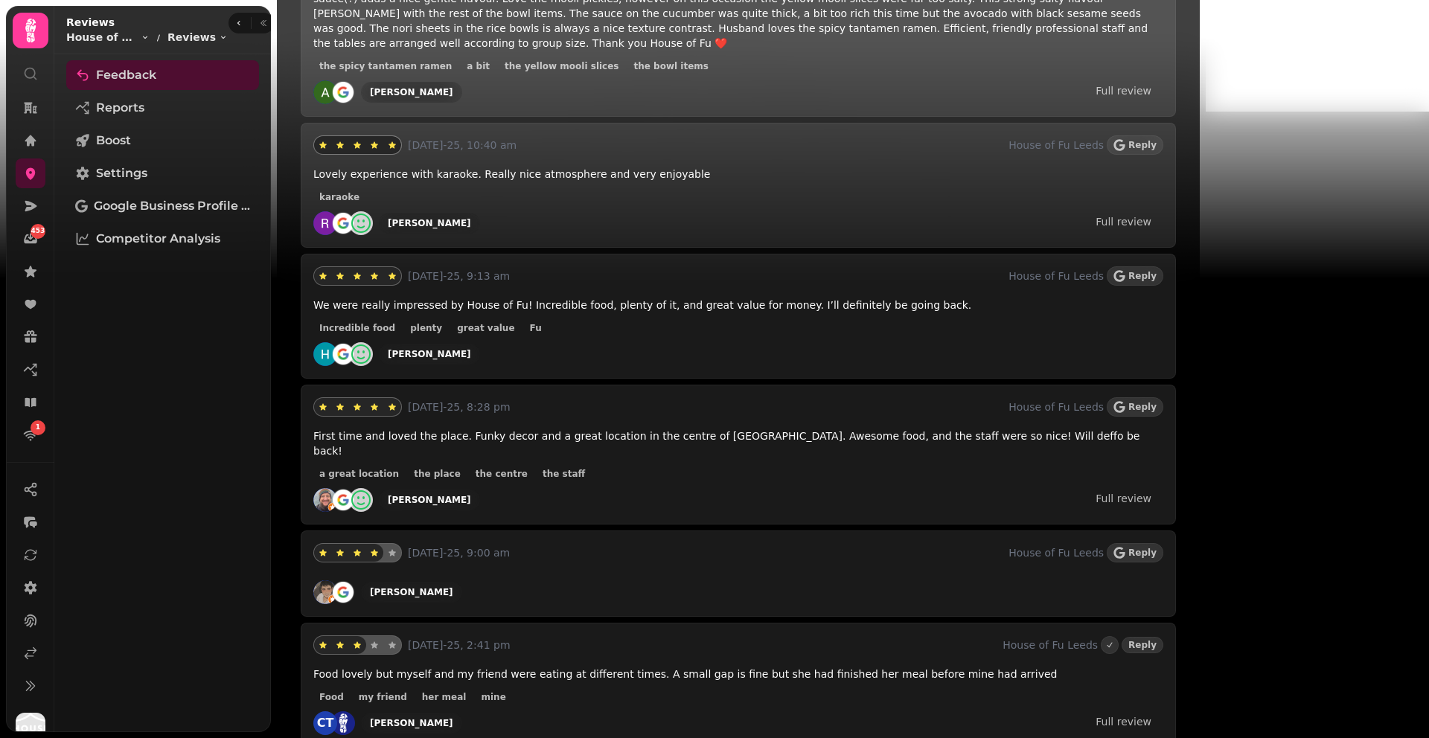
scroll to position [1308, 0]
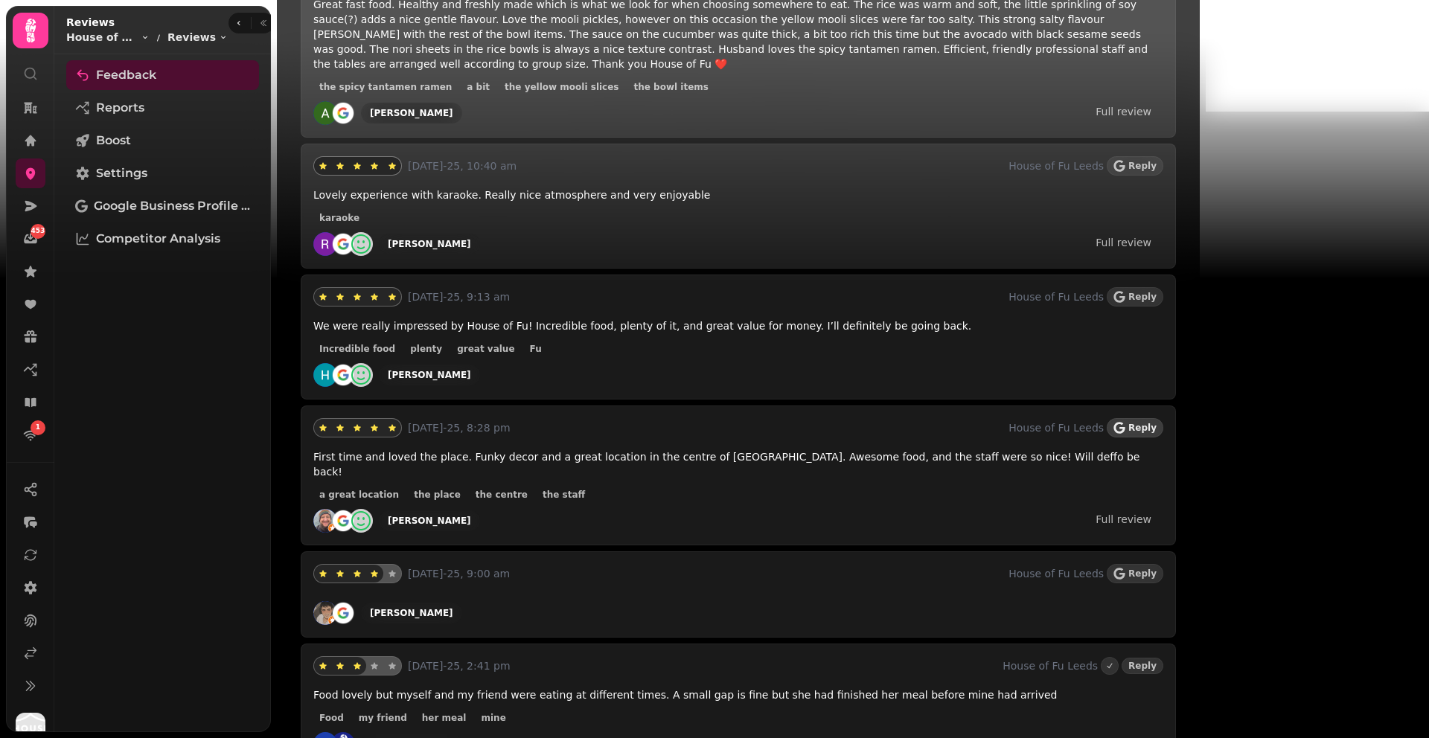
click at [1157, 423] on span "Reply" at bounding box center [1142, 427] width 28 height 9
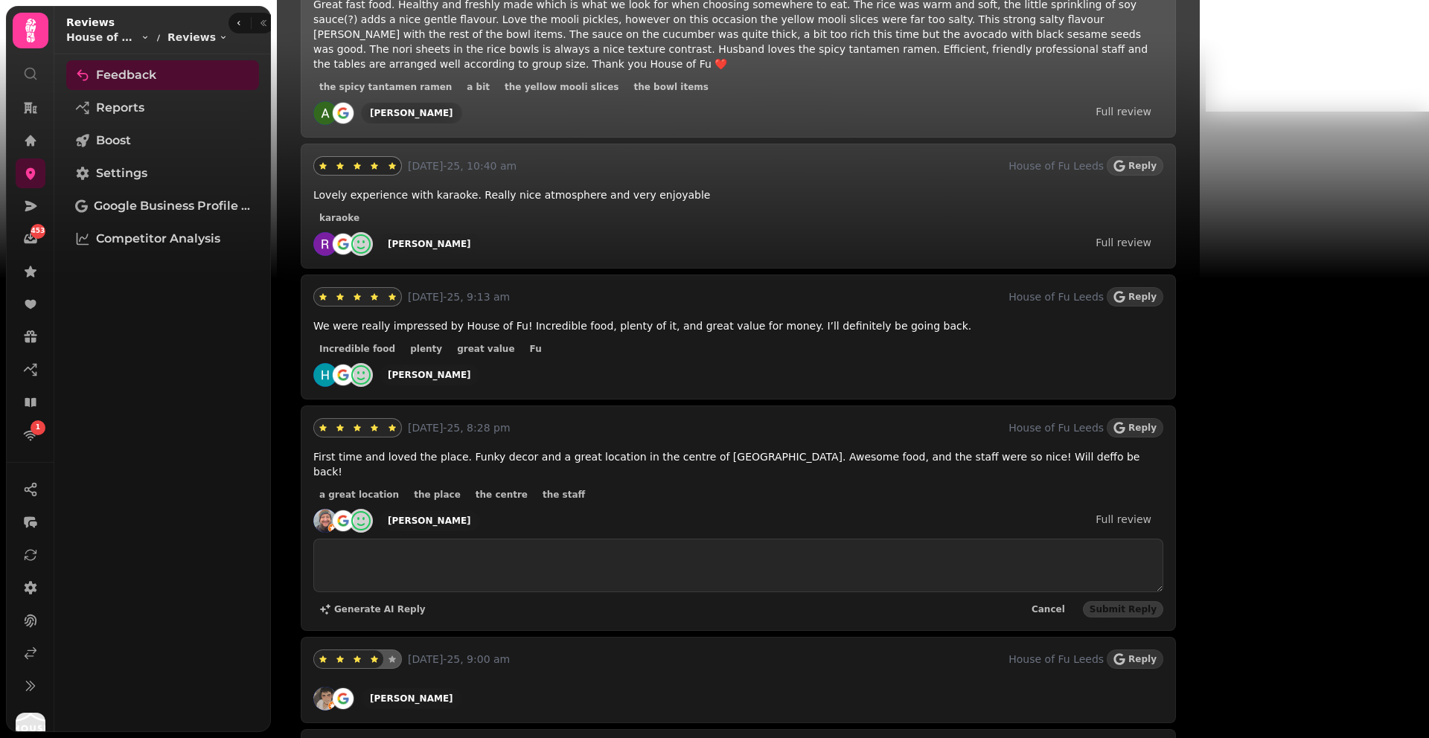
click at [424, 539] on textarea at bounding box center [738, 566] width 850 height 54
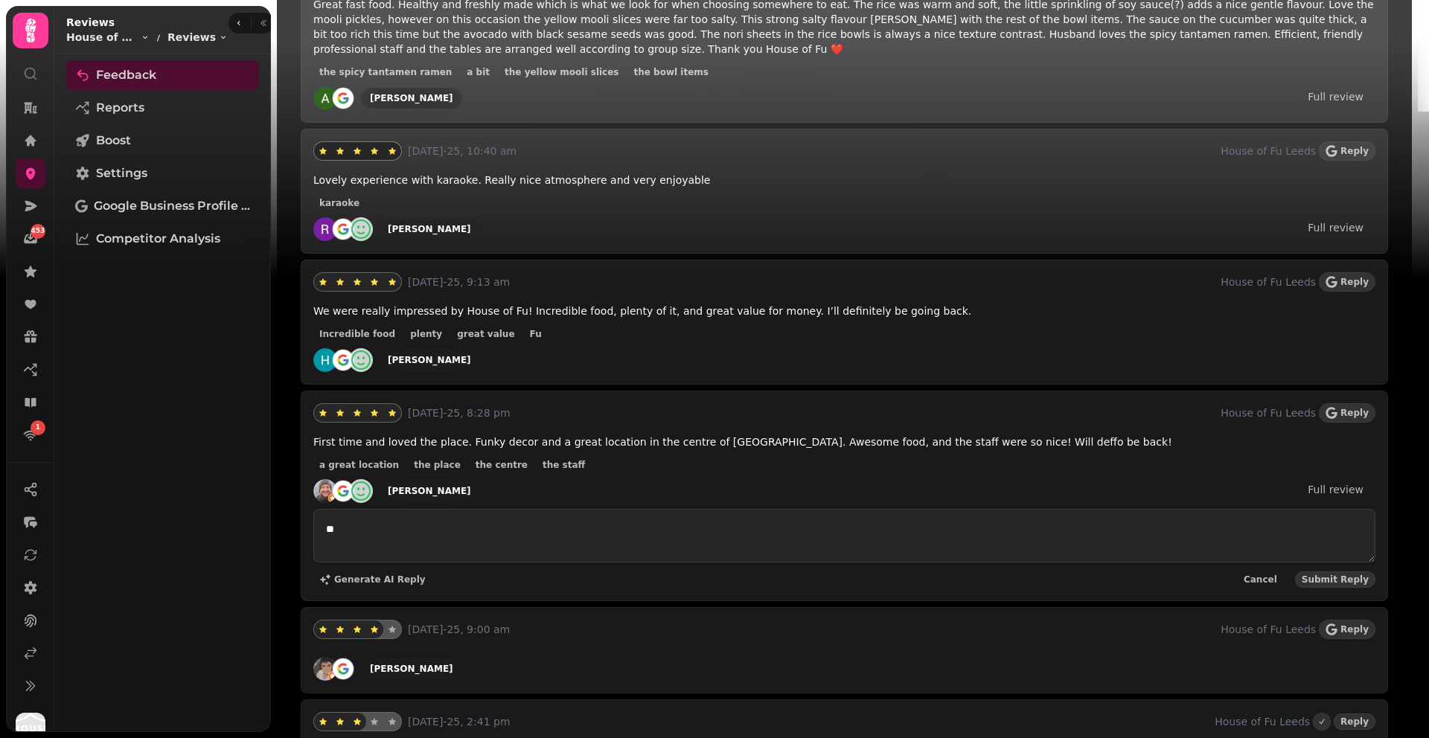
type textarea "*"
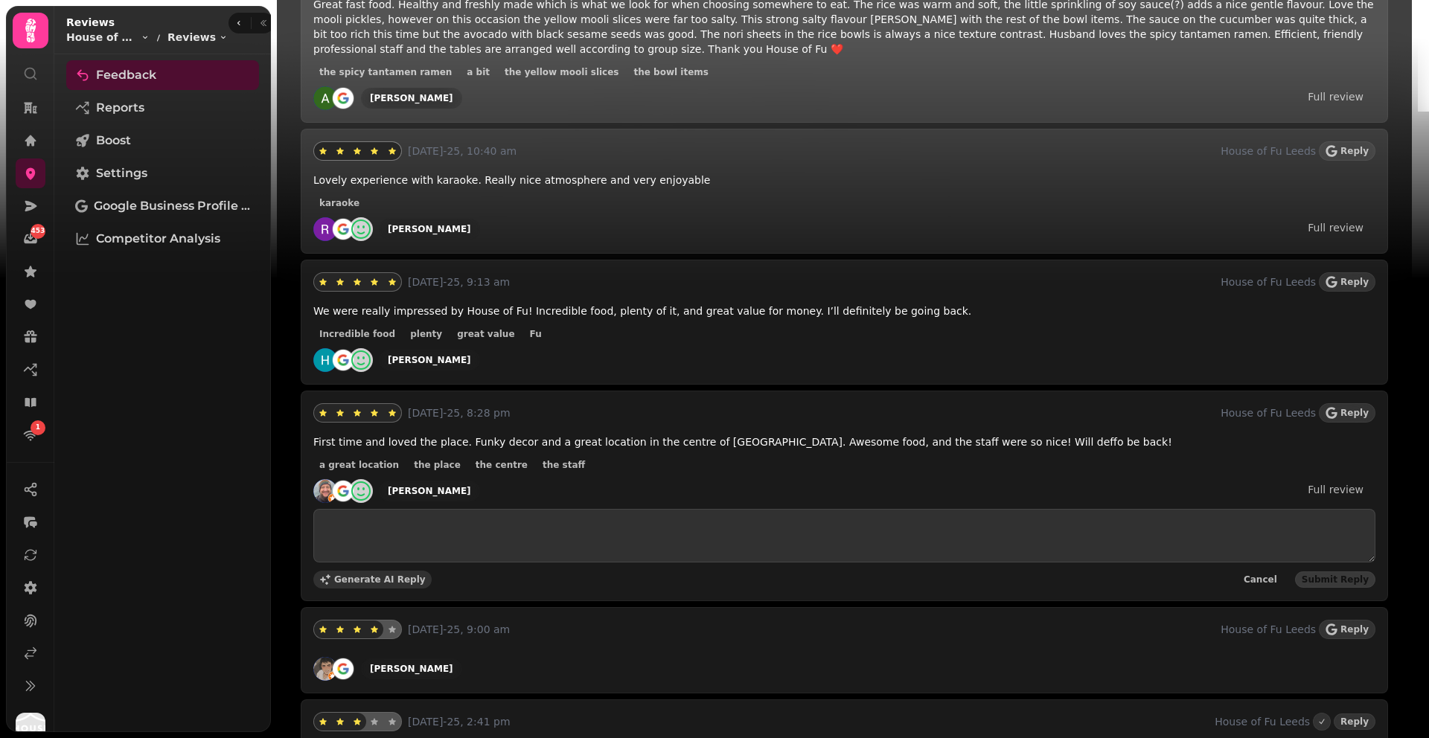
click at [374, 575] on span "Generate AI Reply" at bounding box center [380, 579] width 92 height 9
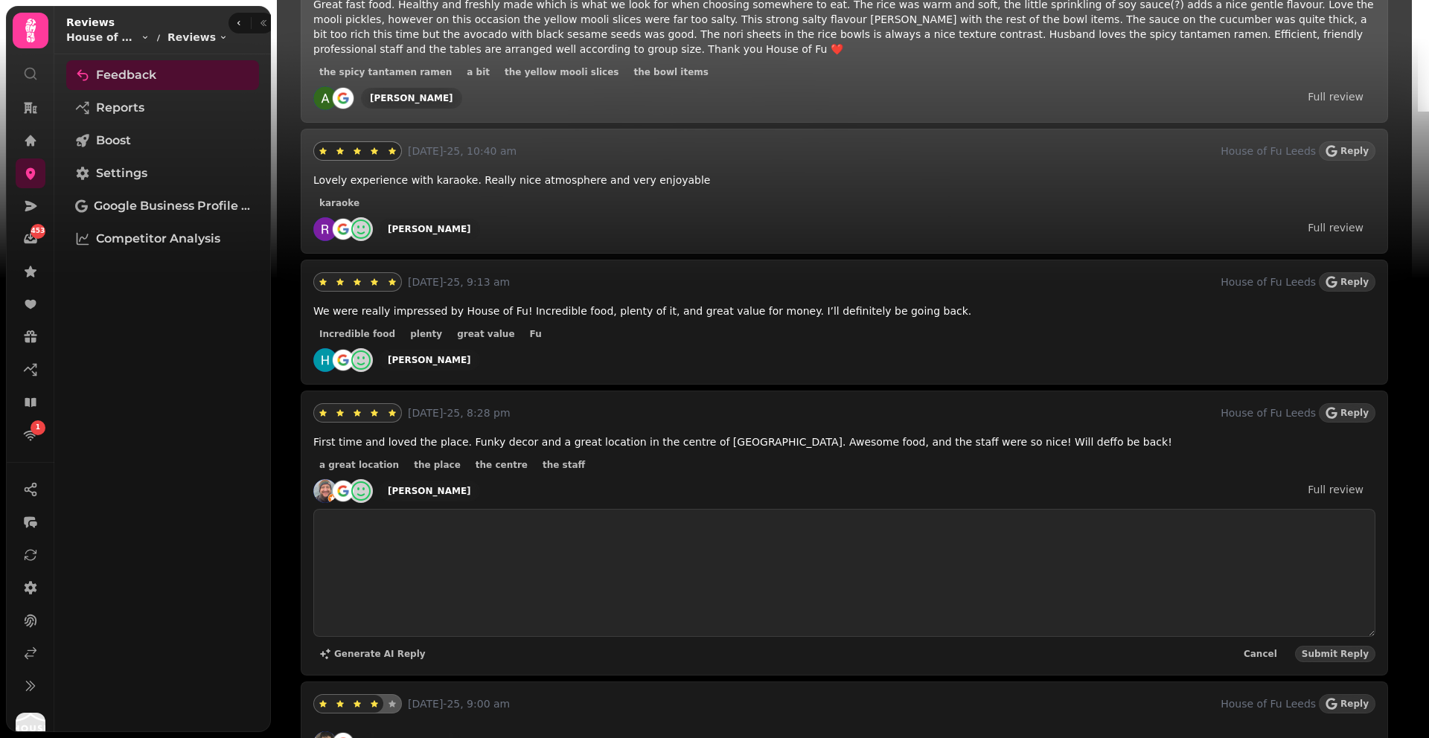
click at [790, 585] on textarea "**********" at bounding box center [844, 573] width 1062 height 128
drag, startPoint x: 772, startPoint y: 589, endPoint x: 386, endPoint y: 465, distance: 404.9
click at [386, 465] on div "**********" at bounding box center [844, 549] width 1062 height 228
type textarea "**********"
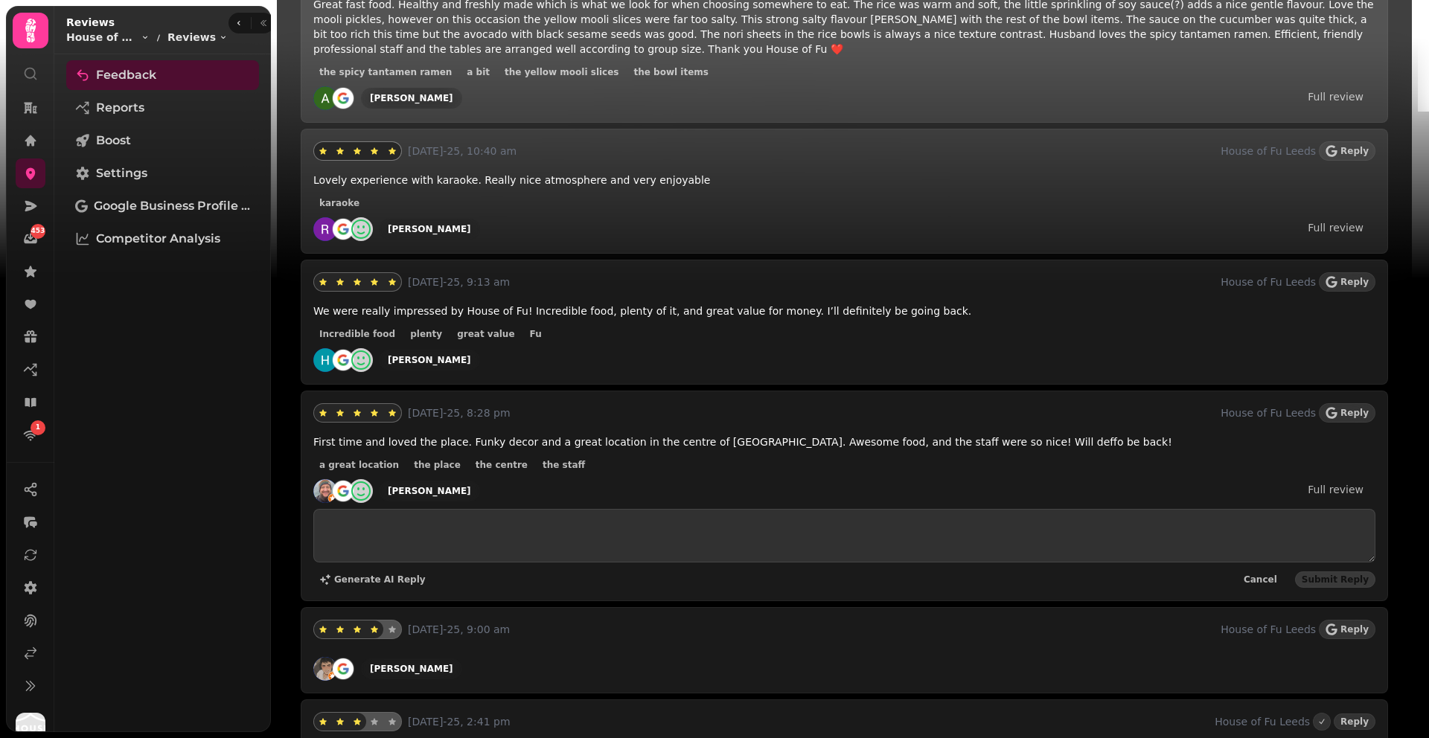
click at [638, 456] on div "a great location the place the centre the staff" at bounding box center [844, 465] width 1062 height 18
click at [25, 365] on icon at bounding box center [30, 369] width 15 height 15
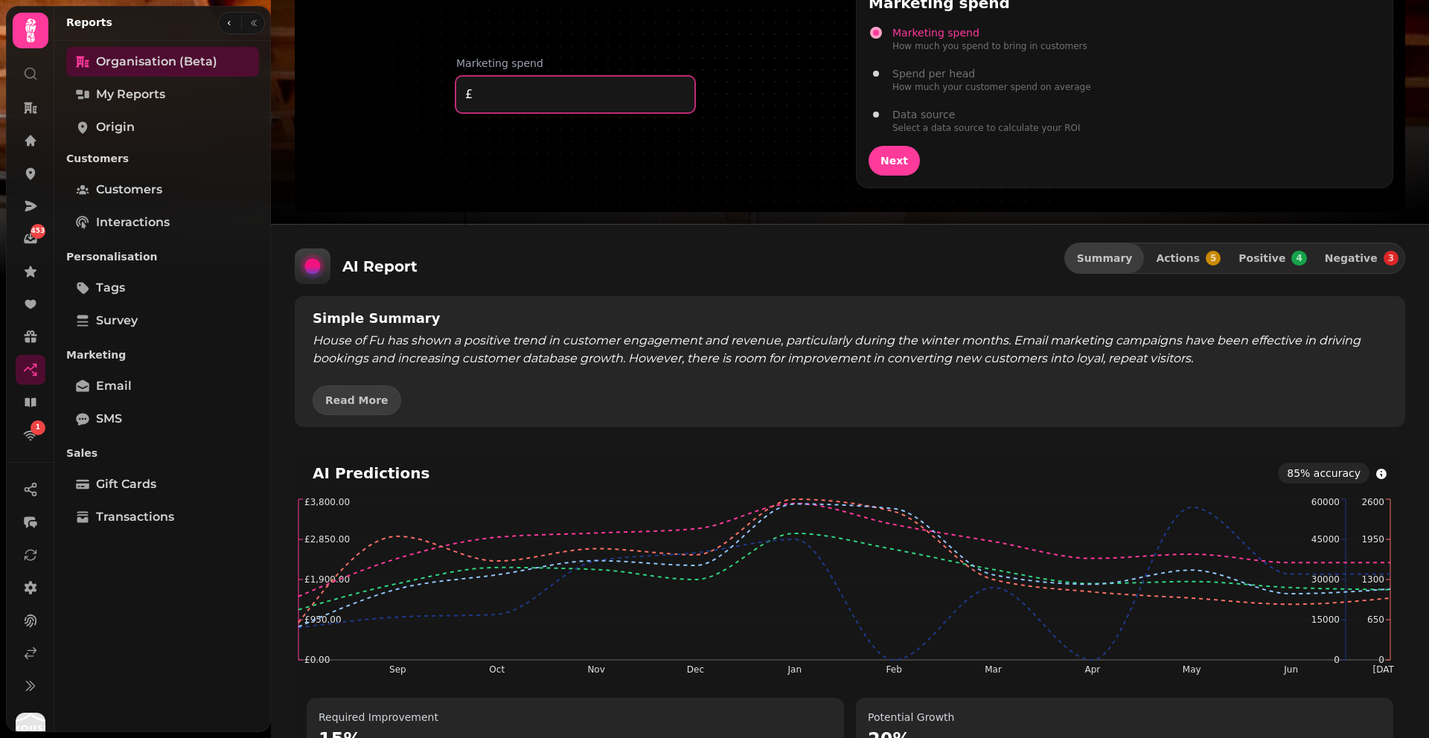
scroll to position [1196, 0]
click at [351, 400] on span "Read More" at bounding box center [356, 399] width 63 height 10
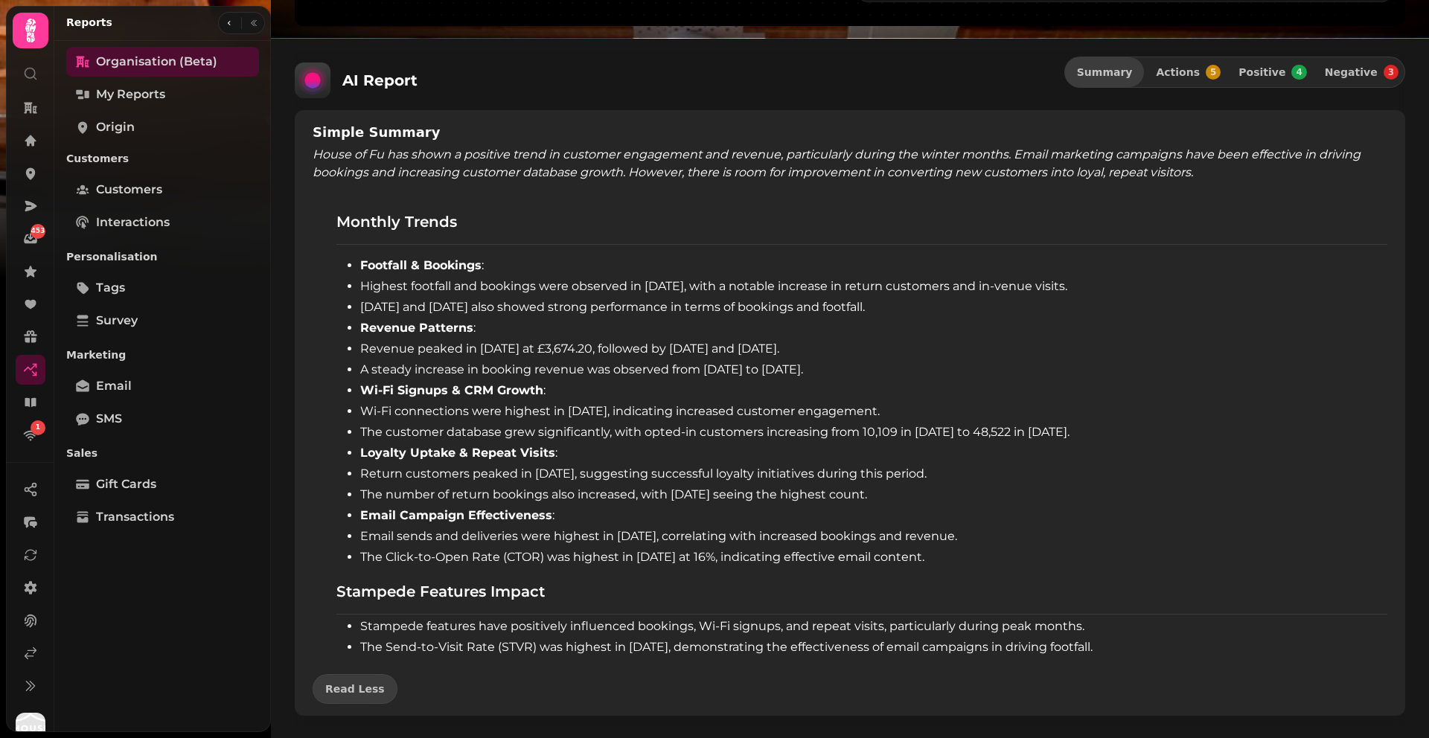
scroll to position [1385, 0]
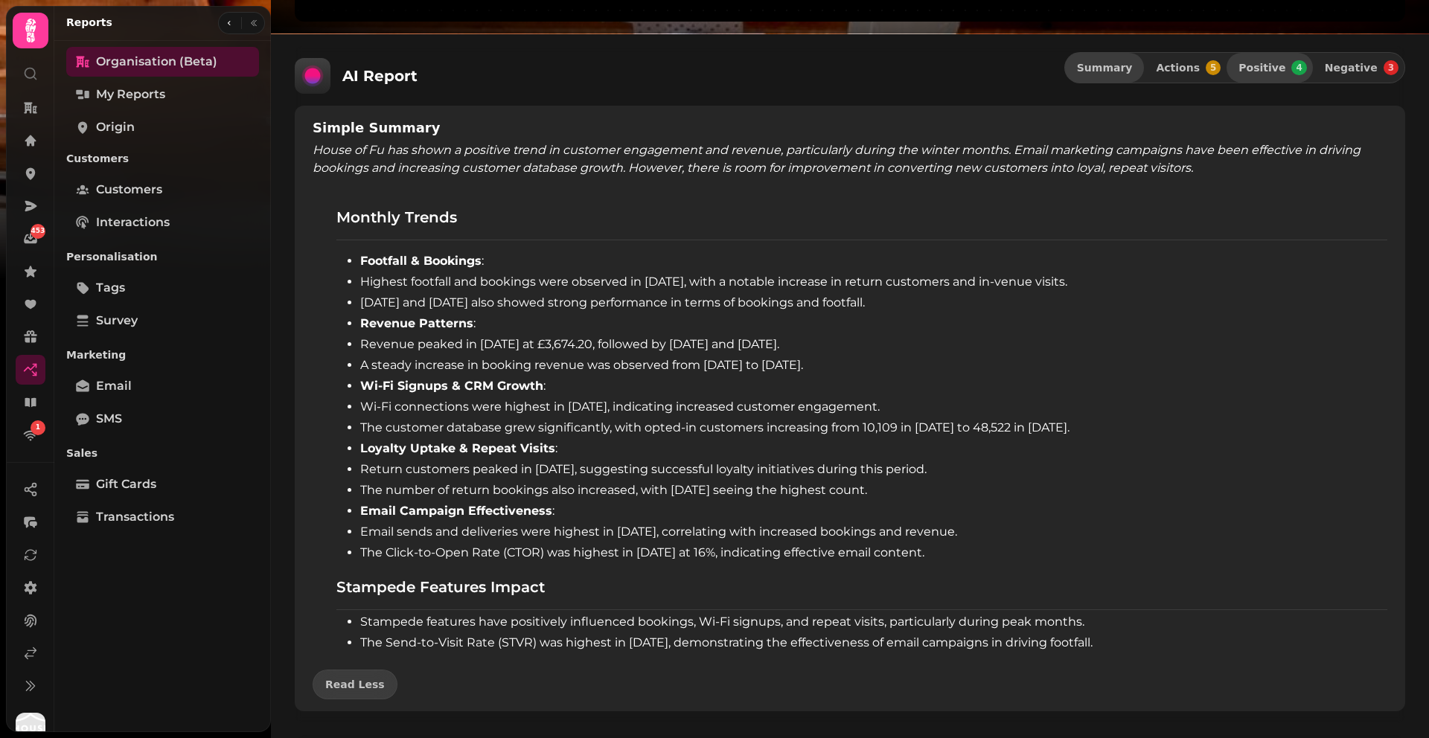
click at [1279, 75] on span "Positive 4" at bounding box center [1272, 67] width 68 height 15
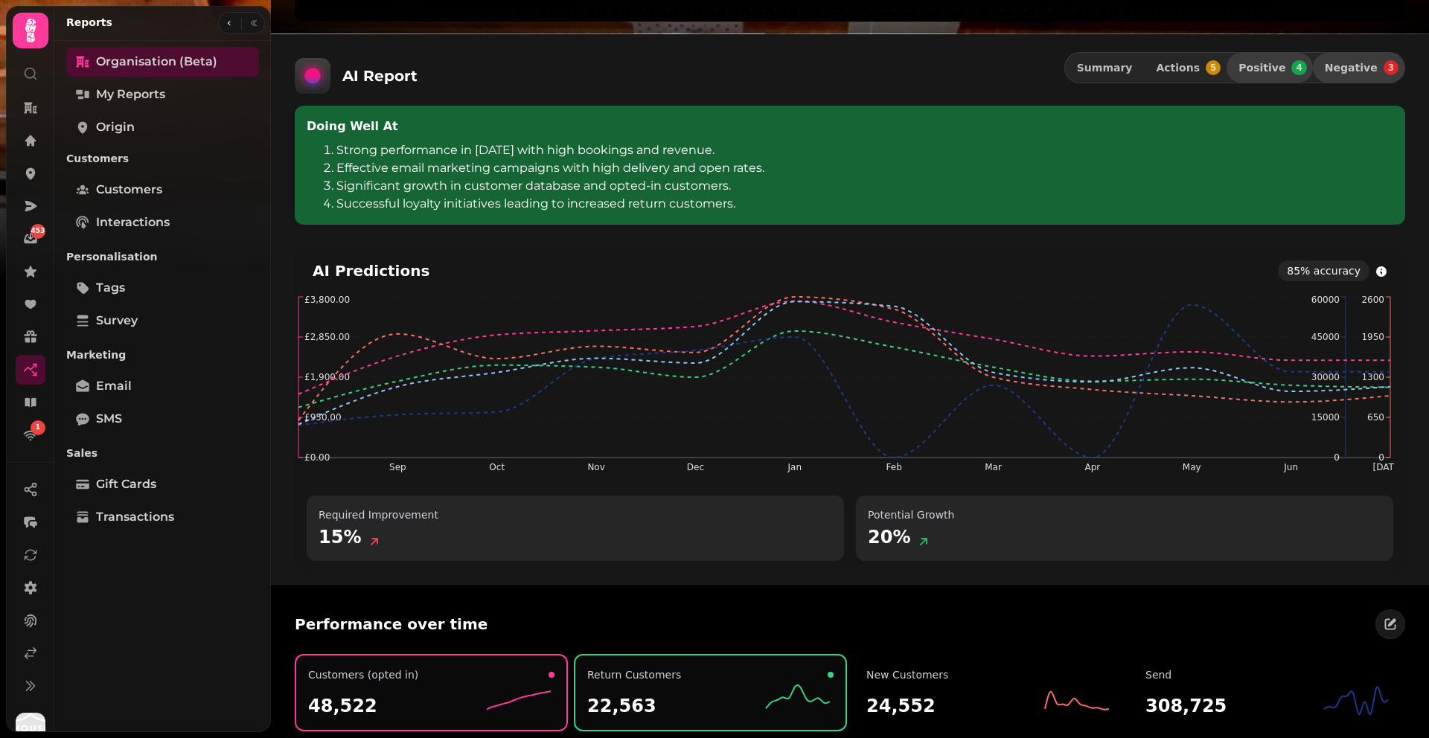
click at [1361, 68] on span "Negative" at bounding box center [1351, 68] width 53 height 10
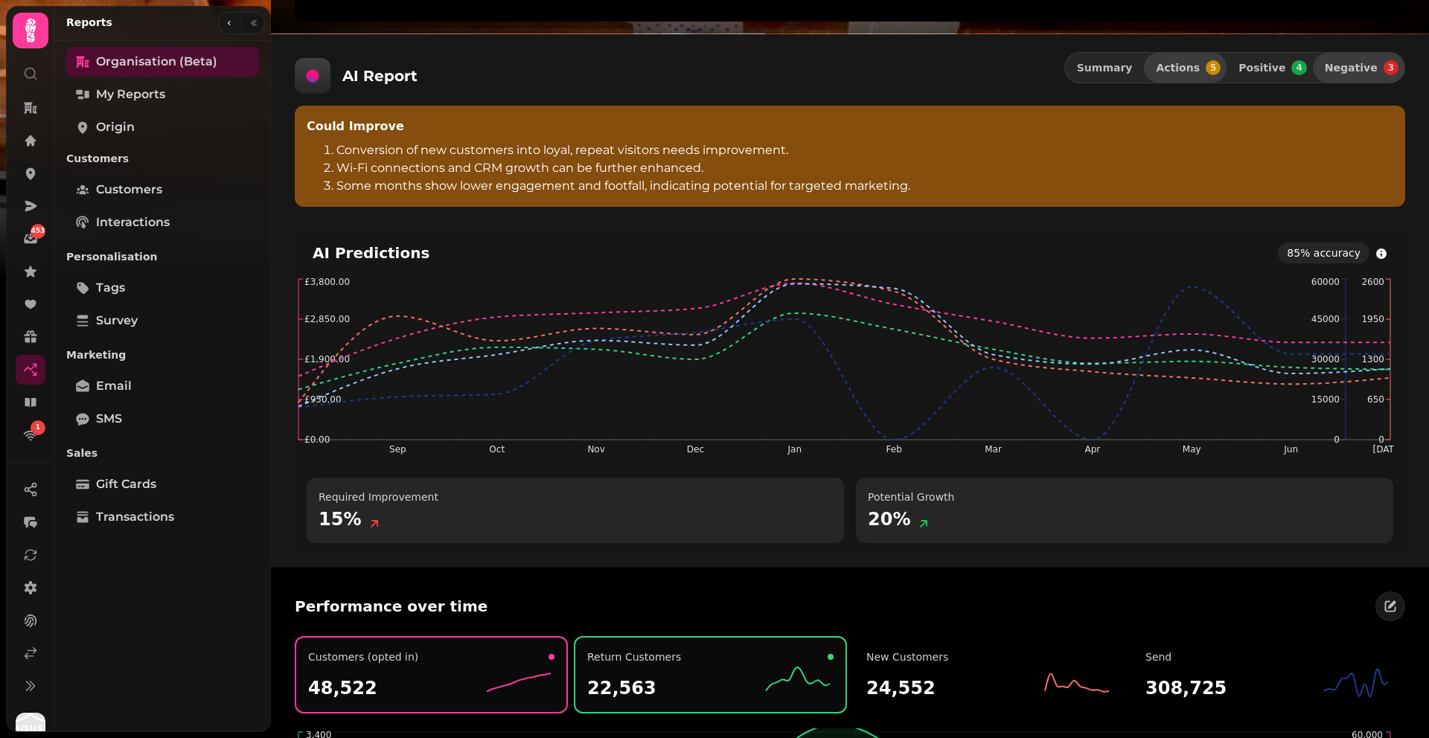
click at [1183, 67] on span "Actions" at bounding box center [1178, 68] width 44 height 10
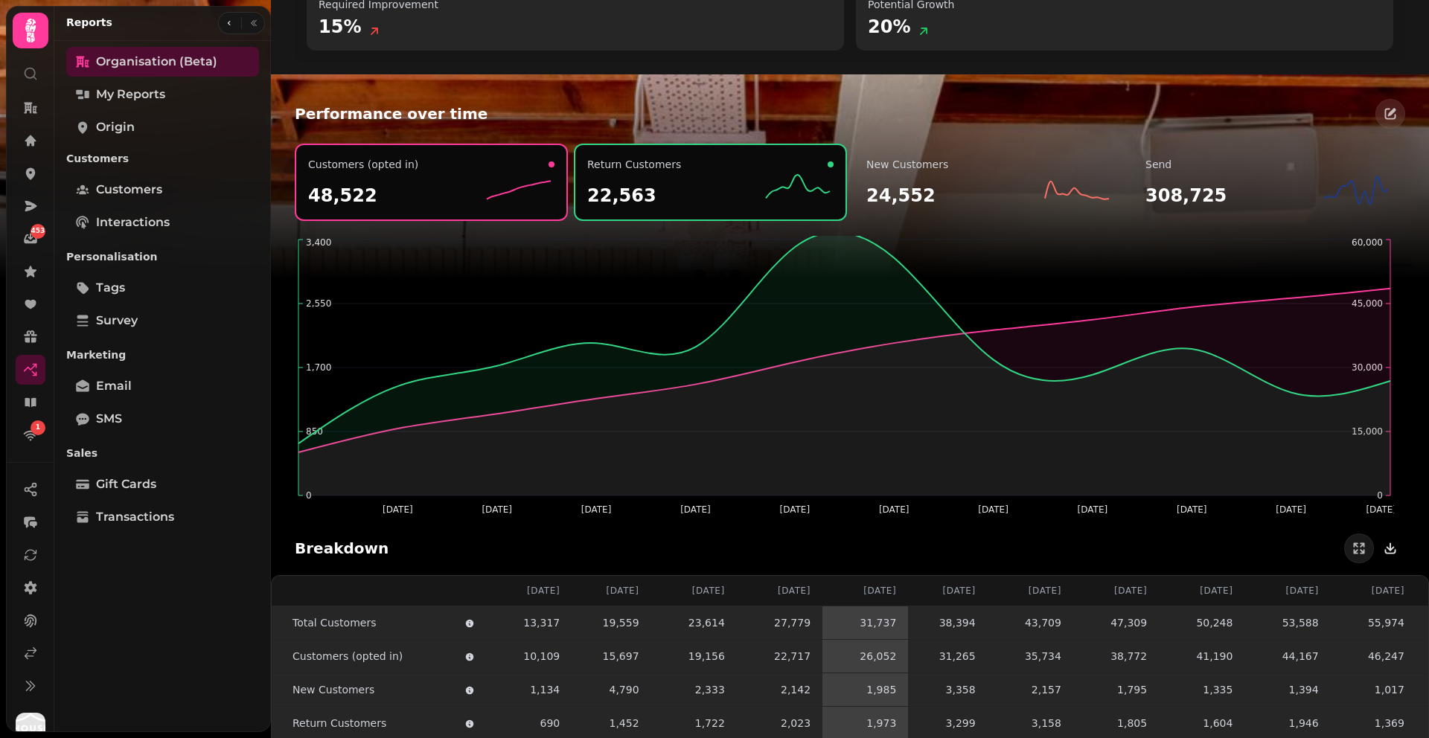
scroll to position [1914, 0]
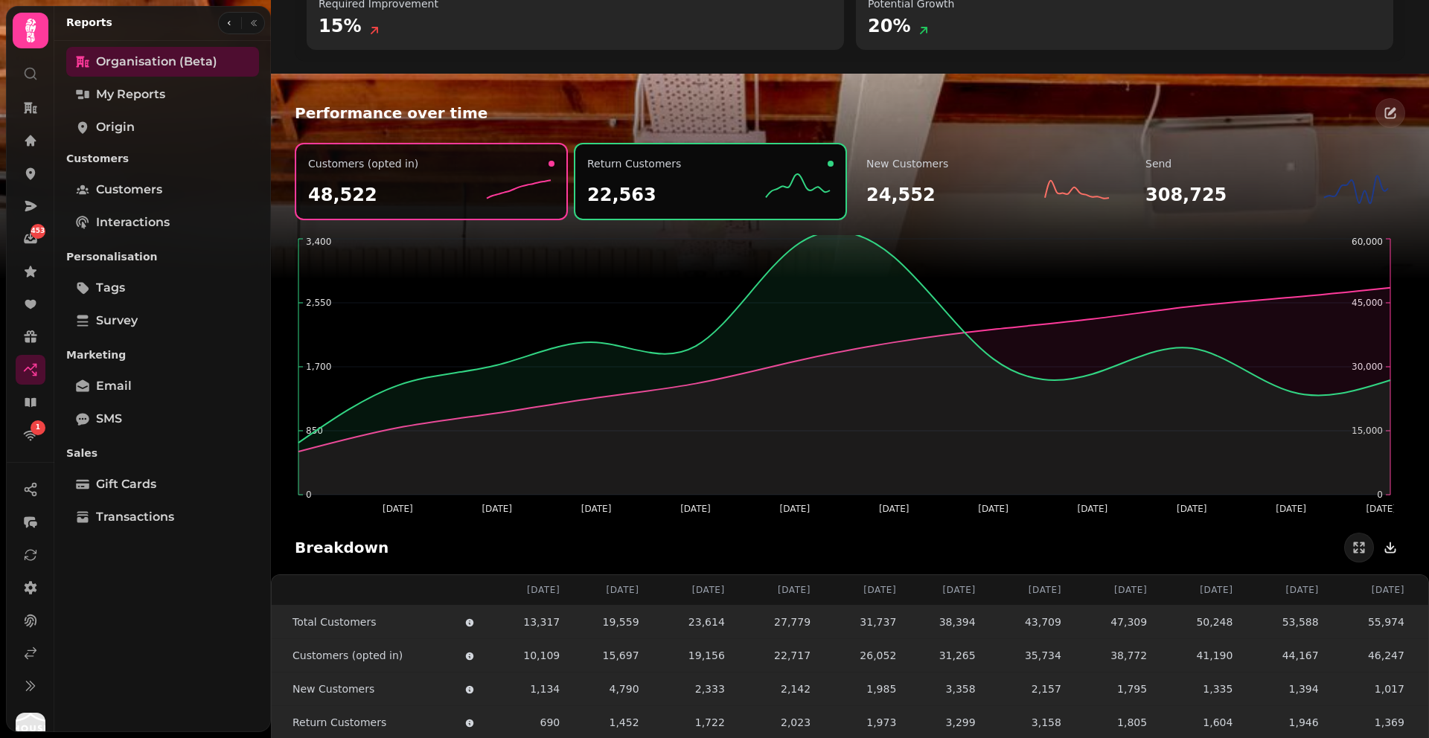
click at [441, 193] on div "48,522" at bounding box center [431, 189] width 246 height 36
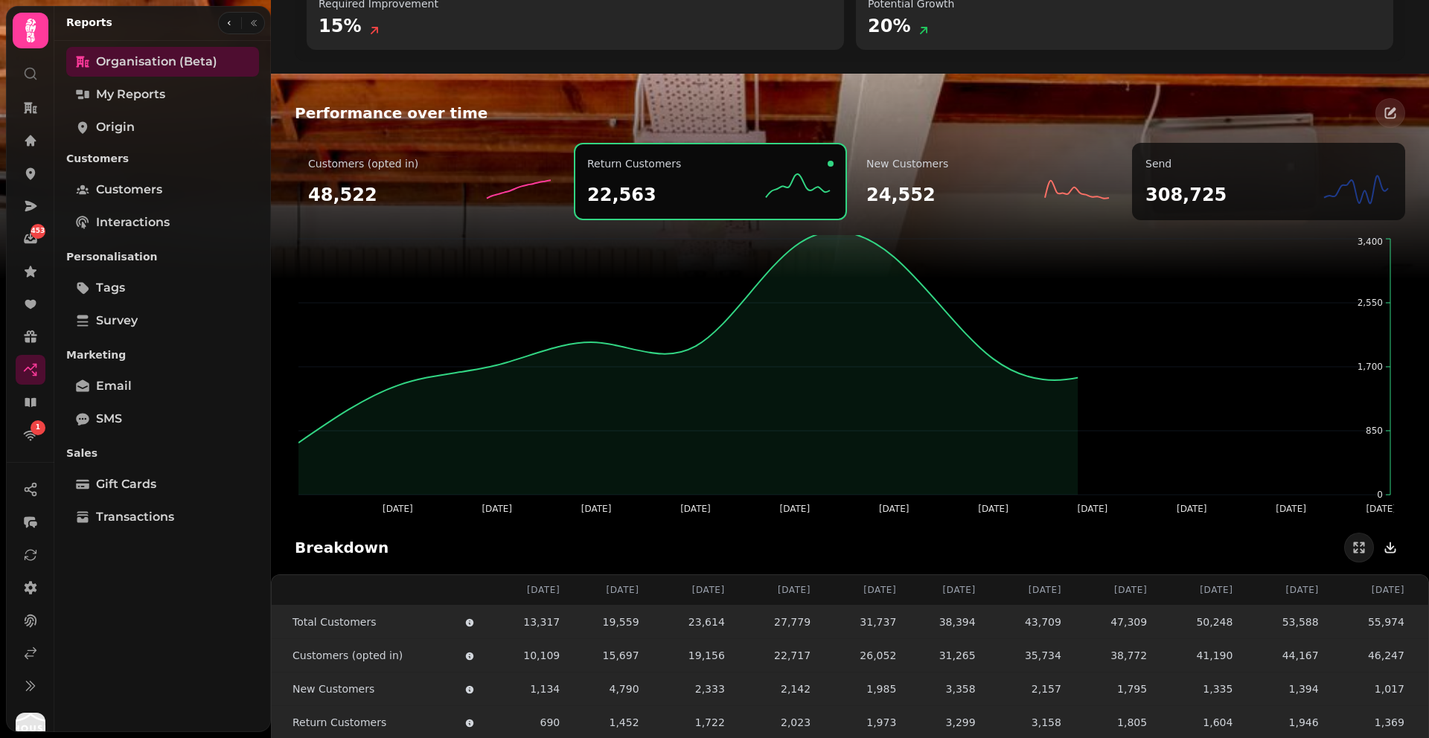
click at [1132, 188] on div "Send 308,725" at bounding box center [1268, 181] width 273 height 77
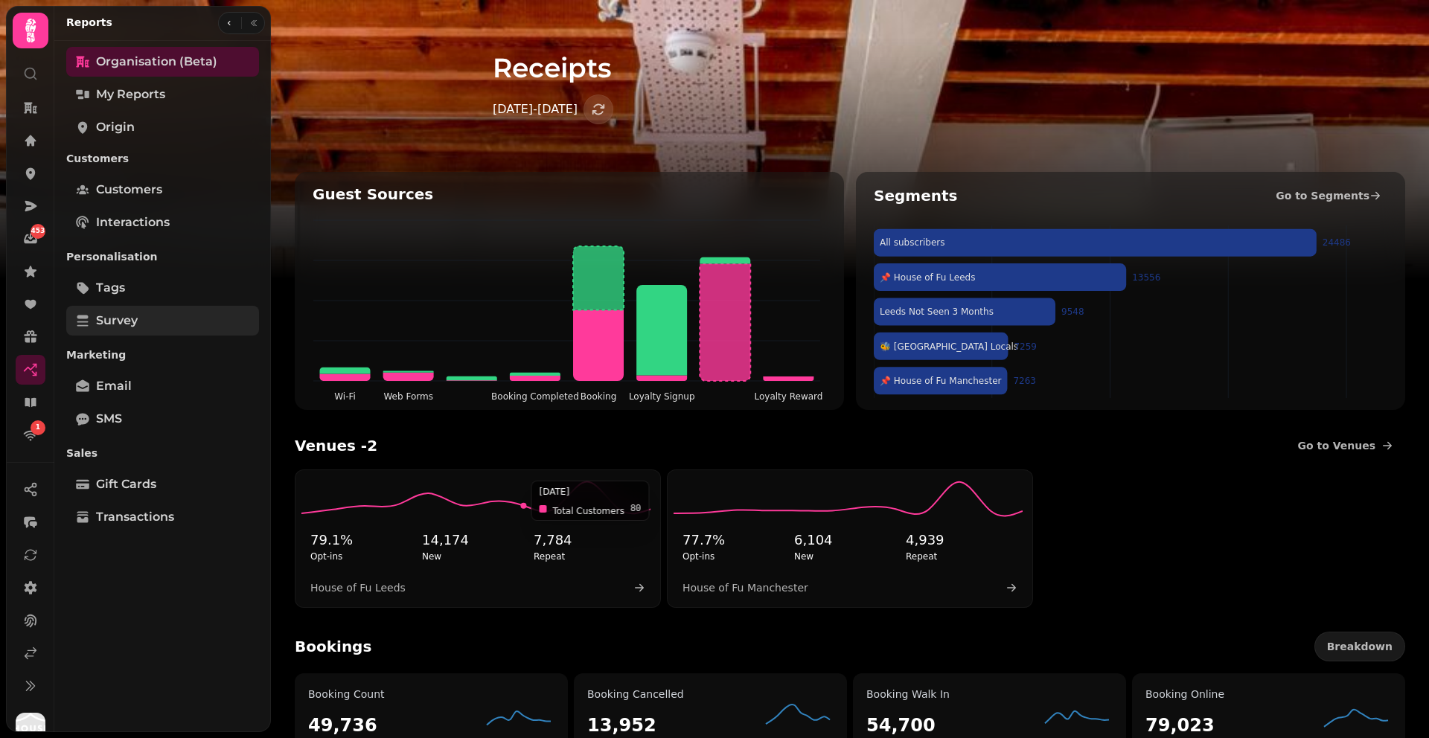
scroll to position [0, 0]
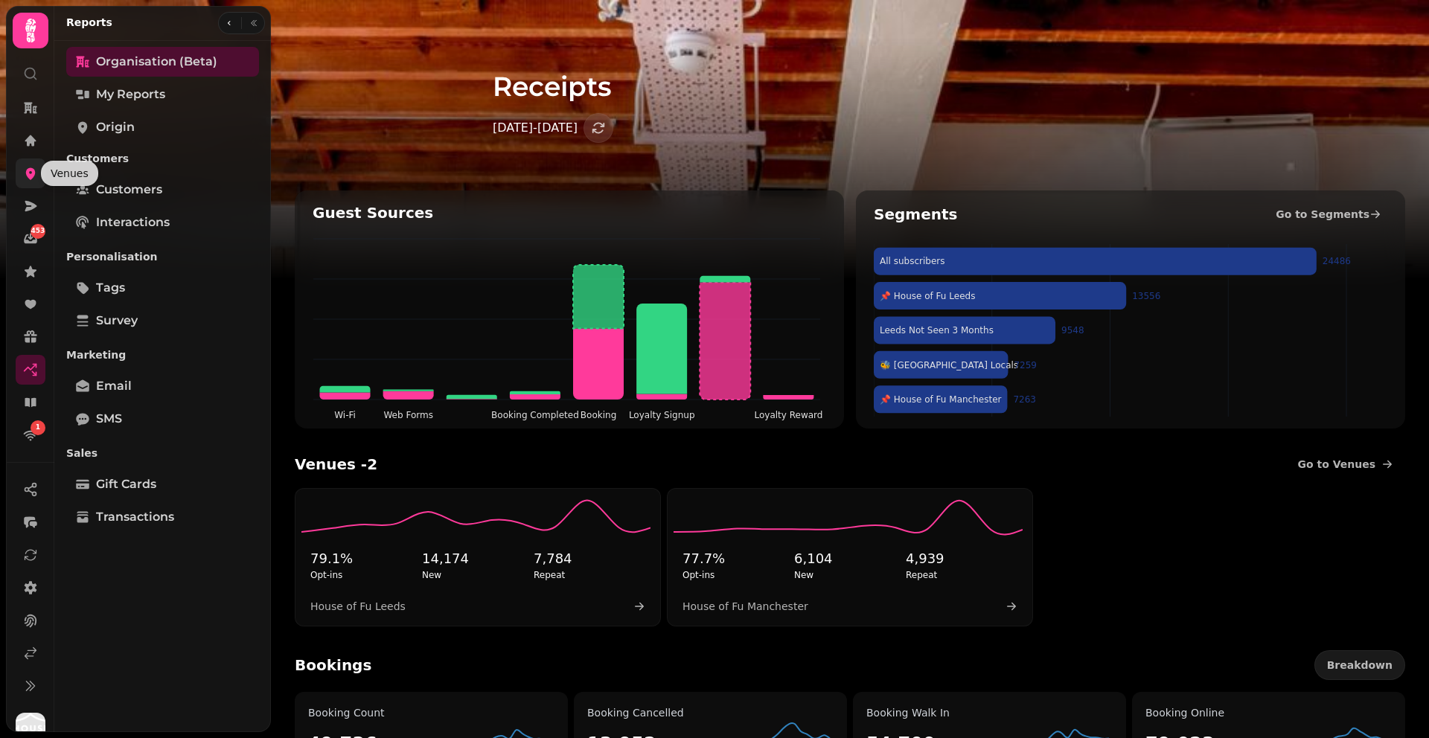
click at [34, 176] on icon at bounding box center [30, 173] width 15 height 15
